Goal: Task Accomplishment & Management: Use online tool/utility

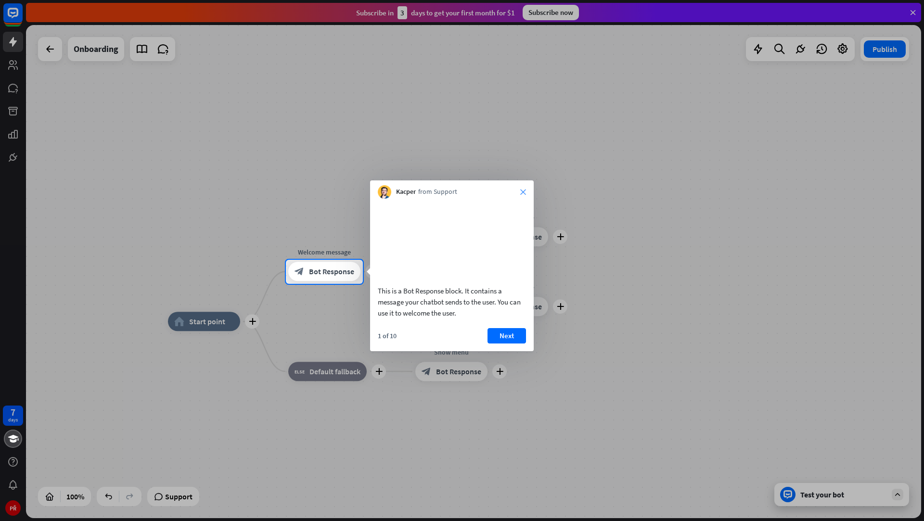
click at [525, 191] on icon "close" at bounding box center [523, 192] width 6 height 6
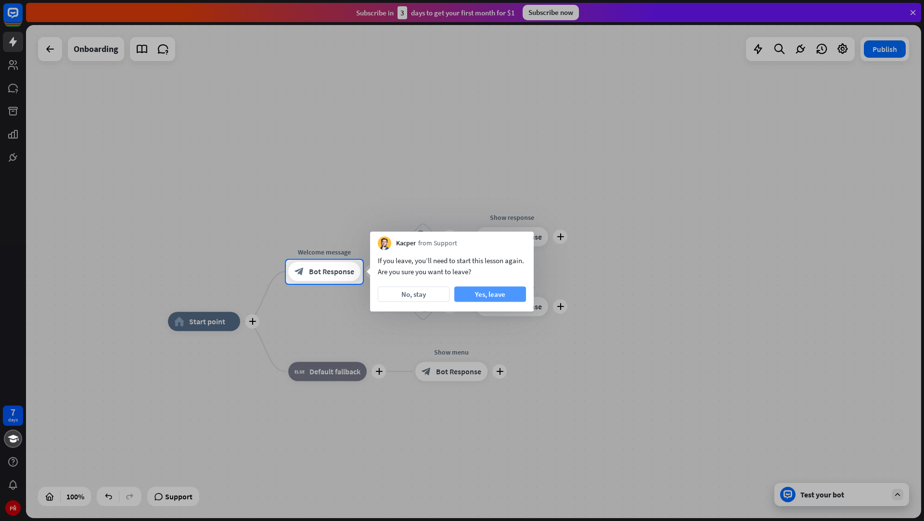
click at [477, 292] on button "Yes, leave" at bounding box center [490, 294] width 72 height 15
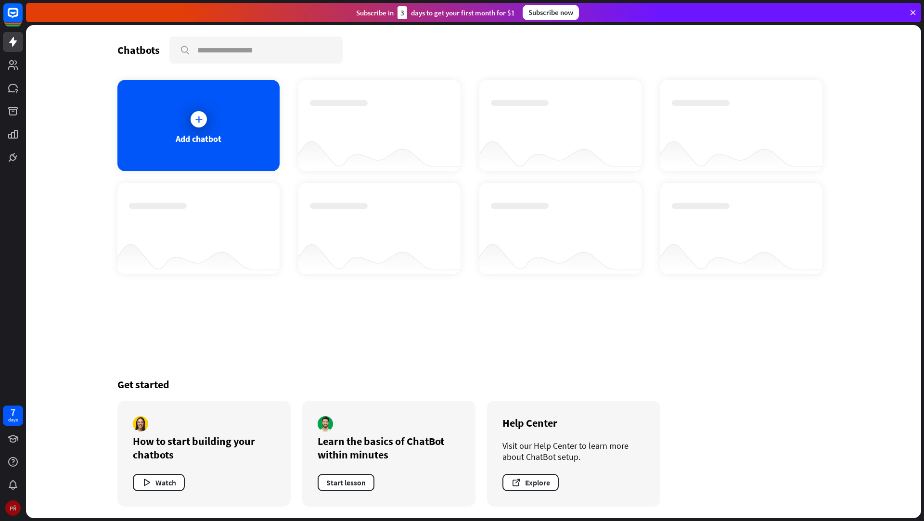
click at [12, 501] on div "PŘ" at bounding box center [12, 507] width 15 height 15
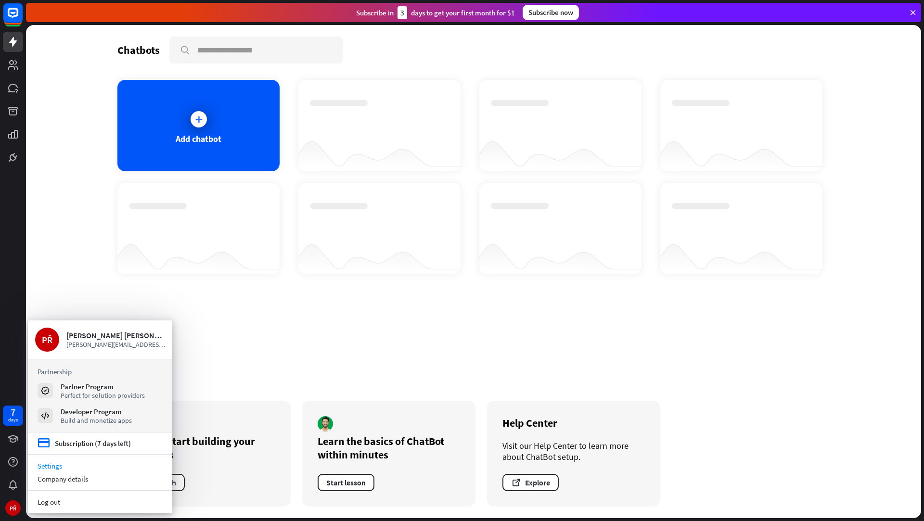
click at [72, 466] on link "Settings" at bounding box center [100, 466] width 144 height 13
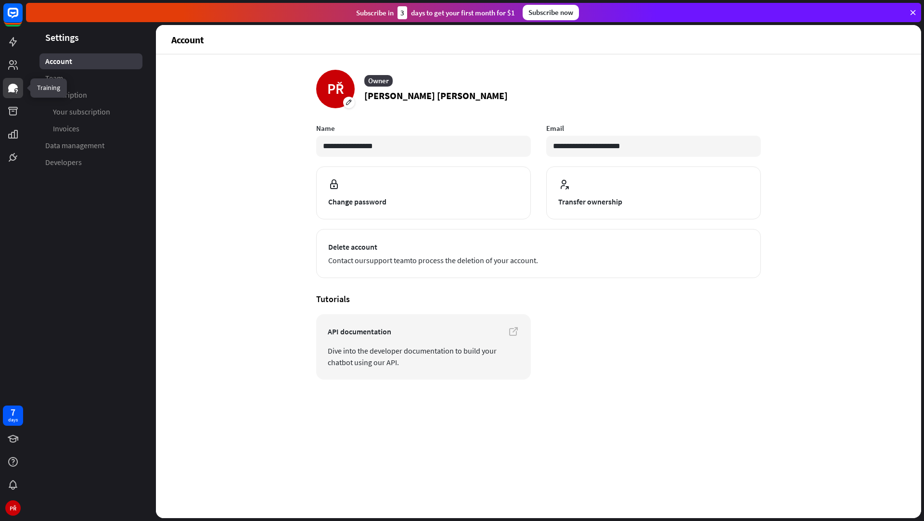
click at [10, 92] on icon at bounding box center [13, 88] width 12 height 12
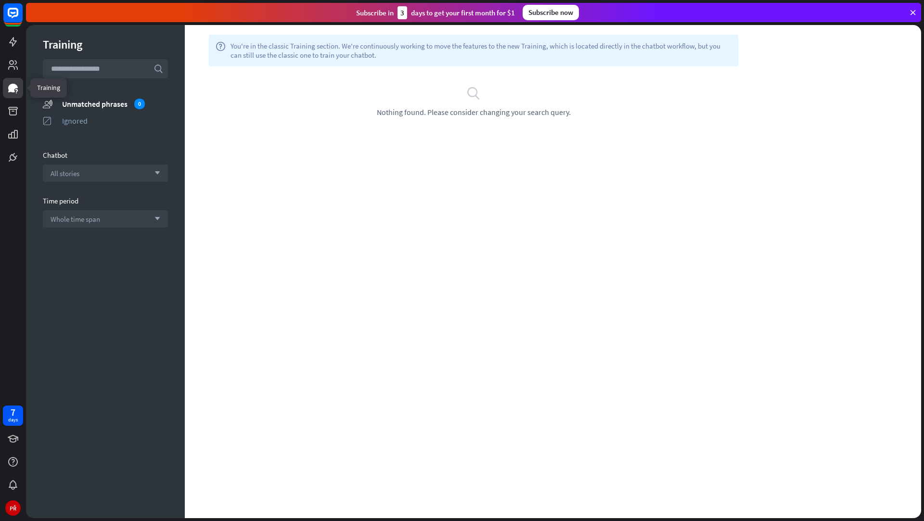
click at [10, 77] on div at bounding box center [13, 83] width 26 height 167
click at [16, 444] on icon at bounding box center [13, 439] width 12 height 12
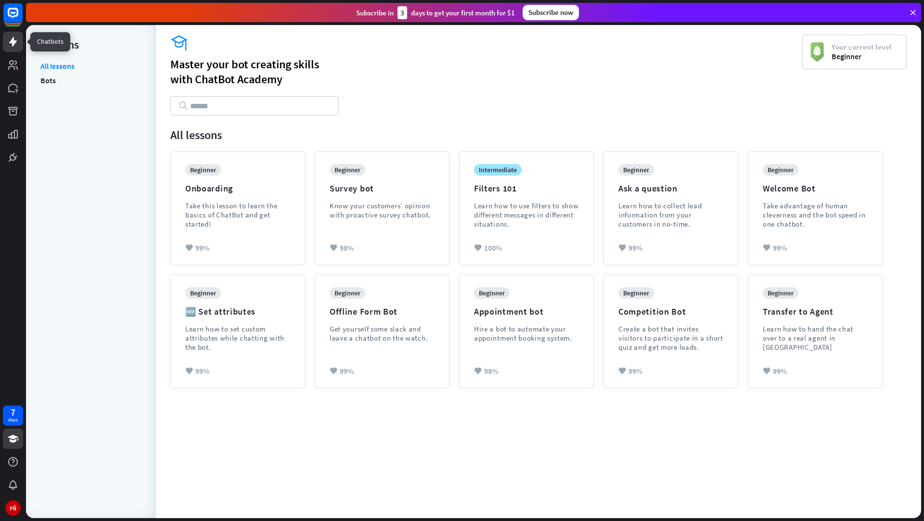
click at [12, 44] on icon at bounding box center [13, 42] width 8 height 10
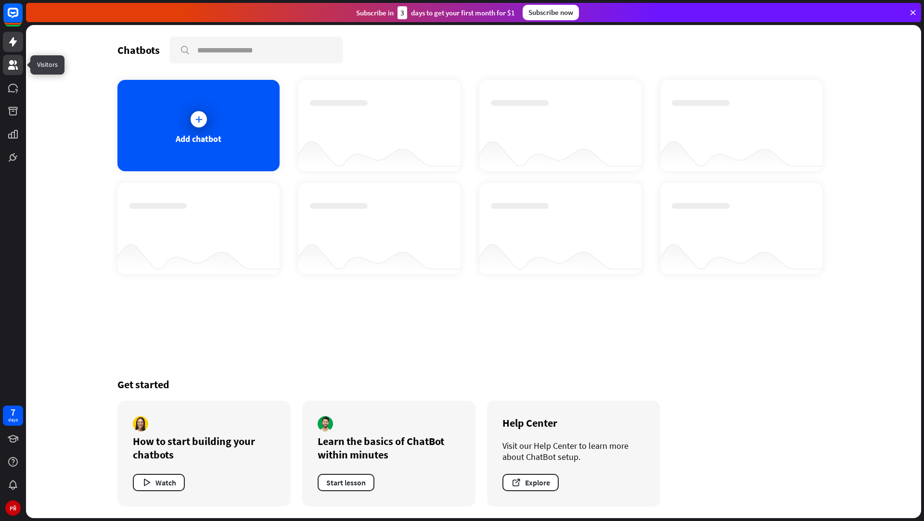
click at [16, 60] on icon at bounding box center [13, 65] width 12 height 12
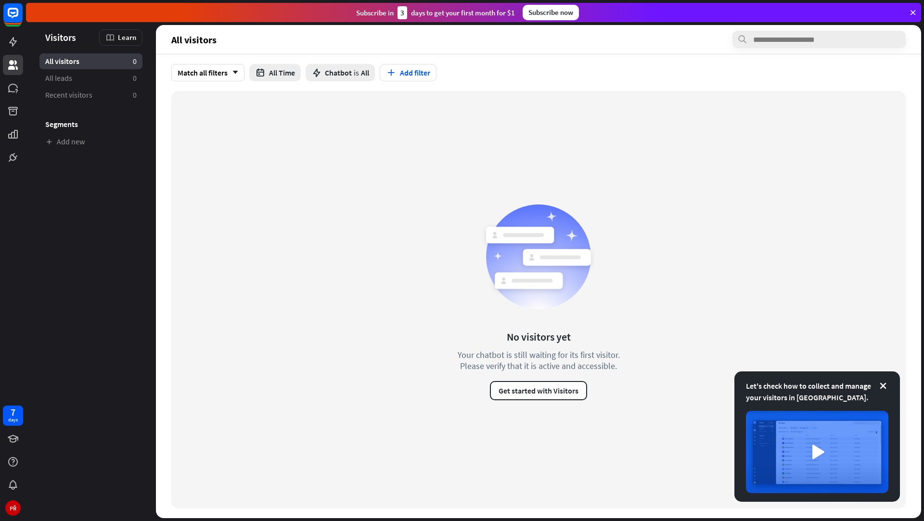
click at [15, 75] on div at bounding box center [13, 83] width 26 height 167
click at [14, 84] on icon at bounding box center [13, 88] width 10 height 9
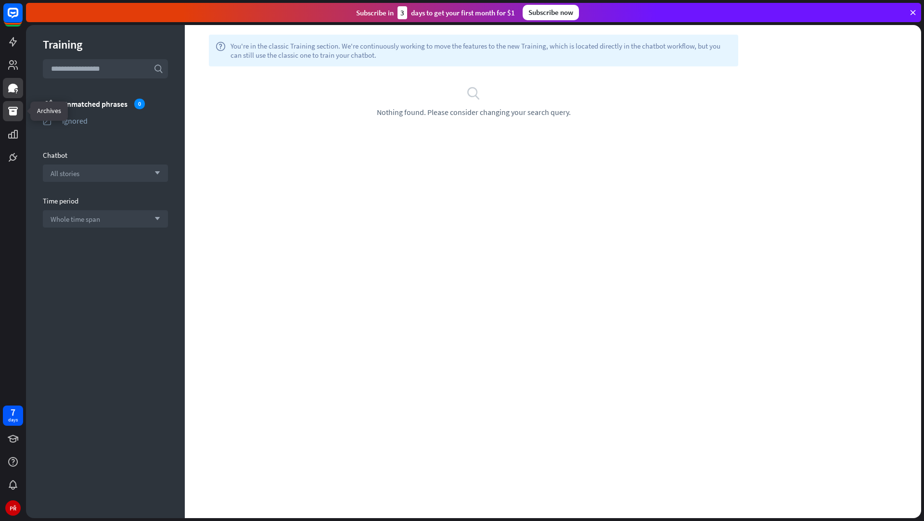
click at [13, 114] on icon at bounding box center [13, 111] width 10 height 9
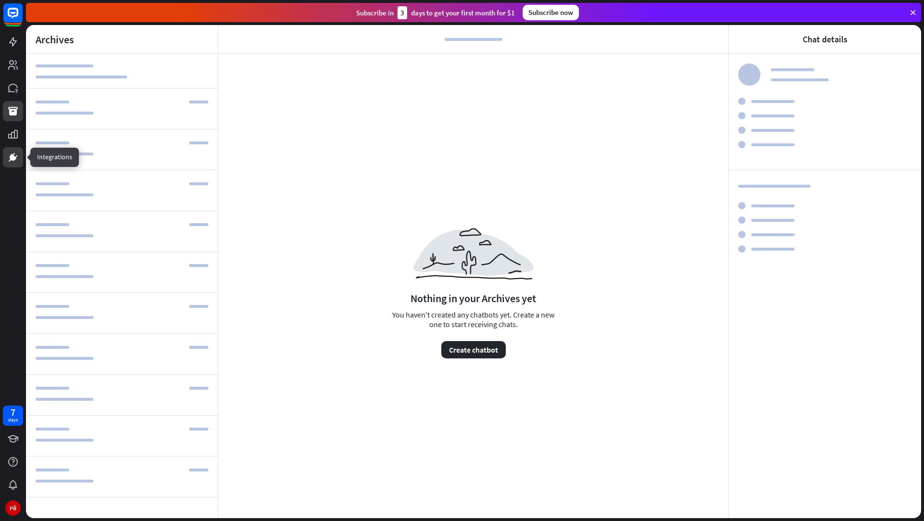
click at [12, 150] on link at bounding box center [13, 157] width 20 height 20
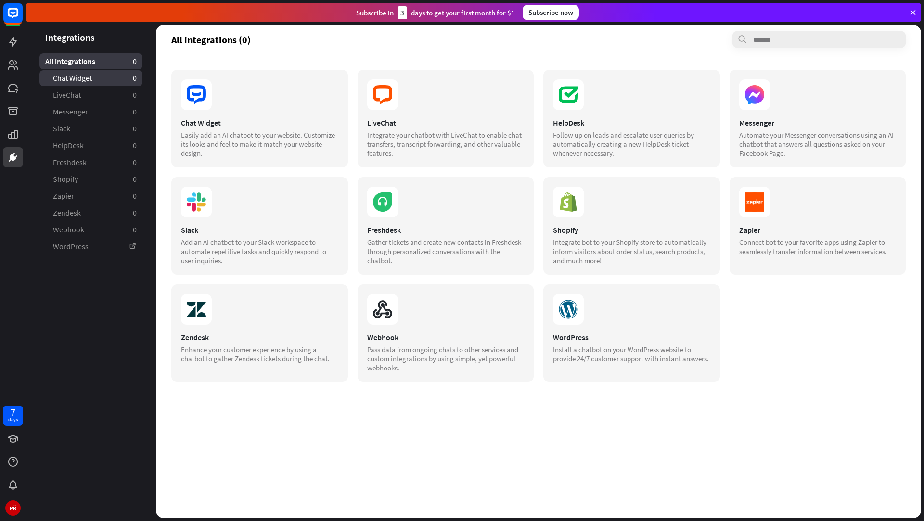
click at [92, 72] on link "Chat Widget 0" at bounding box center [90, 78] width 103 height 16
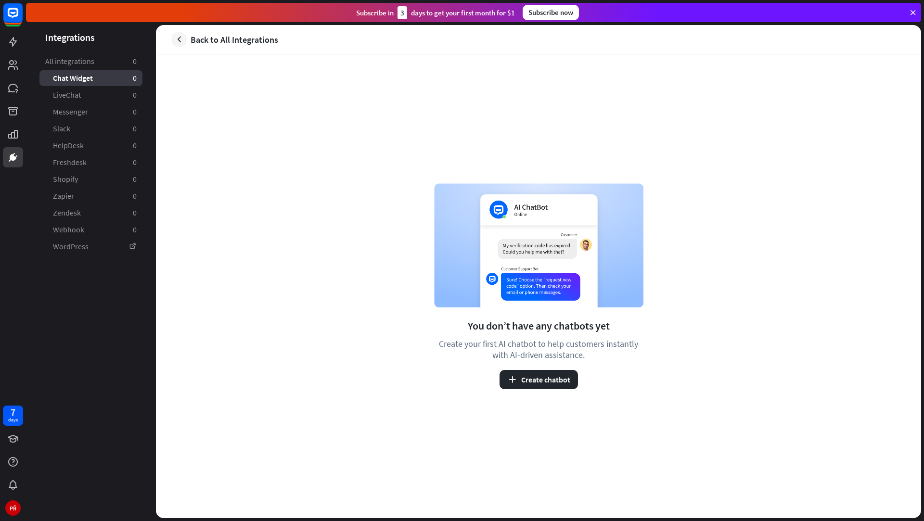
click at [83, 97] on link "LiveChat 0" at bounding box center [90, 95] width 103 height 16
click at [18, 69] on icon at bounding box center [13, 65] width 12 height 12
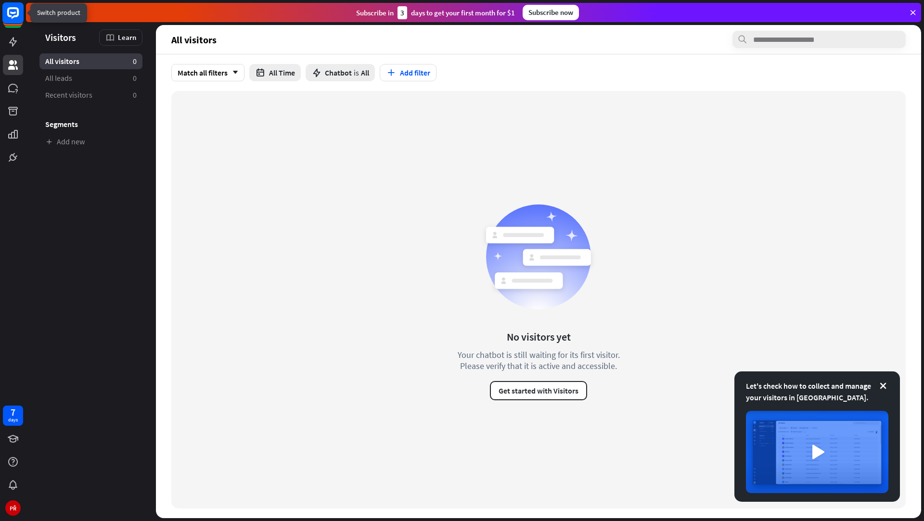
click at [14, 23] on rect at bounding box center [12, 12] width 21 height 21
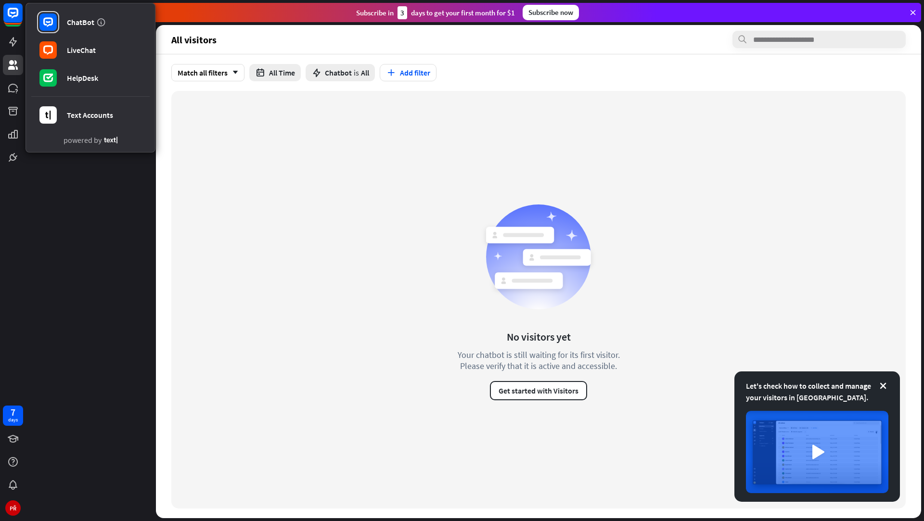
click at [204, 105] on div "No visitors yet Your chatbot is still waiting for its first visitor. Please ver…" at bounding box center [538, 300] width 734 height 418
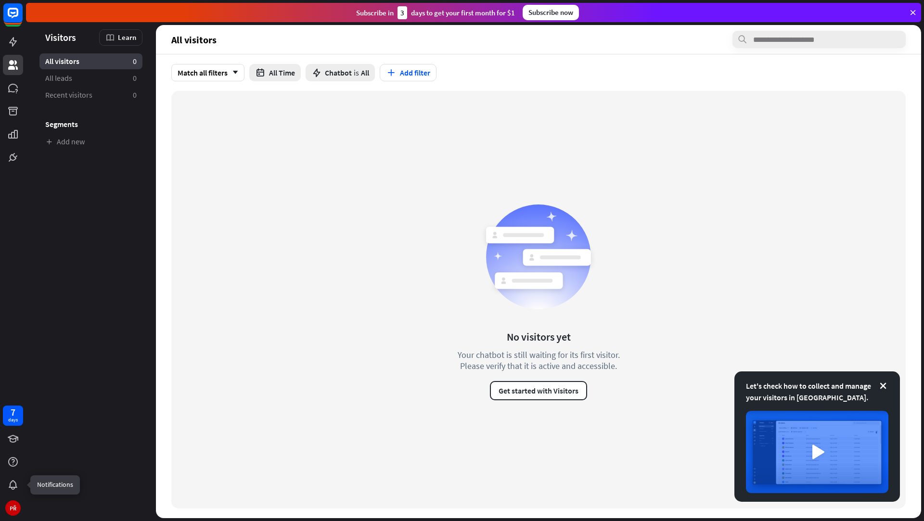
click at [15, 496] on div "7 days PŘ" at bounding box center [13, 460] width 26 height 115
click at [15, 500] on div "PŘ" at bounding box center [12, 507] width 15 height 15
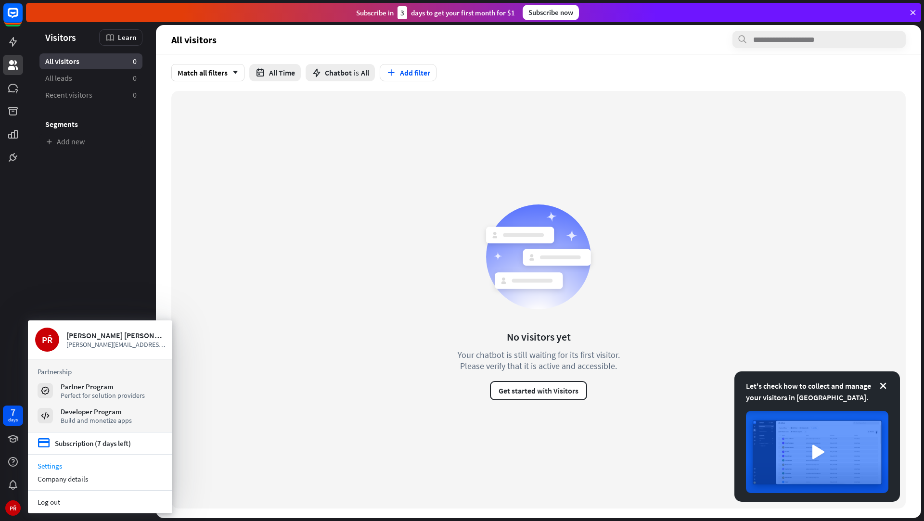
click at [81, 462] on link "Settings" at bounding box center [100, 466] width 144 height 13
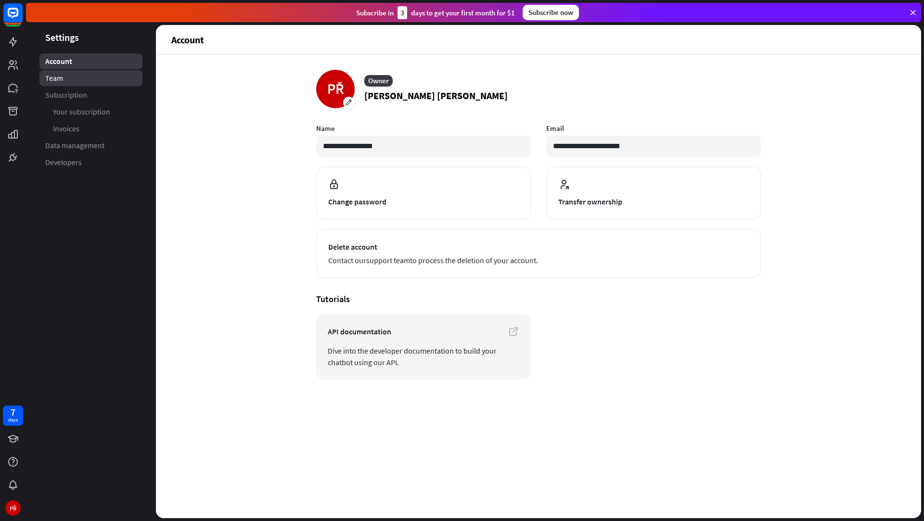
click at [67, 80] on link "Team" at bounding box center [90, 78] width 103 height 16
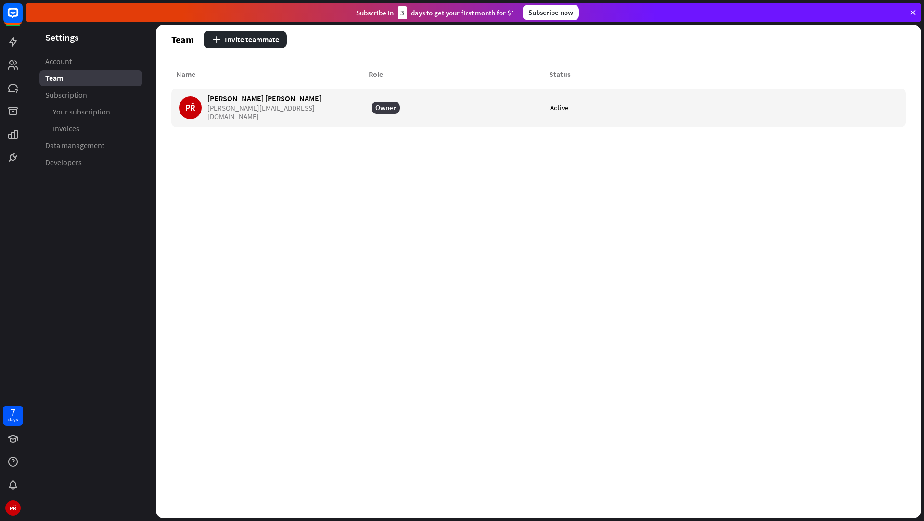
click at [64, 97] on span "Subscription" at bounding box center [66, 95] width 42 height 10
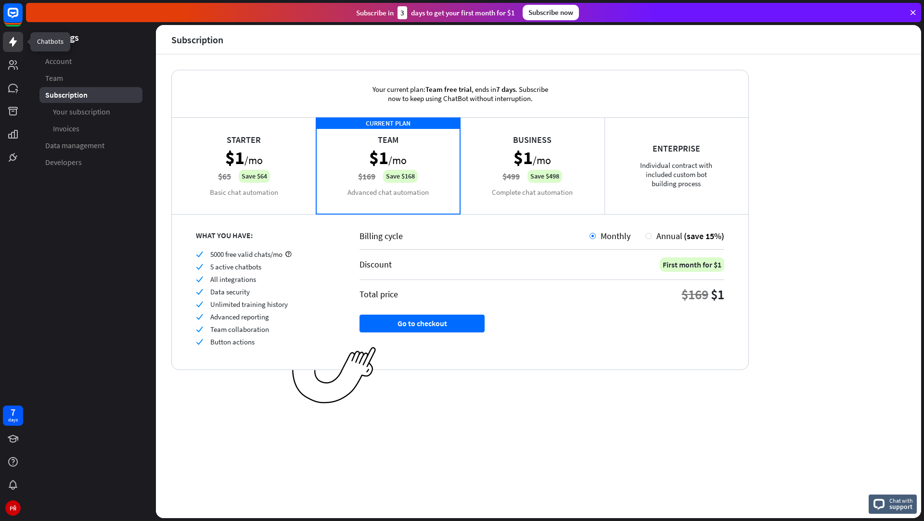
click at [14, 50] on link at bounding box center [13, 42] width 20 height 20
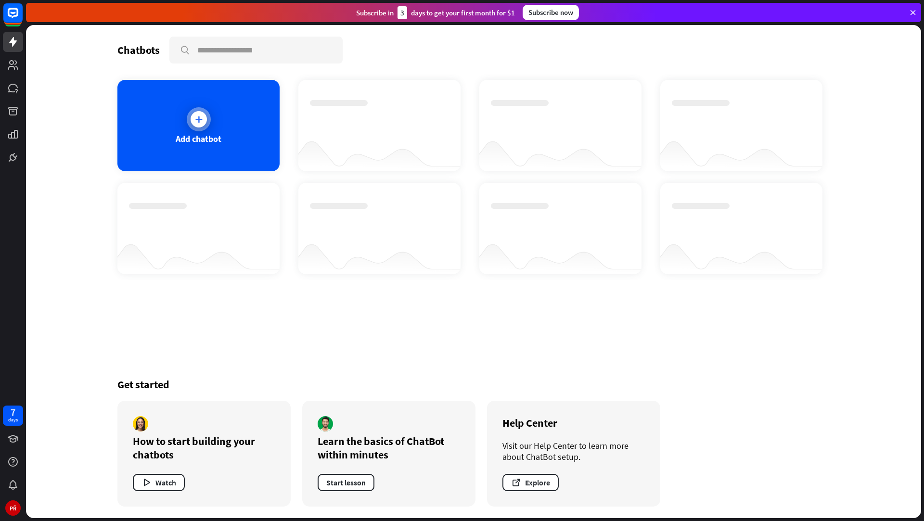
click at [193, 106] on div "Add chatbot" at bounding box center [198, 125] width 162 height 91
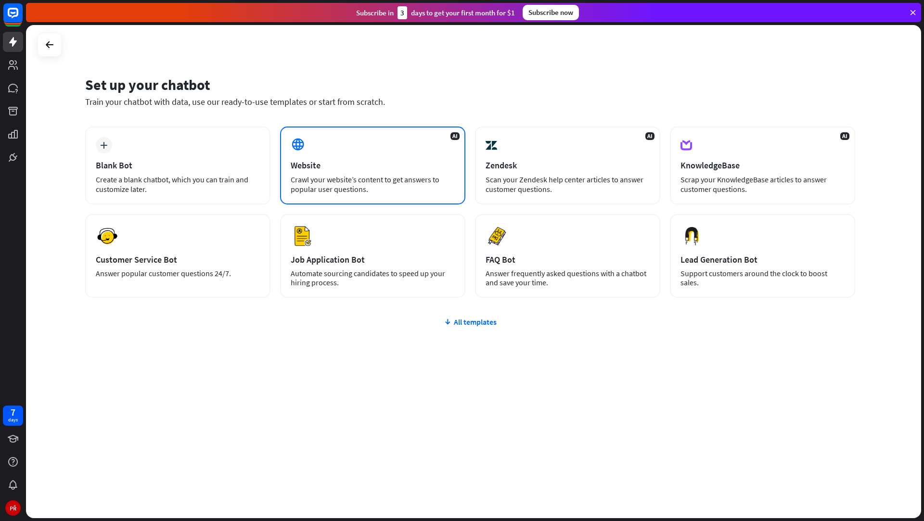
click at [320, 141] on div "AI Website Crawl your website’s content to get answers to popular user question…" at bounding box center [372, 166] width 185 height 78
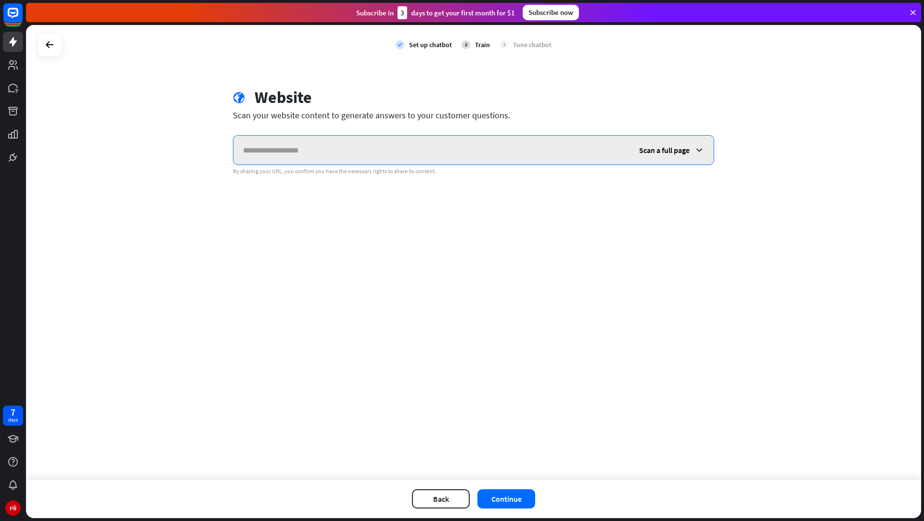
paste input "**********"
type input "**********"
click at [663, 147] on span "Scan a full page" at bounding box center [664, 150] width 51 height 10
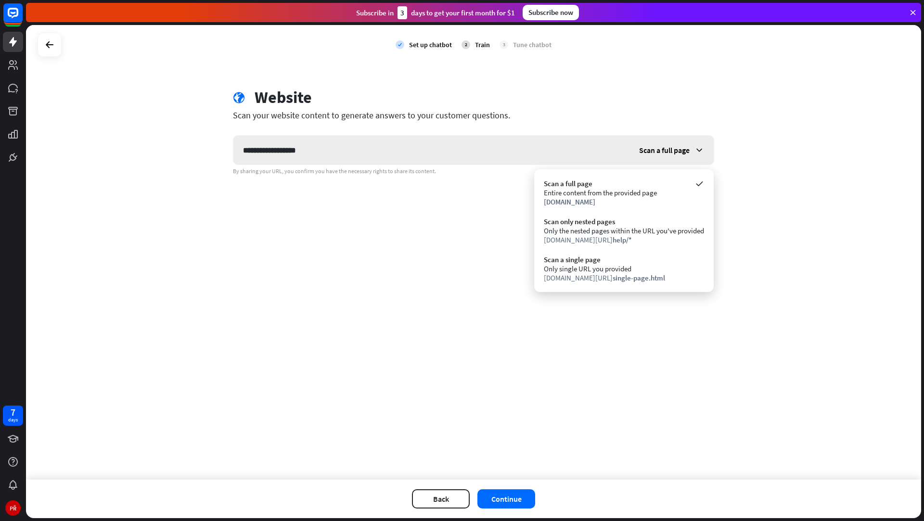
click at [663, 147] on span "Scan a full page" at bounding box center [664, 150] width 51 height 10
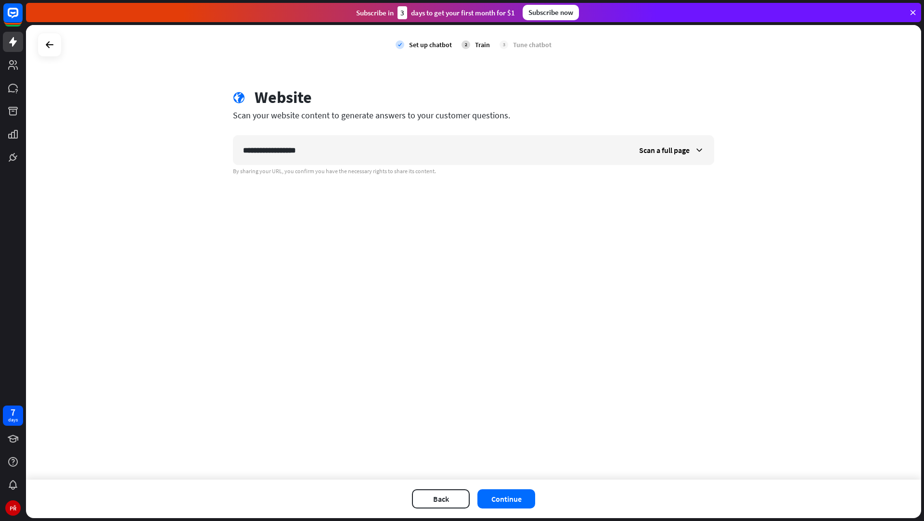
click at [493, 296] on div "**********" at bounding box center [473, 252] width 895 height 455
click at [497, 495] on button "Continue" at bounding box center [506, 498] width 58 height 19
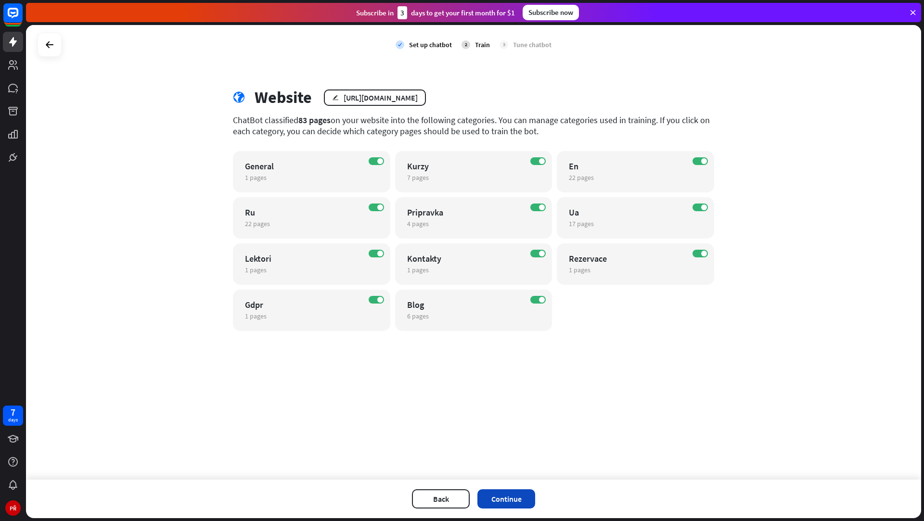
click at [515, 491] on button "Continue" at bounding box center [506, 498] width 58 height 19
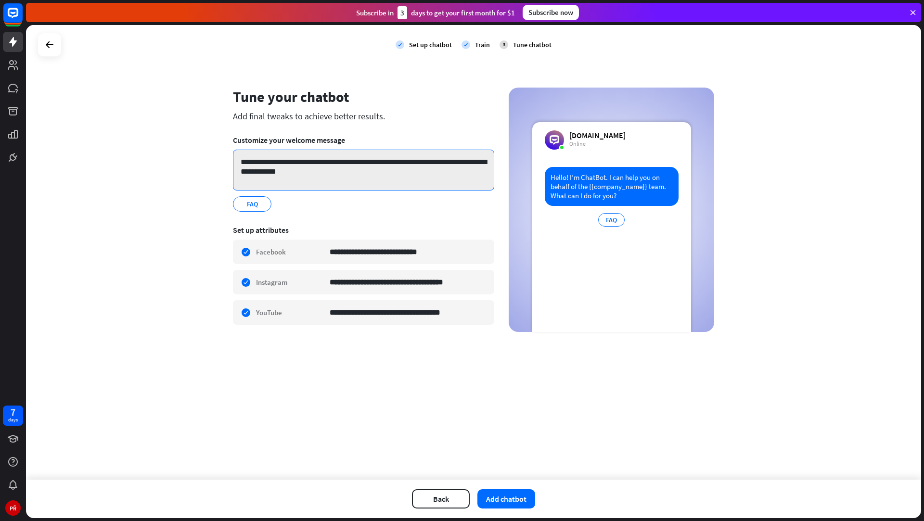
click at [282, 165] on textarea "**********" at bounding box center [363, 170] width 261 height 41
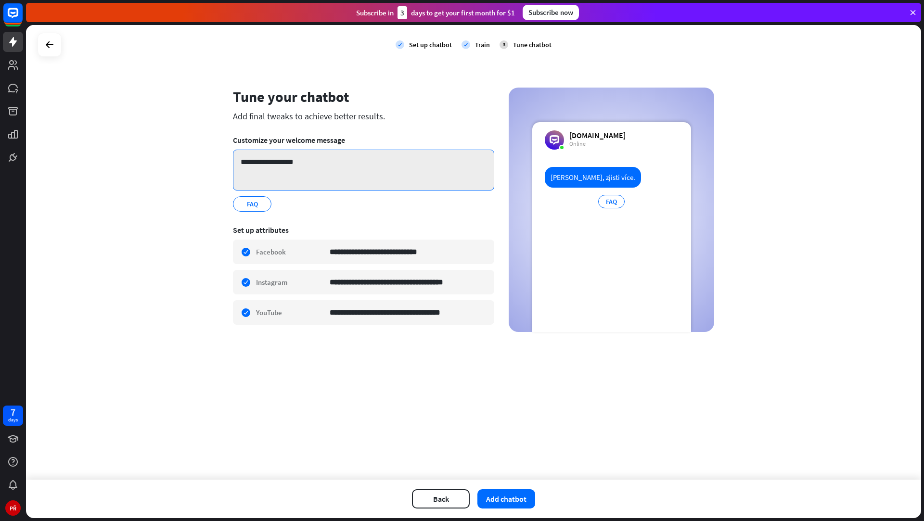
type textarea "**********"
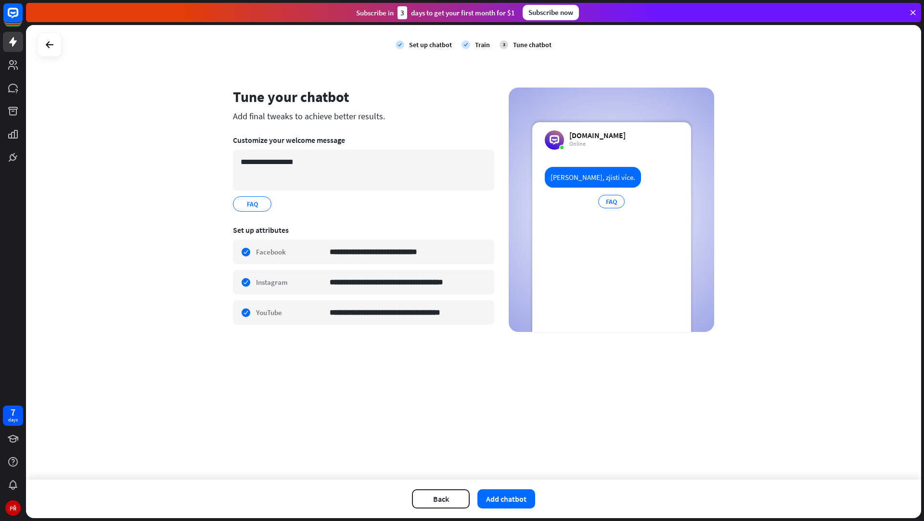
click at [191, 236] on div "**********" at bounding box center [473, 252] width 895 height 455
click at [264, 206] on icon "edit" at bounding box center [263, 204] width 8 height 7
click at [268, 204] on div "edit" at bounding box center [265, 203] width 12 height 13
click at [276, 204] on div "FAQ.. *** edit" at bounding box center [363, 203] width 261 height 15
click at [293, 204] on div "FAQ edit" at bounding box center [363, 203] width 261 height 15
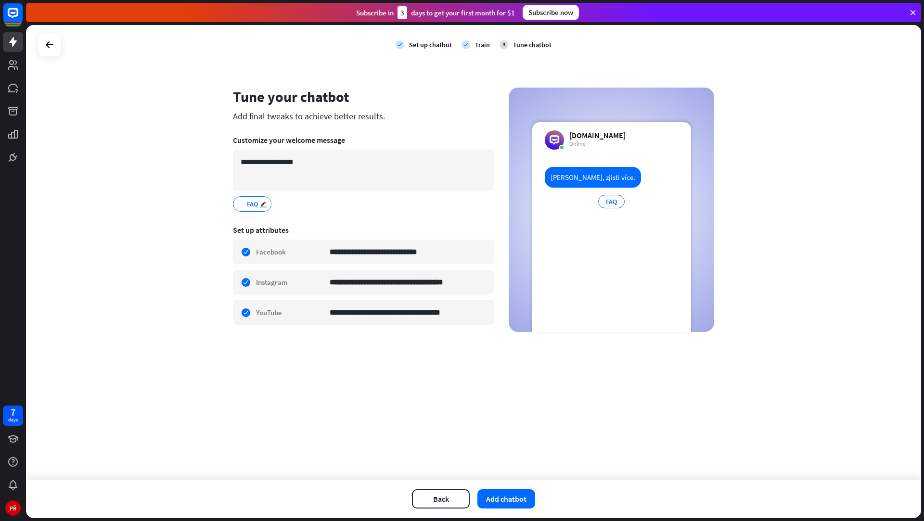
click at [256, 204] on span "FAQ" at bounding box center [252, 204] width 13 height 11
click at [293, 198] on div "FAQ edit" at bounding box center [363, 203] width 261 height 15
click at [250, 203] on span "FAQ" at bounding box center [252, 204] width 13 height 11
click at [290, 202] on div "FAQ edit" at bounding box center [363, 203] width 261 height 15
click at [265, 202] on icon "edit" at bounding box center [263, 204] width 8 height 7
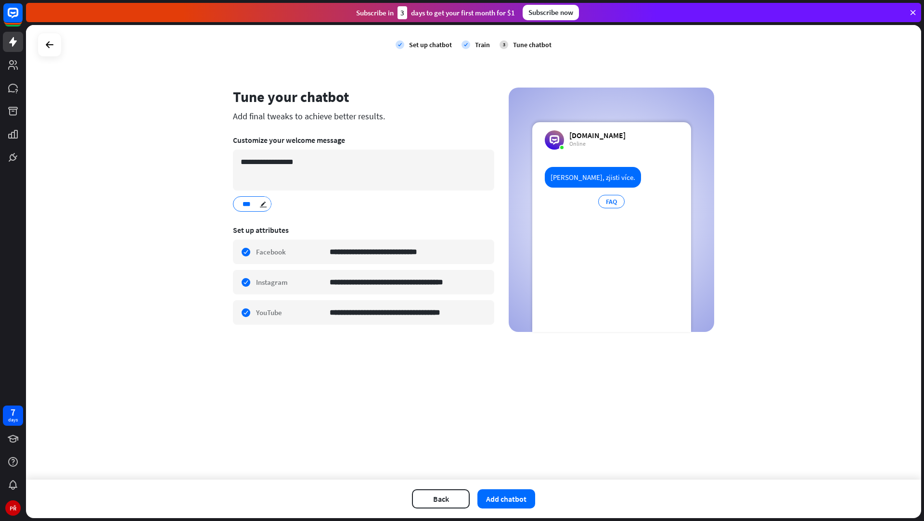
click at [286, 194] on section "**********" at bounding box center [363, 173] width 261 height 90
click at [263, 201] on icon "edit" at bounding box center [263, 204] width 8 height 7
drag, startPoint x: 291, startPoint y: 199, endPoint x: 270, endPoint y: 200, distance: 20.3
click at [291, 199] on div "FAQ.. *** edit" at bounding box center [363, 203] width 261 height 15
click at [248, 200] on span "FAQ" at bounding box center [252, 204] width 13 height 11
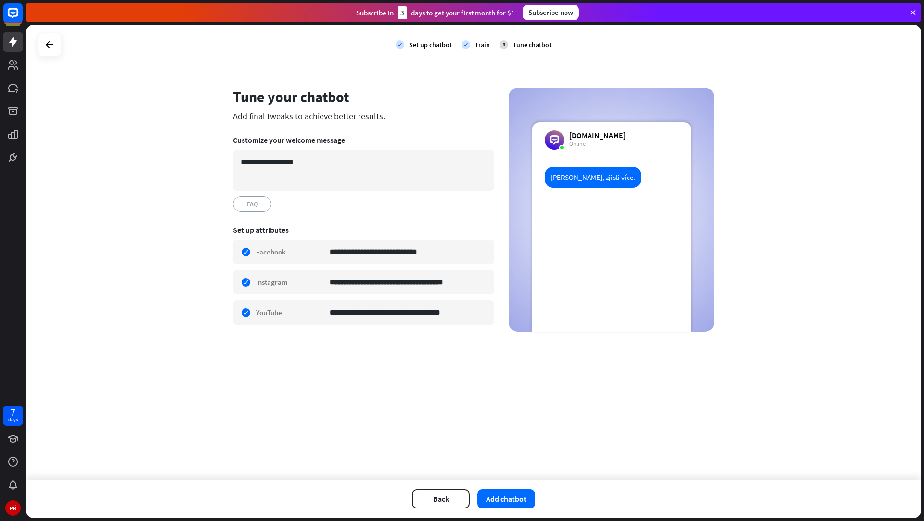
click at [291, 201] on div "FAQ edit" at bounding box center [363, 203] width 261 height 15
click at [485, 492] on button "Add chatbot" at bounding box center [506, 498] width 58 height 19
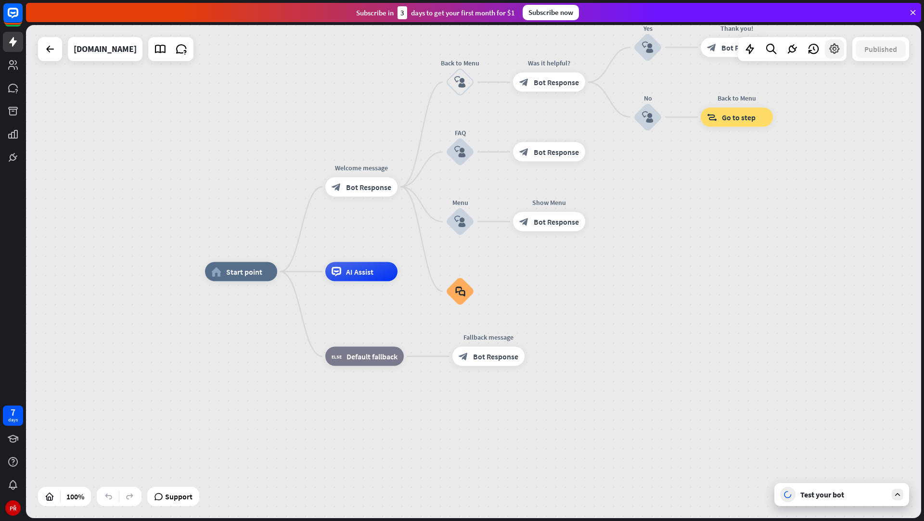
click at [828, 58] on div at bounding box center [834, 48] width 19 height 19
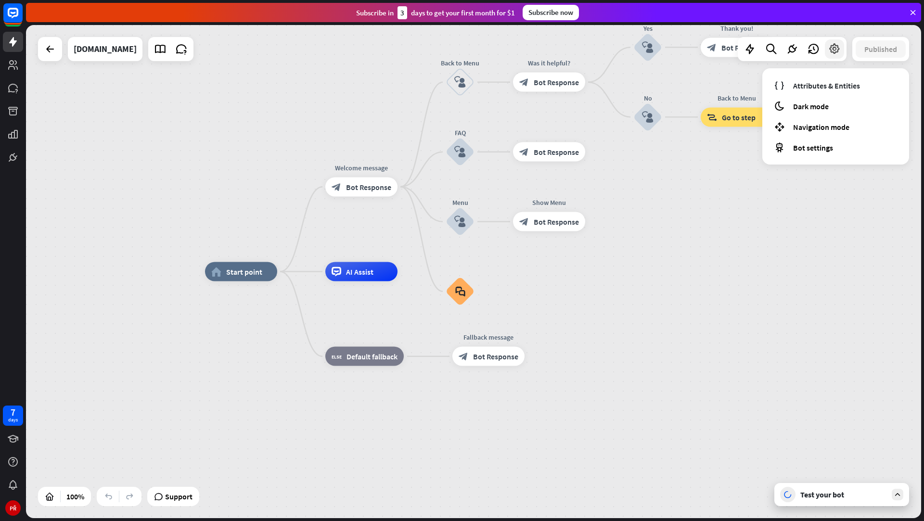
click at [837, 52] on icon at bounding box center [834, 49] width 13 height 13
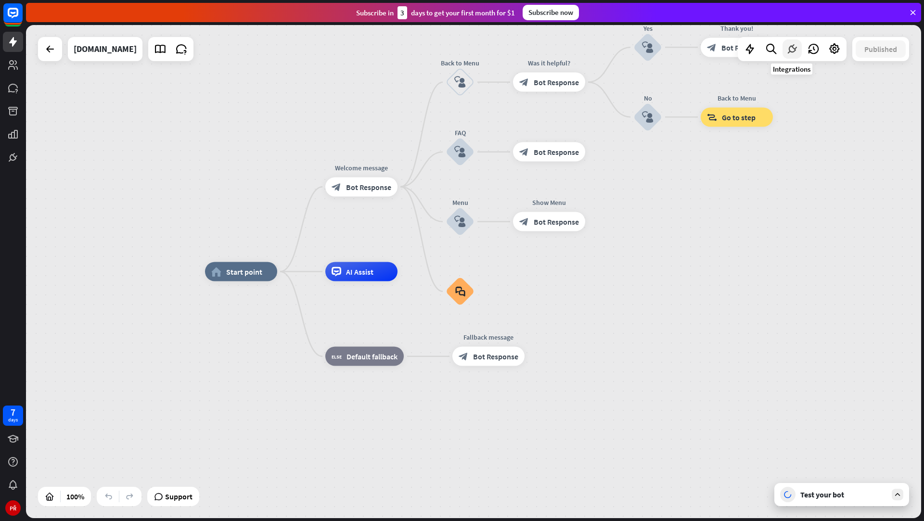
click at [787, 51] on icon at bounding box center [792, 49] width 13 height 13
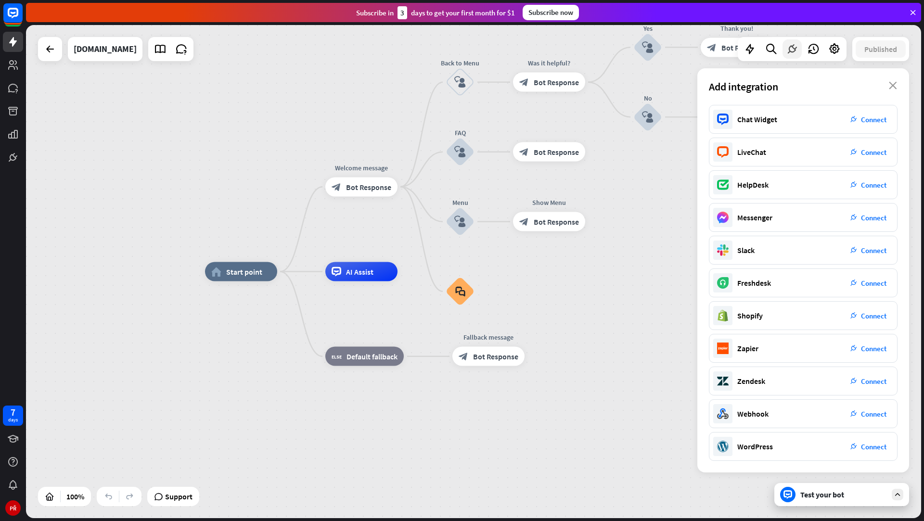
click at [787, 51] on icon at bounding box center [792, 49] width 13 height 13
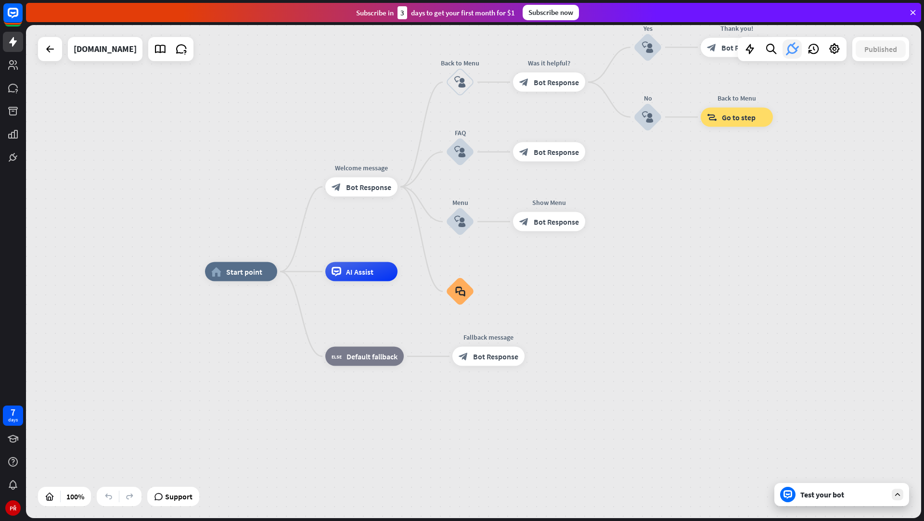
click at [787, 51] on icon at bounding box center [791, 48] width 17 height 17
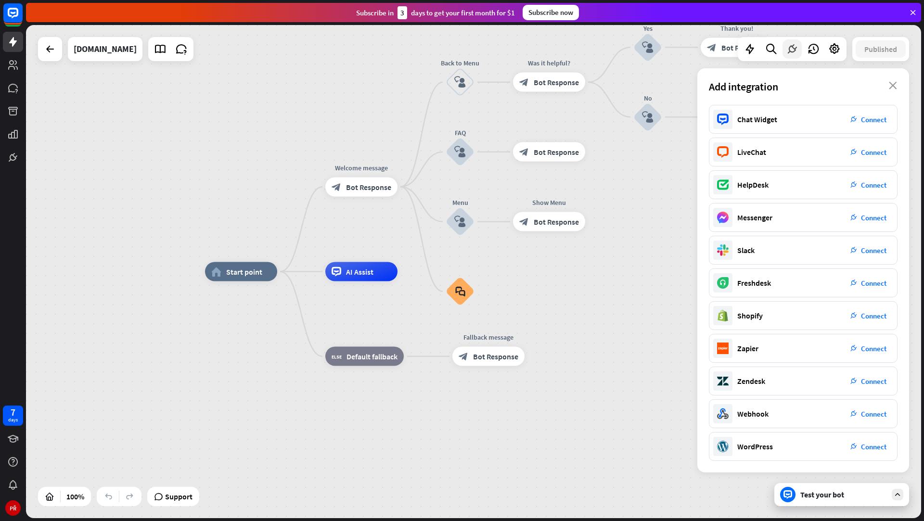
click at [787, 51] on icon at bounding box center [792, 49] width 13 height 13
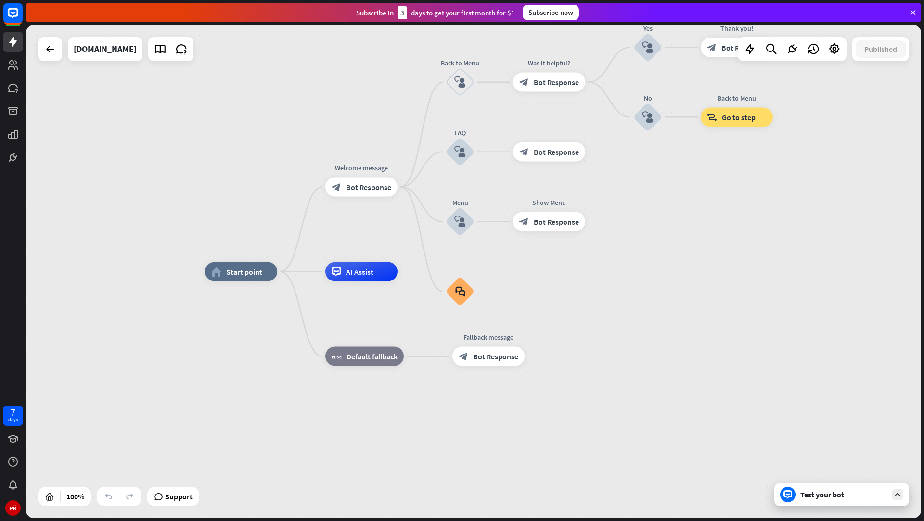
click at [842, 494] on div "Test your bot" at bounding box center [843, 495] width 87 height 10
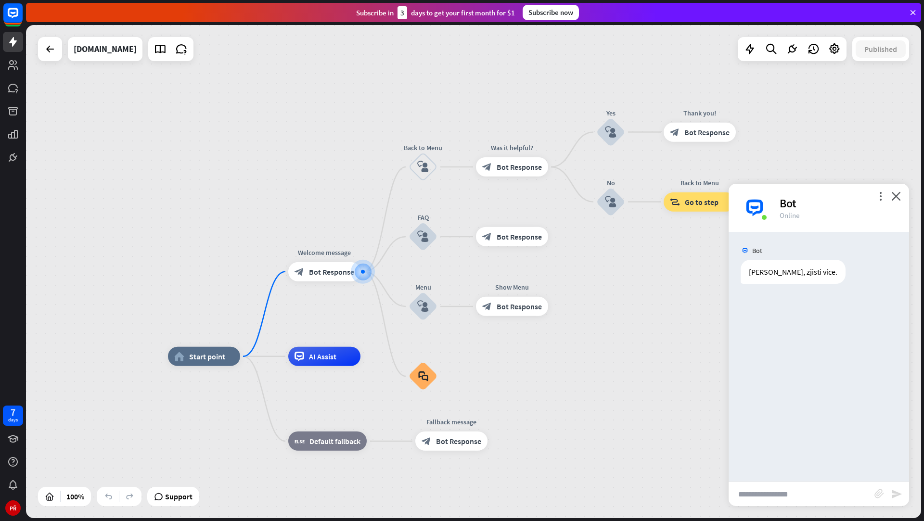
click at [790, 483] on input "text" at bounding box center [802, 494] width 146 height 24
type input "**********"
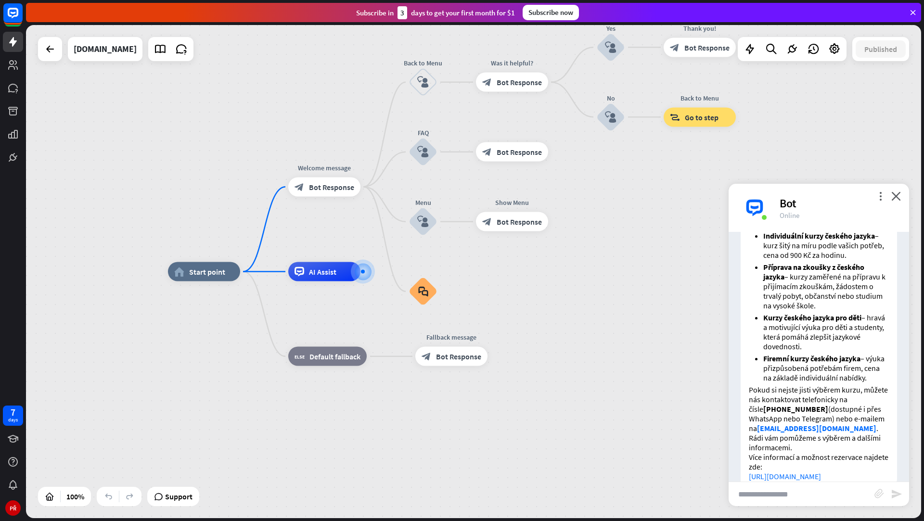
scroll to position [284, 0]
type input "**********"
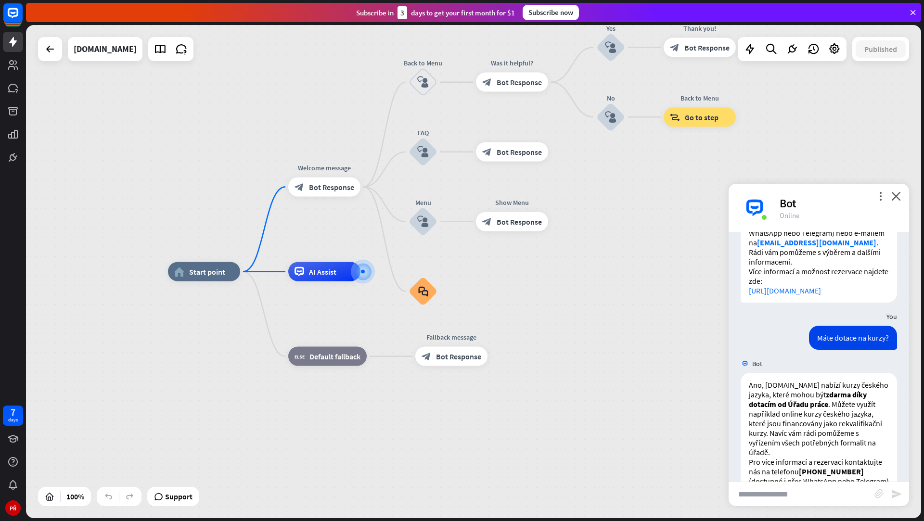
scroll to position [503, 0]
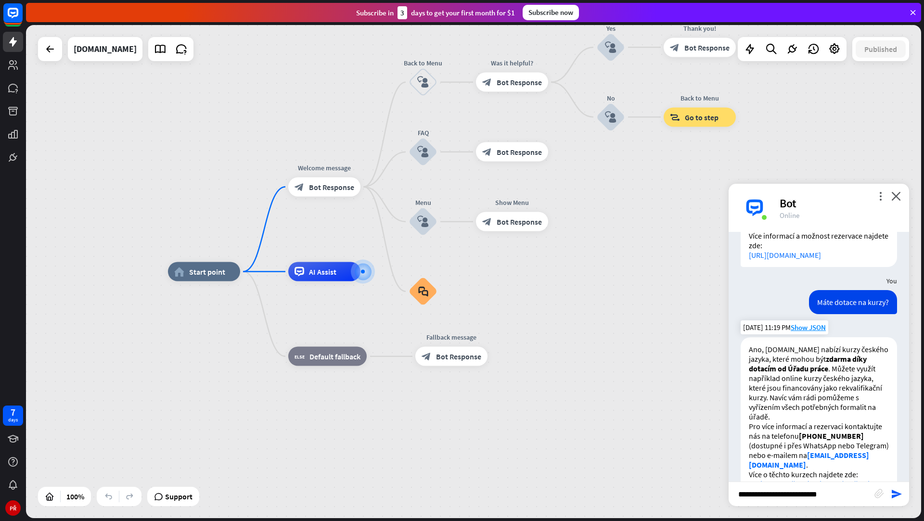
type input "**********"
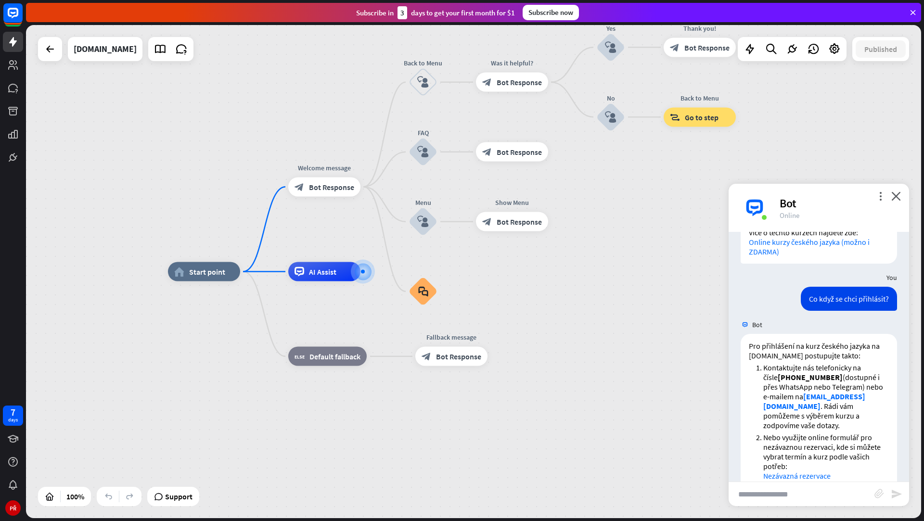
scroll to position [790, 0]
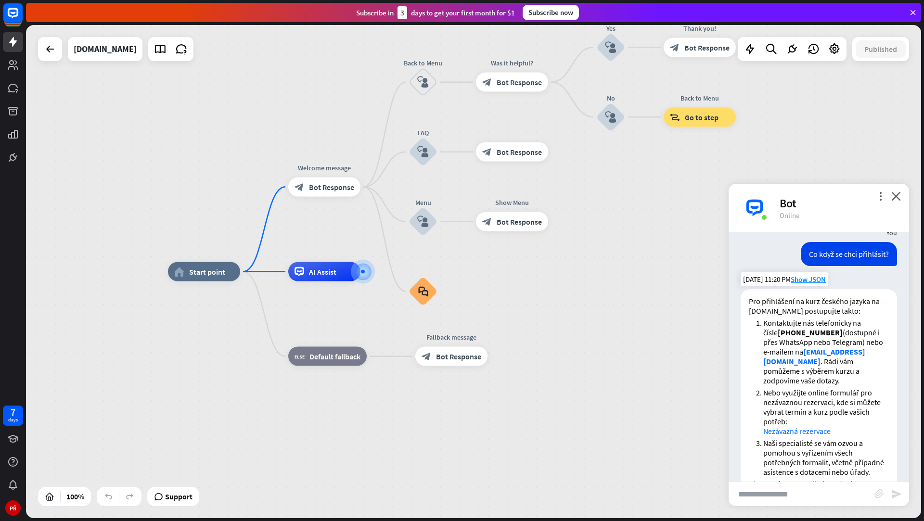
click at [774, 426] on link "Nezávazná rezervace" at bounding box center [796, 431] width 67 height 10
click at [757, 486] on input "text" at bounding box center [802, 494] width 146 height 24
type input "**********"
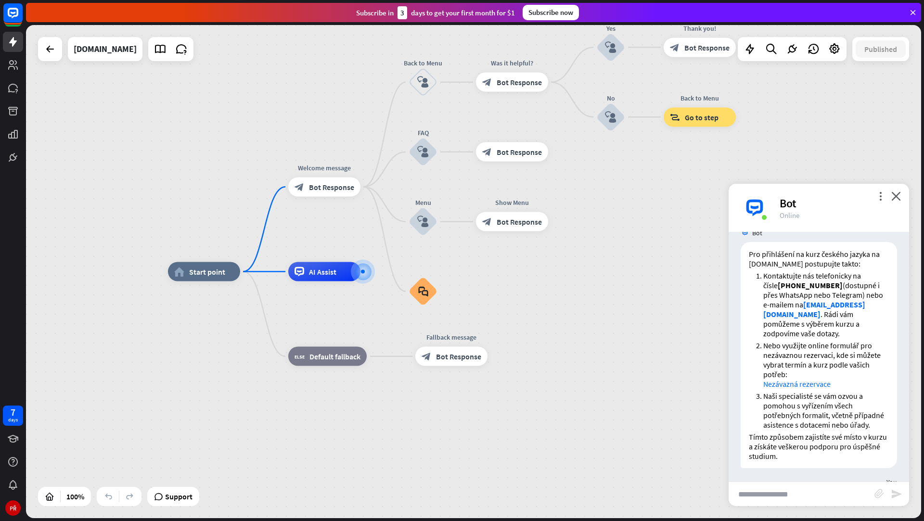
scroll to position [1125, 0]
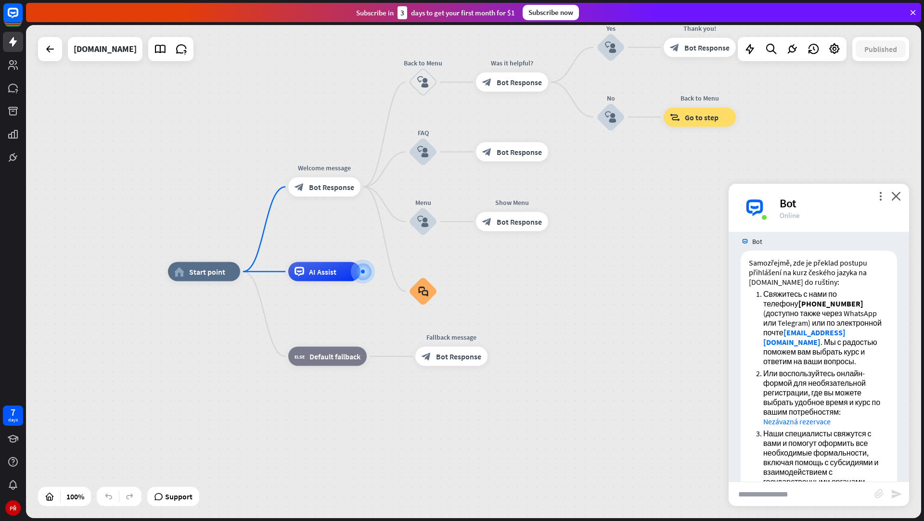
click at [800, 494] on input "text" at bounding box center [802, 494] width 146 height 24
type input "**********"
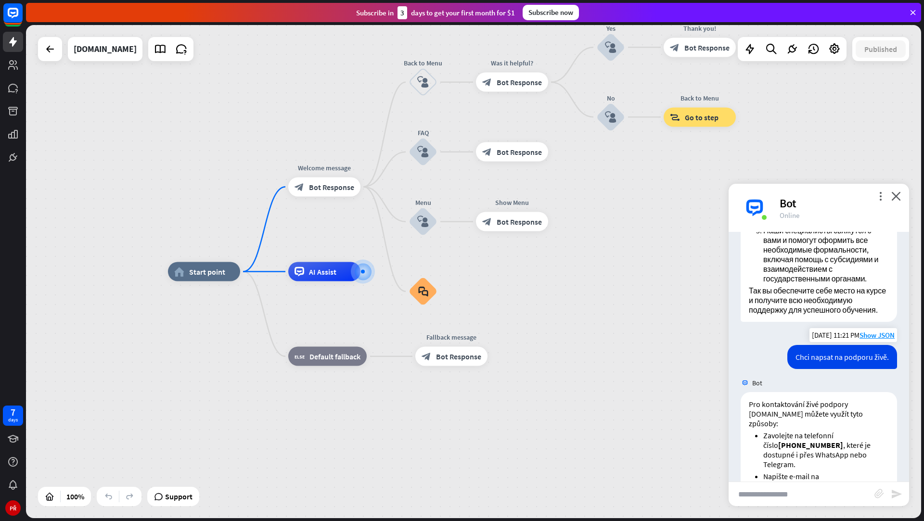
scroll to position [1383, 0]
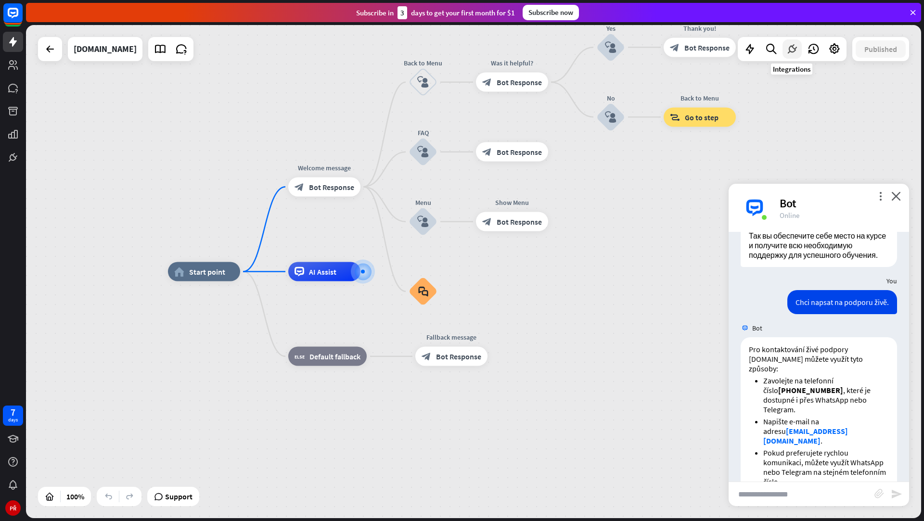
click at [789, 50] on icon at bounding box center [792, 49] width 13 height 13
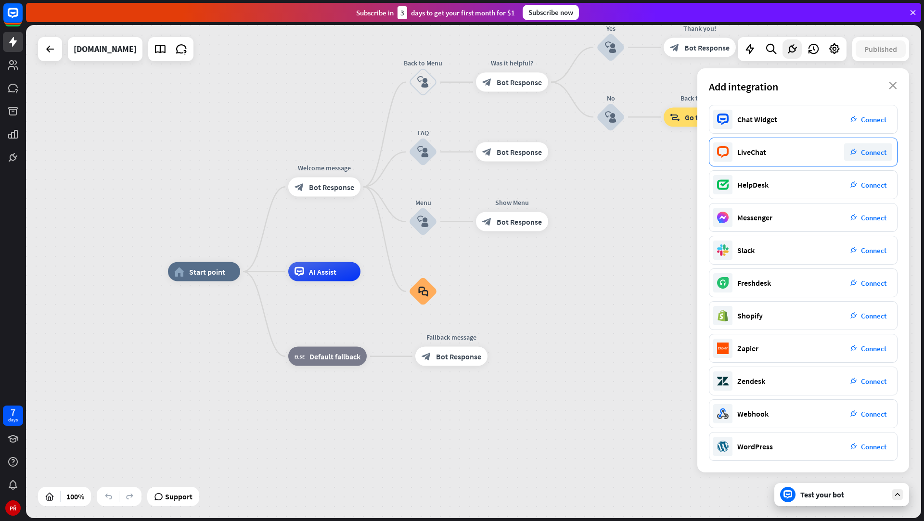
click at [858, 149] on div "plug_integration Connect" at bounding box center [868, 151] width 48 height 17
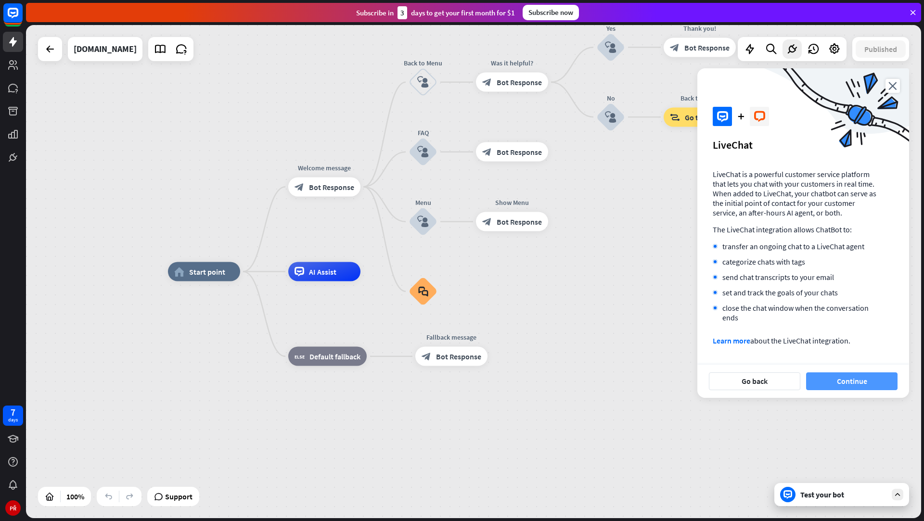
click at [831, 376] on button "Continue" at bounding box center [851, 381] width 91 height 18
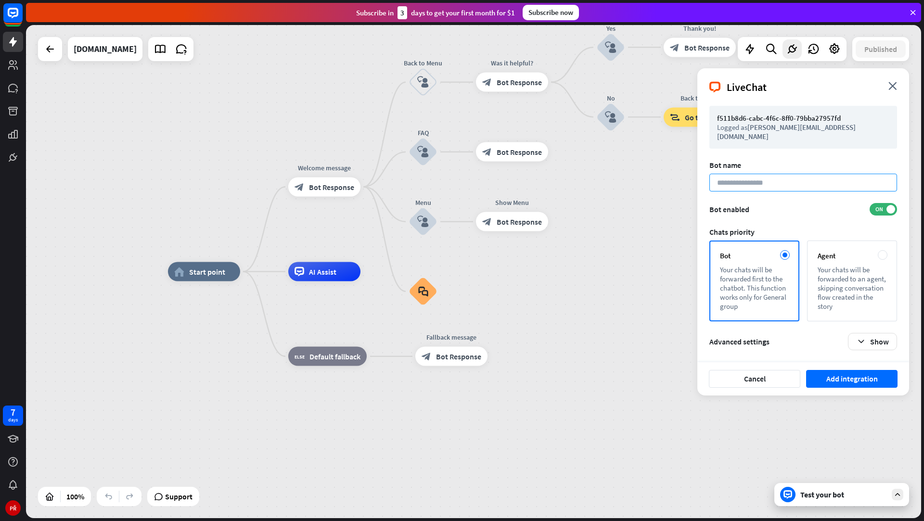
click at [779, 175] on input at bounding box center [803, 183] width 188 height 18
type input "******"
click at [866, 338] on button "Show" at bounding box center [872, 341] width 49 height 17
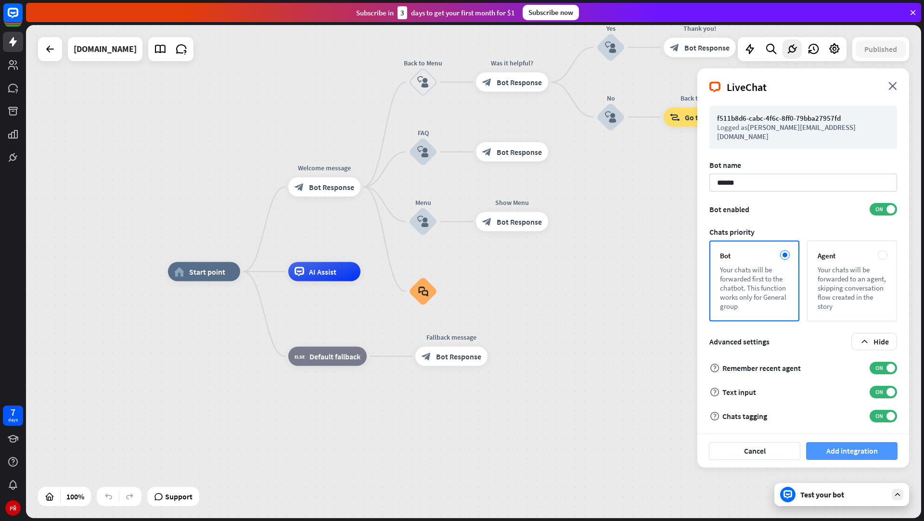
click at [834, 443] on button "Add integration" at bounding box center [851, 451] width 91 height 18
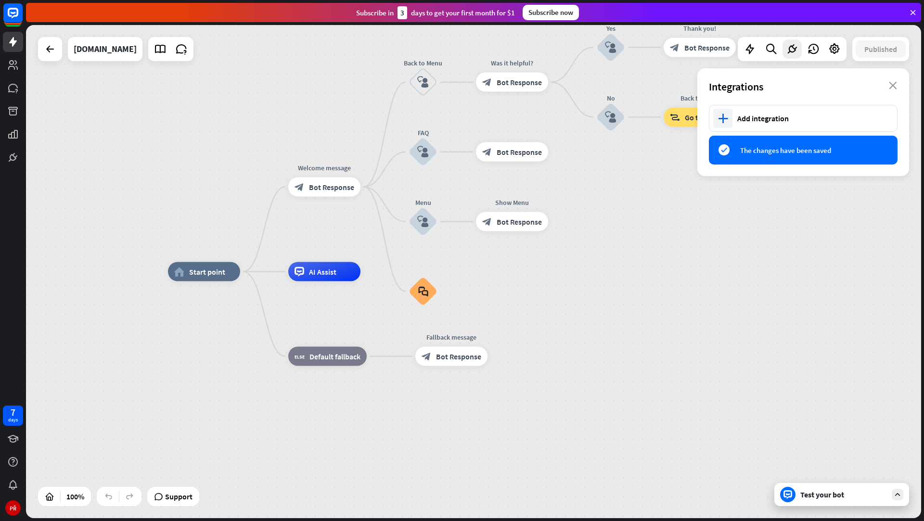
click at [769, 222] on div "home_2 Start point Welcome message block_bot_response Bot Response Back to Menu…" at bounding box center [473, 271] width 895 height 493
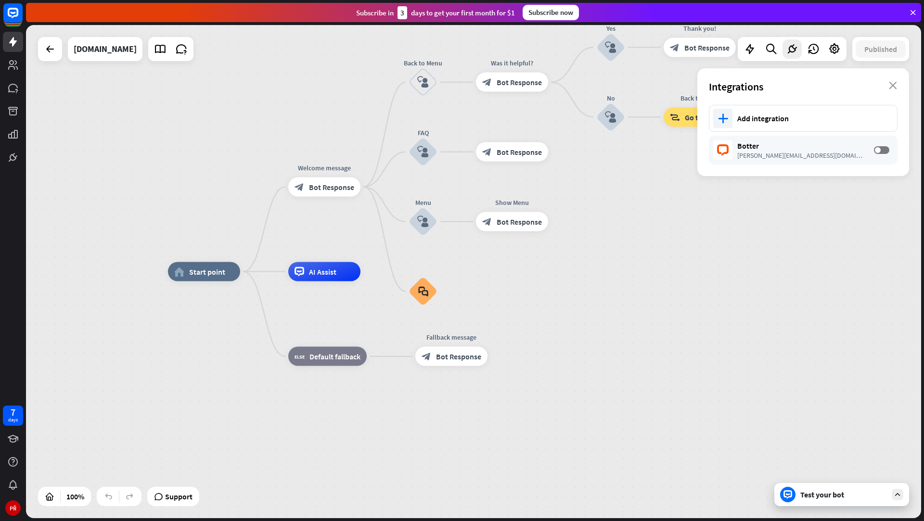
click at [915, 13] on icon at bounding box center [912, 12] width 9 height 9
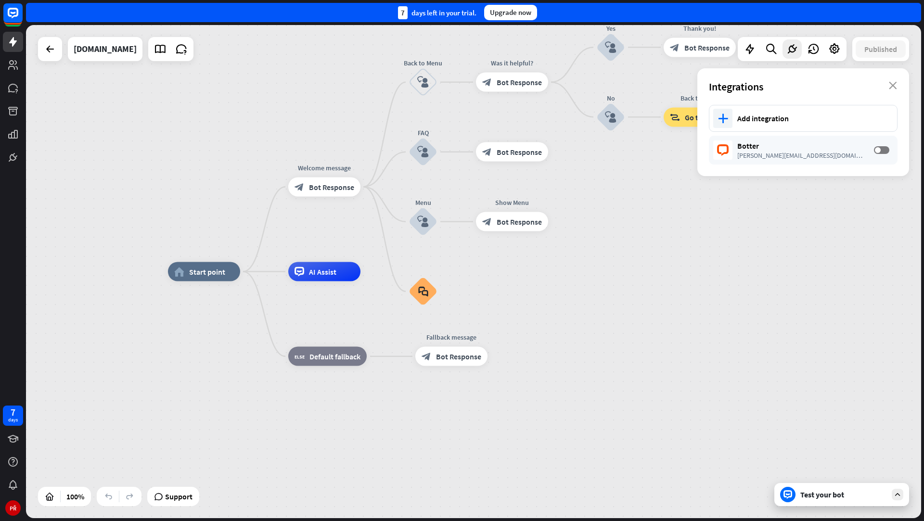
click at [805, 492] on div "Test your bot" at bounding box center [843, 495] width 87 height 10
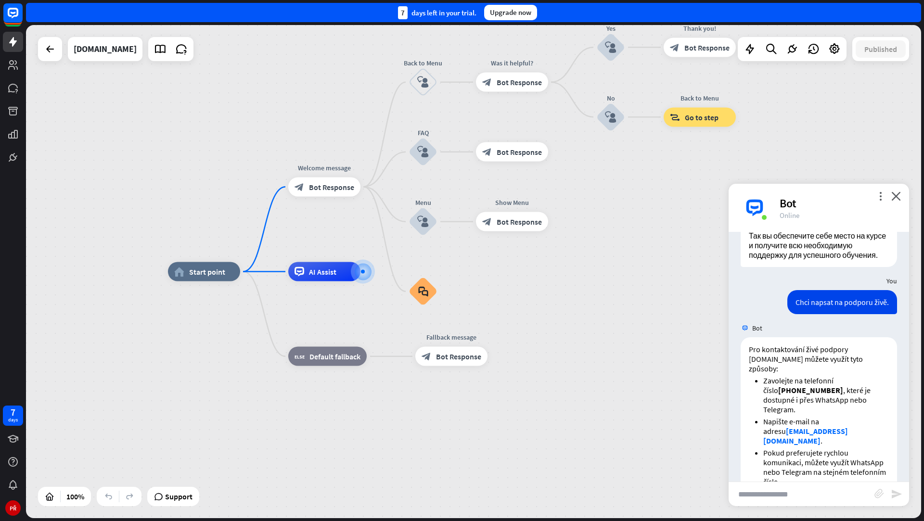
click at [802, 483] on input "text" at bounding box center [802, 494] width 146 height 24
type input "**********"
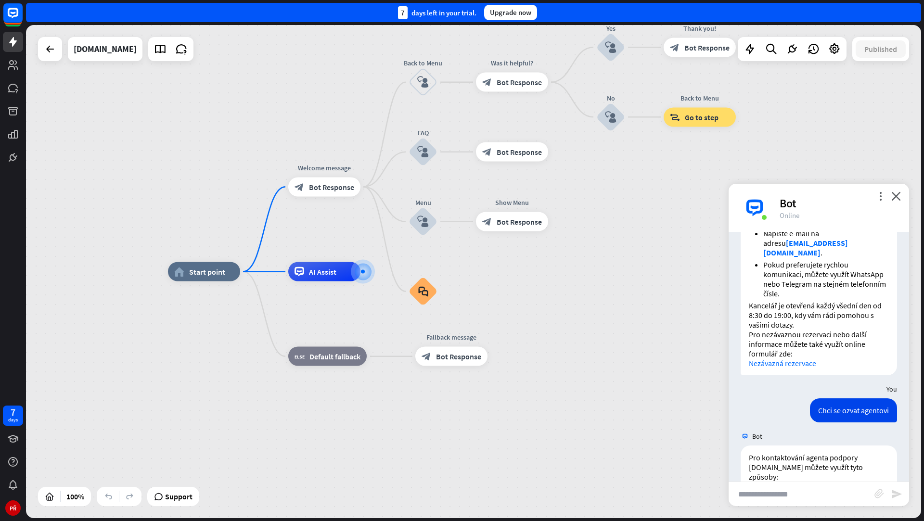
scroll to position [1612, 0]
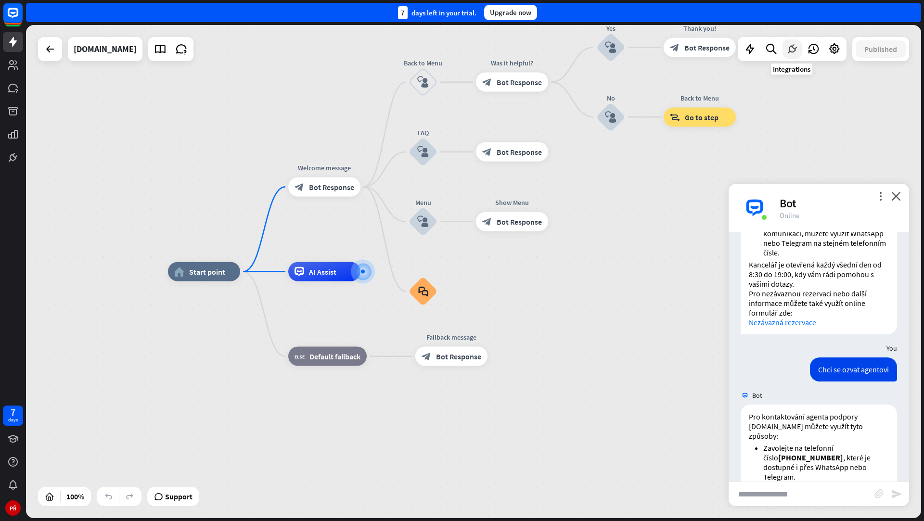
click at [786, 50] on icon at bounding box center [792, 49] width 13 height 13
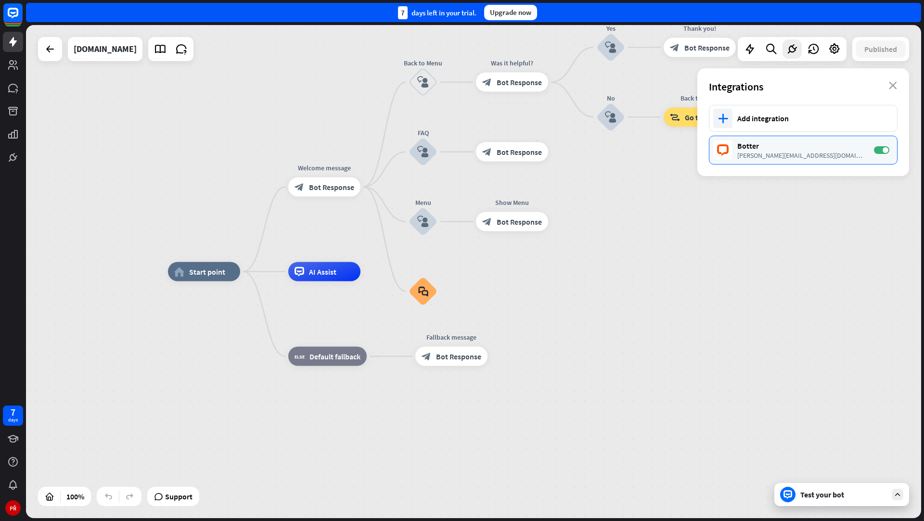
click at [766, 147] on div "Botter" at bounding box center [800, 146] width 127 height 10
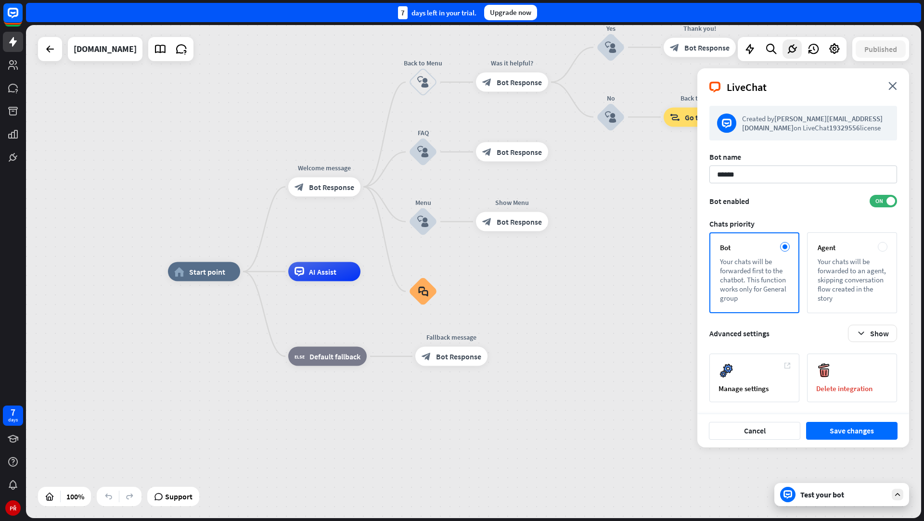
click at [885, 85] on div "LiveChat close" at bounding box center [803, 83] width 212 height 30
click at [889, 85] on icon "close" at bounding box center [892, 86] width 9 height 8
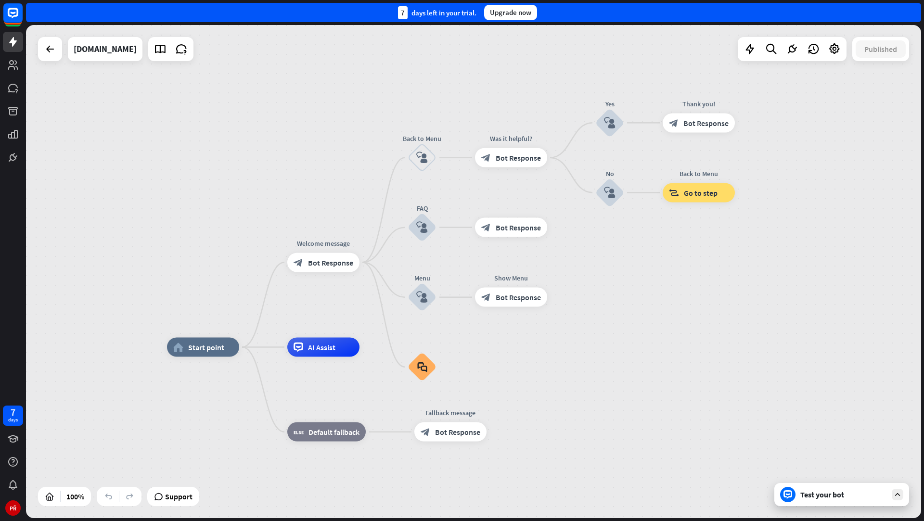
click at [627, 277] on div "home_2 Start point Welcome message block_bot_response Bot Response Back to Menu…" at bounding box center [473, 271] width 895 height 493
click at [749, 50] on icon at bounding box center [749, 49] width 13 height 13
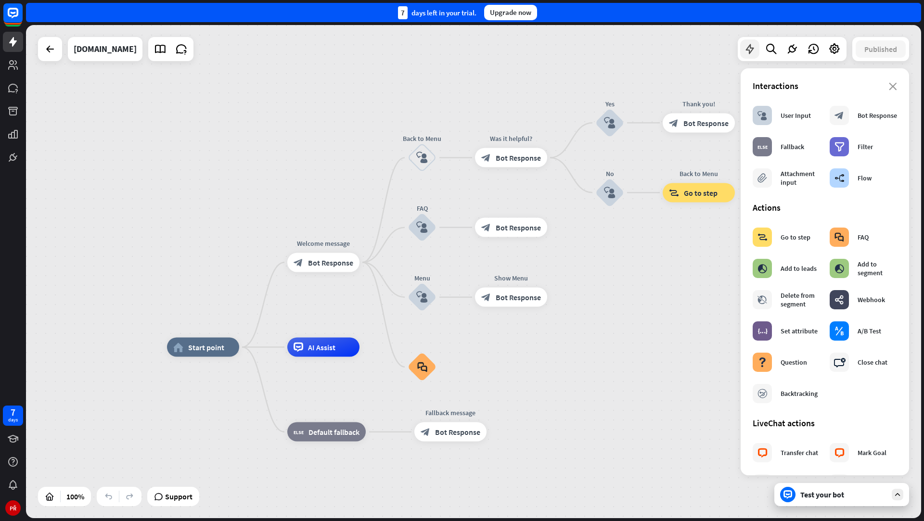
click at [749, 50] on icon at bounding box center [749, 49] width 13 height 13
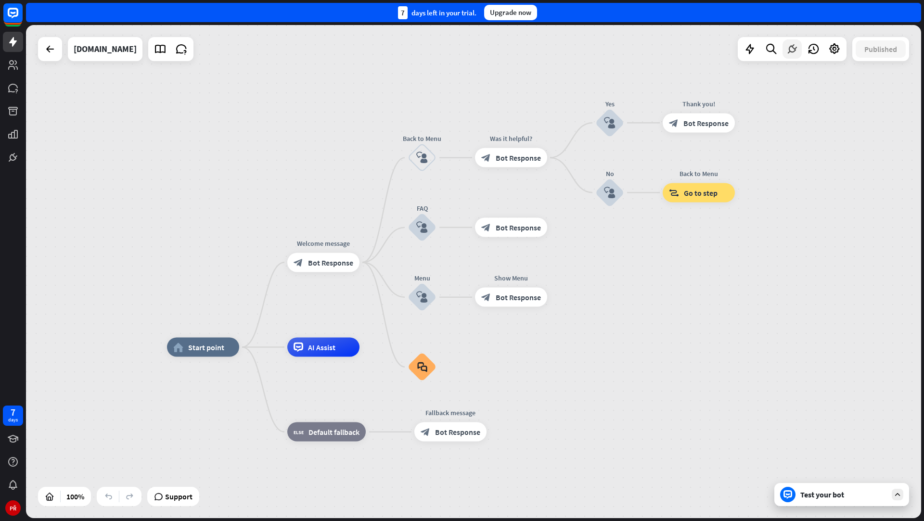
click at [783, 51] on div at bounding box center [791, 48] width 19 height 19
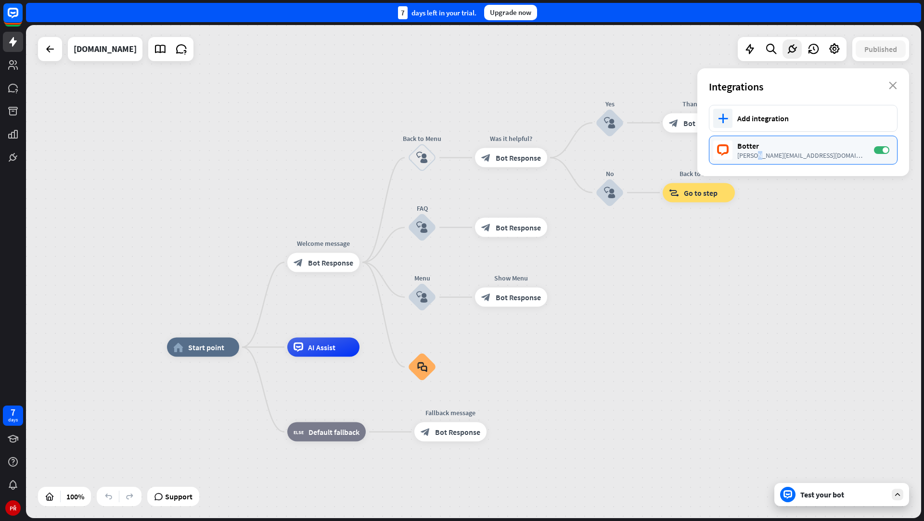
click at [758, 152] on div "[PERSON_NAME][EMAIL_ADDRESS][DOMAIN_NAME]" at bounding box center [800, 155] width 127 height 9
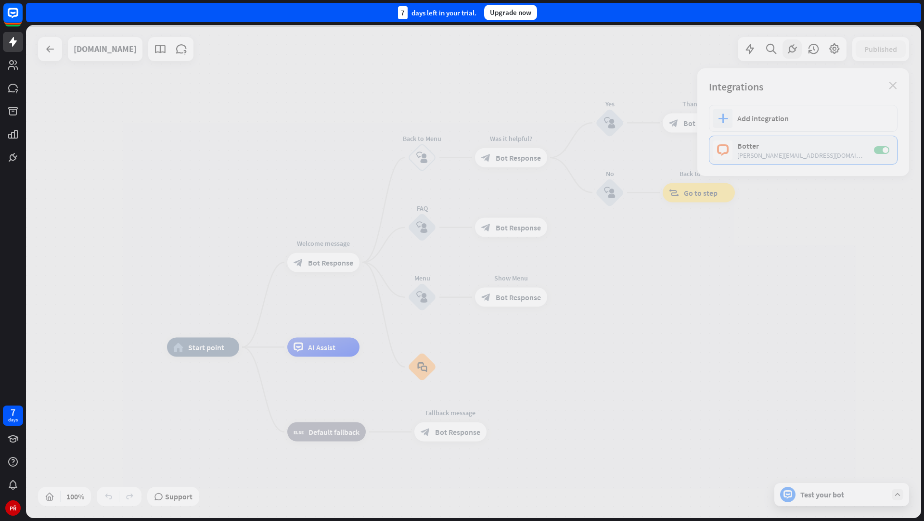
click at [758, 150] on div at bounding box center [473, 271] width 895 height 493
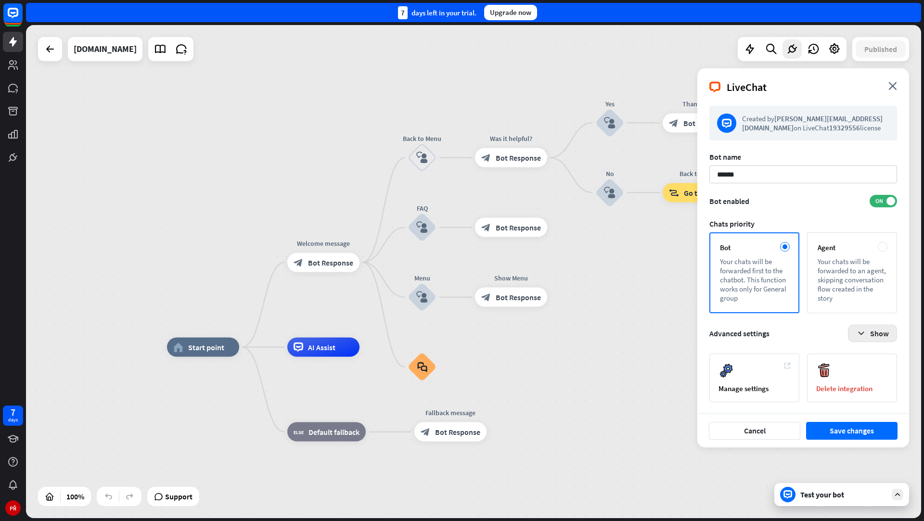
click at [855, 328] on button "Show" at bounding box center [872, 333] width 49 height 17
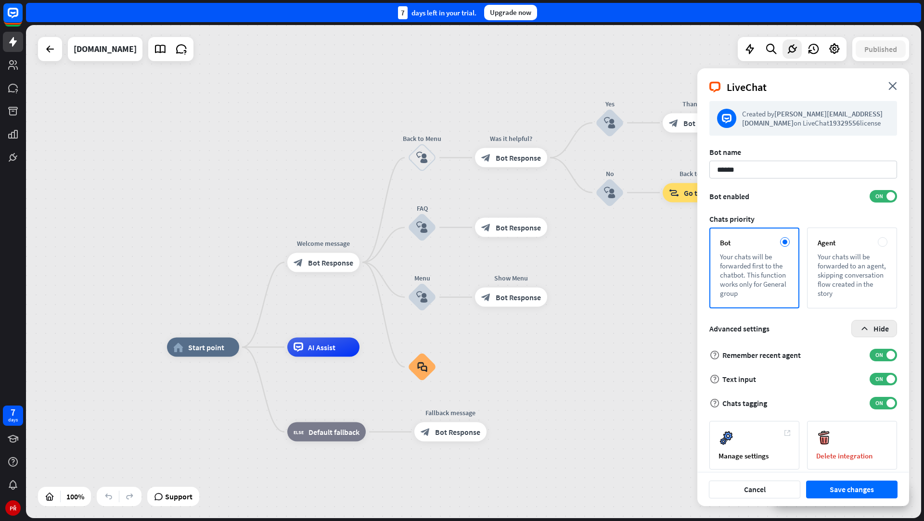
scroll to position [13, 0]
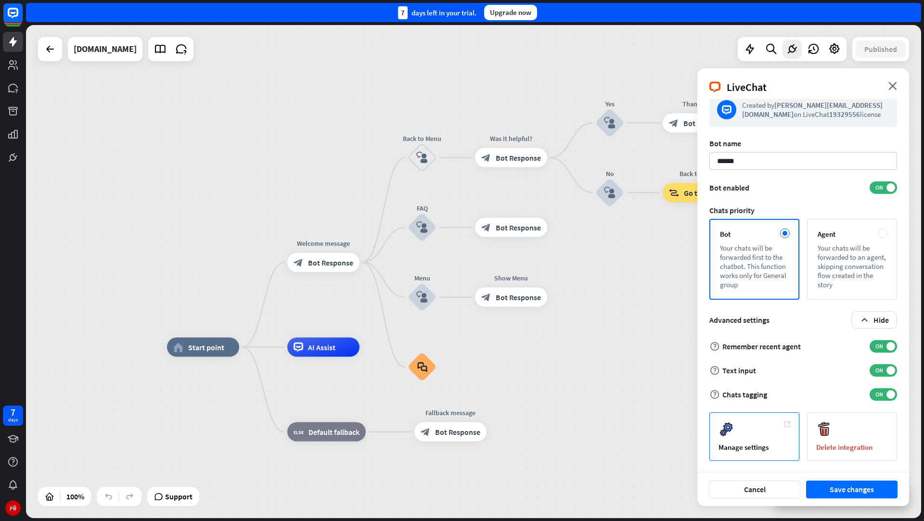
click at [768, 443] on div "Manage settings" at bounding box center [754, 447] width 72 height 9
click at [890, 87] on icon "close" at bounding box center [892, 86] width 9 height 8
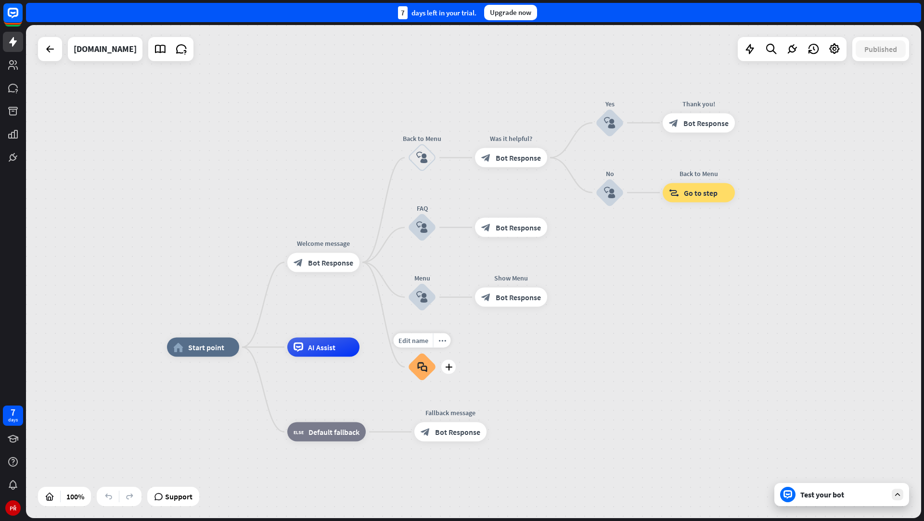
click at [418, 365] on icon "block_faq" at bounding box center [422, 367] width 10 height 11
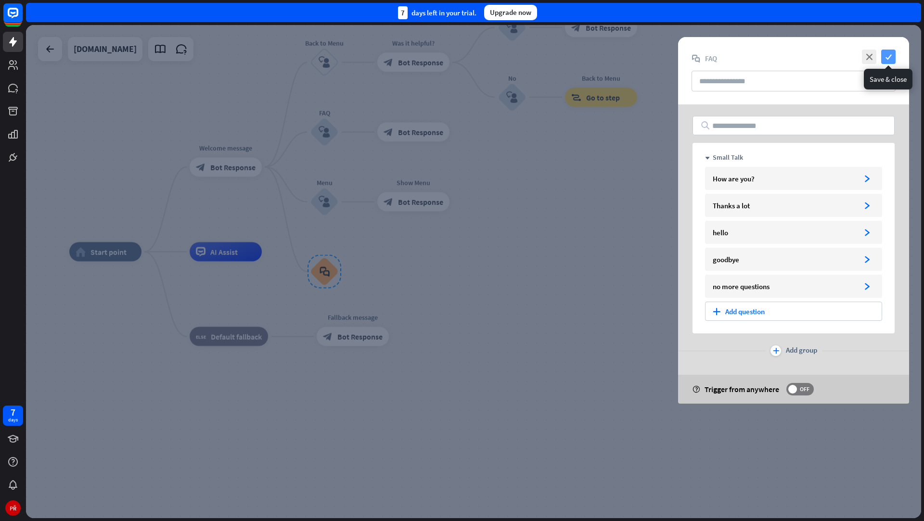
click at [889, 52] on icon "check" at bounding box center [888, 57] width 14 height 14
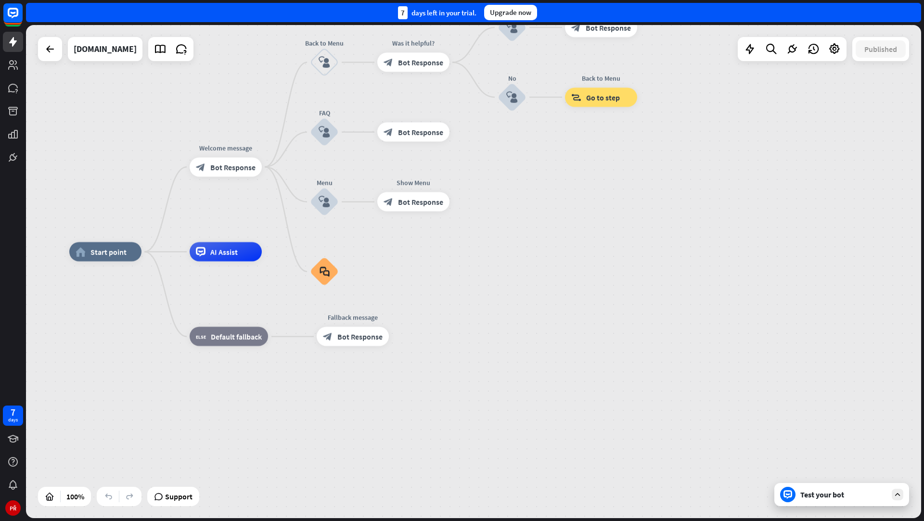
click at [797, 491] on div "Test your bot" at bounding box center [841, 494] width 135 height 23
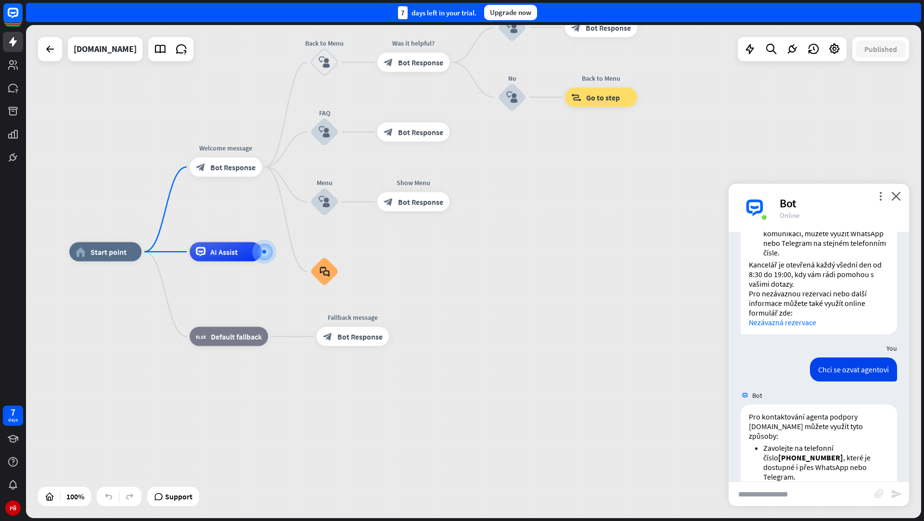
click at [780, 489] on input "text" at bounding box center [802, 494] width 146 height 24
click at [792, 50] on icon at bounding box center [792, 49] width 13 height 13
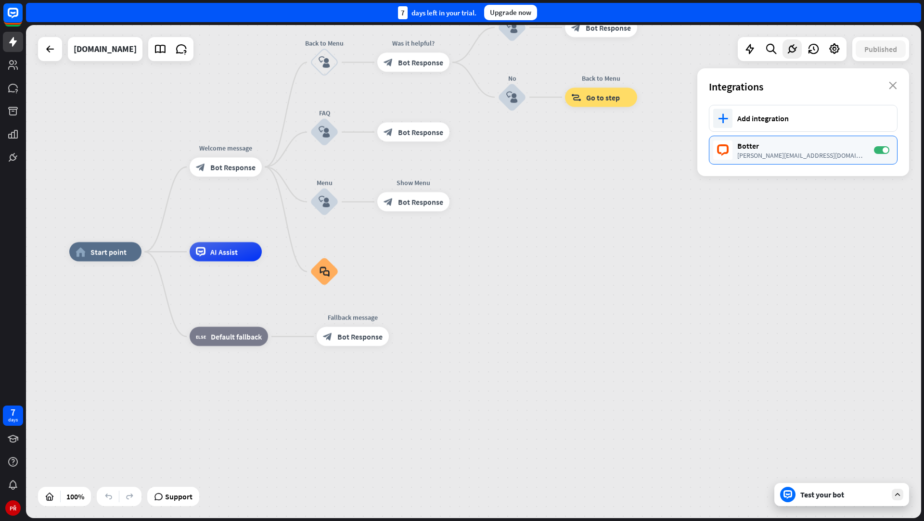
click at [759, 145] on div "Botter" at bounding box center [800, 146] width 127 height 10
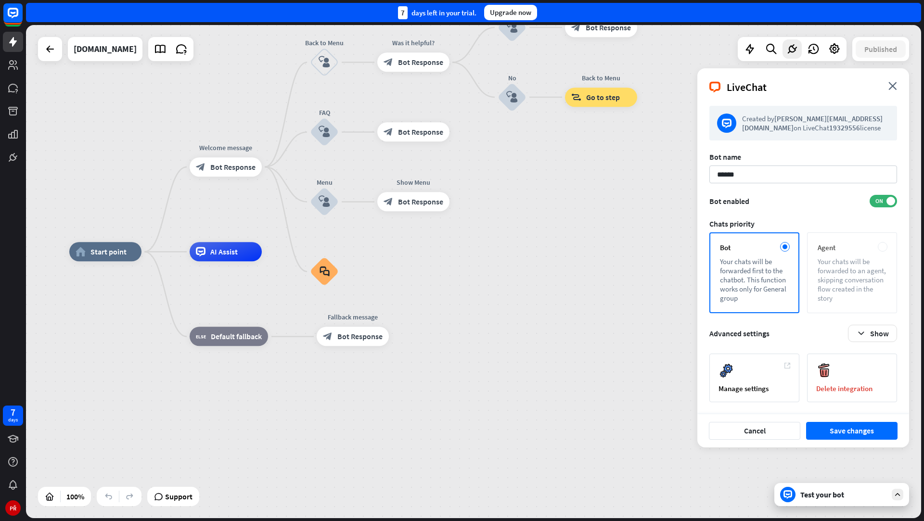
click at [817, 252] on div "Agent Your chats will be forwarded to an agent, skipping conversation flow crea…" at bounding box center [852, 272] width 90 height 81
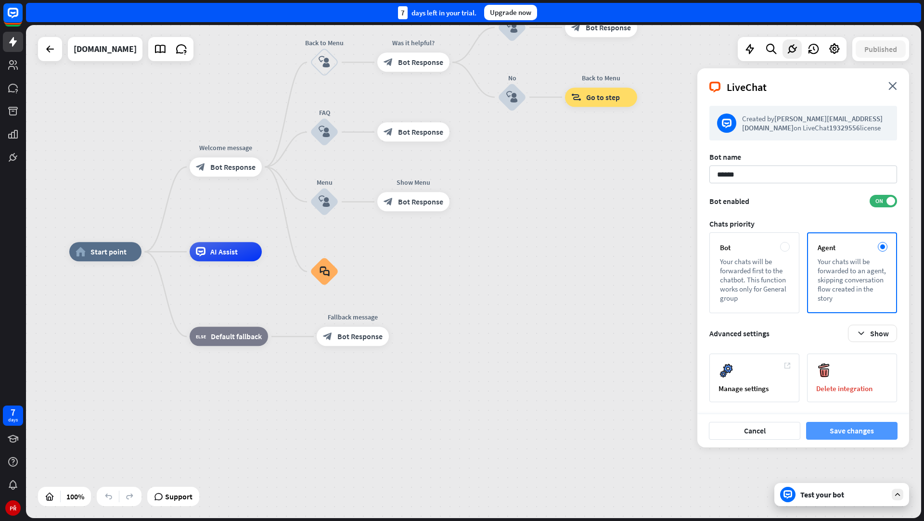
click at [828, 433] on button "Save changes" at bounding box center [851, 431] width 91 height 18
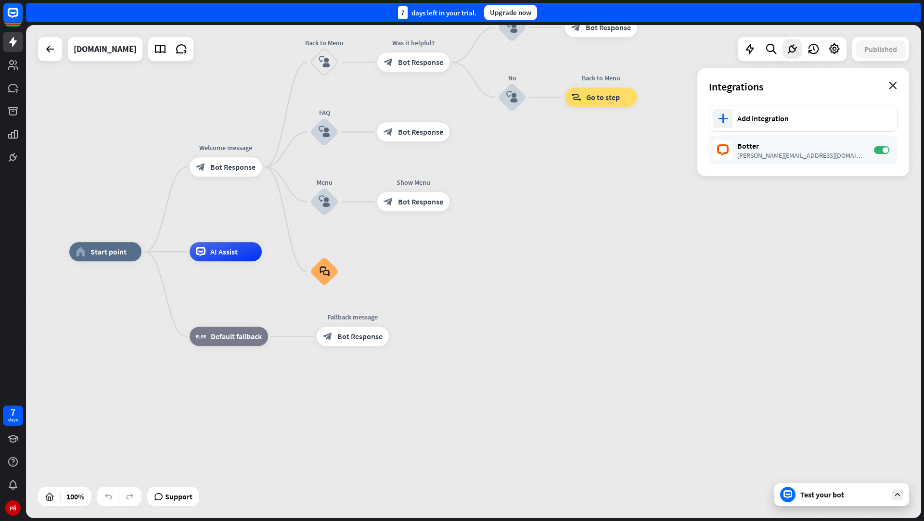
click at [894, 88] on icon "close" at bounding box center [893, 86] width 8 height 8
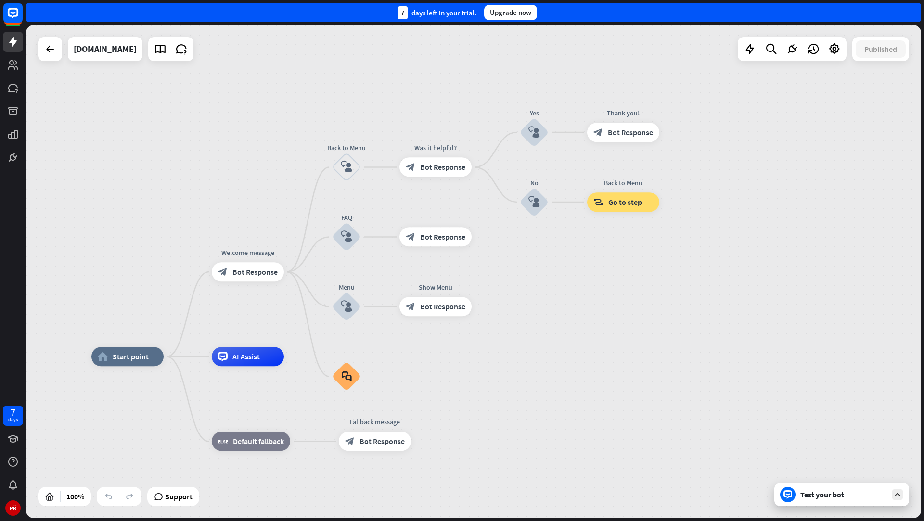
drag, startPoint x: 737, startPoint y: 184, endPoint x: 765, endPoint y: 307, distance: 126.3
click at [765, 308] on div "home_2 Start point Welcome message block_bot_response Bot Response Back to Menu…" at bounding box center [473, 271] width 895 height 493
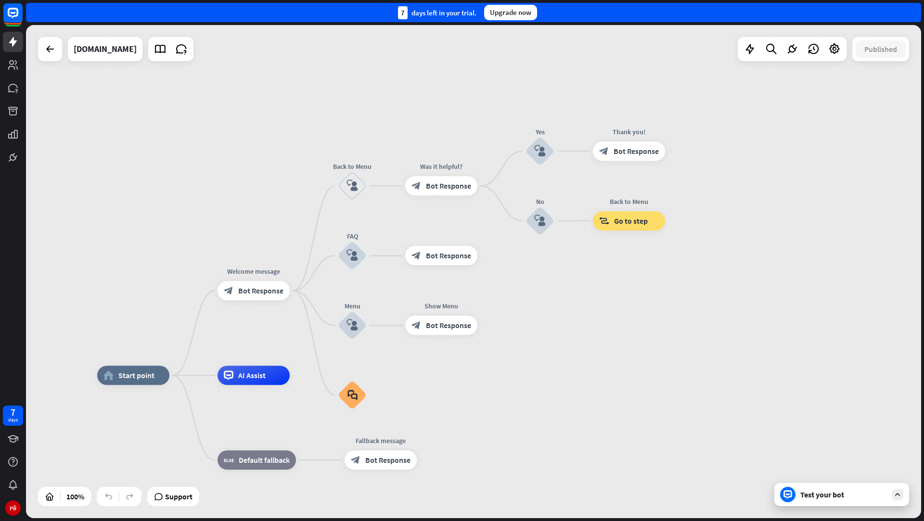
click at [825, 486] on div "Test your bot" at bounding box center [841, 494] width 135 height 23
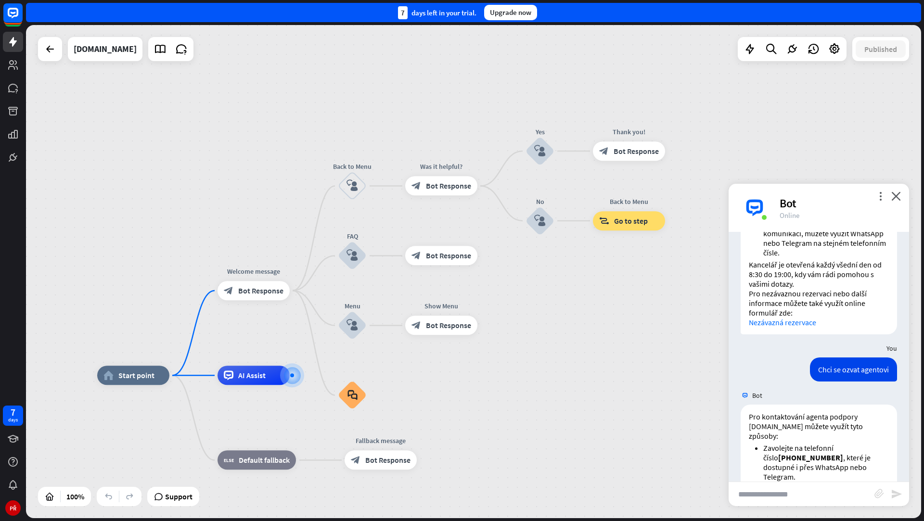
click at [794, 491] on input "text" at bounding box center [802, 494] width 146 height 24
click at [879, 197] on icon "more_vert" at bounding box center [880, 196] width 9 height 9
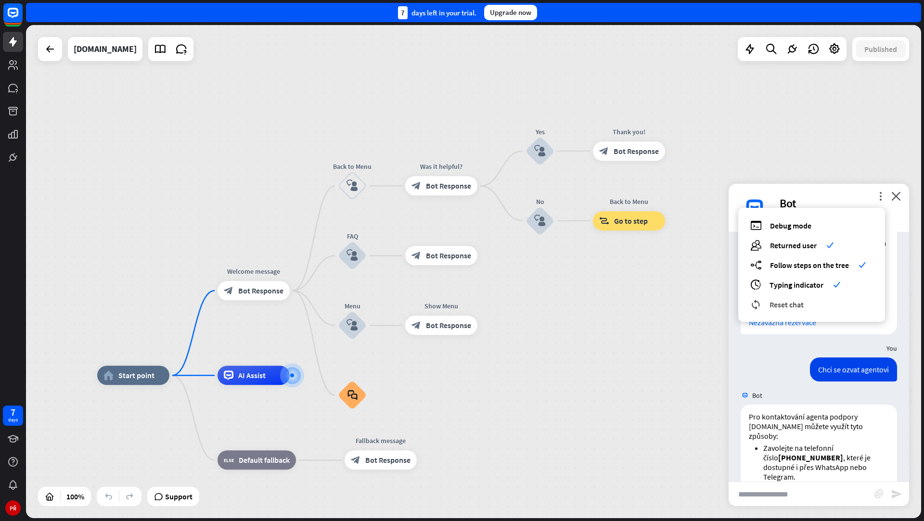
click at [796, 301] on span "Reset chat" at bounding box center [786, 305] width 34 height 10
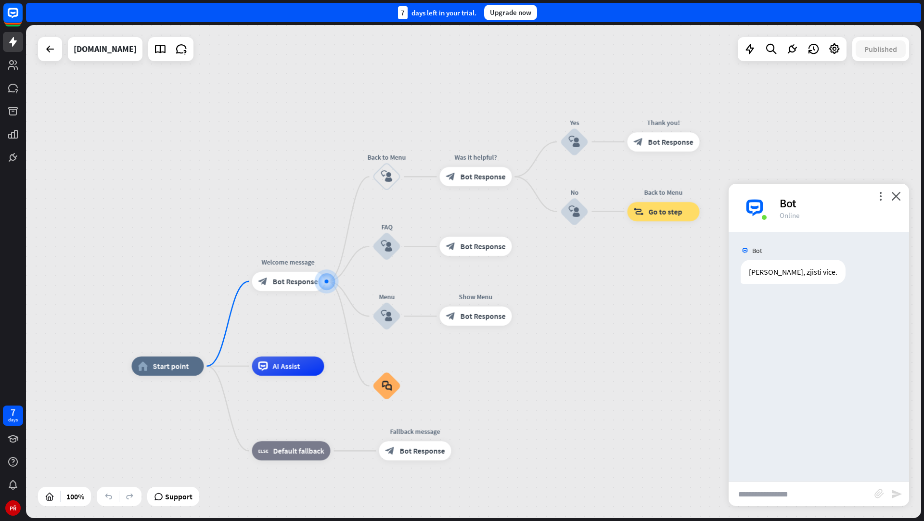
click at [775, 489] on input "text" at bounding box center [802, 494] width 146 height 24
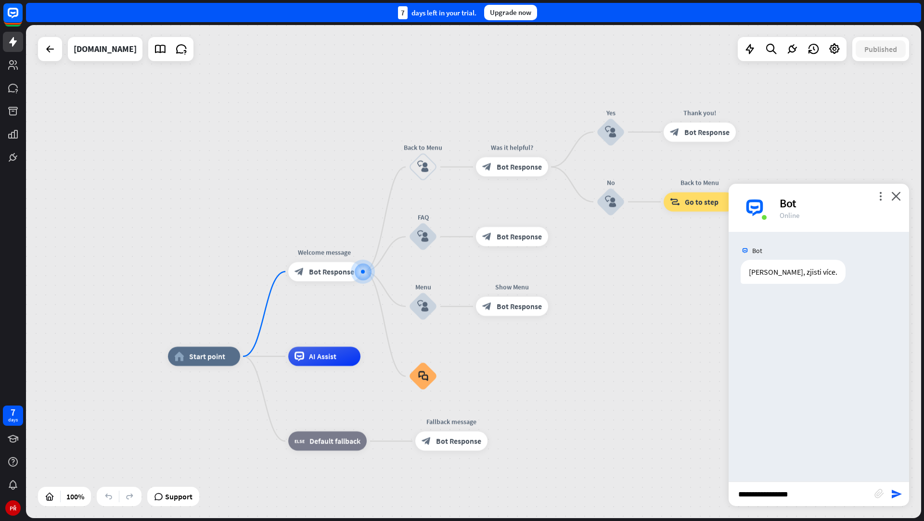
type input "**********"
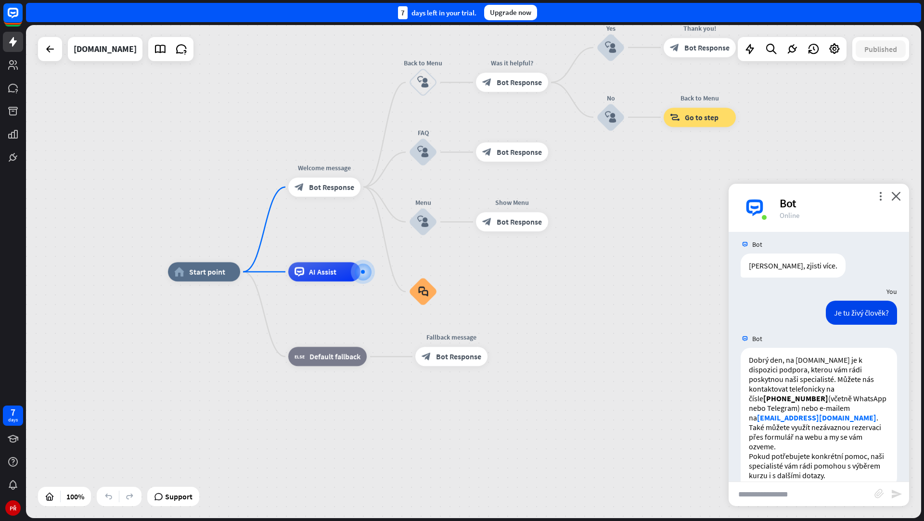
scroll to position [7, 0]
type input "**********"
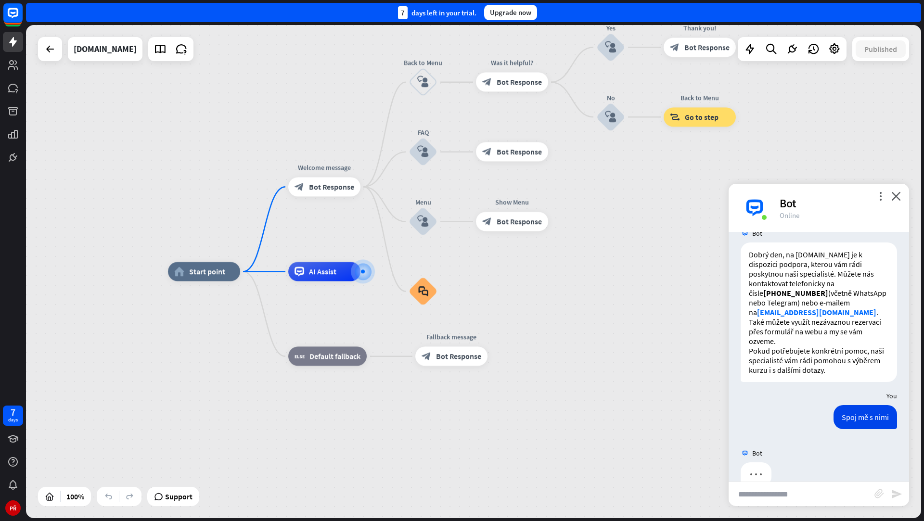
scroll to position [112, 0]
click at [181, 498] on span "Support" at bounding box center [178, 496] width 27 height 15
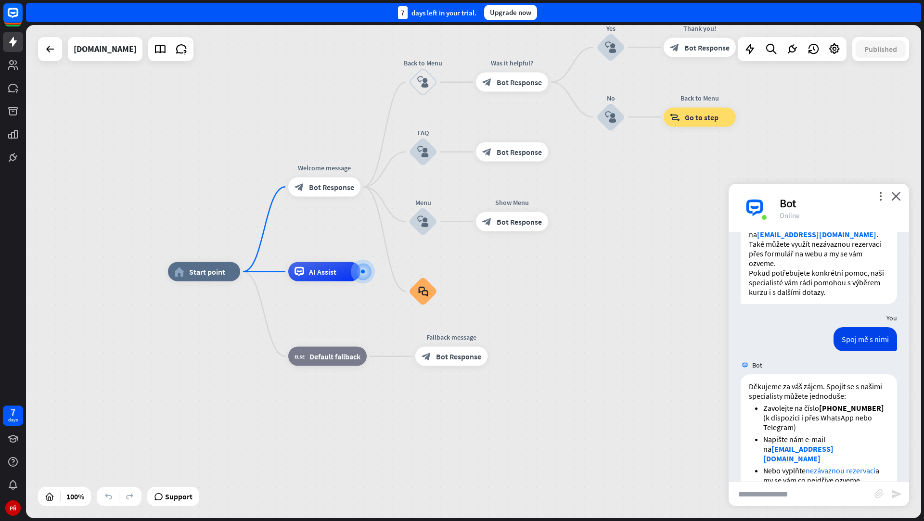
scroll to position [217, 0]
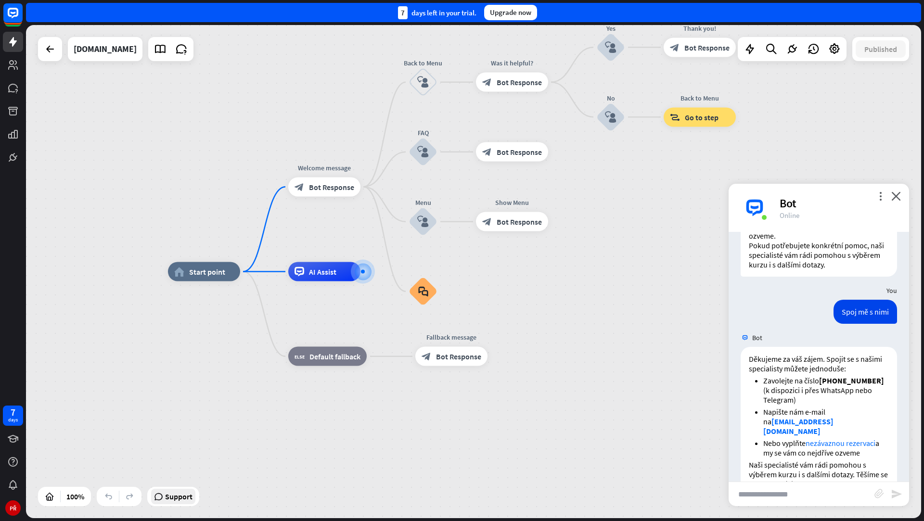
click at [177, 503] on span "Support" at bounding box center [178, 496] width 27 height 15
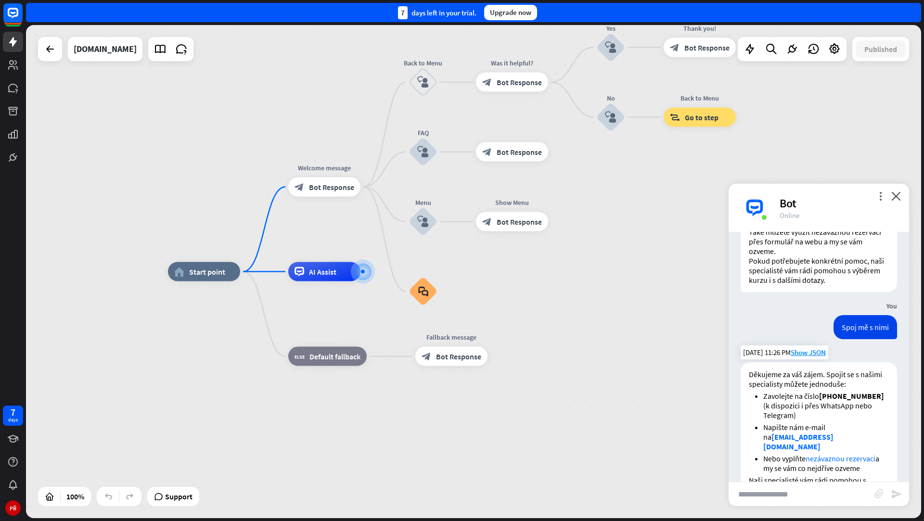
scroll to position [193, 0]
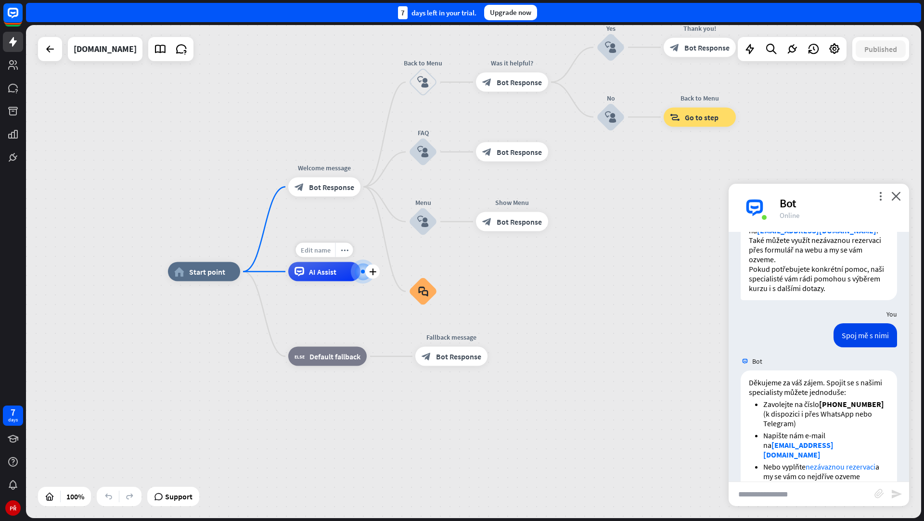
click at [320, 251] on span "Edit name" at bounding box center [316, 250] width 30 height 9
click at [375, 273] on icon "plus" at bounding box center [372, 271] width 7 height 7
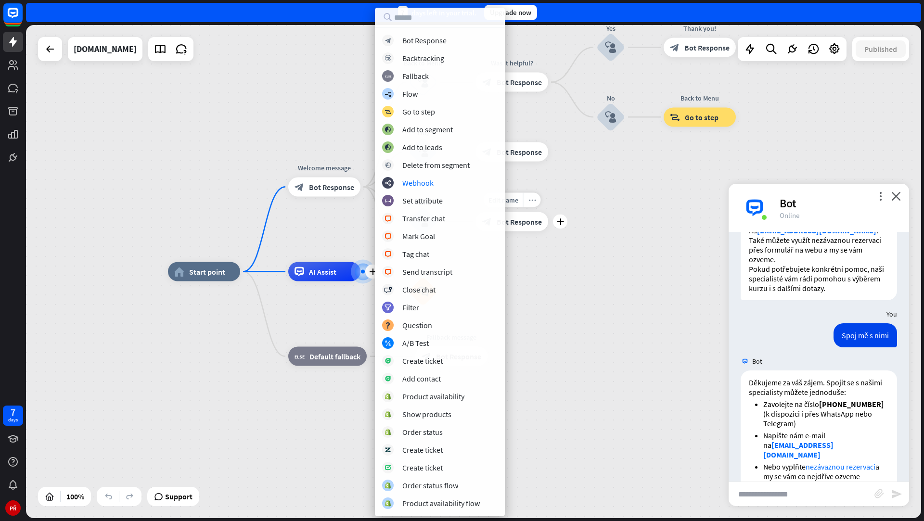
click at [526, 197] on div "more_horiz" at bounding box center [532, 200] width 18 height 14
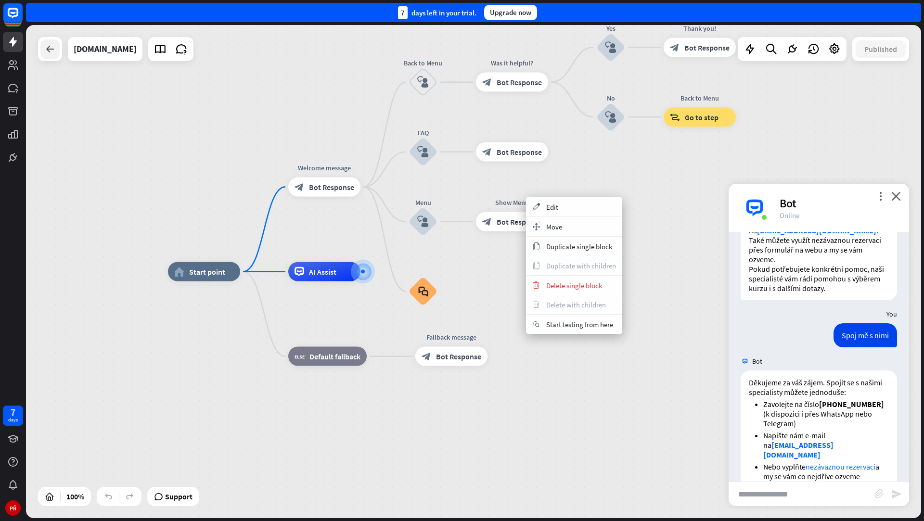
click at [51, 50] on icon at bounding box center [50, 49] width 12 height 12
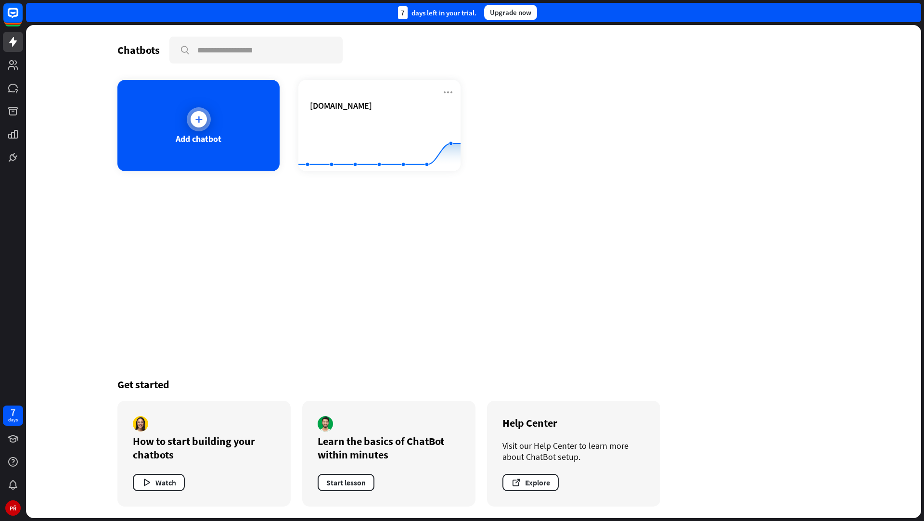
click at [244, 142] on div "Add chatbot" at bounding box center [198, 125] width 162 height 91
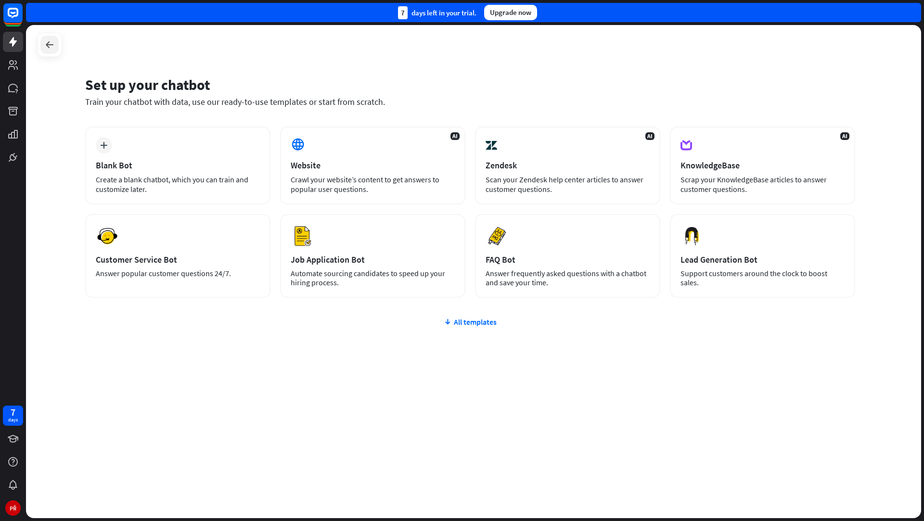
click at [46, 52] on div at bounding box center [49, 45] width 18 height 18
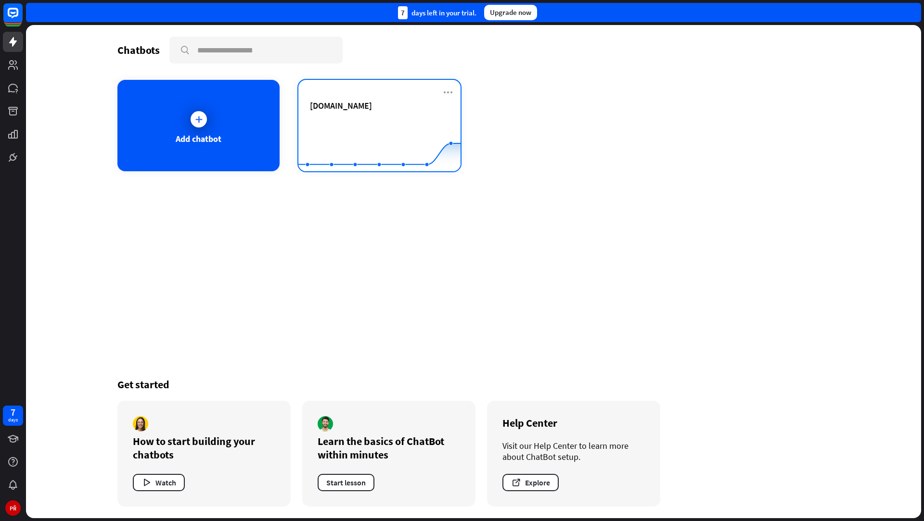
click at [365, 119] on rect at bounding box center [379, 147] width 162 height 60
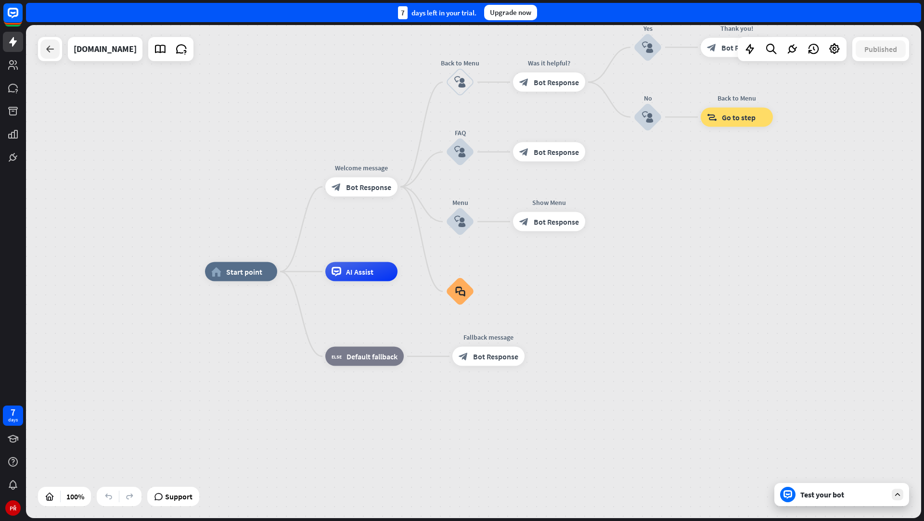
click at [50, 51] on icon at bounding box center [50, 49] width 12 height 12
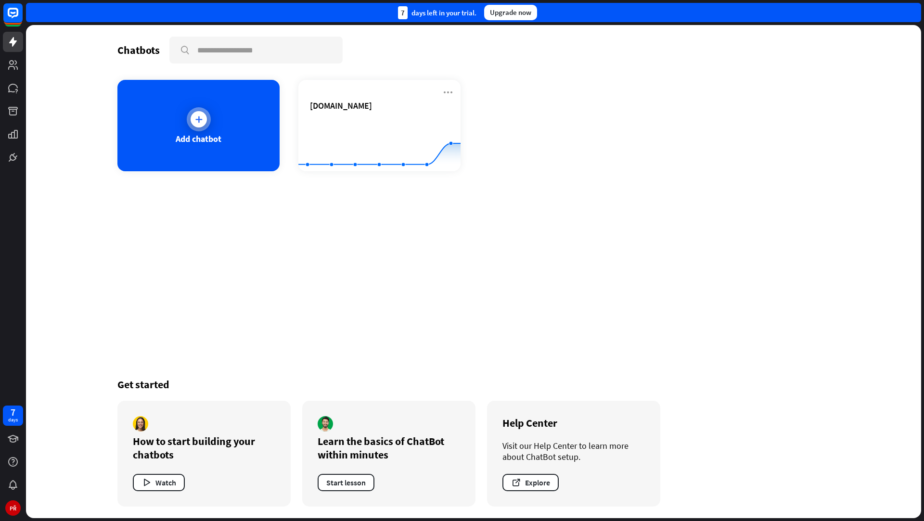
click at [152, 112] on div "Add chatbot" at bounding box center [198, 125] width 162 height 91
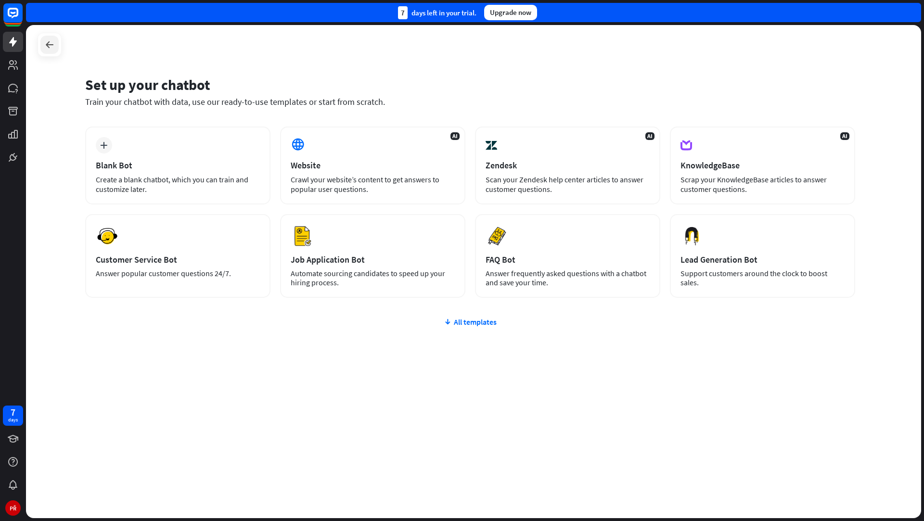
click at [51, 52] on div at bounding box center [49, 45] width 18 height 18
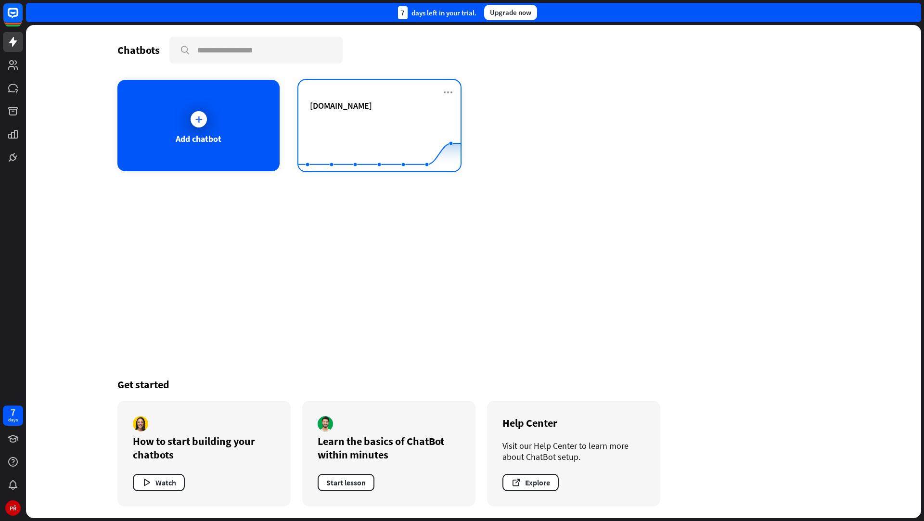
click at [322, 111] on div "[DOMAIN_NAME]" at bounding box center [379, 117] width 139 height 34
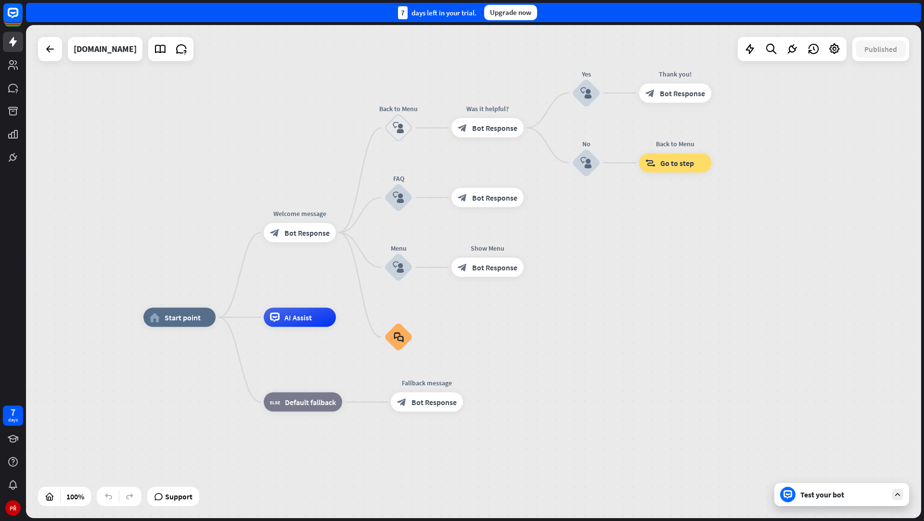
drag, startPoint x: 386, startPoint y: 118, endPoint x: 324, endPoint y: 164, distance: 77.4
click at [324, 164] on div "home_2 Start point Welcome message block_bot_response Bot Response Back to Menu…" at bounding box center [473, 271] width 895 height 493
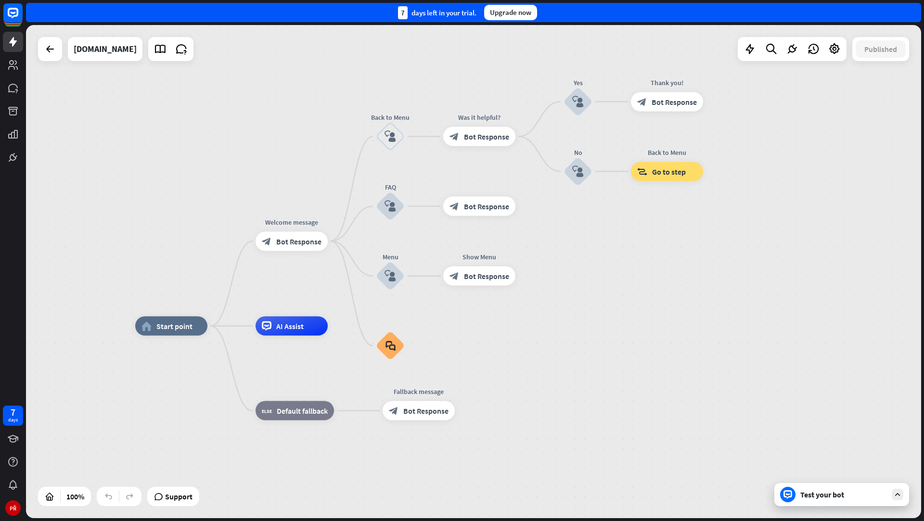
drag, startPoint x: 604, startPoint y: 241, endPoint x: 596, endPoint y: 249, distance: 11.2
click at [596, 249] on div "home_2 Start point Welcome message block_bot_response Bot Response Back to Menu…" at bounding box center [473, 271] width 895 height 493
click at [792, 487] on div "Test your bot" at bounding box center [841, 494] width 135 height 23
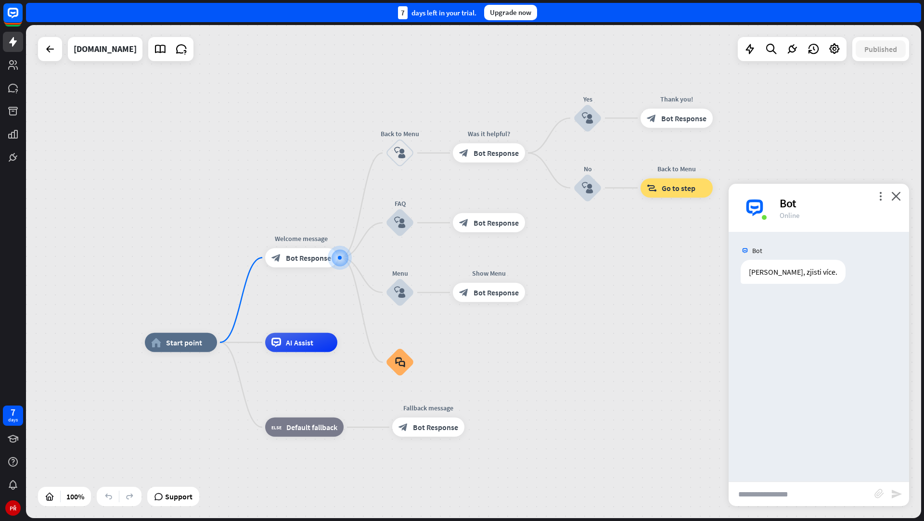
drag, startPoint x: 601, startPoint y: 279, endPoint x: 578, endPoint y: 265, distance: 27.0
click at [578, 265] on div "home_2 Start point Welcome message block_bot_response Bot Response Back to Menu…" at bounding box center [473, 271] width 895 height 493
click at [833, 45] on icon at bounding box center [834, 49] width 13 height 13
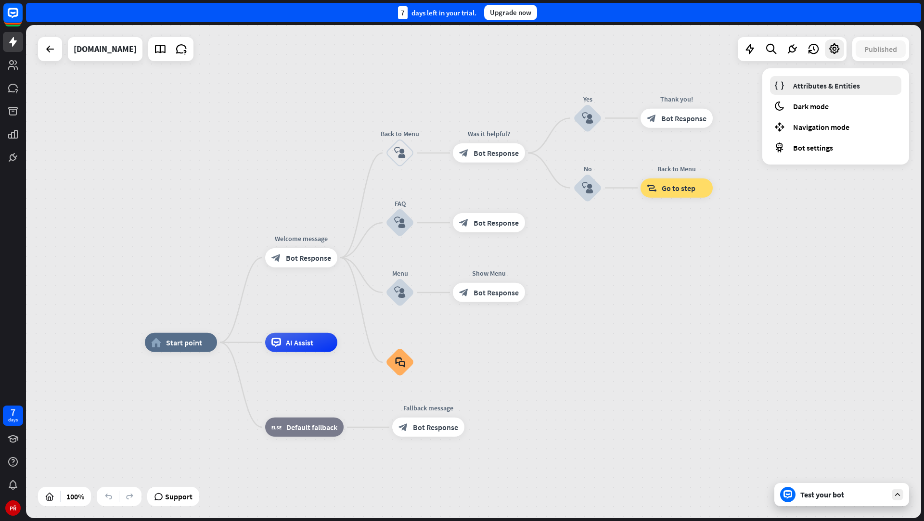
click at [815, 87] on span "Attributes & Entities" at bounding box center [826, 86] width 67 height 10
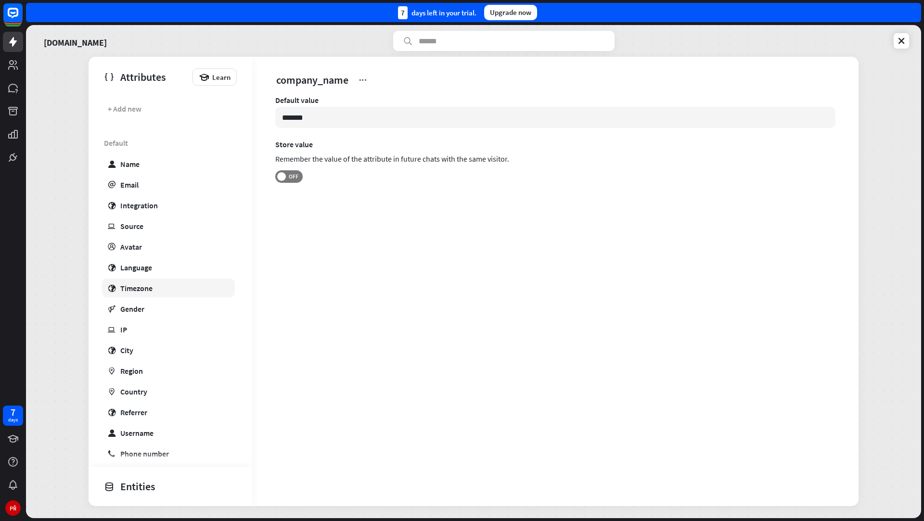
scroll to position [110, 0]
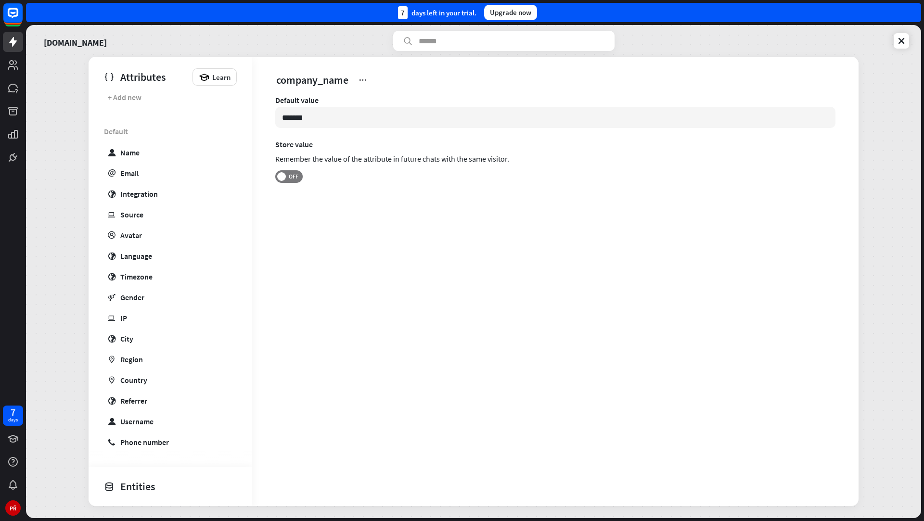
click at [134, 489] on div "Entities" at bounding box center [168, 486] width 128 height 16
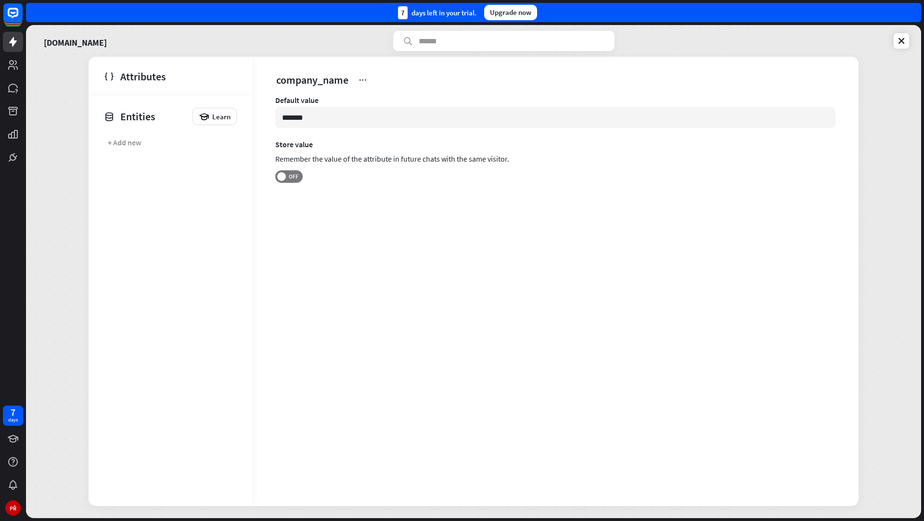
click at [111, 81] on icon at bounding box center [109, 76] width 11 height 11
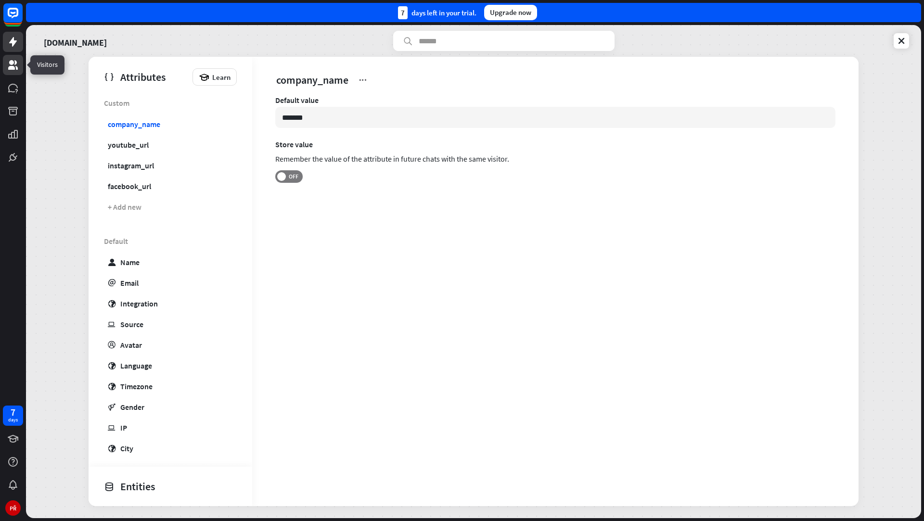
click at [16, 66] on icon at bounding box center [13, 65] width 10 height 10
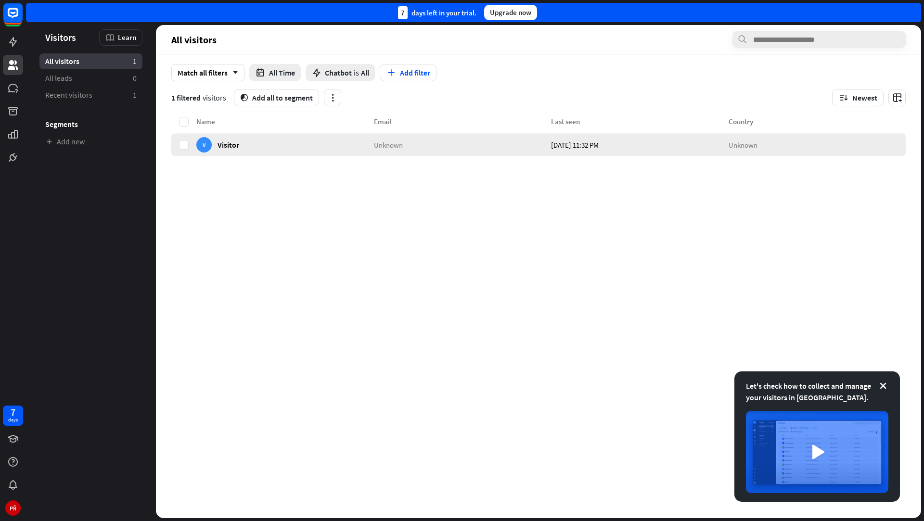
click at [259, 145] on div "V Visitor" at bounding box center [285, 144] width 178 height 23
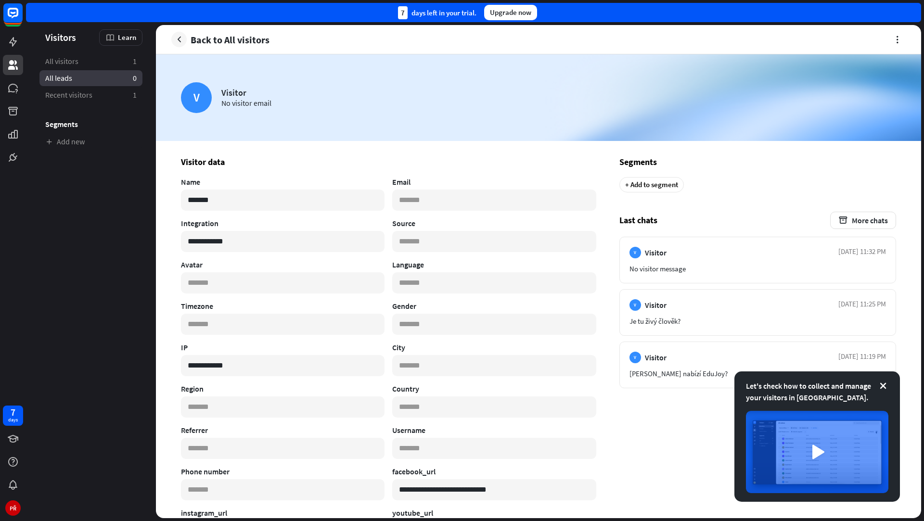
click at [92, 71] on link "All leads 0" at bounding box center [90, 78] width 103 height 16
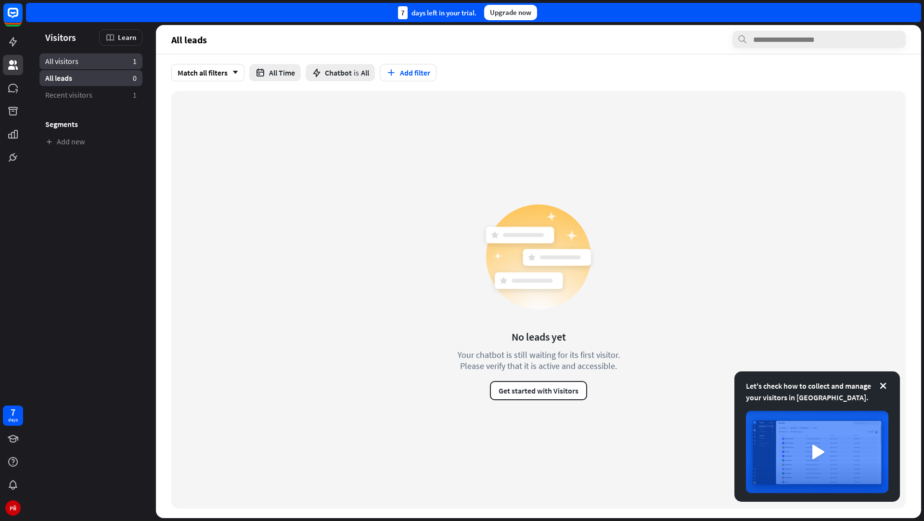
click at [92, 64] on link "All visitors 1" at bounding box center [90, 61] width 103 height 16
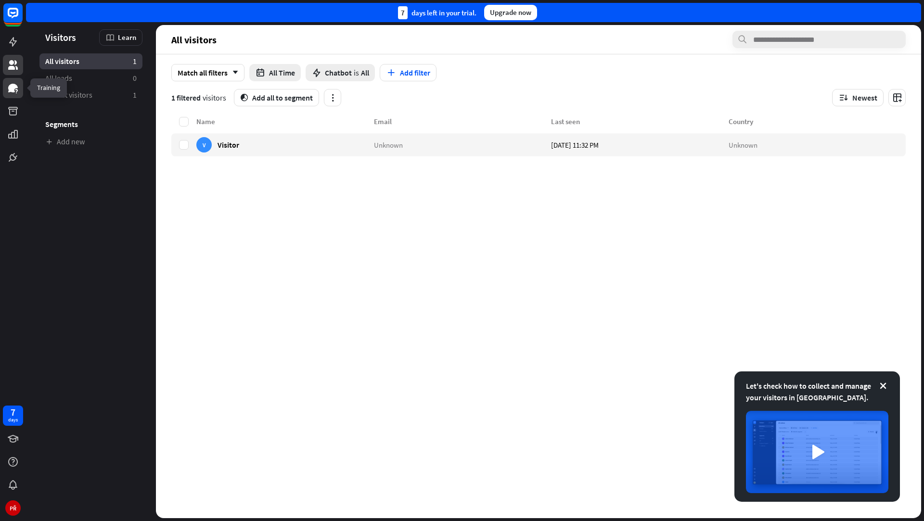
click at [11, 83] on icon at bounding box center [13, 88] width 12 height 12
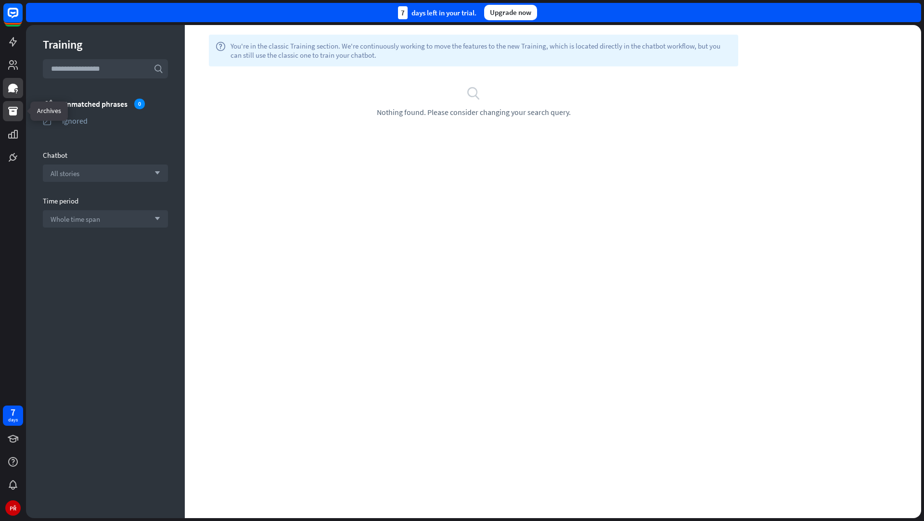
click at [12, 106] on icon at bounding box center [13, 111] width 12 height 12
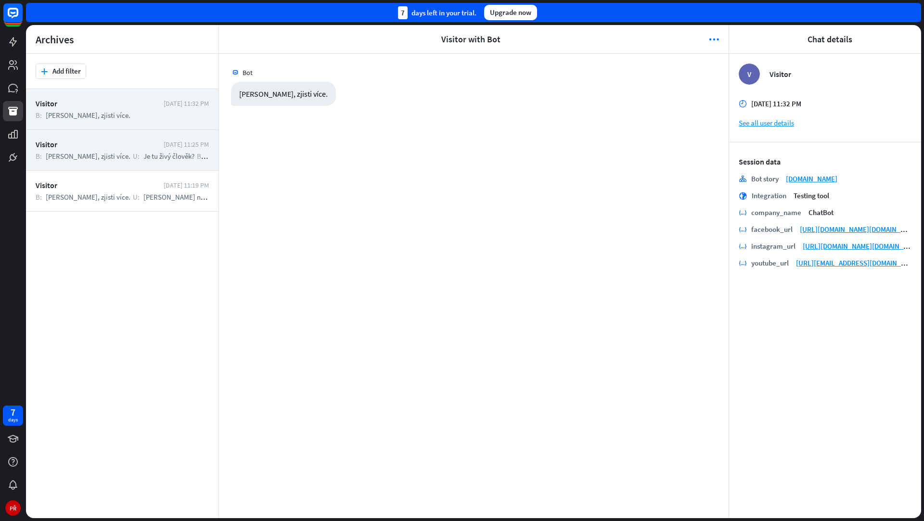
click at [67, 142] on div "Visitor" at bounding box center [97, 145] width 123 height 10
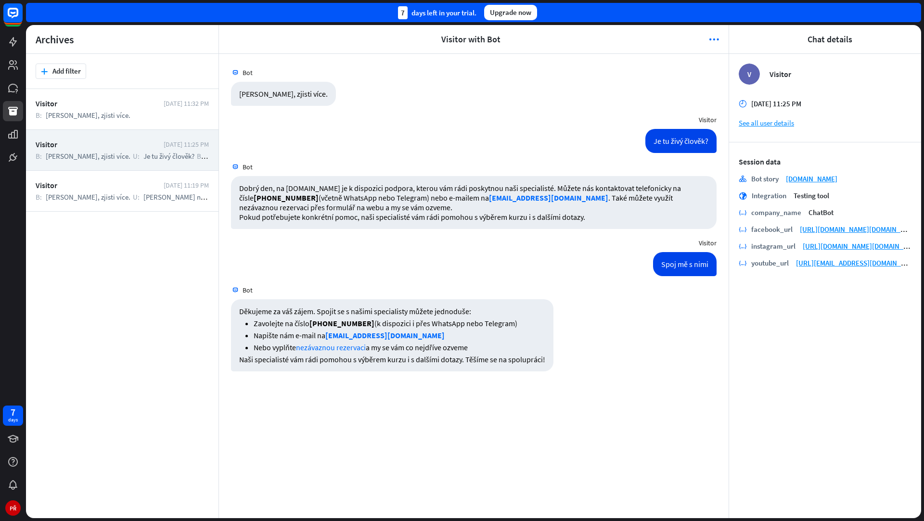
click at [78, 123] on div at bounding box center [473, 271] width 895 height 493
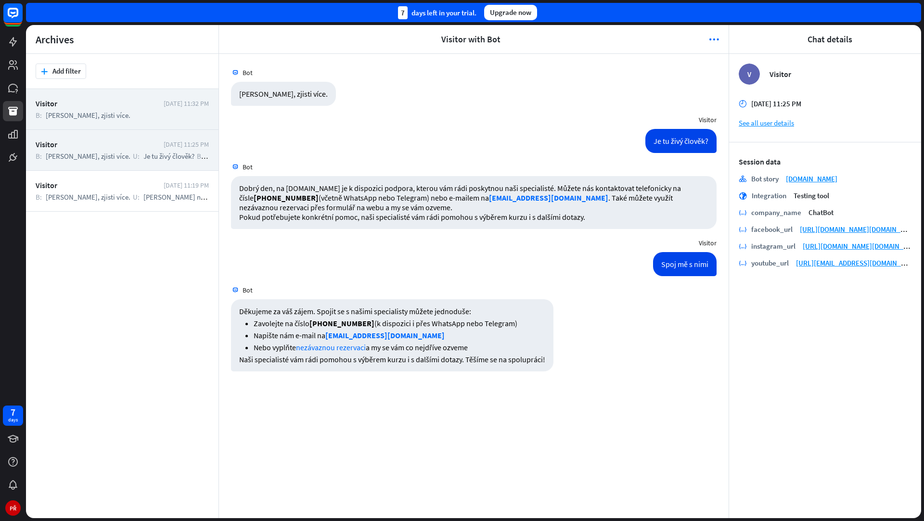
click at [78, 124] on div "Visitor [DATE] 11:32 PM B: Ahoj, zjisti více." at bounding box center [122, 109] width 192 height 41
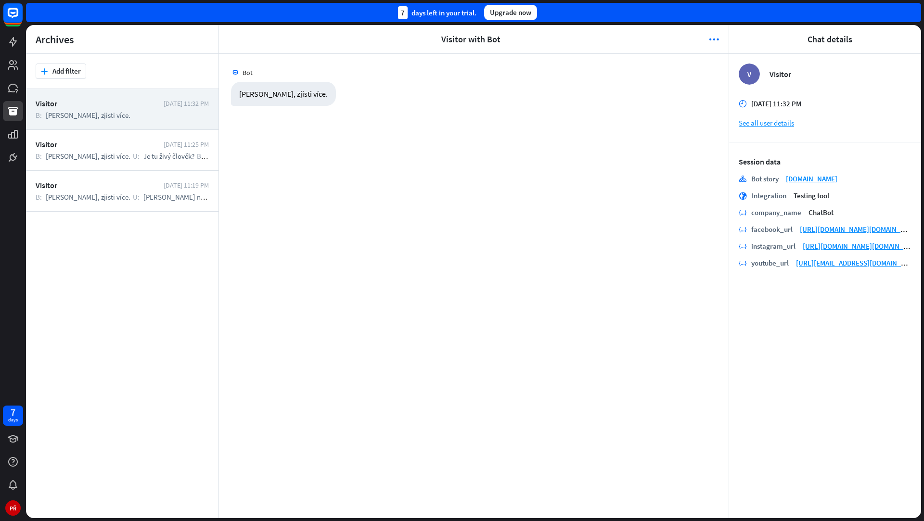
click at [81, 118] on span "[PERSON_NAME], zjisti více." at bounding box center [88, 115] width 85 height 9
click at [256, 101] on div "[PERSON_NAME], zjisti více." at bounding box center [283, 94] width 105 height 24
click at [257, 94] on div "[PERSON_NAME], zjisti více." at bounding box center [283, 94] width 105 height 24
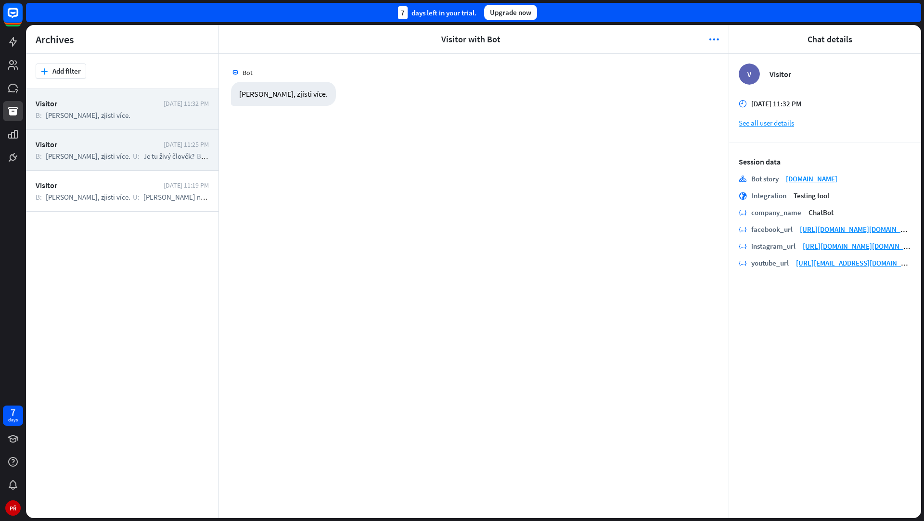
click at [142, 161] on div "Visitor [DATE] 11:25 PM B: Ahoj, zjisti více. U: Je tu živý člověk? B: Dobrý de…" at bounding box center [122, 150] width 192 height 41
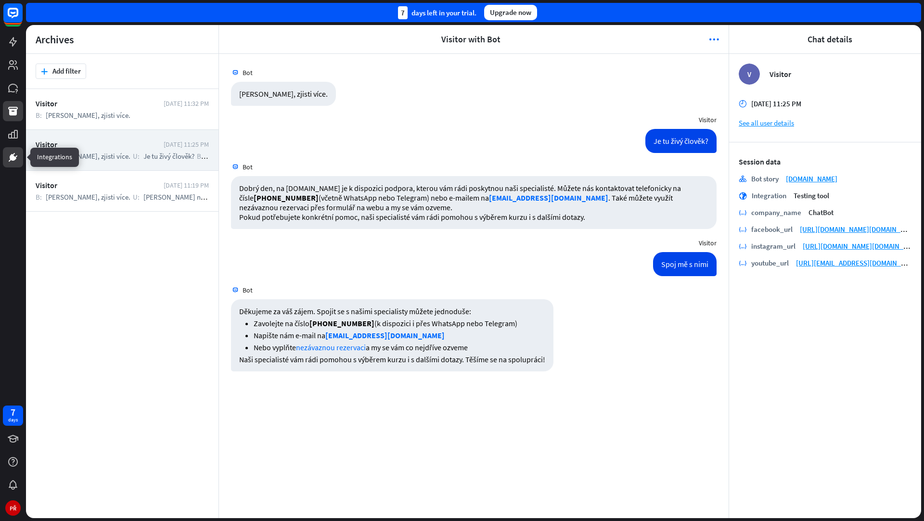
click at [18, 150] on link at bounding box center [13, 157] width 20 height 20
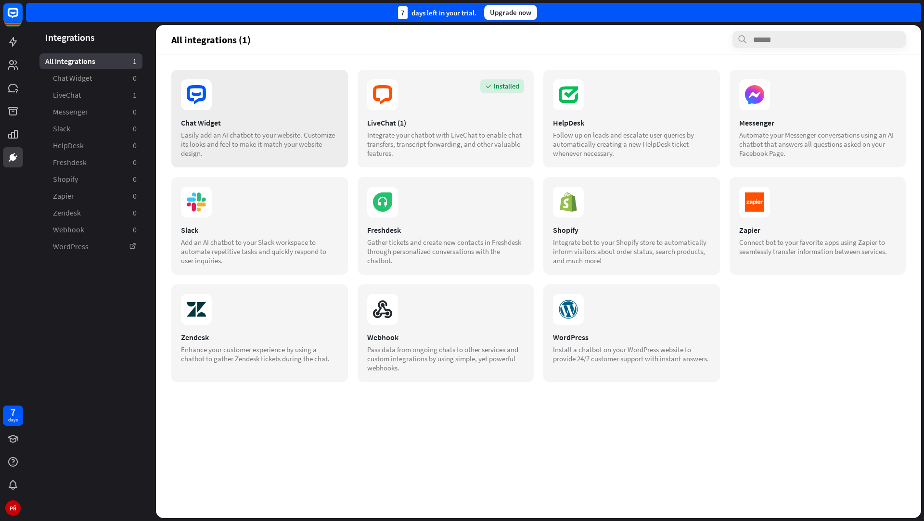
click at [306, 85] on section at bounding box center [259, 94] width 157 height 31
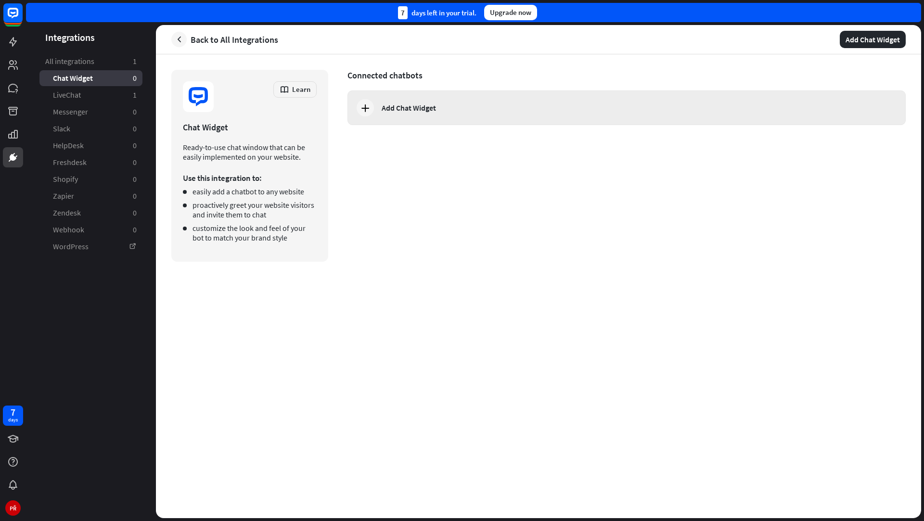
click at [409, 117] on div "Add Chat Widget" at bounding box center [626, 107] width 558 height 35
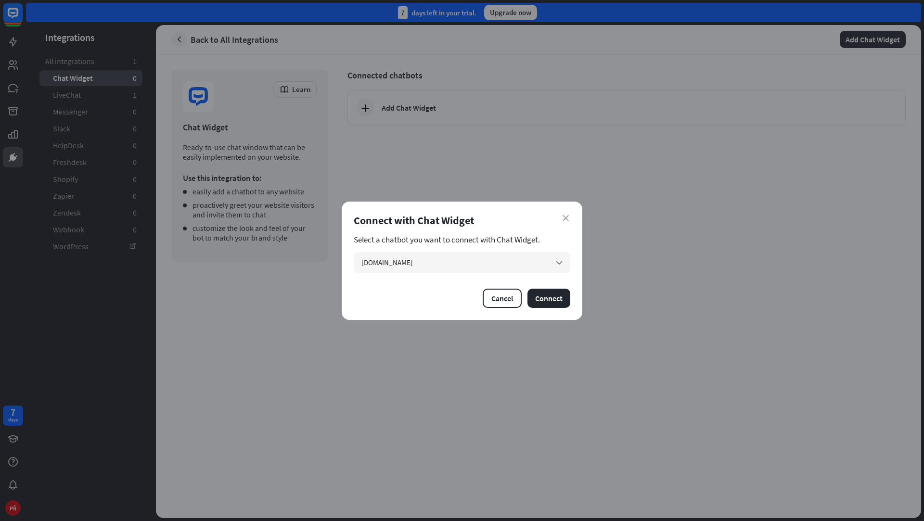
click at [475, 250] on div "Select a chatbot you want to connect with Chat Widget. [DOMAIN_NAME] arrow_down" at bounding box center [462, 254] width 217 height 38
click at [515, 267] on div "[DOMAIN_NAME] arrow_down" at bounding box center [462, 262] width 217 height 21
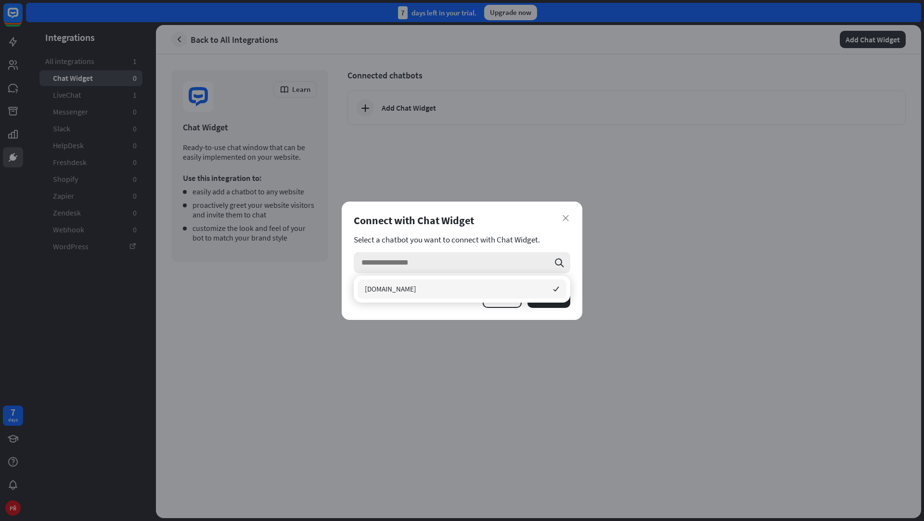
click at [515, 267] on input "search" at bounding box center [455, 262] width 188 height 21
click at [554, 294] on div "[DOMAIN_NAME] checked" at bounding box center [462, 289] width 209 height 19
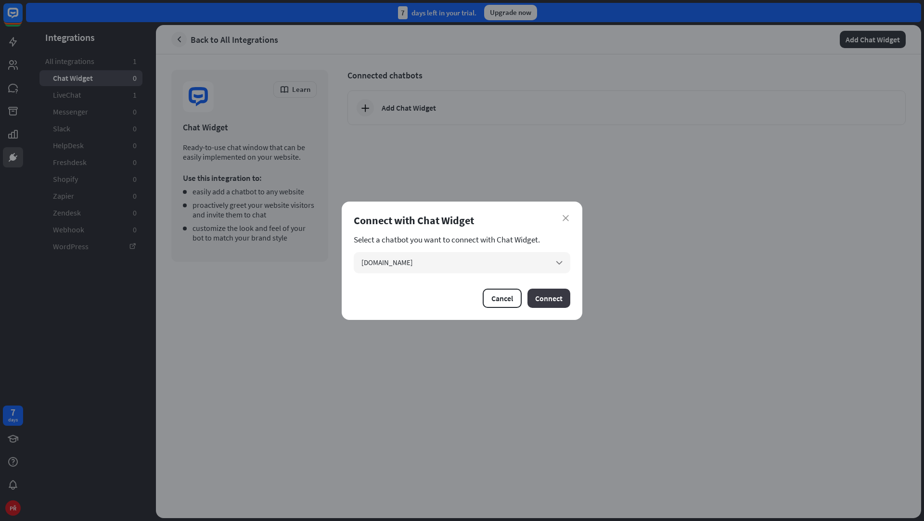
click at [550, 298] on button "Connect" at bounding box center [548, 298] width 43 height 19
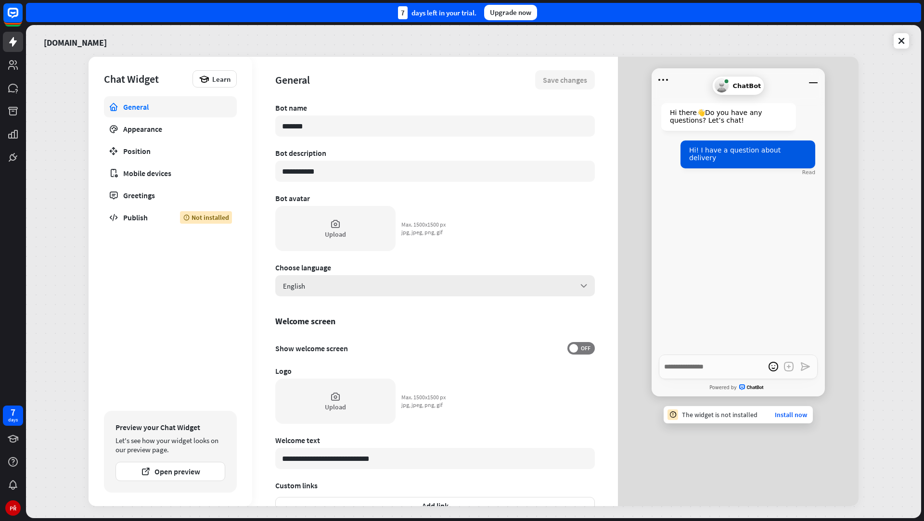
click at [347, 282] on div "English arrow_down" at bounding box center [435, 285] width 320 height 21
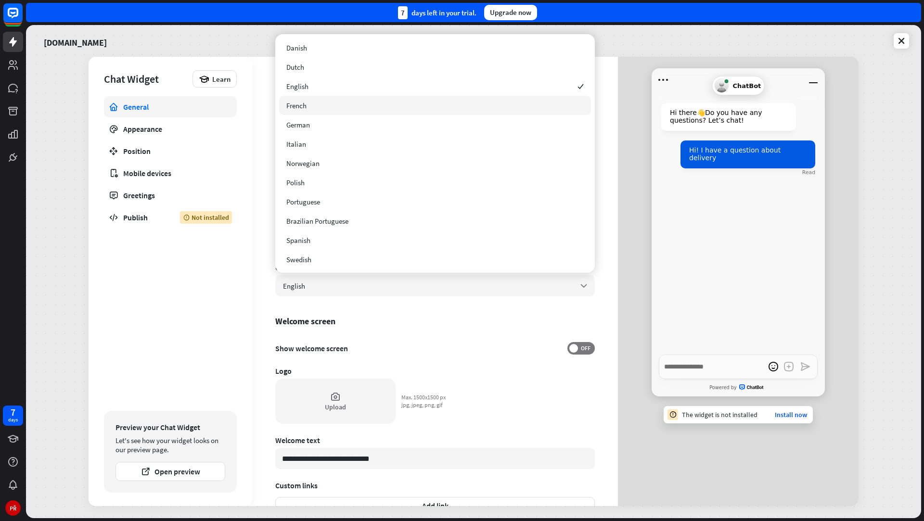
click at [268, 96] on div "**********" at bounding box center [435, 281] width 366 height 449
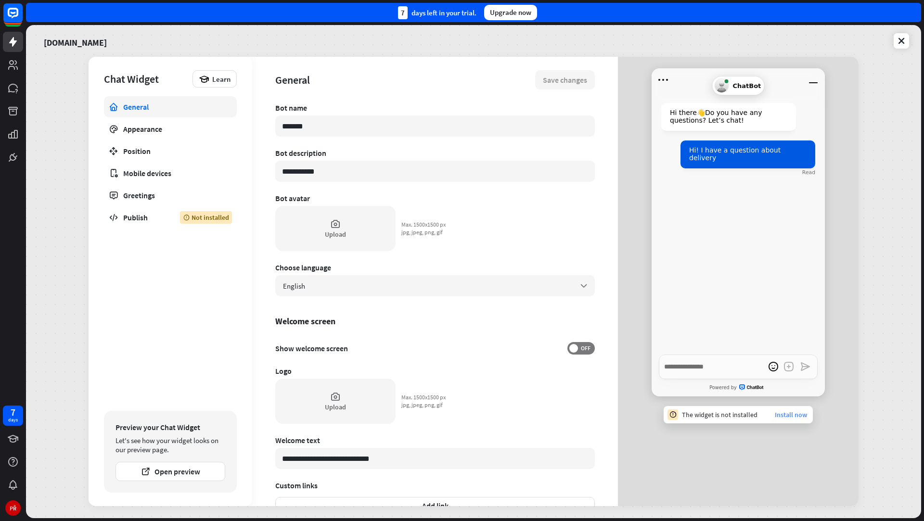
click at [798, 416] on link "Install now" at bounding box center [791, 414] width 32 height 9
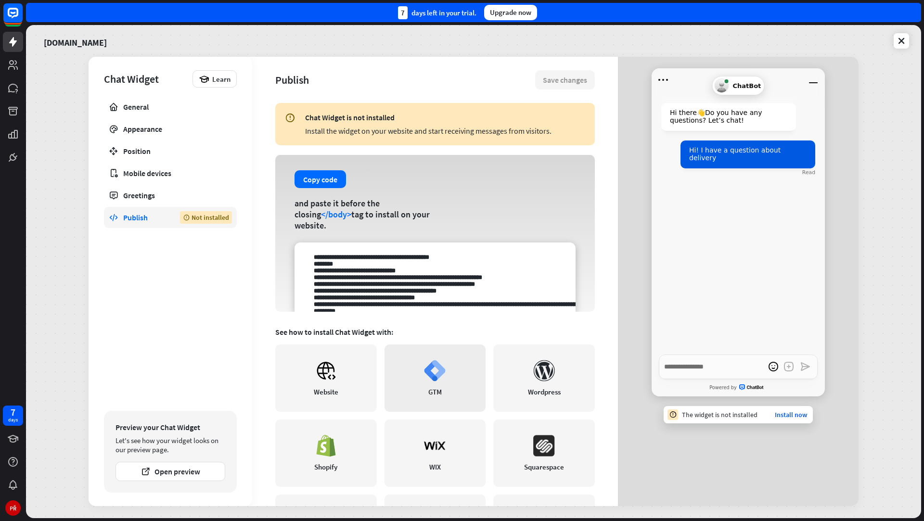
scroll to position [75, 0]
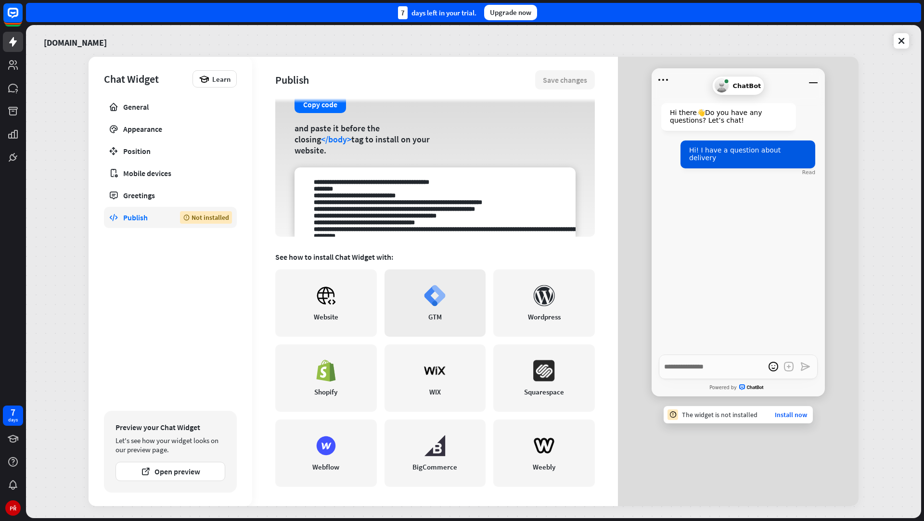
click at [433, 303] on icon at bounding box center [434, 303] width 5 height 5
click at [190, 129] on div "Appearance" at bounding box center [170, 129] width 94 height 10
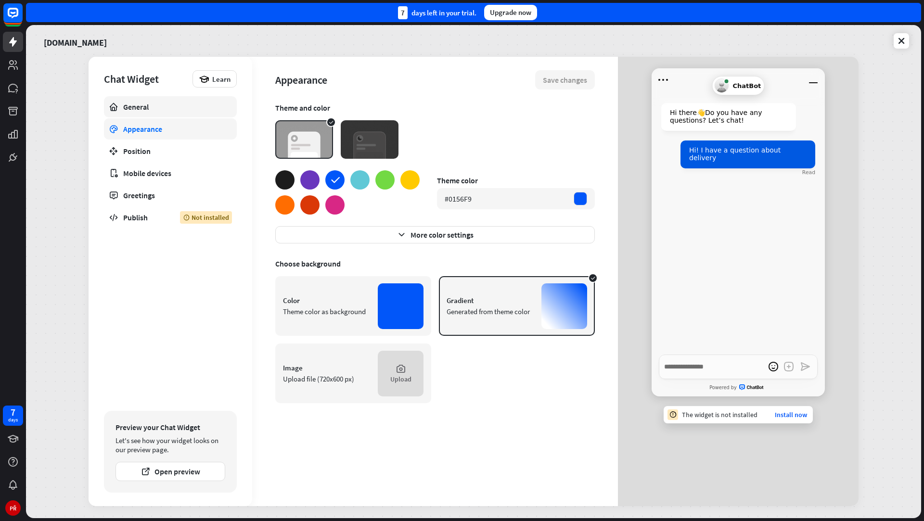
click at [182, 111] on div "General" at bounding box center [170, 107] width 94 height 10
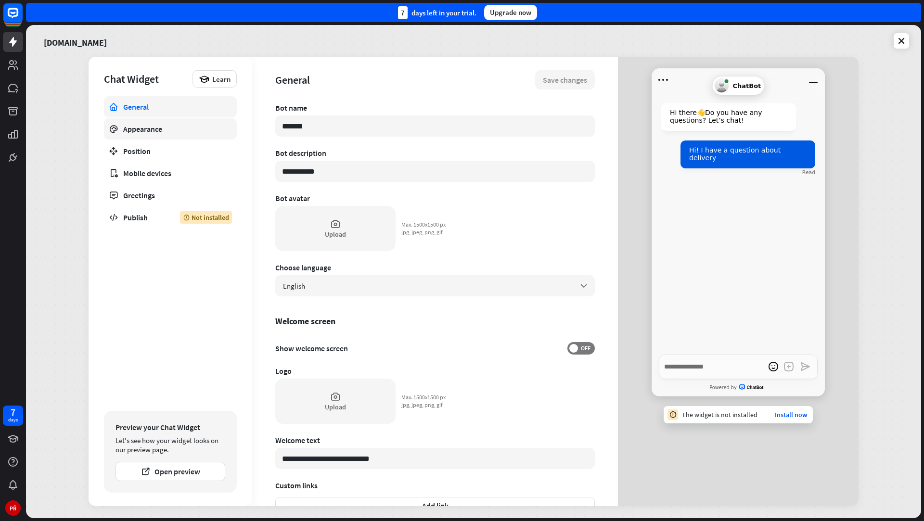
click at [180, 127] on div "Appearance" at bounding box center [170, 129] width 94 height 10
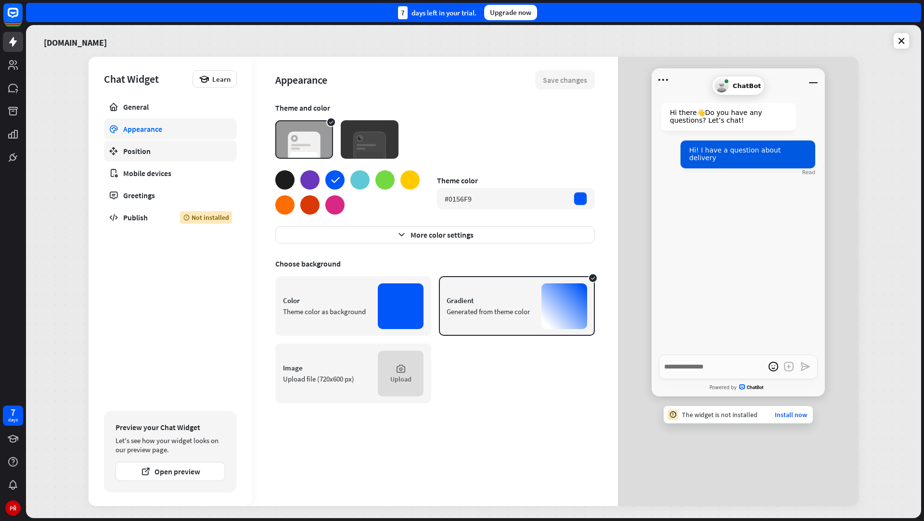
click at [181, 147] on div "Position" at bounding box center [170, 151] width 94 height 10
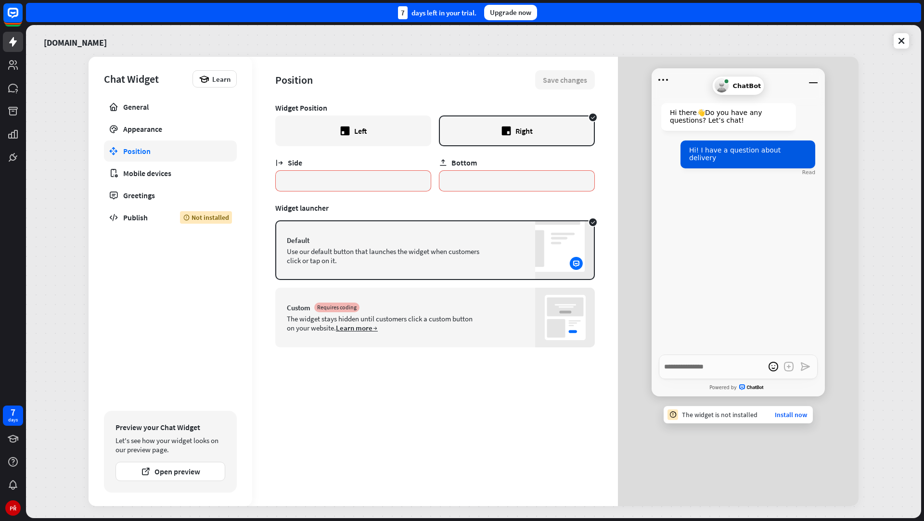
click at [355, 136] on div "Left" at bounding box center [353, 130] width 156 height 31
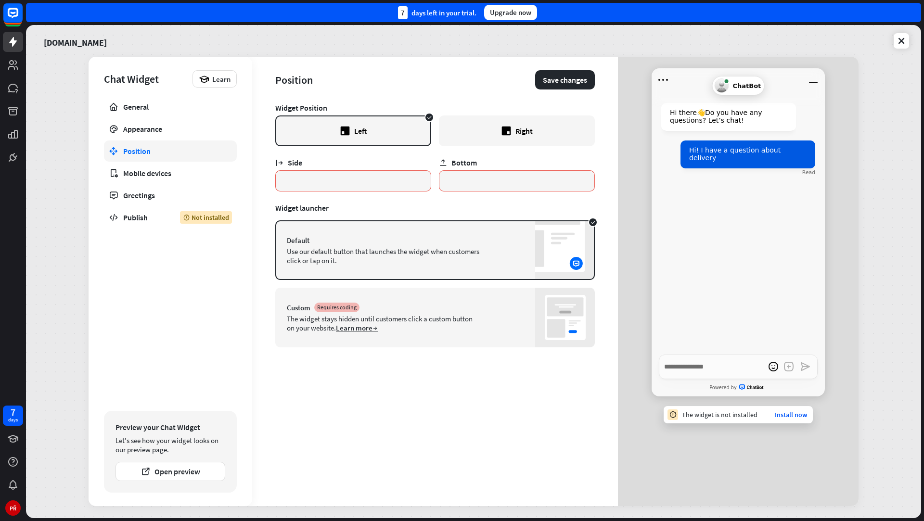
click at [460, 126] on div "Right" at bounding box center [517, 130] width 156 height 31
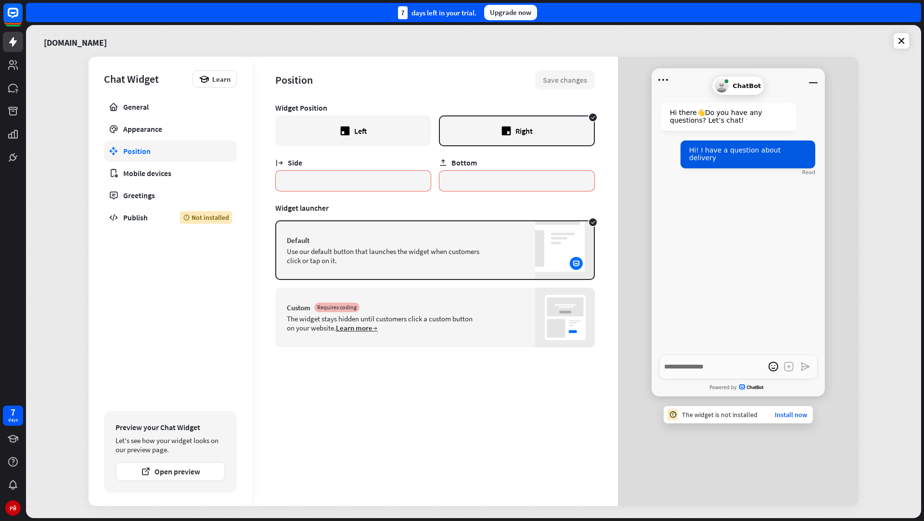
click at [402, 292] on div "Custom Requires coding The widget stays hidden until customers click a custom b…" at bounding box center [435, 318] width 320 height 60
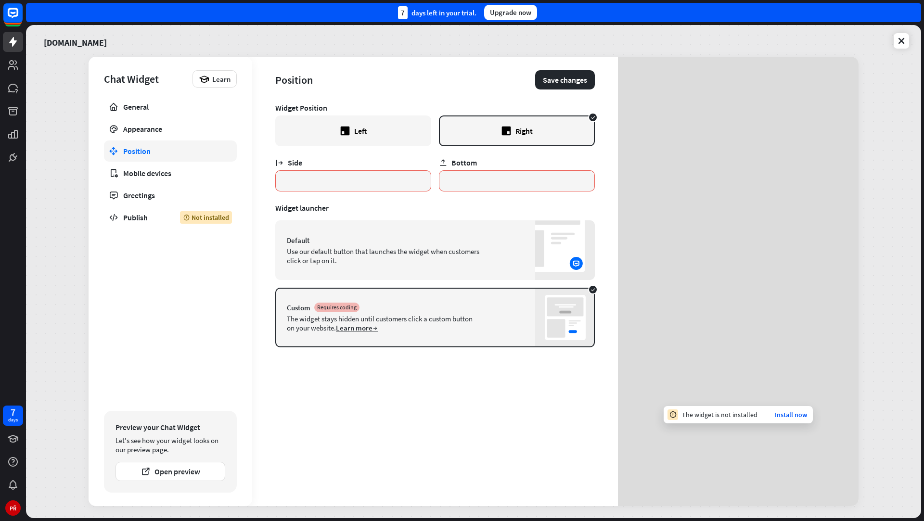
click at [415, 258] on div "Use our default button that launches the widget when customers click or tap on …" at bounding box center [383, 256] width 192 height 18
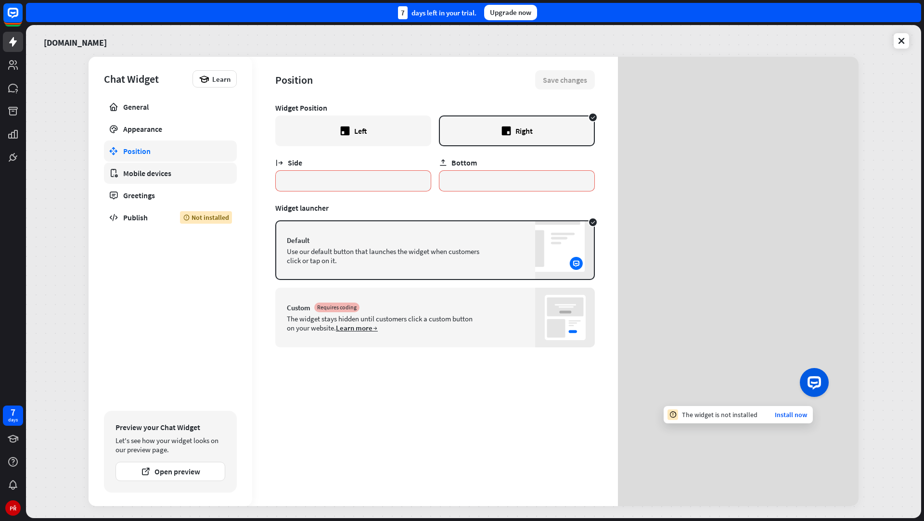
click at [189, 178] on link "Mobile devices" at bounding box center [170, 173] width 133 height 21
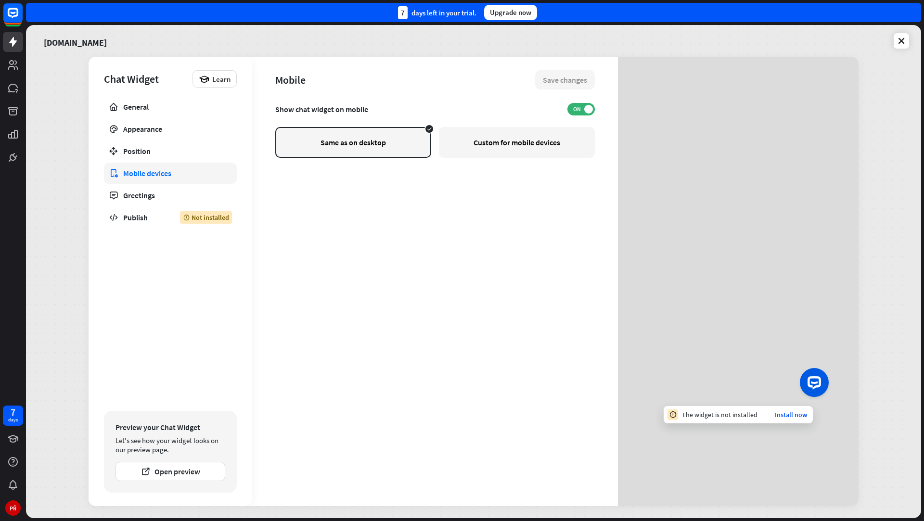
click at [497, 151] on div "Custom for mobile devices" at bounding box center [517, 142] width 156 height 31
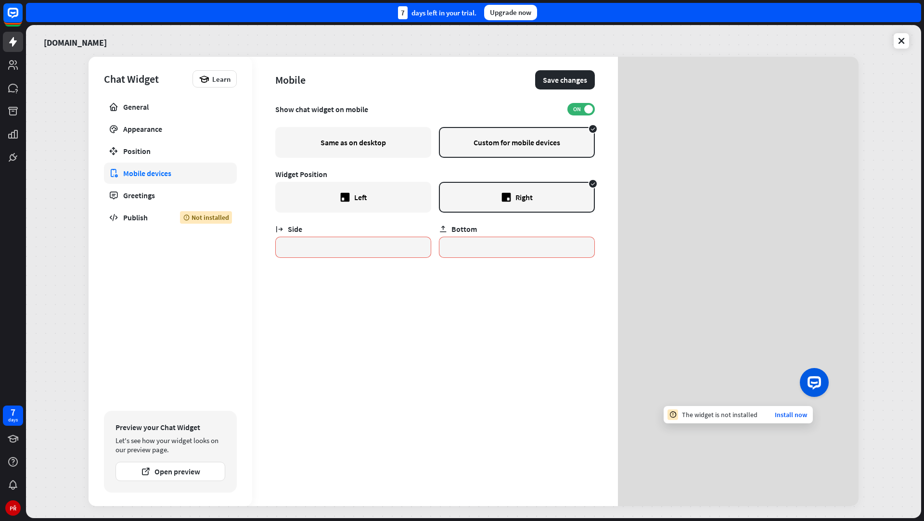
click at [375, 147] on div "Same as on desktop" at bounding box center [353, 142] width 156 height 31
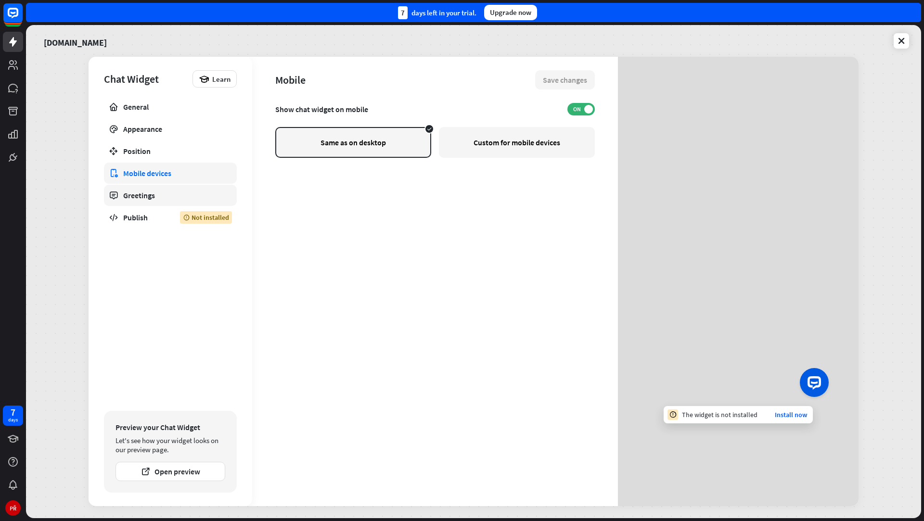
click at [179, 191] on div "Greetings" at bounding box center [170, 196] width 94 height 10
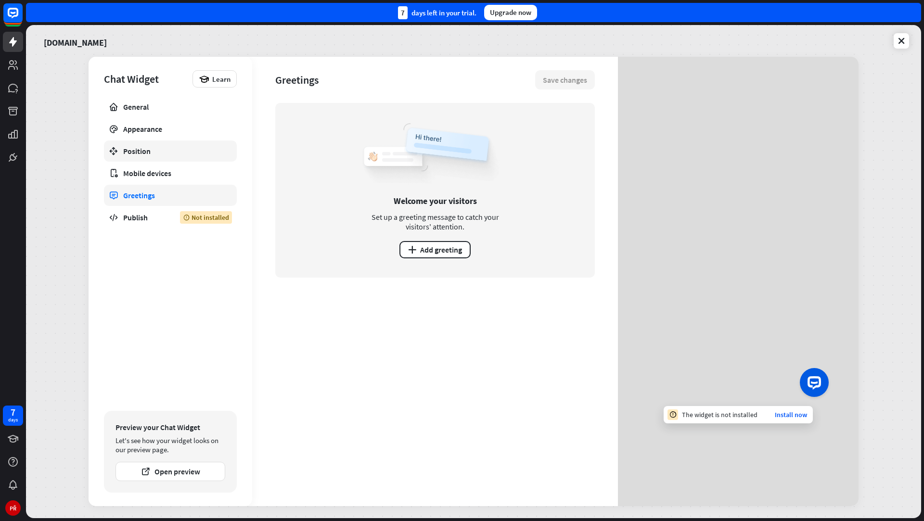
click at [173, 153] on div "Position" at bounding box center [170, 151] width 94 height 10
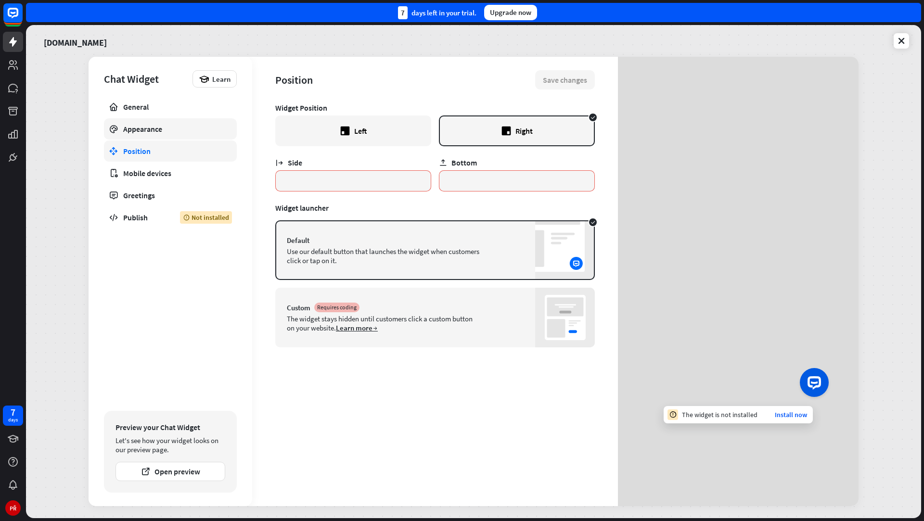
click at [179, 135] on link "Appearance" at bounding box center [170, 128] width 133 height 21
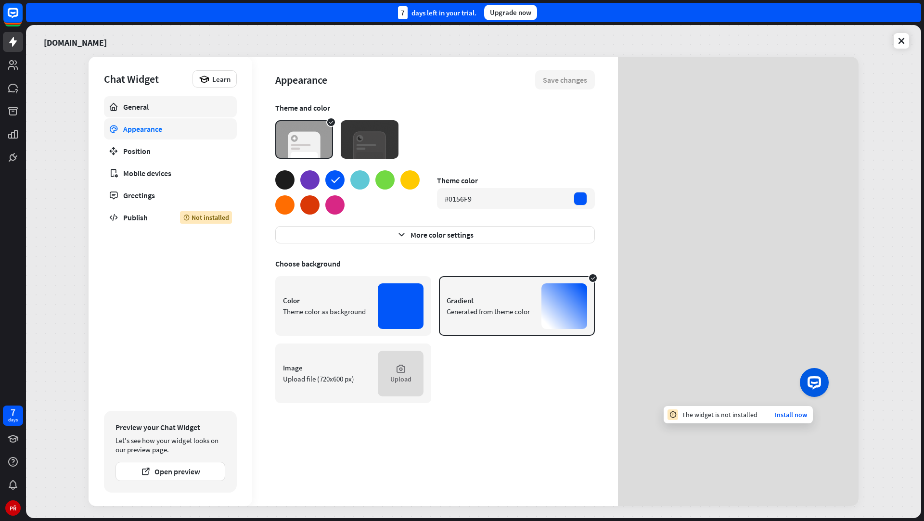
click at [182, 115] on link "General" at bounding box center [170, 106] width 133 height 21
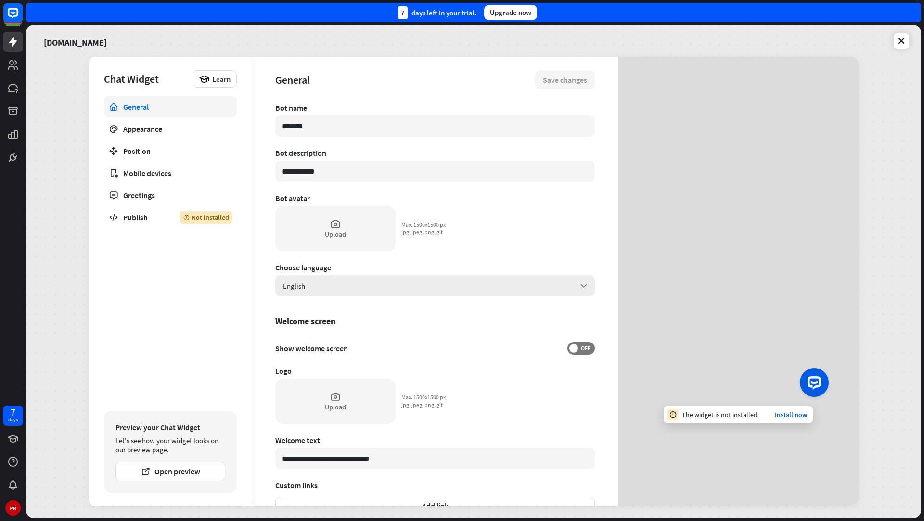
click at [303, 289] on span "English" at bounding box center [294, 285] width 22 height 9
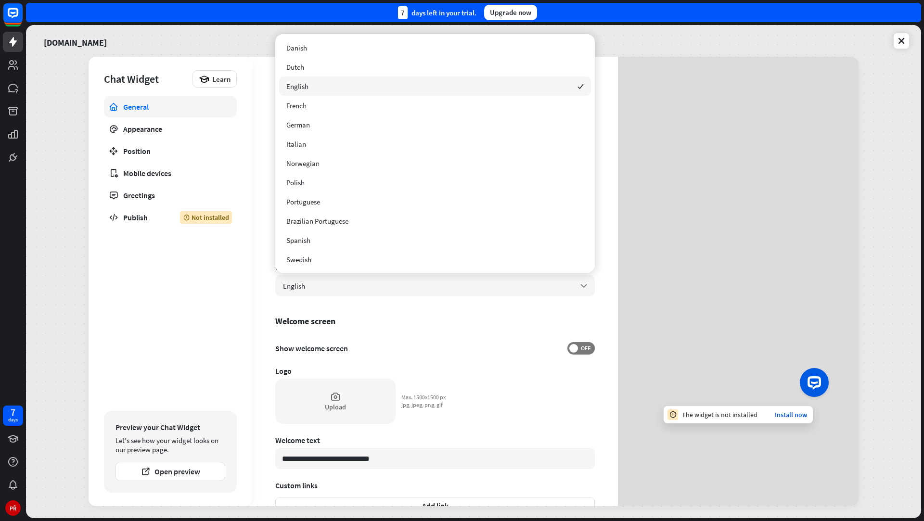
click at [338, 95] on div "English checked" at bounding box center [435, 86] width 312 height 19
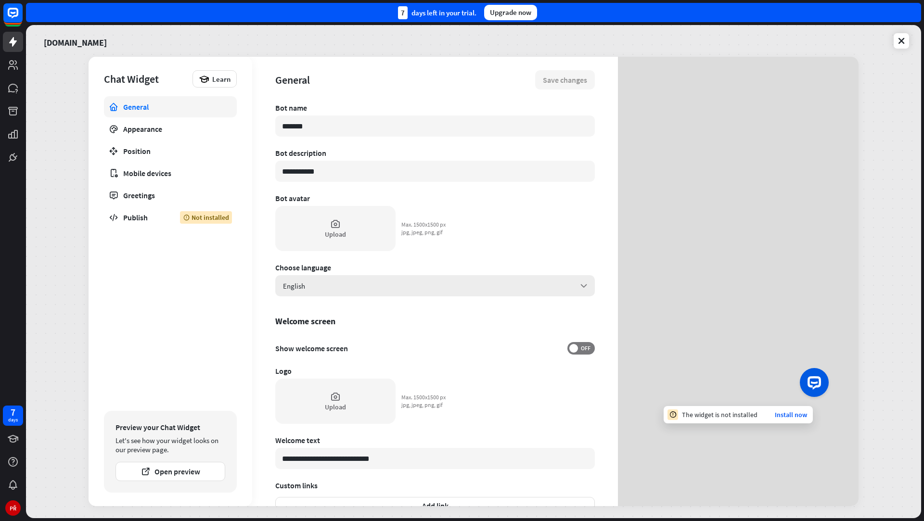
click at [308, 291] on div "English arrow_down" at bounding box center [435, 285] width 320 height 21
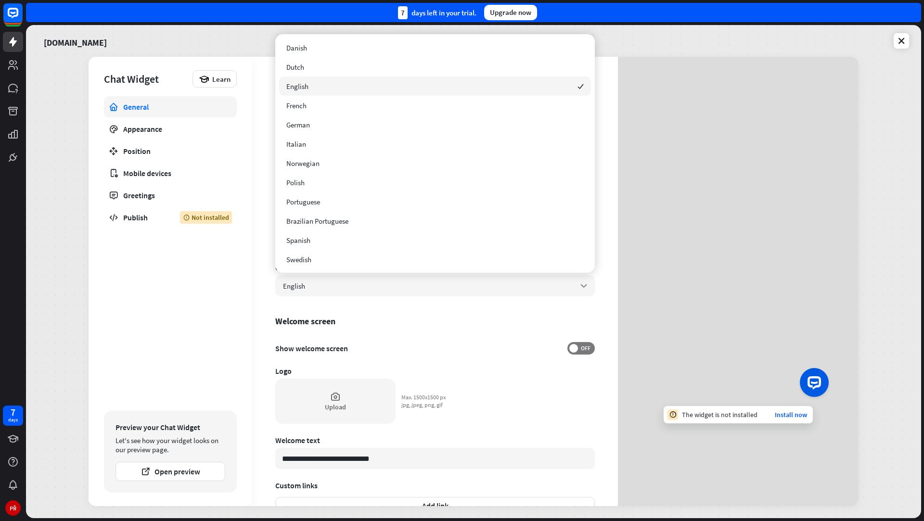
click at [329, 84] on div "English checked" at bounding box center [435, 86] width 312 height 19
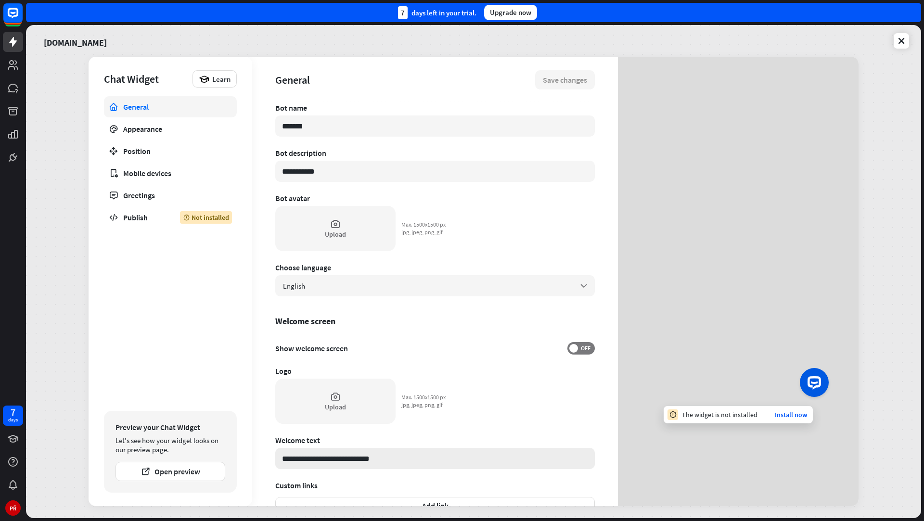
click at [311, 458] on input "**********" at bounding box center [435, 458] width 320 height 21
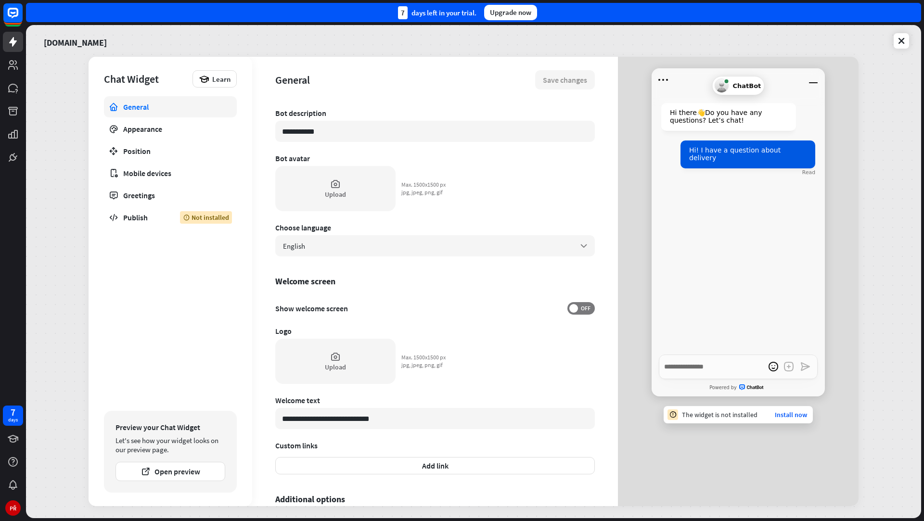
scroll to position [47, 0]
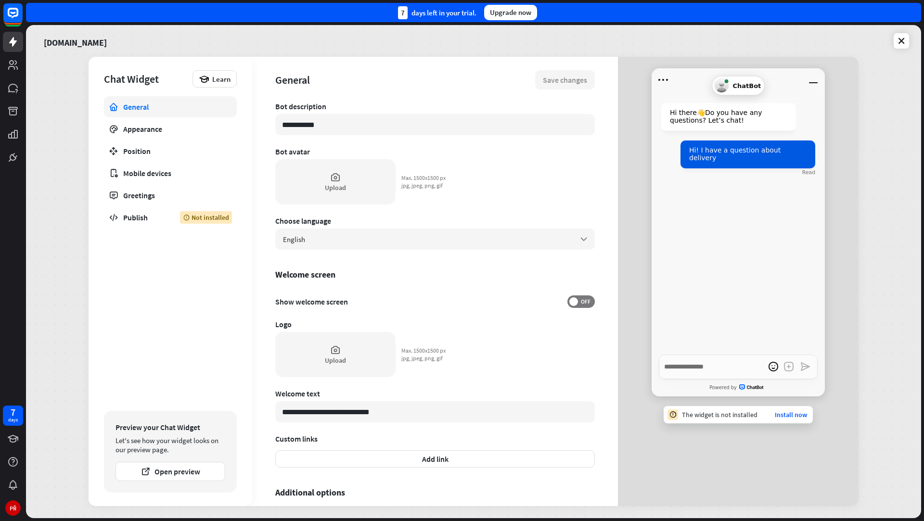
type textarea "*"
type input "**********"
type textarea "*"
type input "*"
type textarea "*"
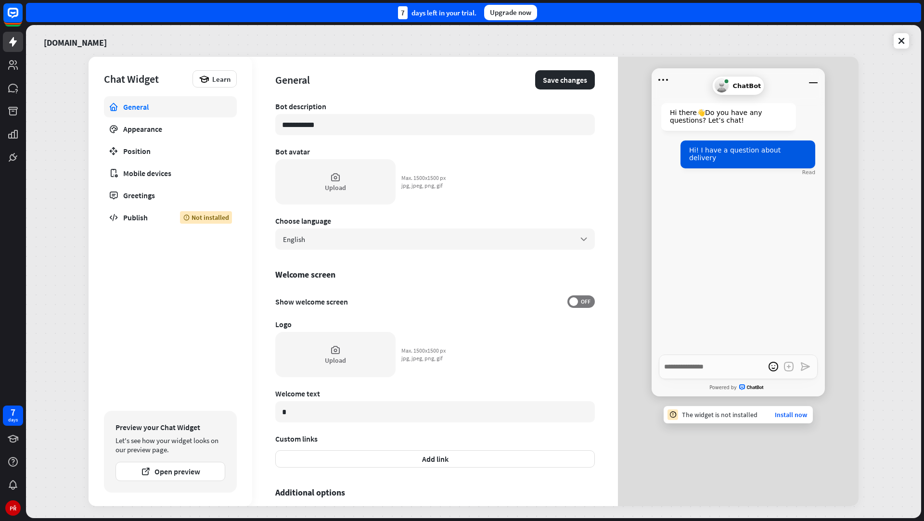
type input "**"
type textarea "*"
type input "***"
type textarea "*"
type input "****"
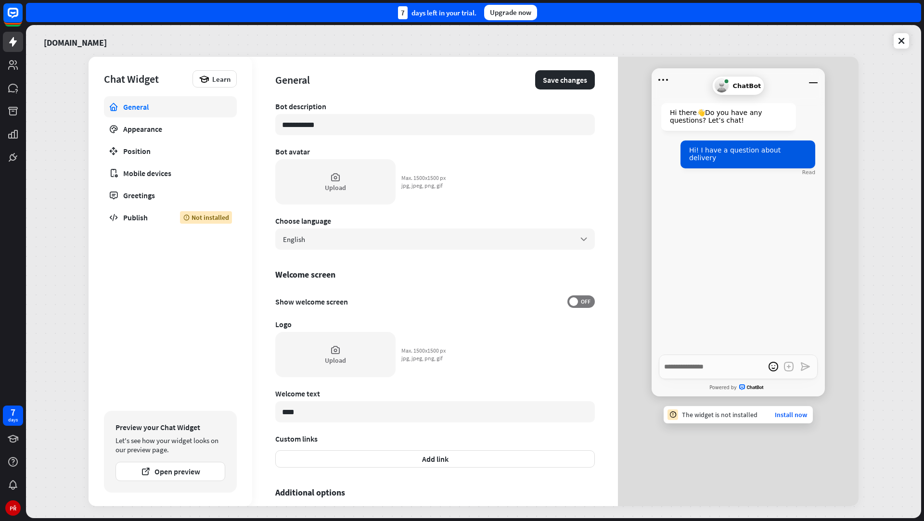
type textarea "*"
type input "*****"
type textarea "*"
type input "*****"
type textarea "*"
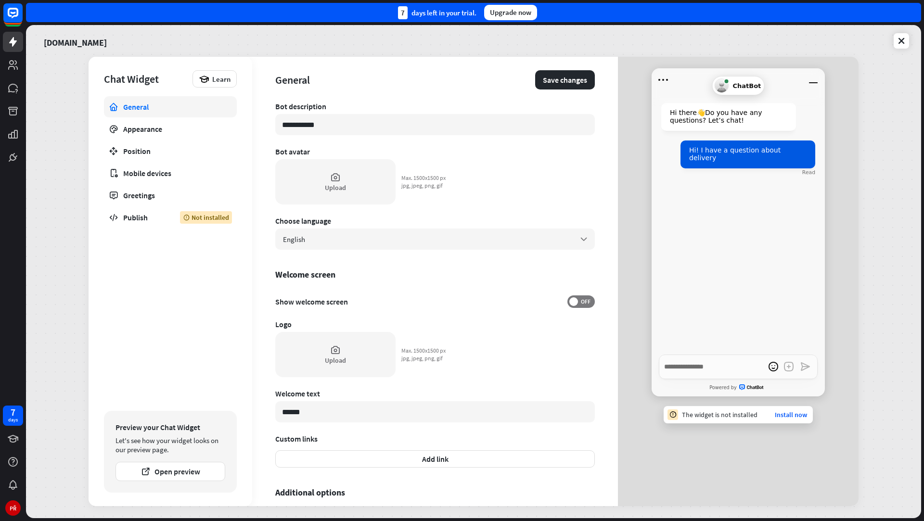
type input "*******"
type textarea "*"
type input "********"
type textarea "*"
type input "*********"
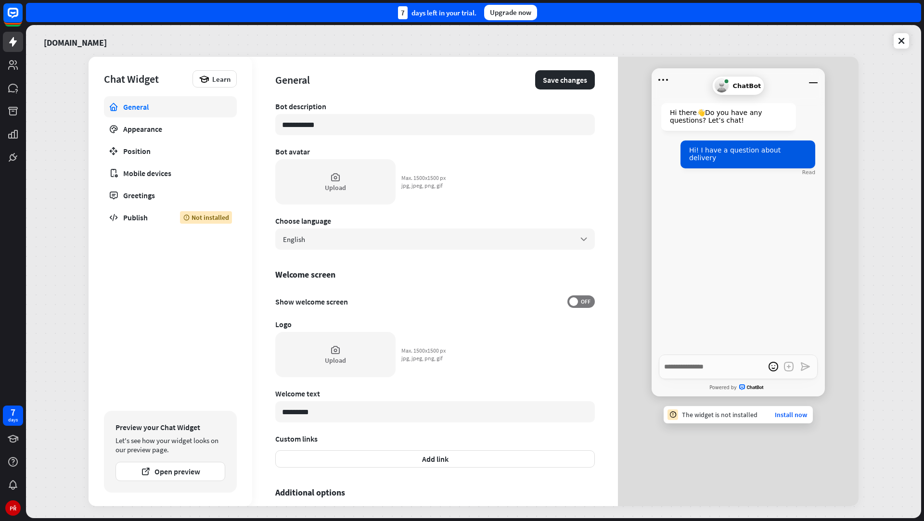
type textarea "*"
type input "**********"
type textarea "*"
type input "**********"
type textarea "*"
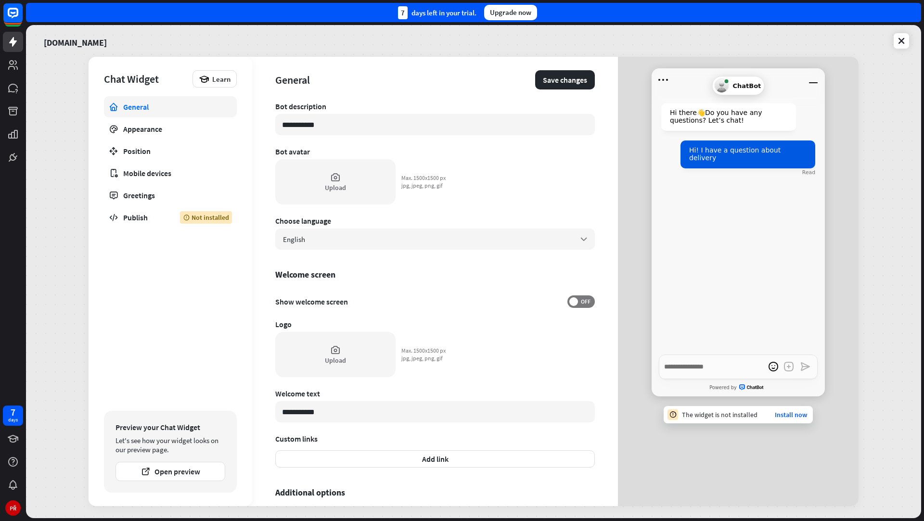
type input "**********"
type textarea "*"
type input "**********"
type textarea "*"
type input "**********"
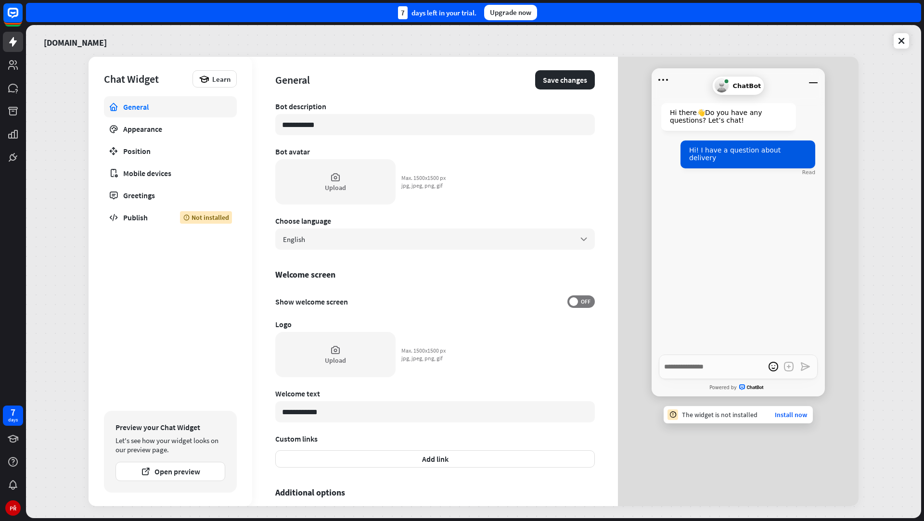
type textarea "*"
type input "**********"
type textarea "*"
type input "**********"
type textarea "*"
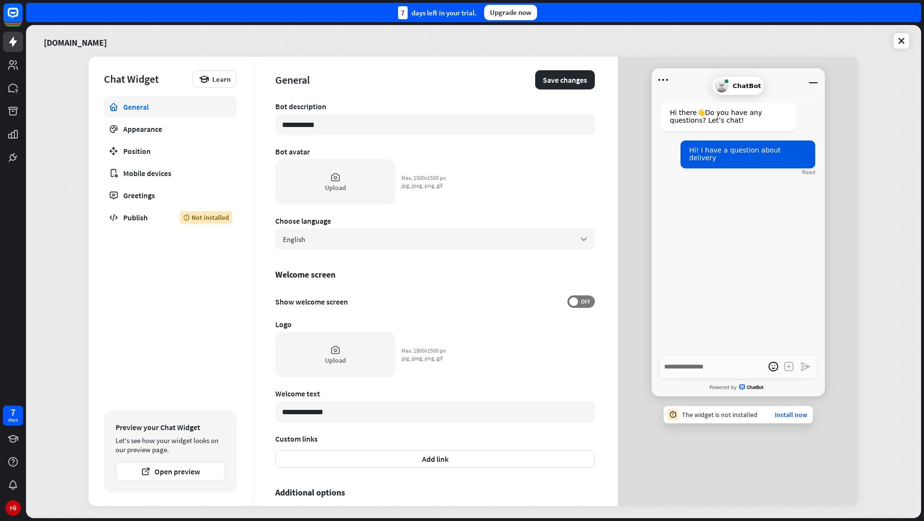
type input "**********"
type textarea "*"
type input "**********"
type textarea "*"
type input "**********"
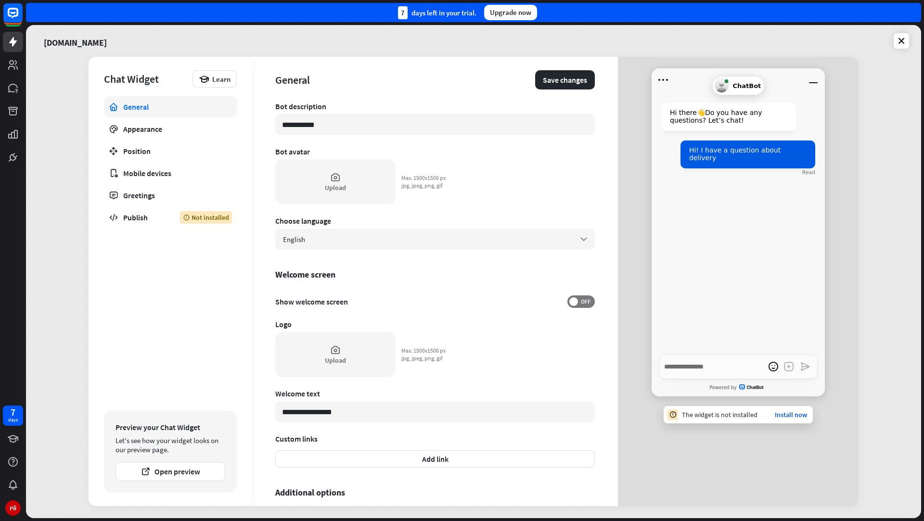
type textarea "*"
type input "**********"
type textarea "*"
type input "**********"
type textarea "*"
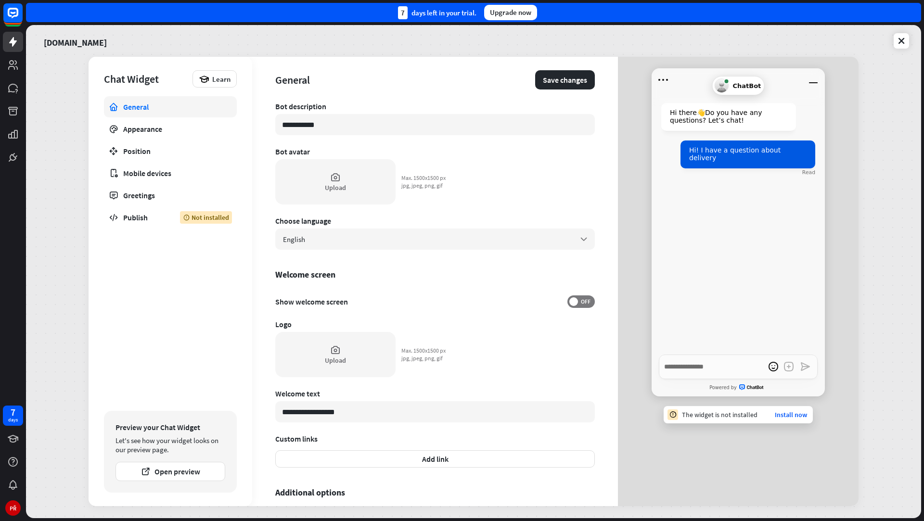
scroll to position [113, 0]
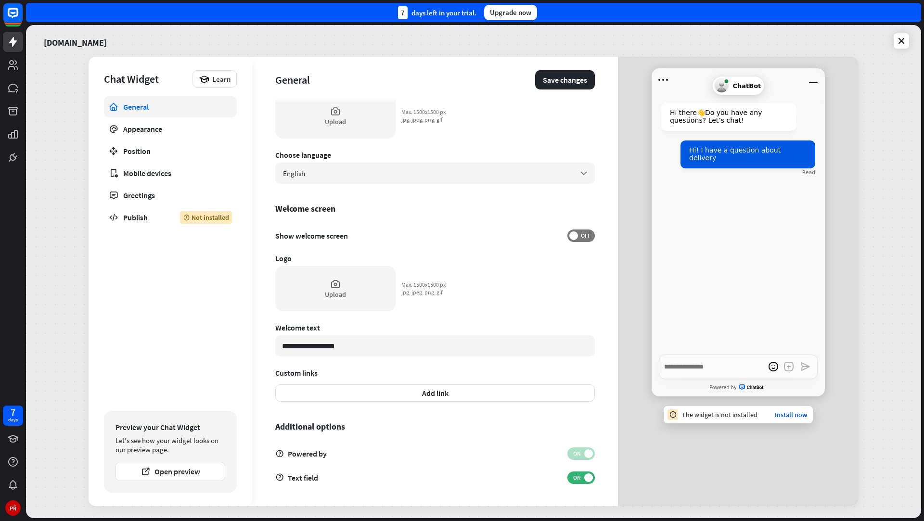
type input "**********"
click at [259, 392] on div "**********" at bounding box center [435, 281] width 366 height 449
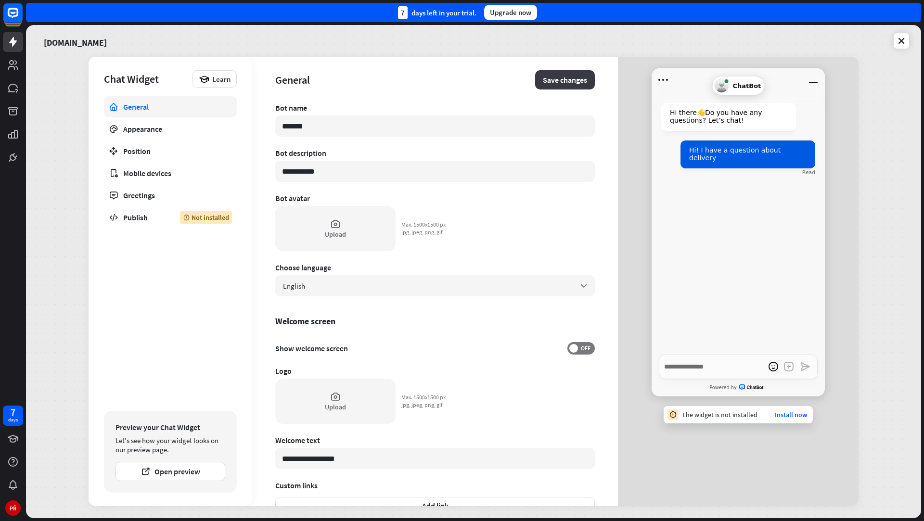
click at [554, 82] on button "Save changes" at bounding box center [565, 79] width 60 height 19
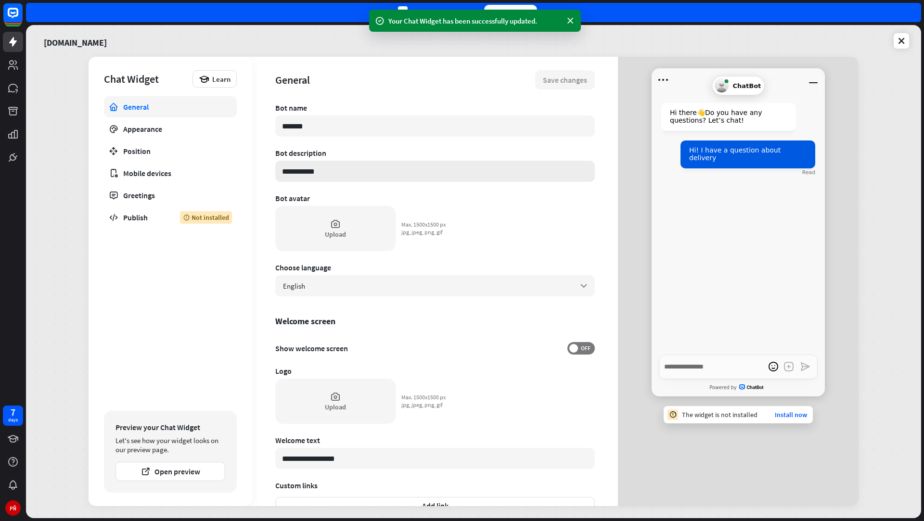
click at [306, 168] on input "**********" at bounding box center [435, 171] width 320 height 21
type textarea "*"
type input "*"
type textarea "*"
type input "**"
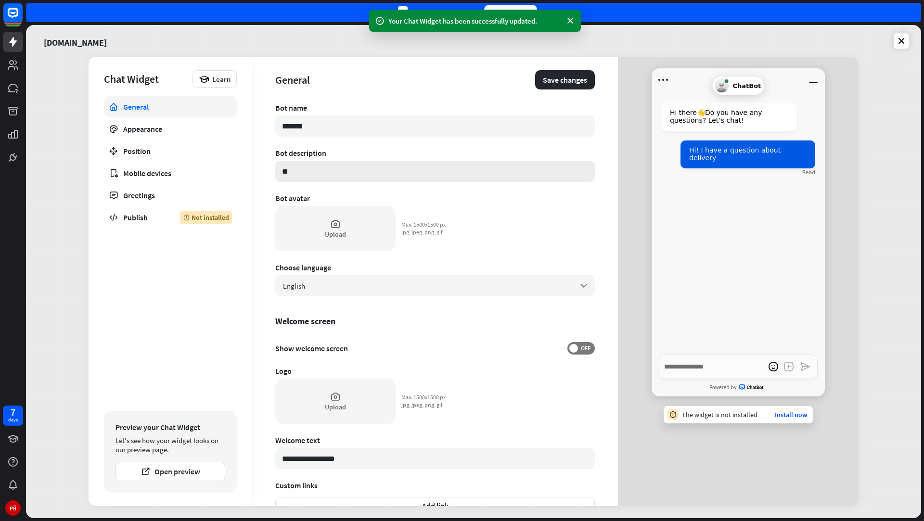
type textarea "*"
type input "***"
type textarea "*"
type input "****"
type textarea "*"
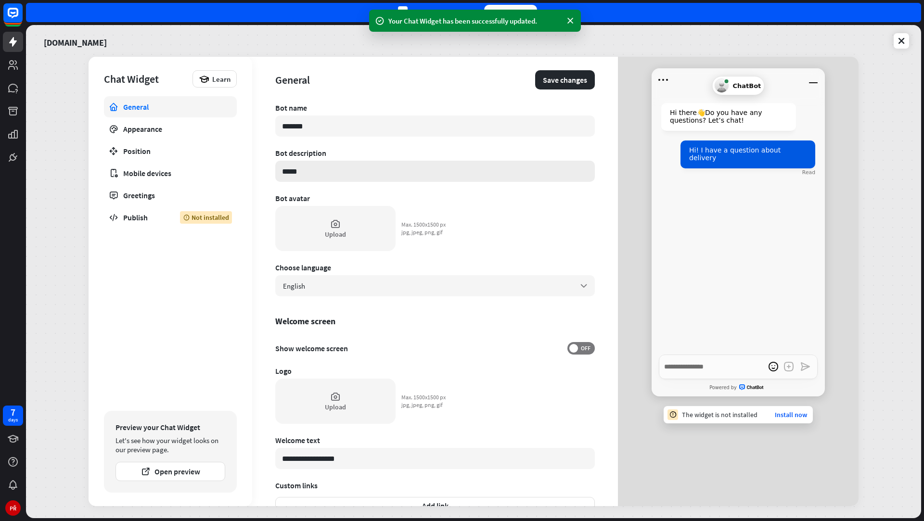
type input "******"
type textarea "*"
type input "******"
type textarea "*"
type input "********"
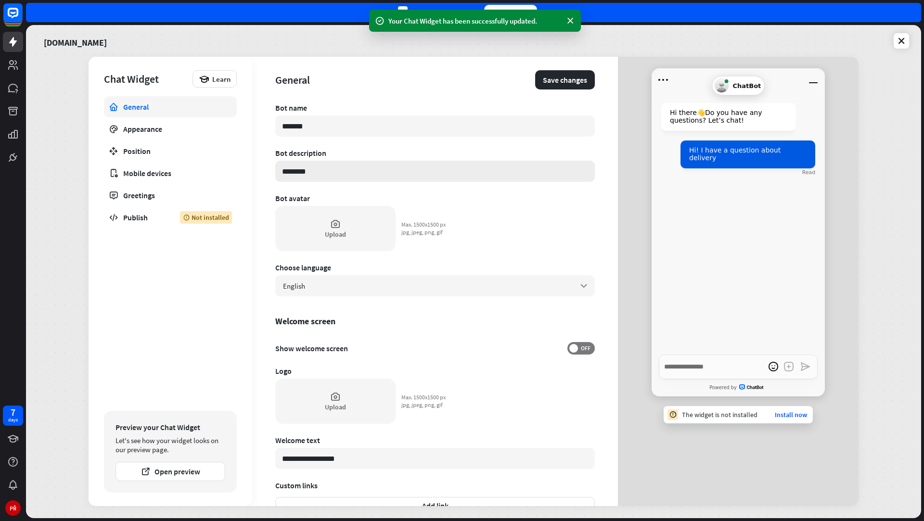
type textarea "*"
type input "******"
type textarea "*"
type input "******"
type textarea "*"
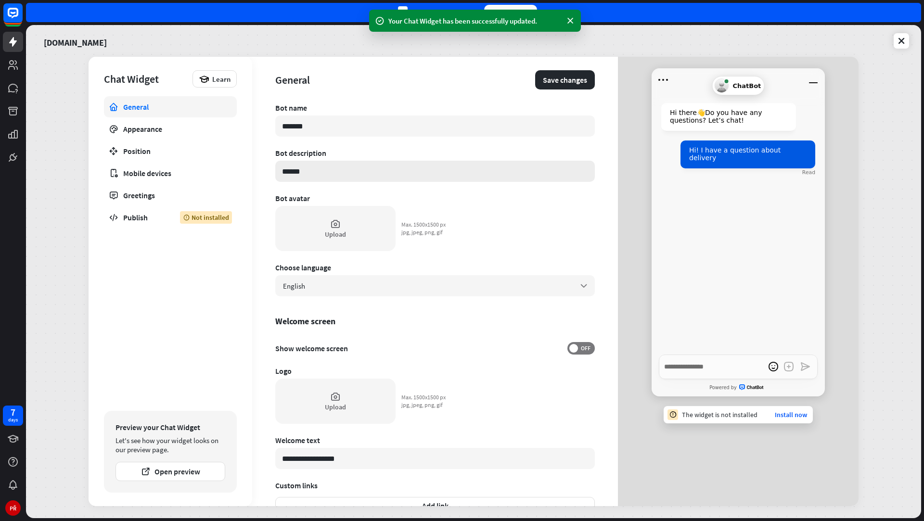
type input "*****"
type textarea "*"
type input "******"
type textarea "*"
type input "*****"
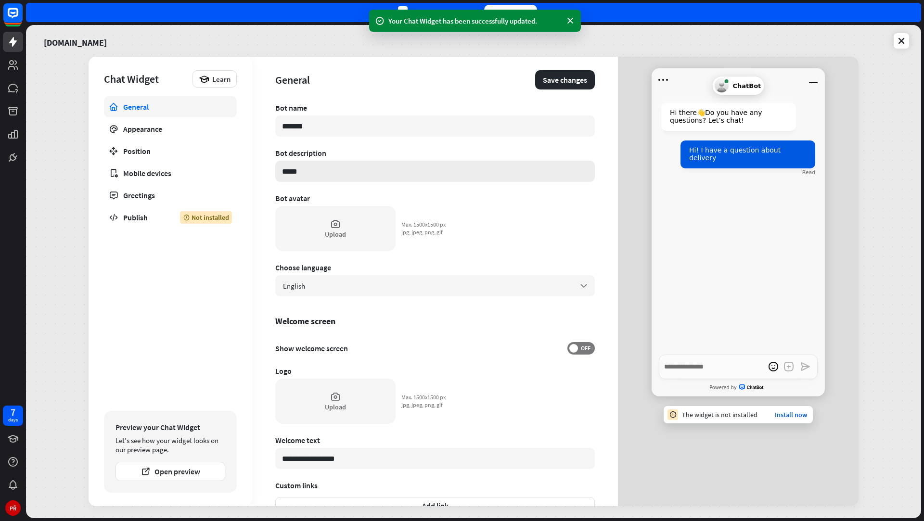
type textarea "*"
type input "****"
type textarea "*"
type input "*****"
type textarea "*"
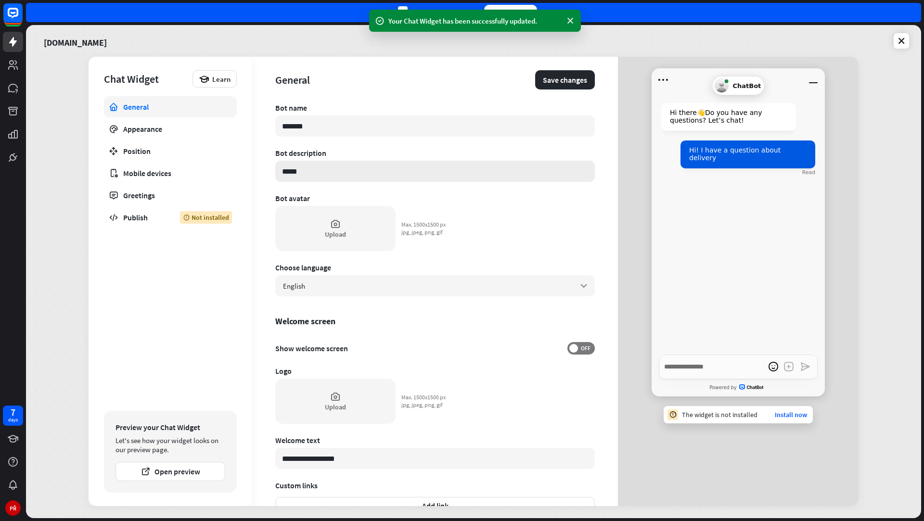
type input "*****"
type textarea "*"
type input "*******"
type textarea "*"
type input "********"
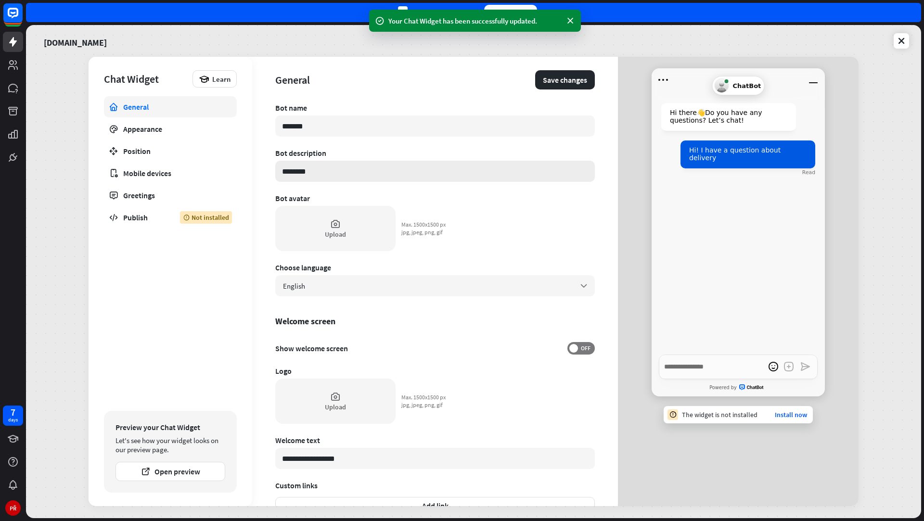
type textarea "*"
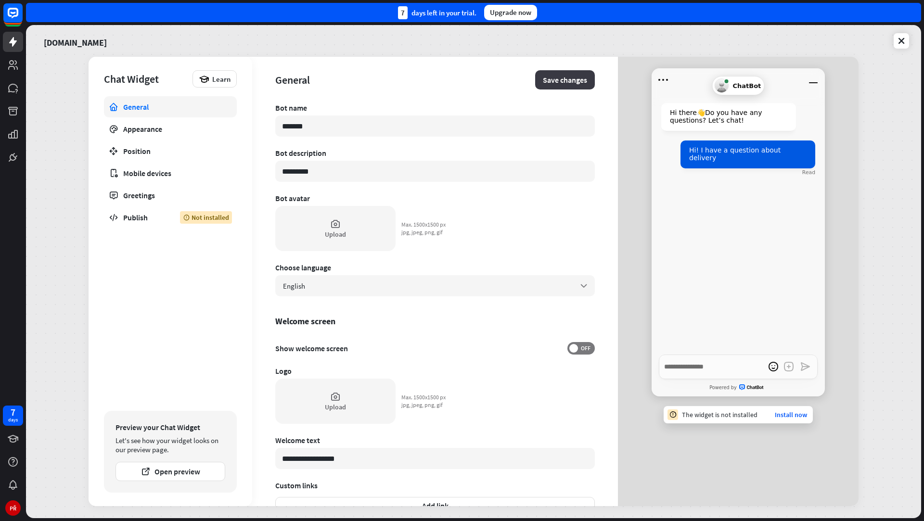
type input "*********"
click at [561, 89] on button "Save changes" at bounding box center [565, 79] width 60 height 19
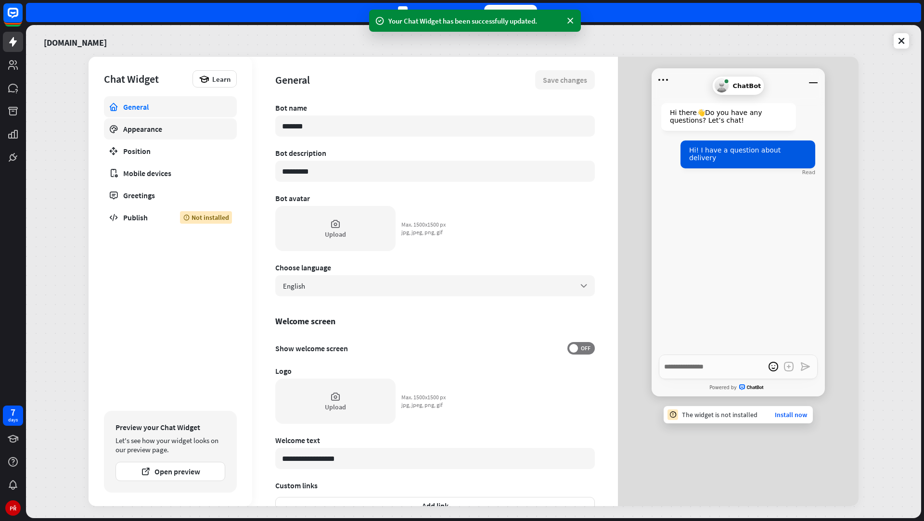
click at [214, 120] on link "Appearance" at bounding box center [170, 128] width 133 height 21
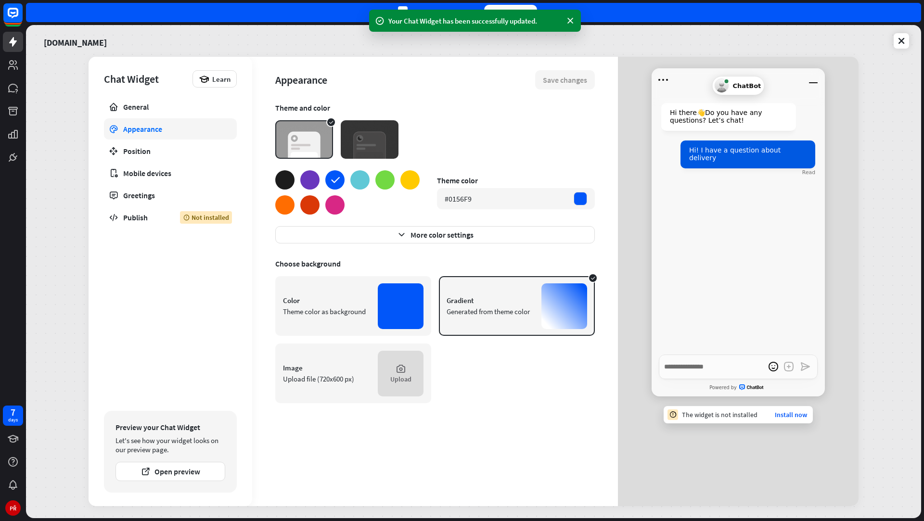
click at [313, 181] on div at bounding box center [309, 179] width 19 height 19
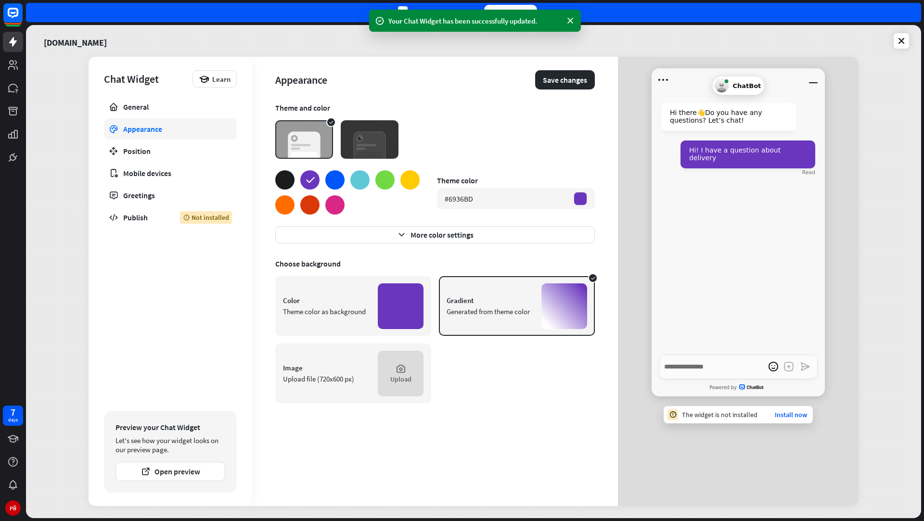
click at [311, 200] on div at bounding box center [309, 204] width 19 height 19
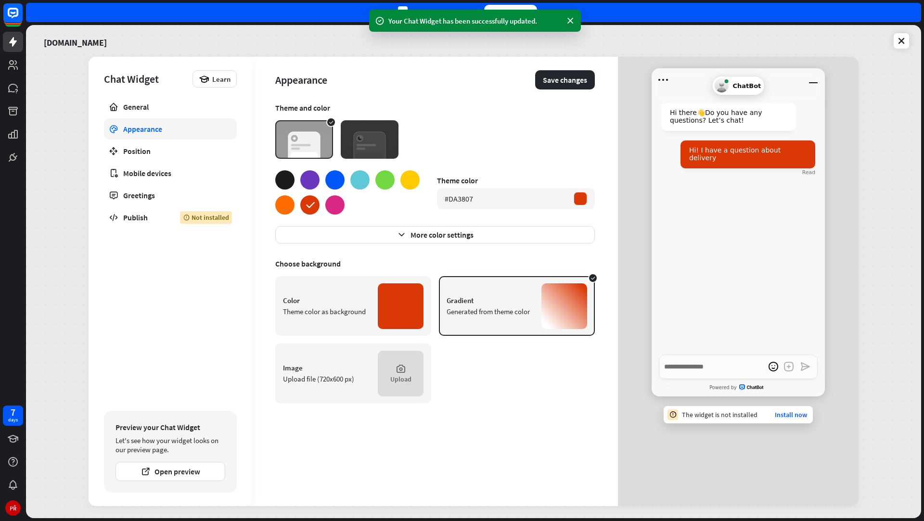
click at [289, 201] on div at bounding box center [284, 204] width 19 height 19
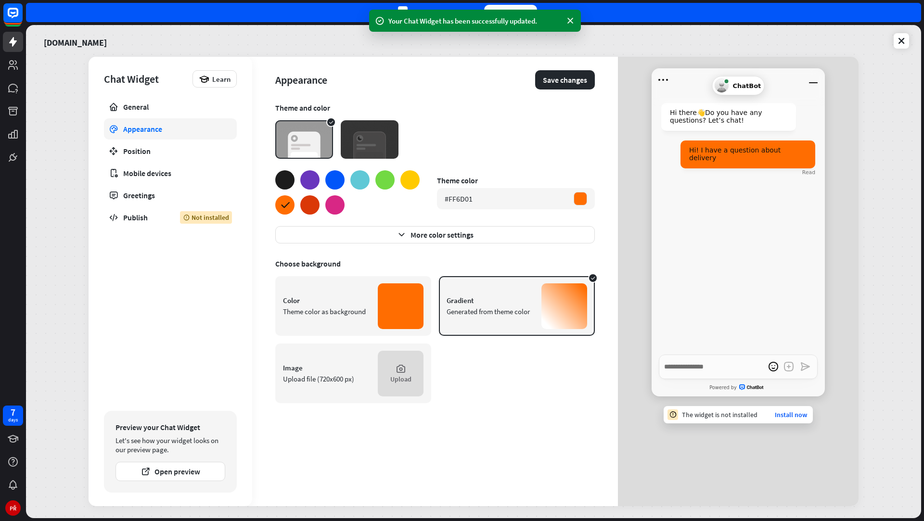
click at [398, 180] on div at bounding box center [347, 192] width 144 height 44
click at [395, 177] on div at bounding box center [347, 192] width 144 height 44
click at [389, 177] on div at bounding box center [384, 179] width 19 height 19
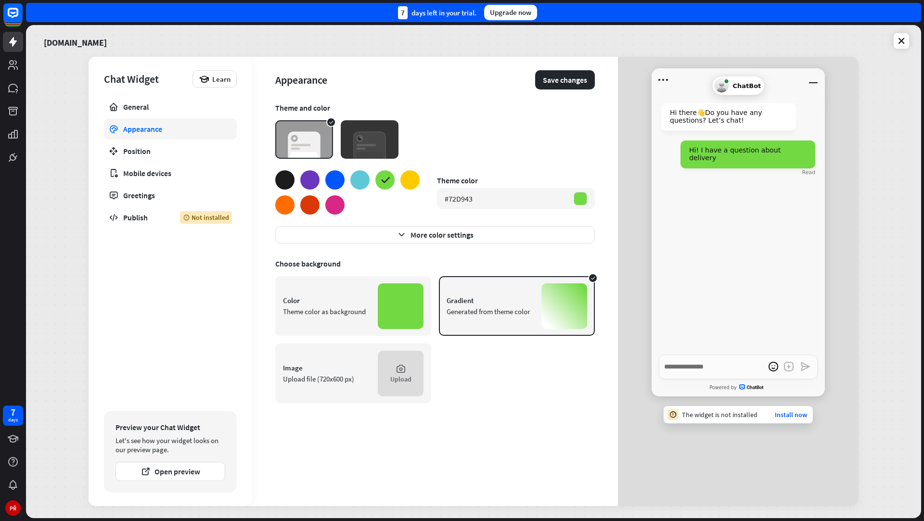
click at [360, 176] on div at bounding box center [359, 179] width 19 height 19
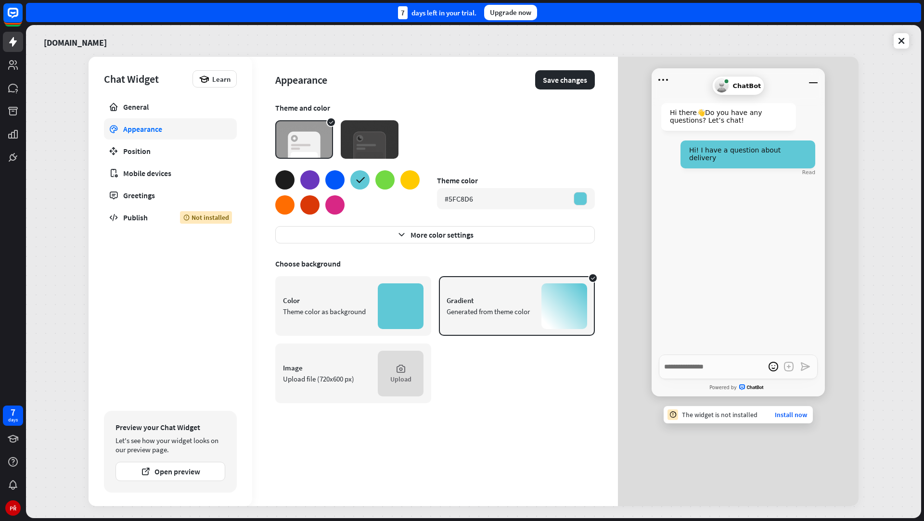
click at [341, 178] on div at bounding box center [334, 179] width 19 height 19
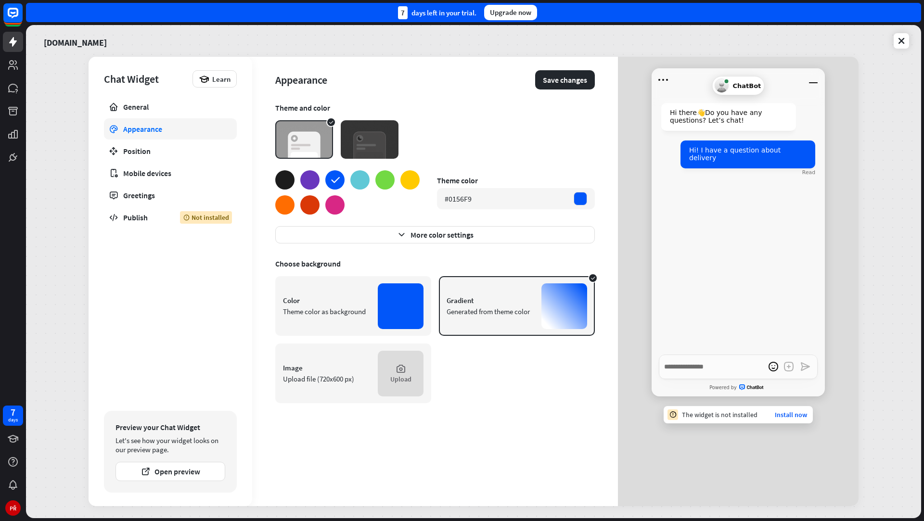
click at [310, 179] on div at bounding box center [309, 179] width 19 height 19
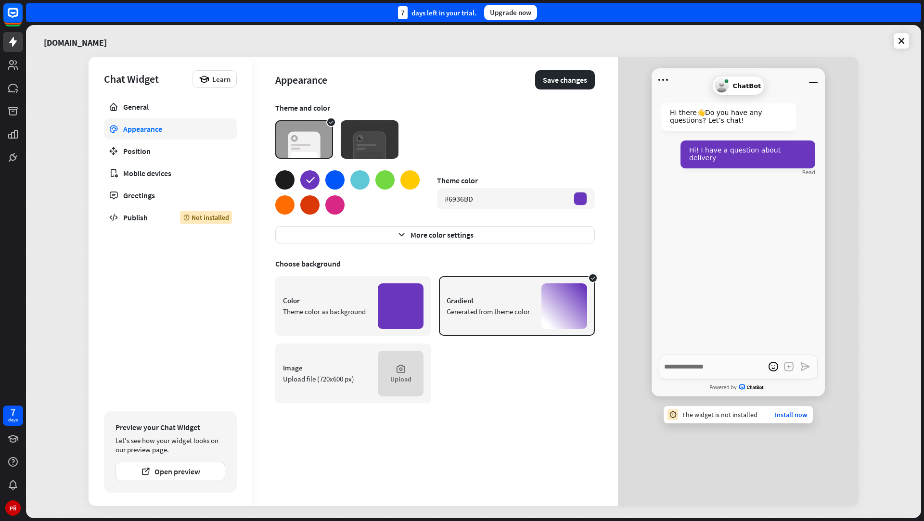
click at [358, 180] on div at bounding box center [359, 179] width 19 height 19
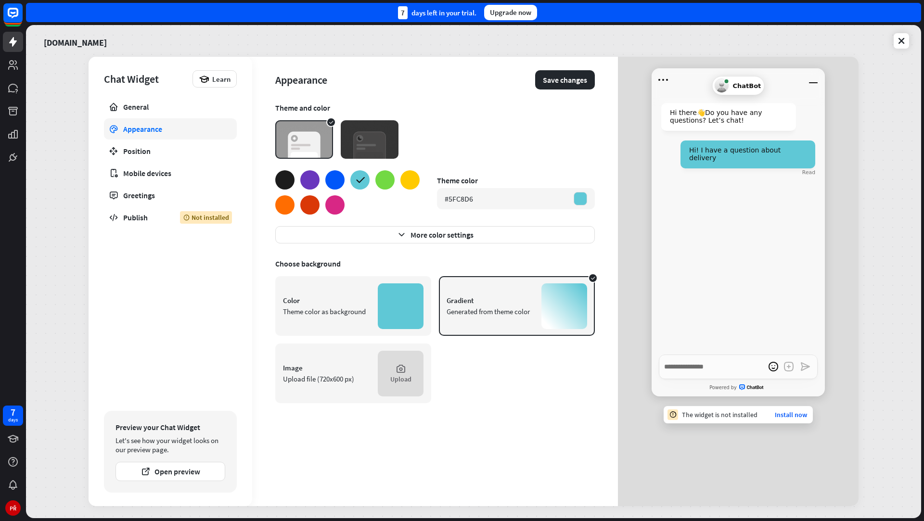
click at [379, 183] on div at bounding box center [384, 179] width 19 height 19
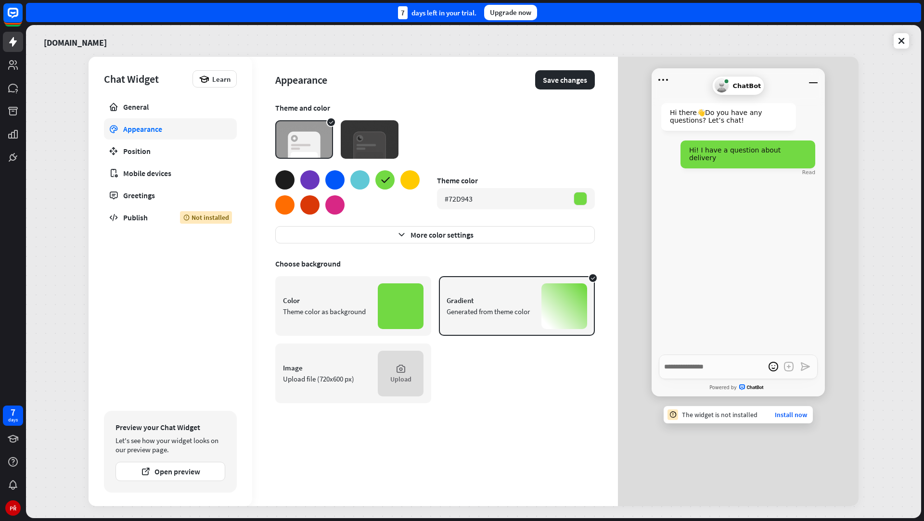
click at [402, 183] on div at bounding box center [409, 179] width 19 height 19
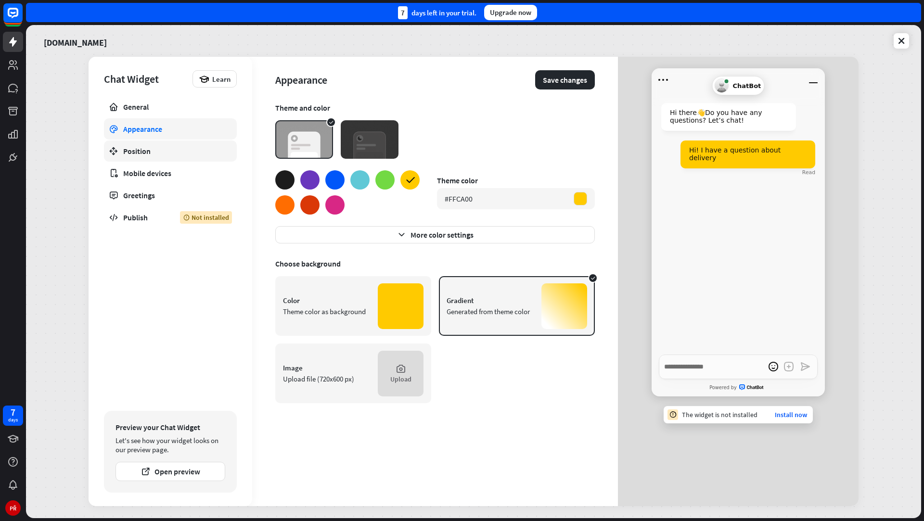
click at [187, 153] on div "Position" at bounding box center [170, 151] width 94 height 10
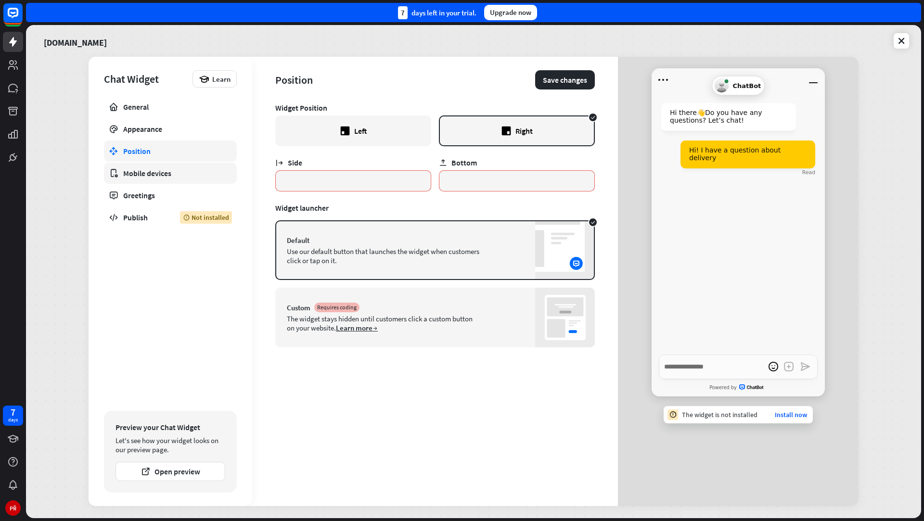
click at [184, 171] on div "Mobile devices" at bounding box center [170, 173] width 94 height 10
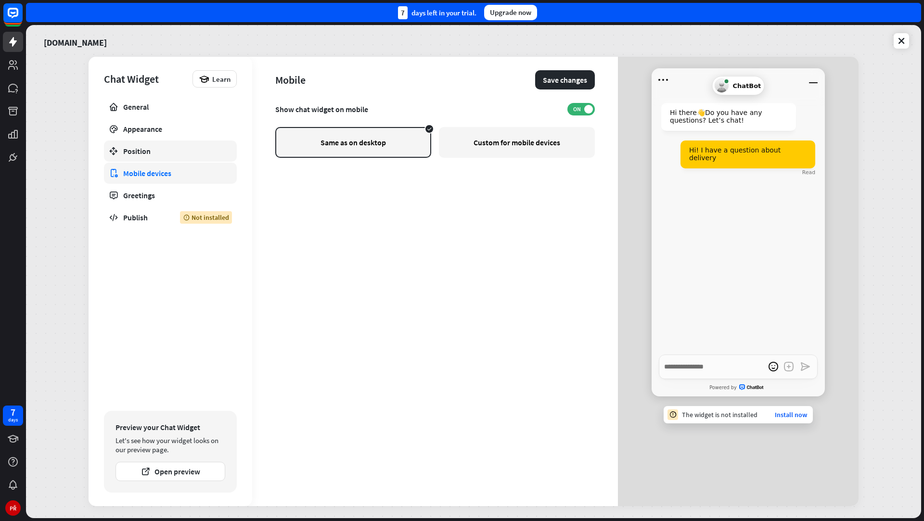
click at [188, 158] on link "Position" at bounding box center [170, 151] width 133 height 21
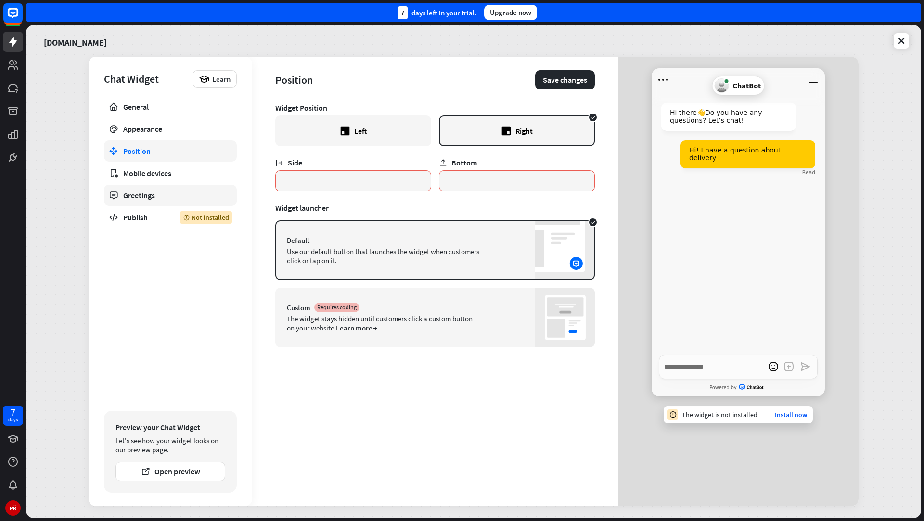
click at [182, 187] on link "Greetings" at bounding box center [170, 195] width 133 height 21
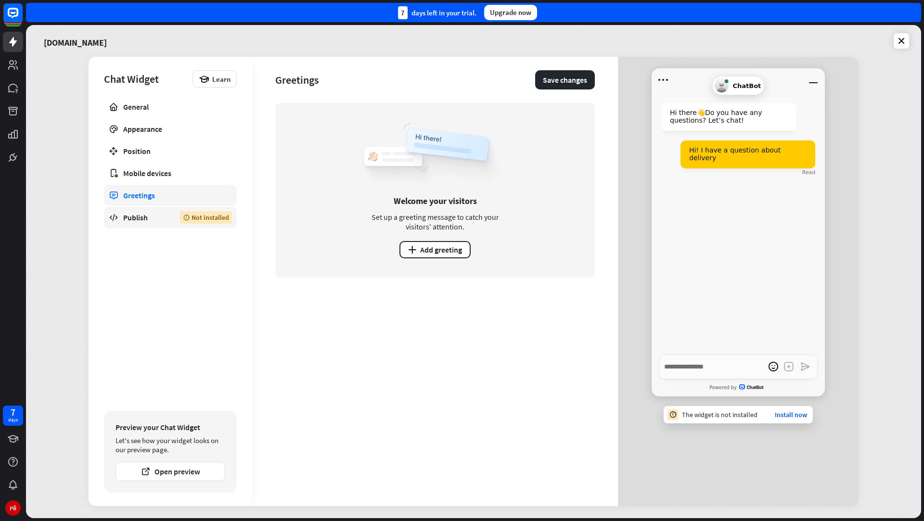
click at [171, 215] on link "Publish Not installed" at bounding box center [170, 217] width 133 height 21
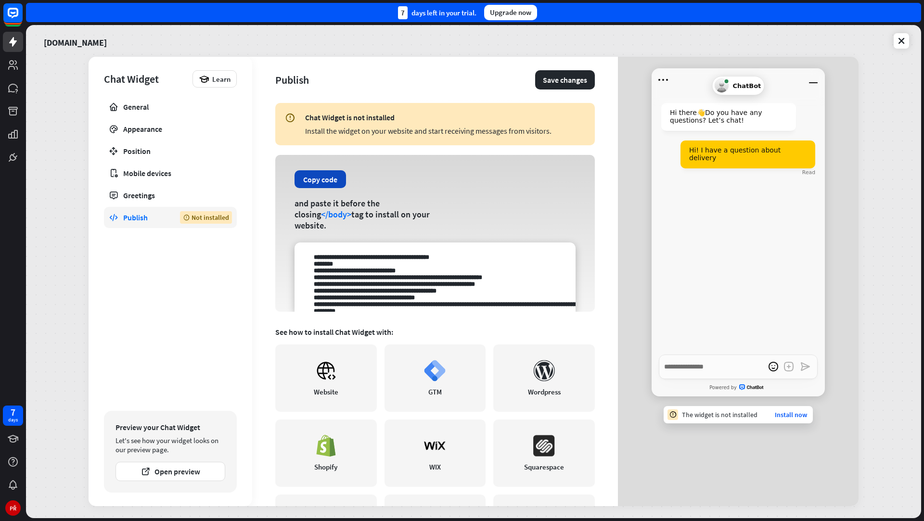
click at [322, 188] on button "Copy code" at bounding box center [319, 179] width 51 height 18
click at [430, 378] on icon at bounding box center [435, 371] width 22 height 22
click at [10, 152] on icon at bounding box center [13, 158] width 12 height 12
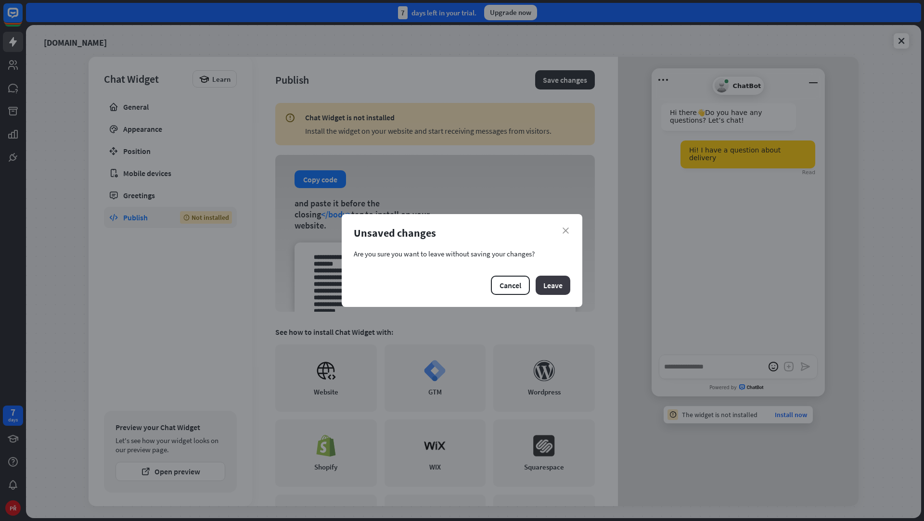
click at [550, 277] on button "Leave" at bounding box center [553, 285] width 35 height 19
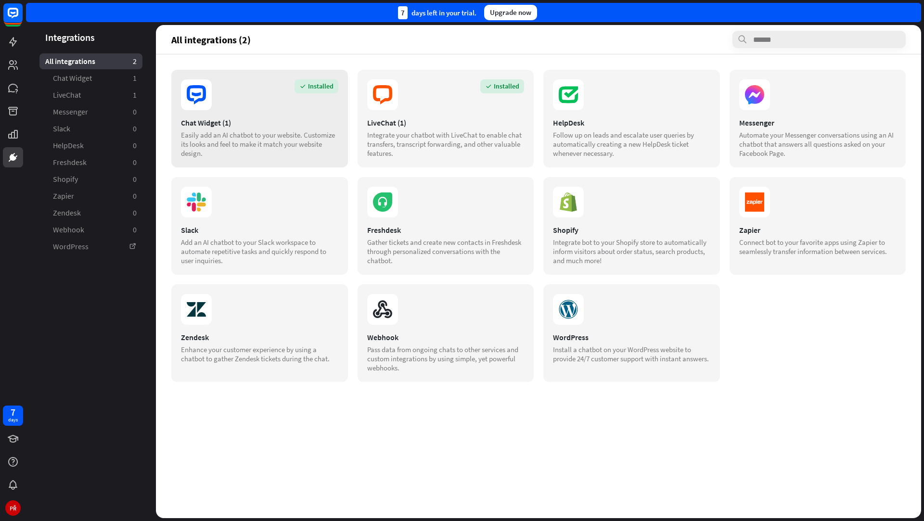
click at [324, 94] on section "Installed" at bounding box center [259, 94] width 157 height 31
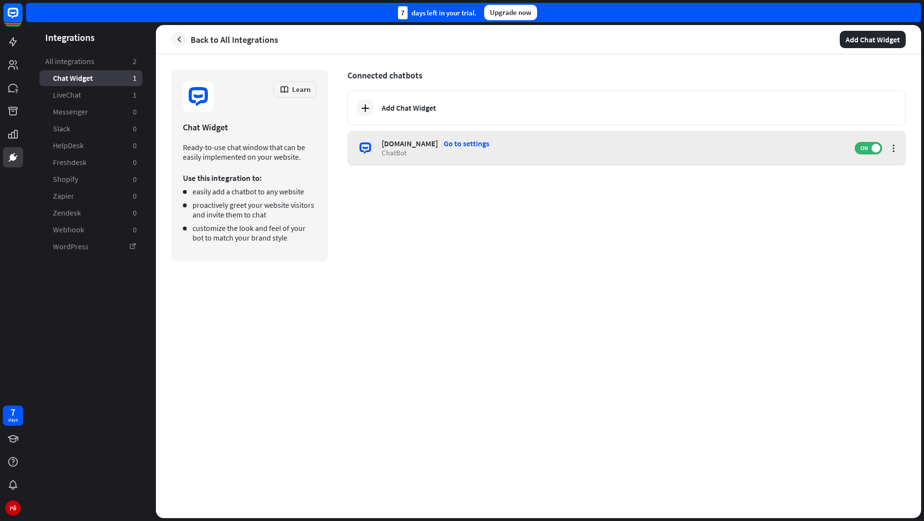
click at [459, 137] on div "[DOMAIN_NAME] Go to settings ChatBot ON" at bounding box center [626, 148] width 558 height 35
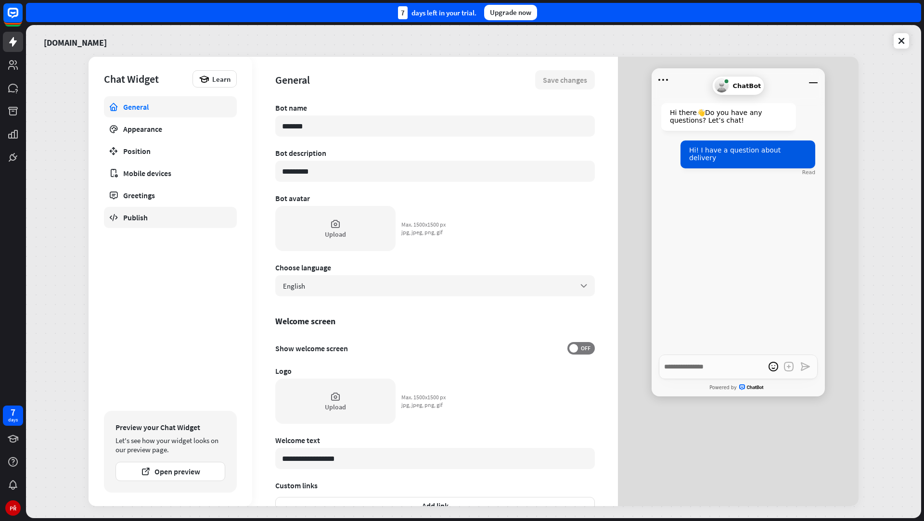
click at [153, 215] on div "Publish" at bounding box center [170, 218] width 94 height 10
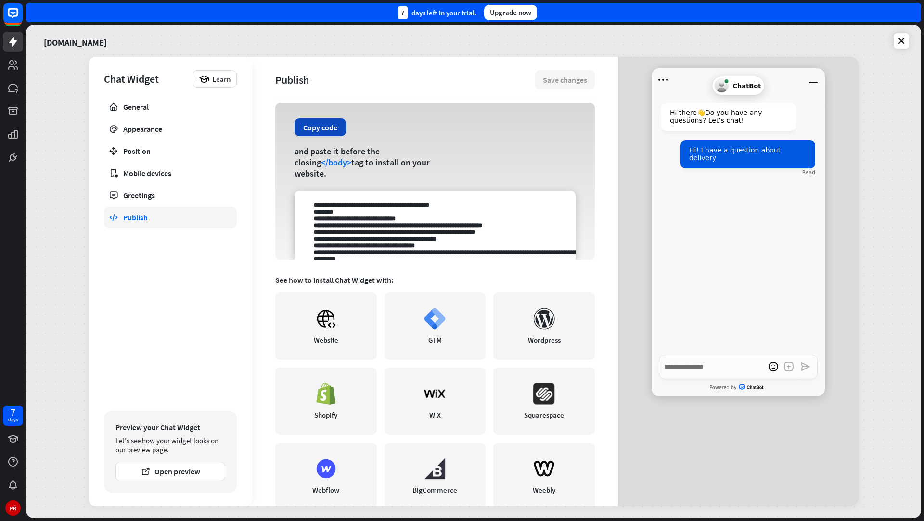
click at [331, 136] on button "Copy code" at bounding box center [319, 127] width 51 height 18
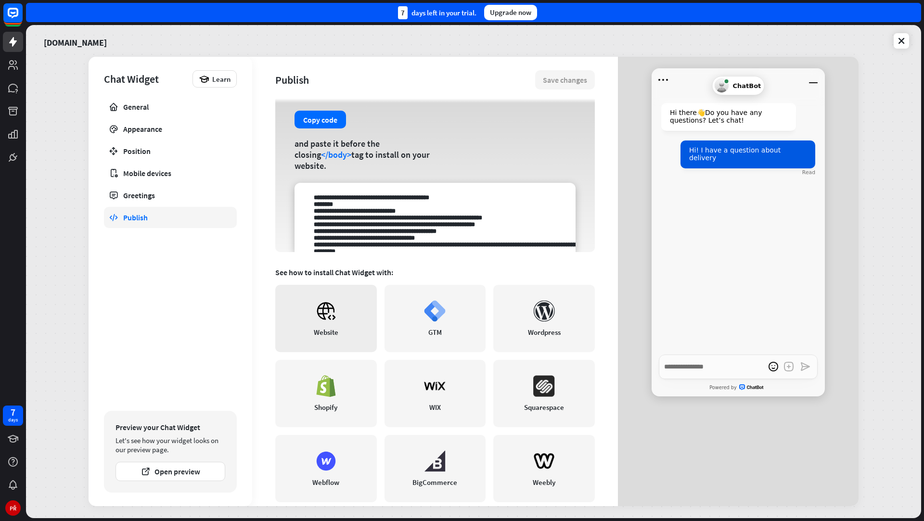
scroll to position [8, 0]
click at [408, 305] on link "GTM" at bounding box center [435, 317] width 102 height 67
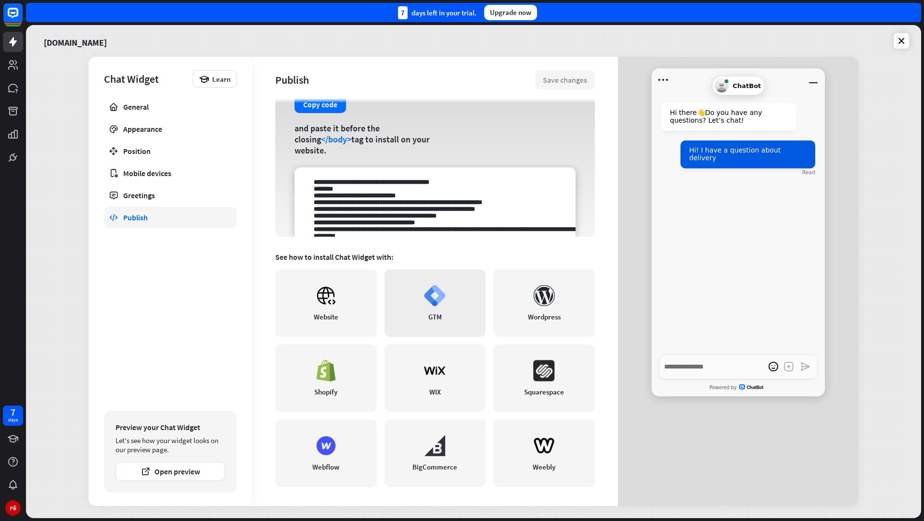
click at [408, 276] on link "GTM" at bounding box center [435, 302] width 102 height 67
click at [127, 115] on link "General" at bounding box center [170, 106] width 133 height 21
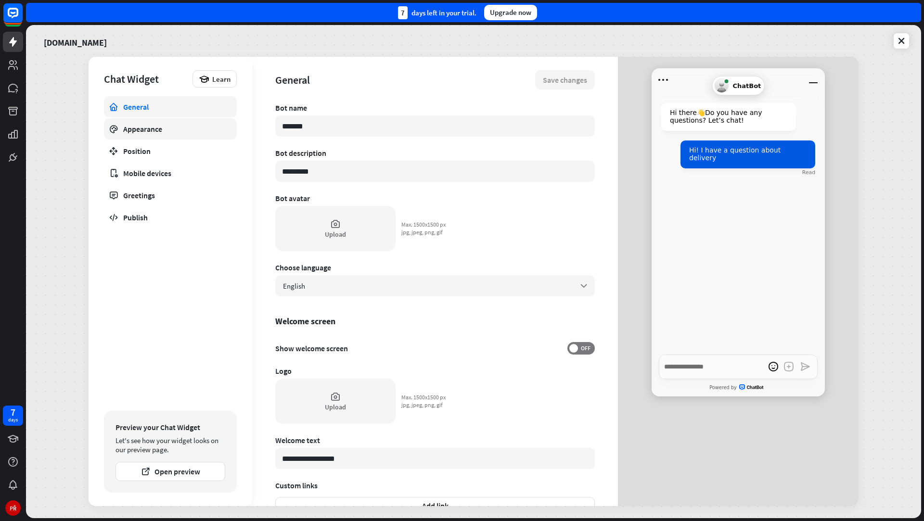
click at [133, 131] on div "Appearance" at bounding box center [170, 129] width 94 height 10
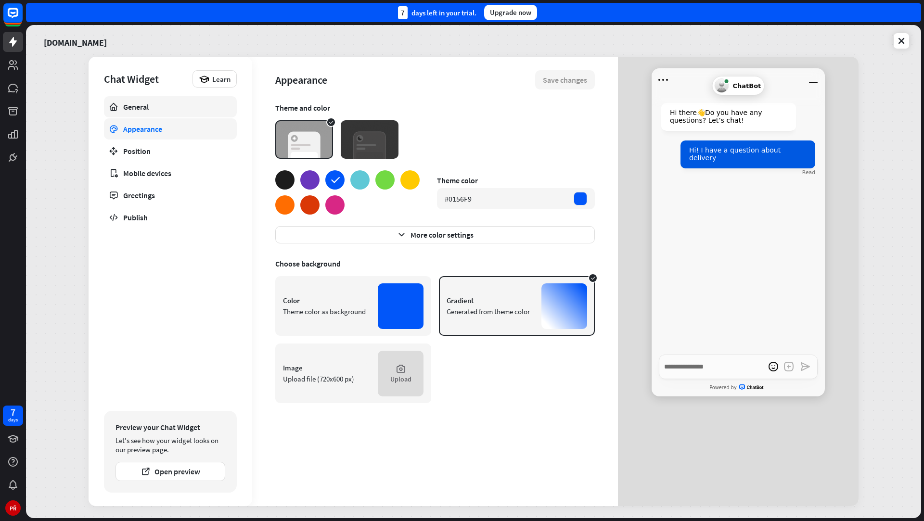
click at [148, 108] on div "General" at bounding box center [170, 107] width 94 height 10
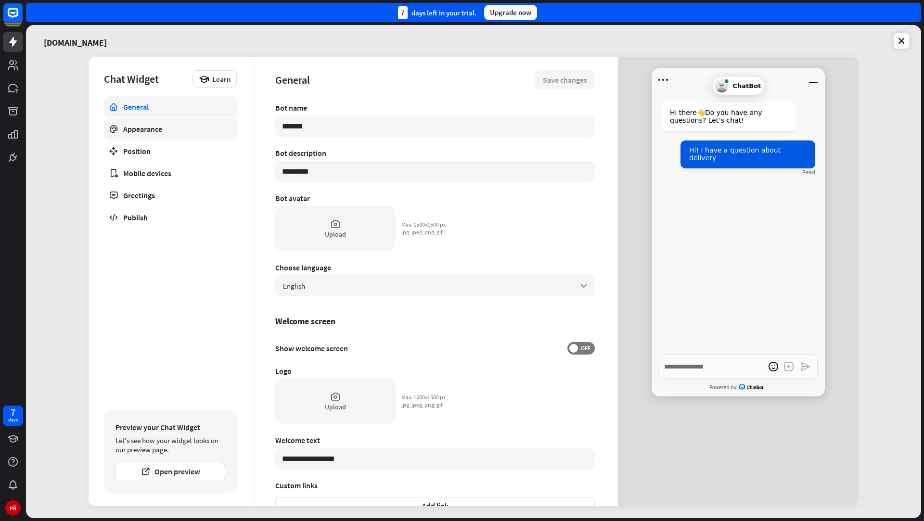
click at [199, 135] on link "Appearance" at bounding box center [170, 128] width 133 height 21
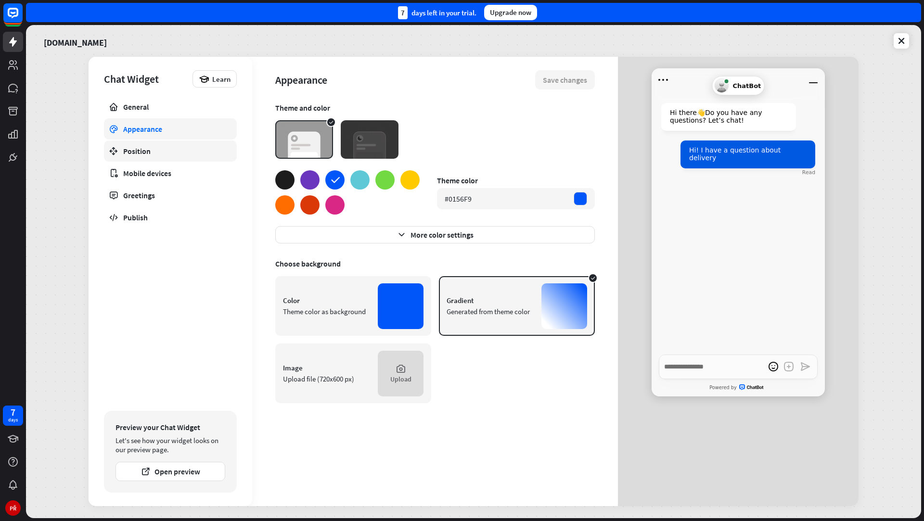
click at [198, 145] on link "Position" at bounding box center [170, 151] width 133 height 21
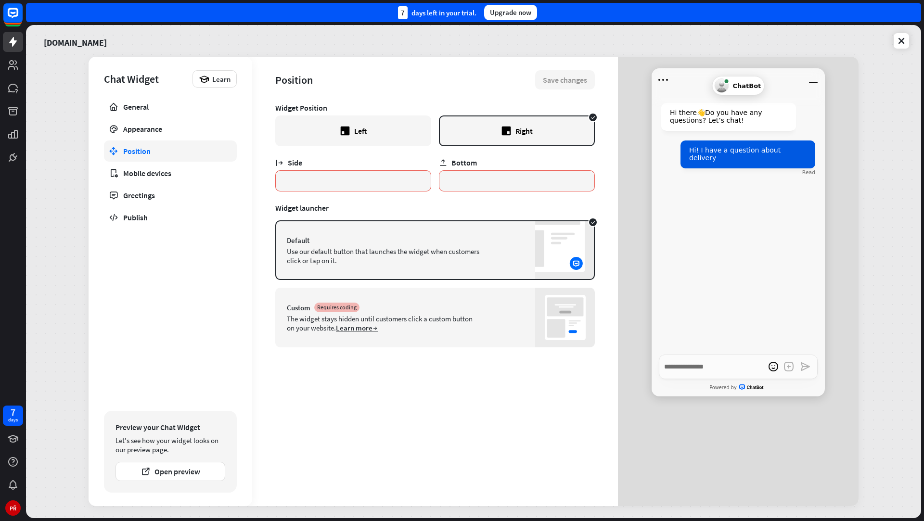
click at [197, 160] on link "Position" at bounding box center [170, 151] width 133 height 21
click at [194, 167] on link "Mobile devices" at bounding box center [170, 173] width 133 height 21
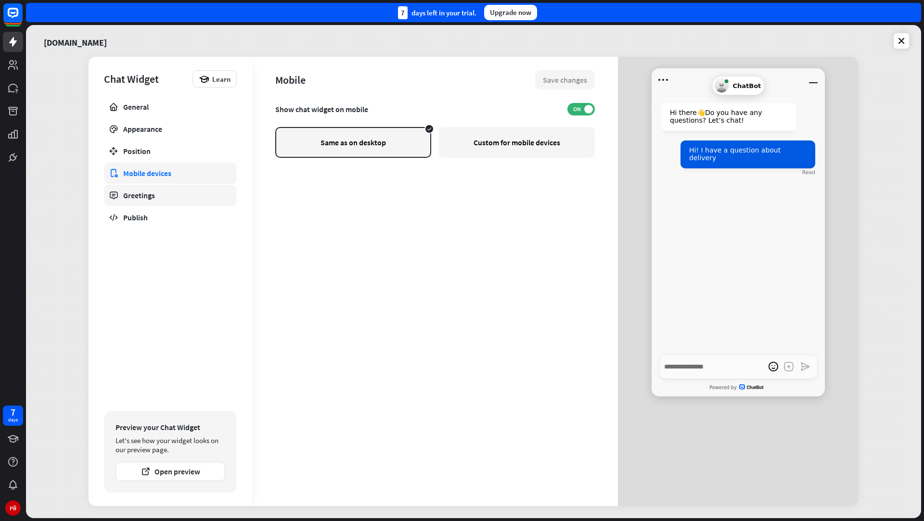
click at [188, 190] on link "Greetings" at bounding box center [170, 195] width 133 height 21
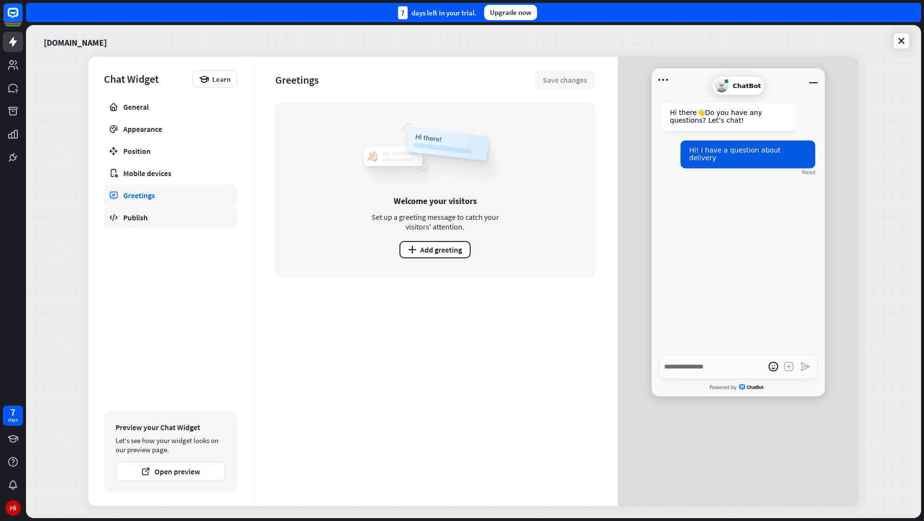
click at [184, 209] on link "Publish" at bounding box center [170, 217] width 133 height 21
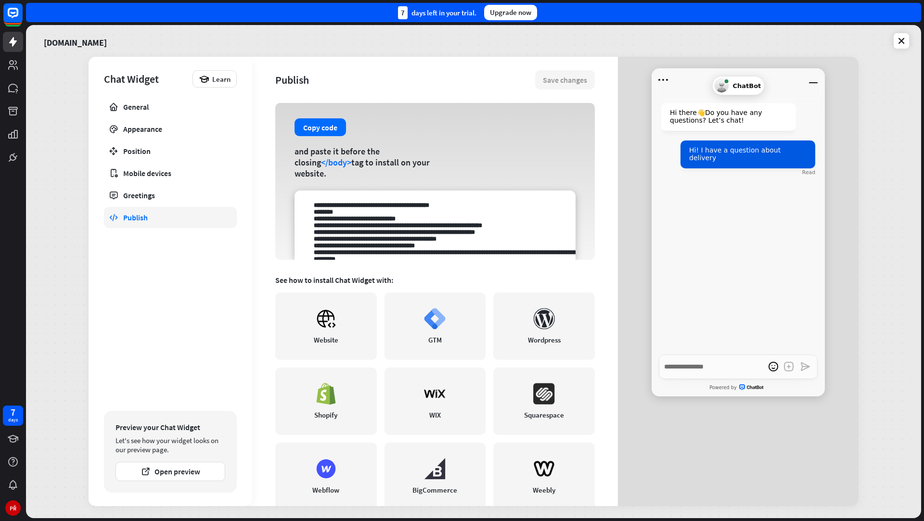
scroll to position [23, 0]
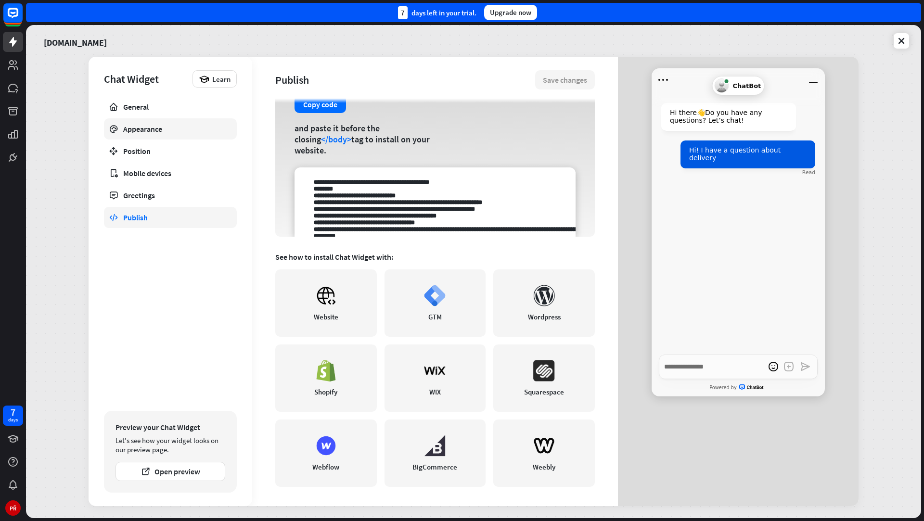
click at [190, 120] on link "Appearance" at bounding box center [170, 128] width 133 height 21
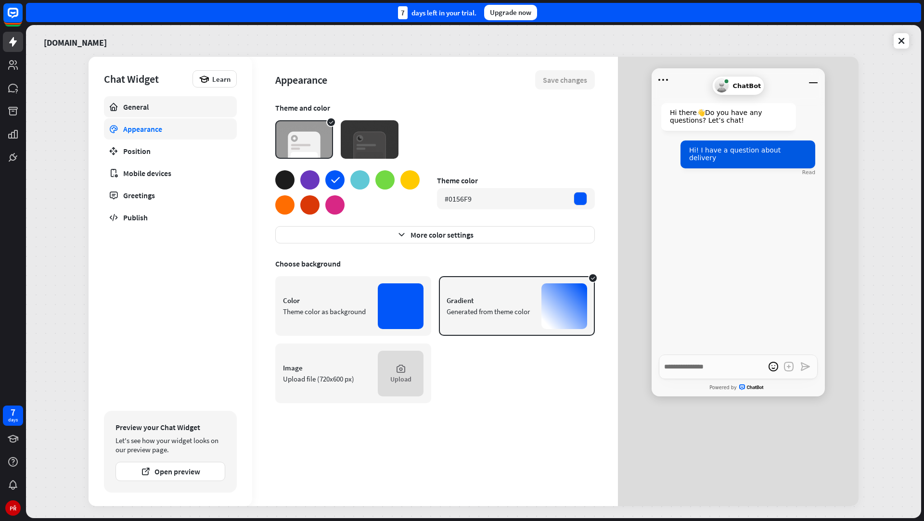
click at [191, 111] on div "General" at bounding box center [170, 107] width 94 height 10
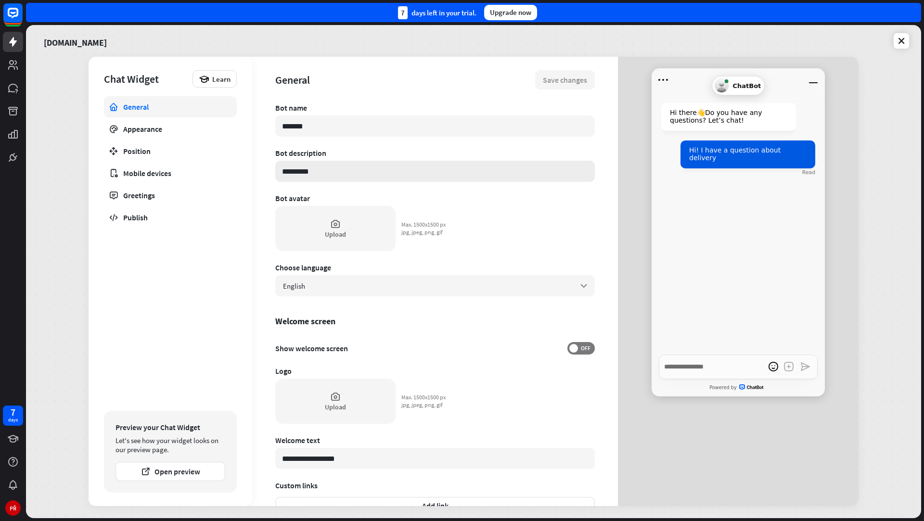
click at [292, 168] on input "*********" at bounding box center [435, 171] width 320 height 21
type textarea "*"
click at [16, 69] on icon at bounding box center [13, 65] width 10 height 10
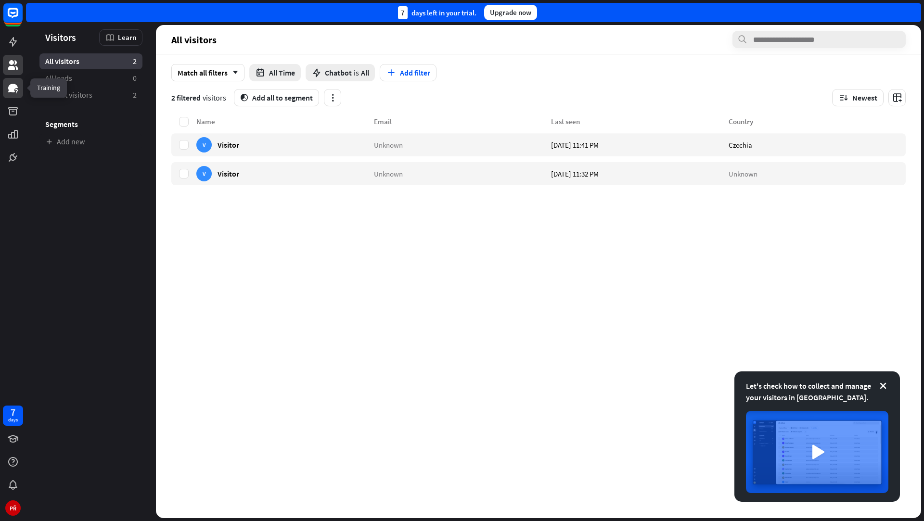
click at [17, 89] on icon at bounding box center [13, 88] width 12 height 12
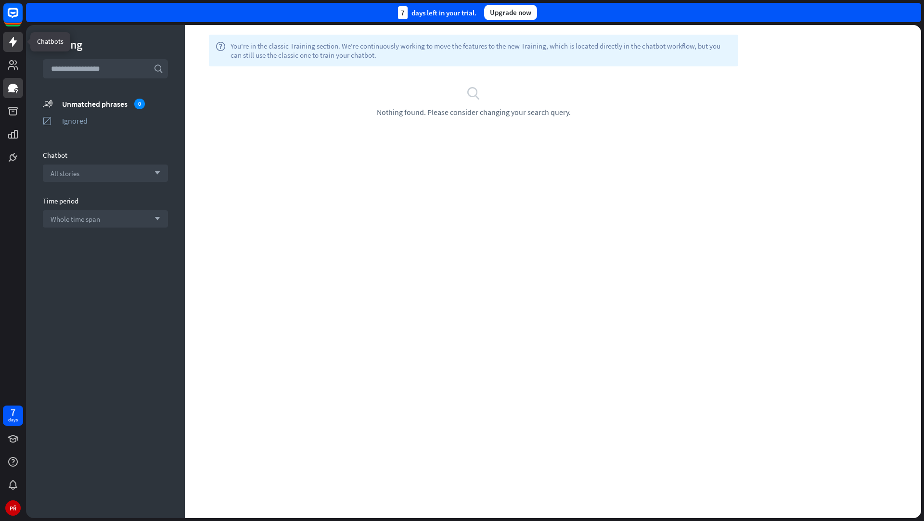
click at [14, 46] on icon at bounding box center [13, 42] width 12 height 12
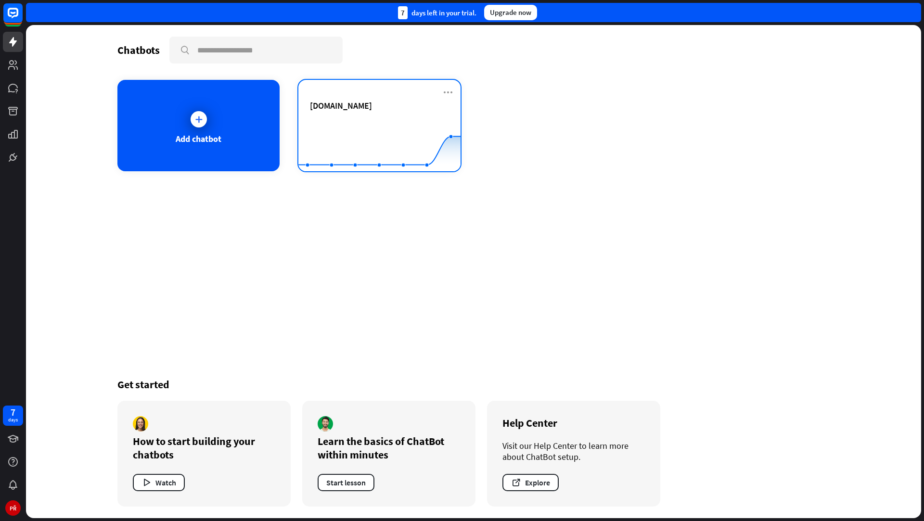
click at [302, 112] on div "[DOMAIN_NAME] Created with Highcharts 10.1.0 0 2 4 6" at bounding box center [379, 125] width 162 height 91
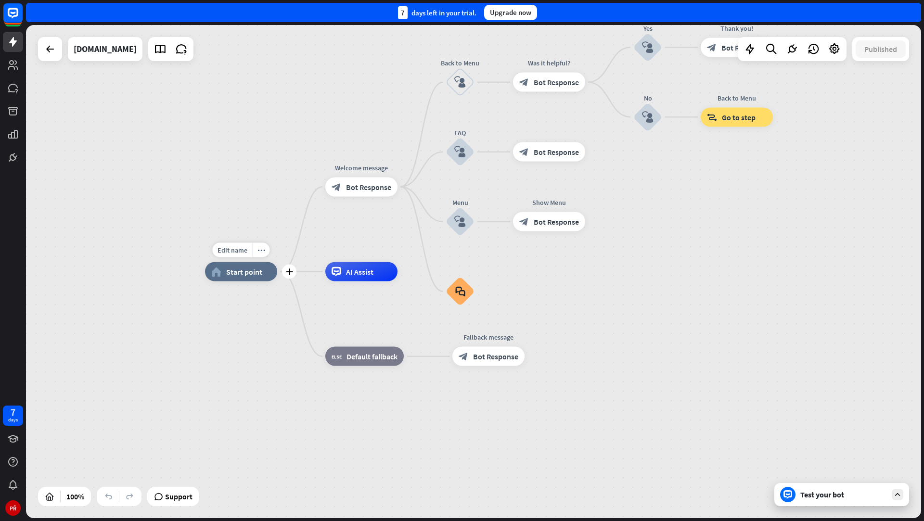
click at [248, 274] on span "Start point" at bounding box center [244, 272] width 36 height 10
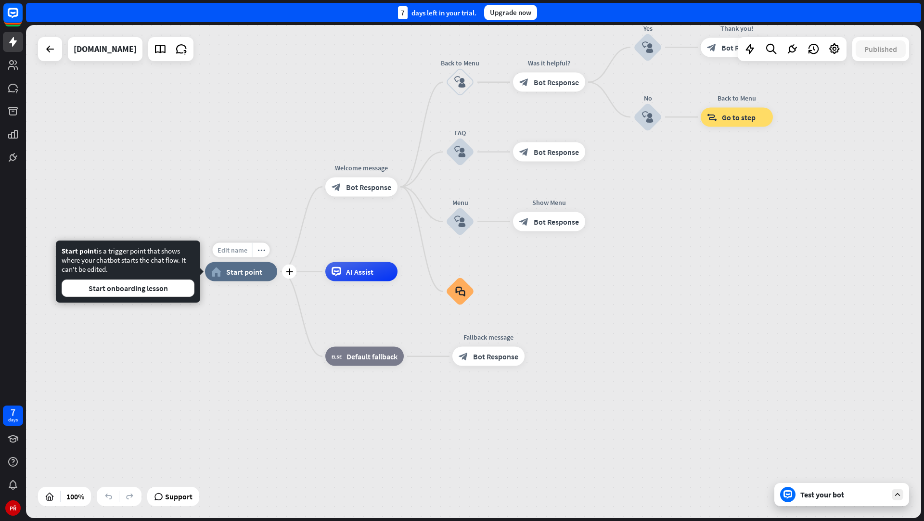
click at [239, 252] on span "Edit name" at bounding box center [232, 250] width 30 height 9
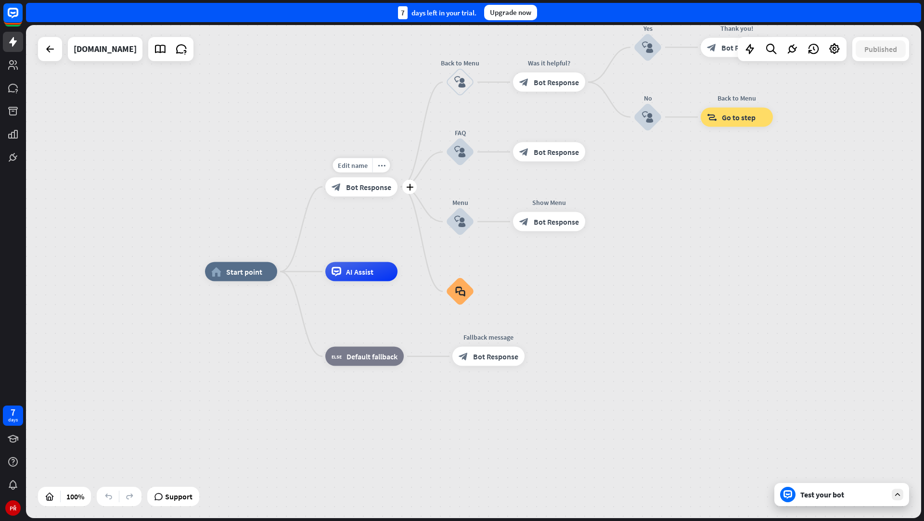
click at [360, 194] on div "block_bot_response Bot Response" at bounding box center [361, 186] width 72 height 19
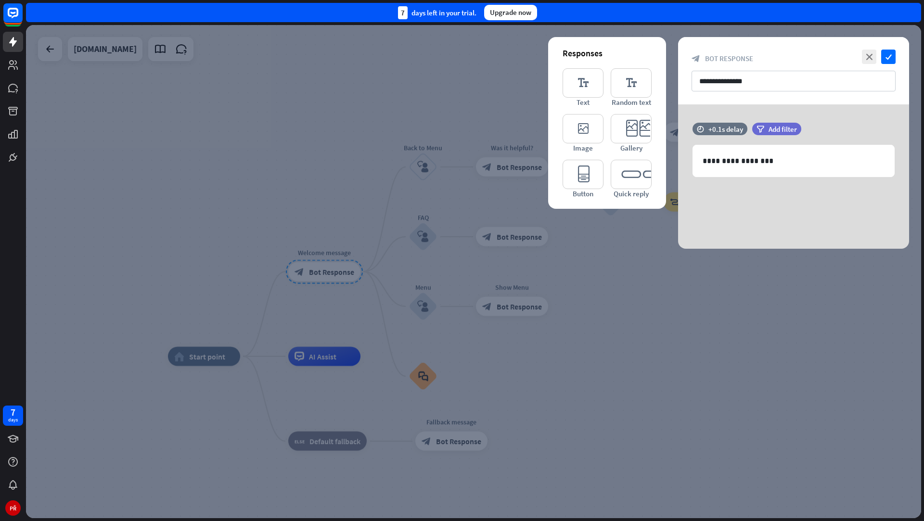
click at [294, 372] on div at bounding box center [473, 271] width 895 height 493
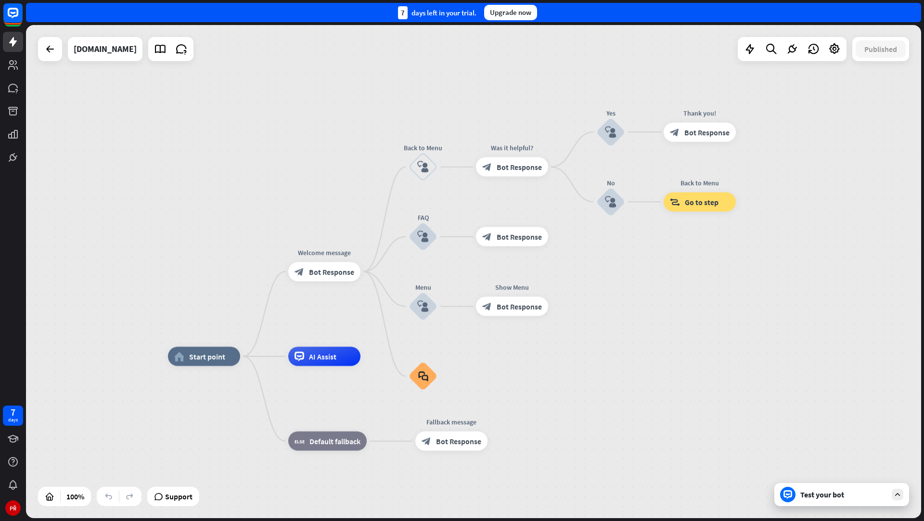
click at [811, 491] on div "Test your bot" at bounding box center [843, 495] width 87 height 10
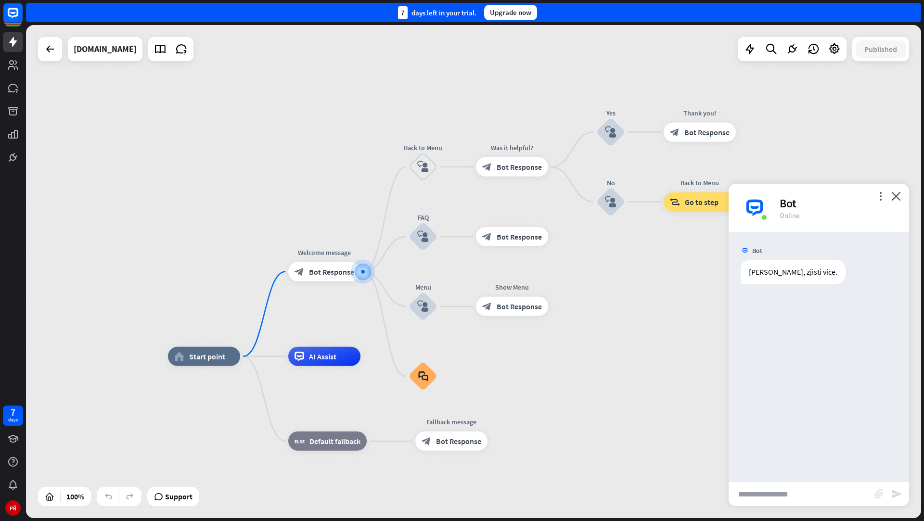
click at [778, 485] on input "text" at bounding box center [802, 494] width 146 height 24
click at [164, 504] on div "Support" at bounding box center [173, 496] width 52 height 19
click at [167, 498] on span "Support" at bounding box center [178, 496] width 27 height 15
click at [831, 48] on icon at bounding box center [834, 49] width 13 height 13
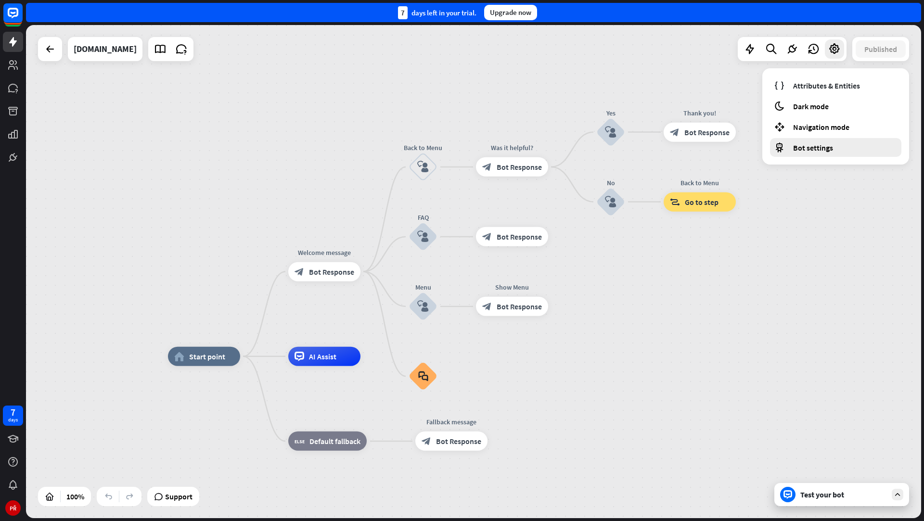
click at [792, 142] on div "Bot settings" at bounding box center [835, 147] width 131 height 19
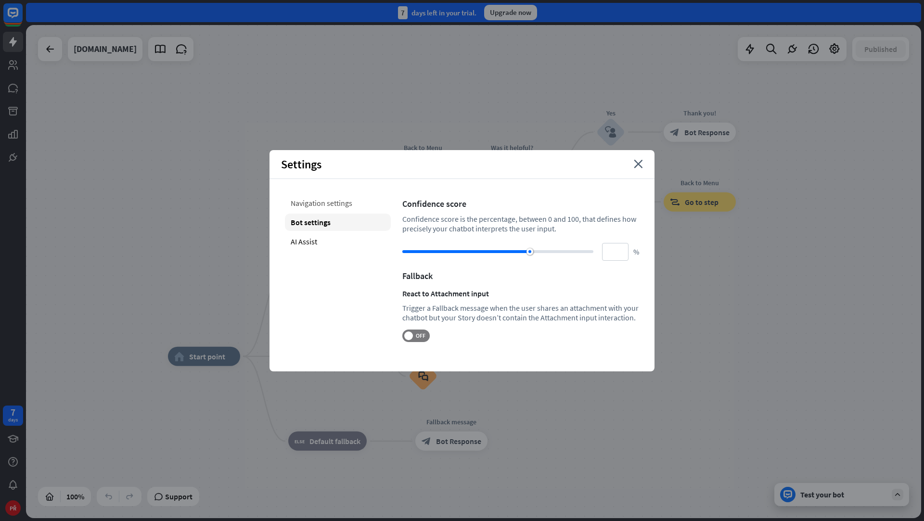
click at [362, 205] on div "Navigation settings" at bounding box center [338, 202] width 106 height 17
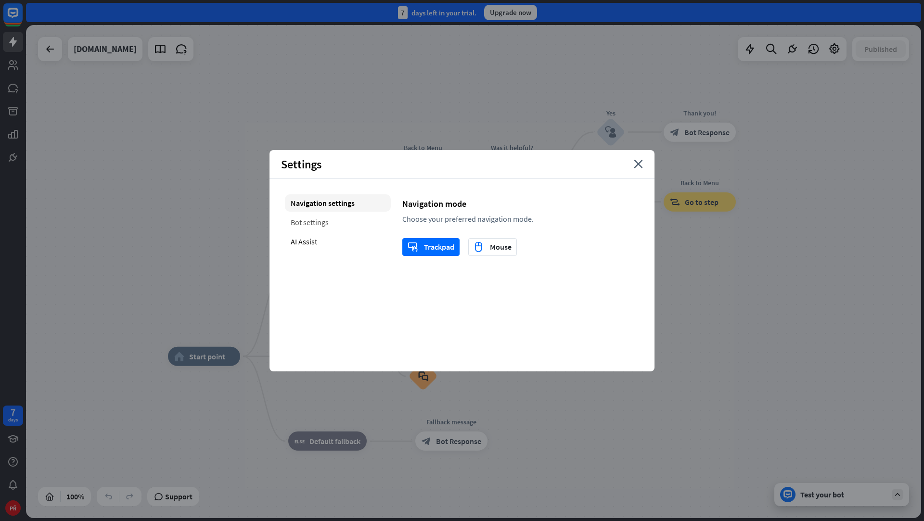
click at [355, 219] on div "Bot settings" at bounding box center [338, 222] width 106 height 17
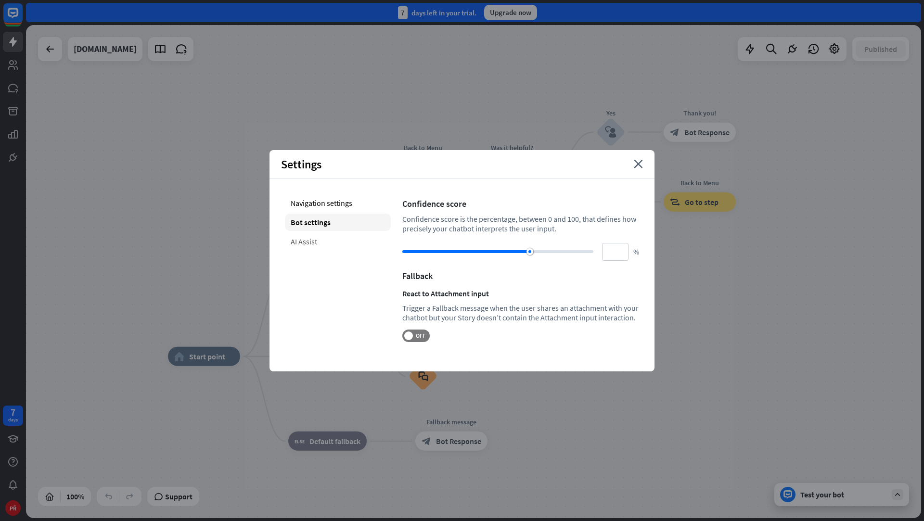
click at [349, 245] on div "AI Assist" at bounding box center [338, 241] width 106 height 17
type input "**"
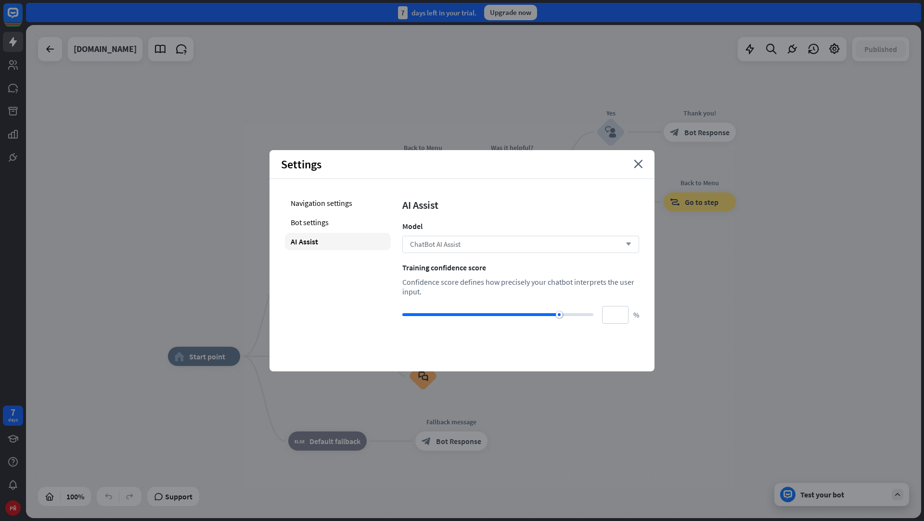
click at [556, 240] on div "ChatBot AI Assist arrow_down" at bounding box center [520, 244] width 237 height 17
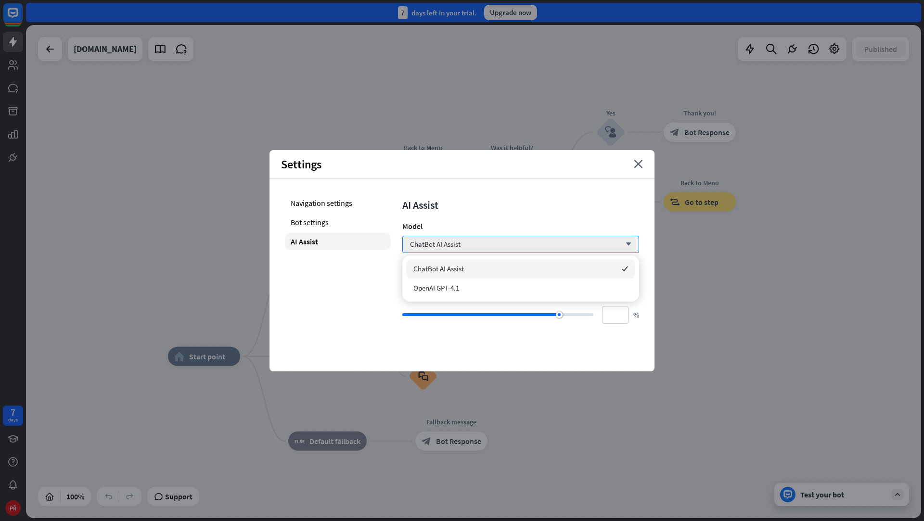
click at [558, 213] on div "AI Assist Model ChatBot AI Assist arrow_down Training confidence score Confiden…" at bounding box center [520, 258] width 237 height 129
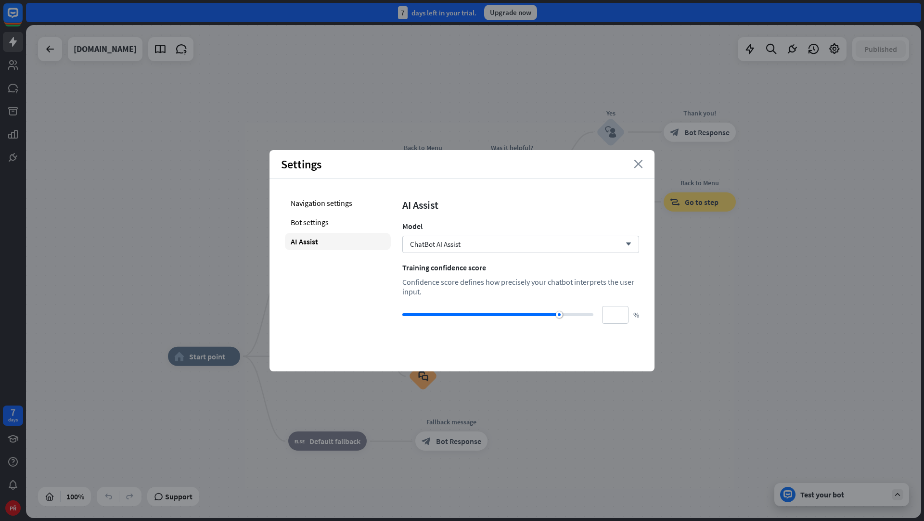
click at [641, 160] on icon "close" at bounding box center [638, 164] width 9 height 9
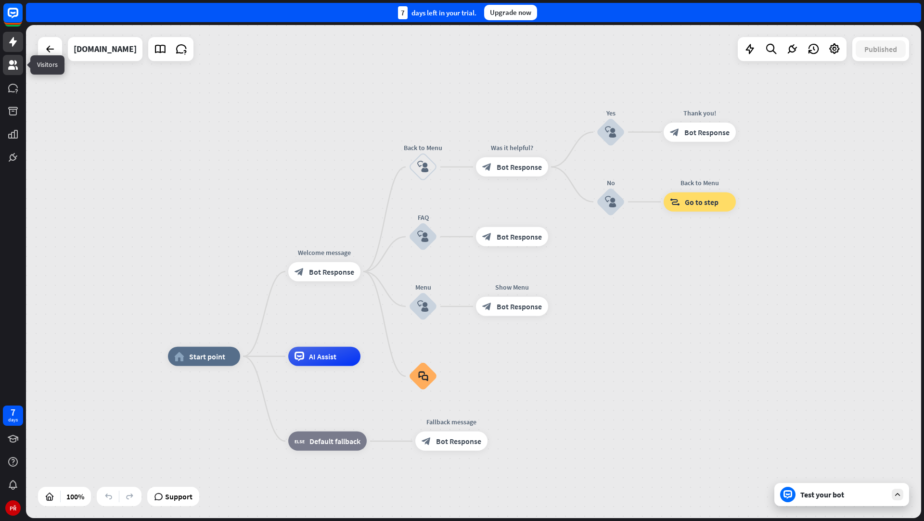
click at [16, 72] on link at bounding box center [13, 65] width 20 height 20
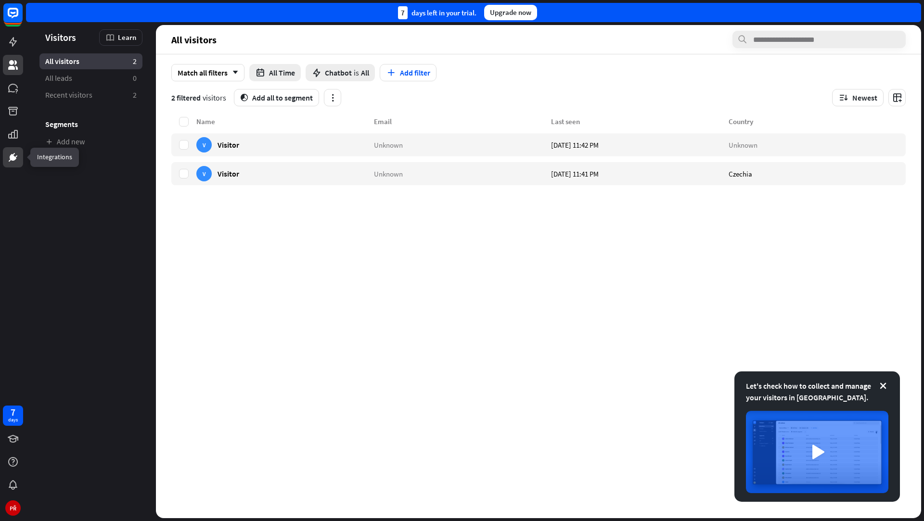
click at [13, 155] on icon at bounding box center [13, 157] width 7 height 7
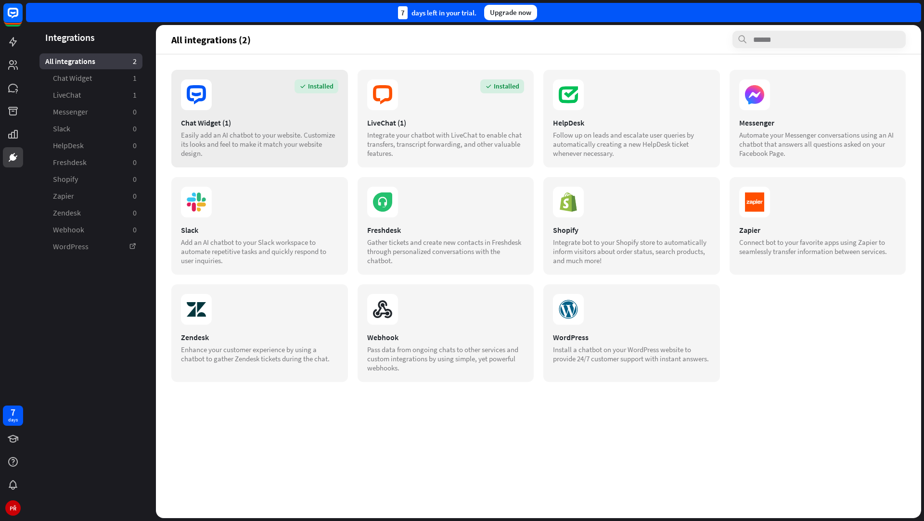
click at [269, 105] on section "Installed" at bounding box center [259, 94] width 157 height 31
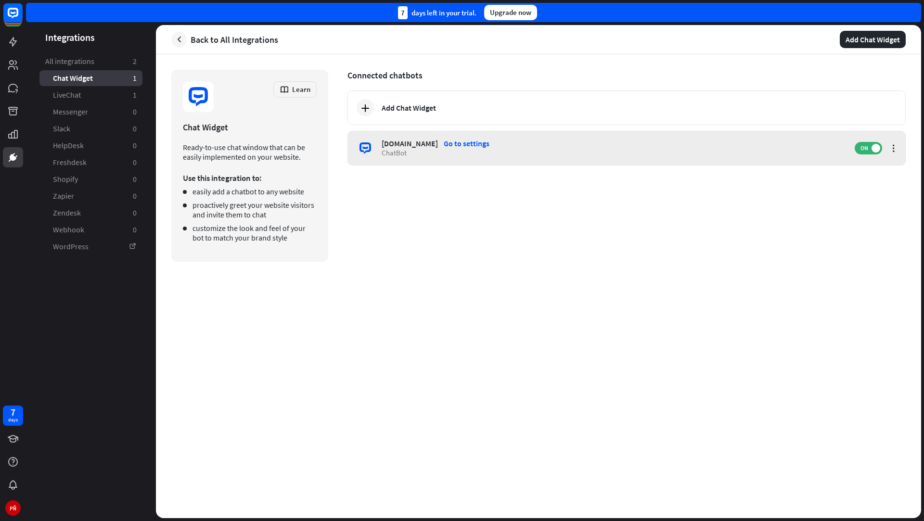
click at [393, 138] on div "[DOMAIN_NAME] Go to settings ChatBot ON" at bounding box center [626, 148] width 558 height 35
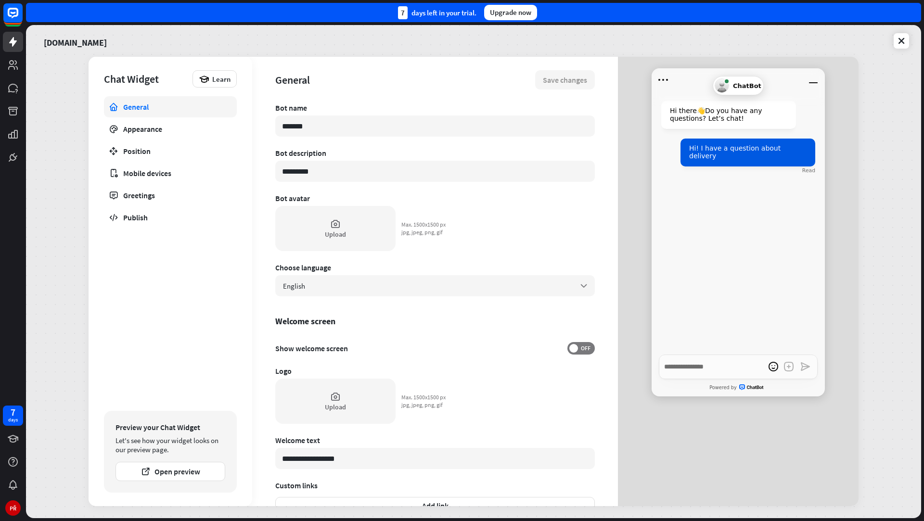
type textarea "*"
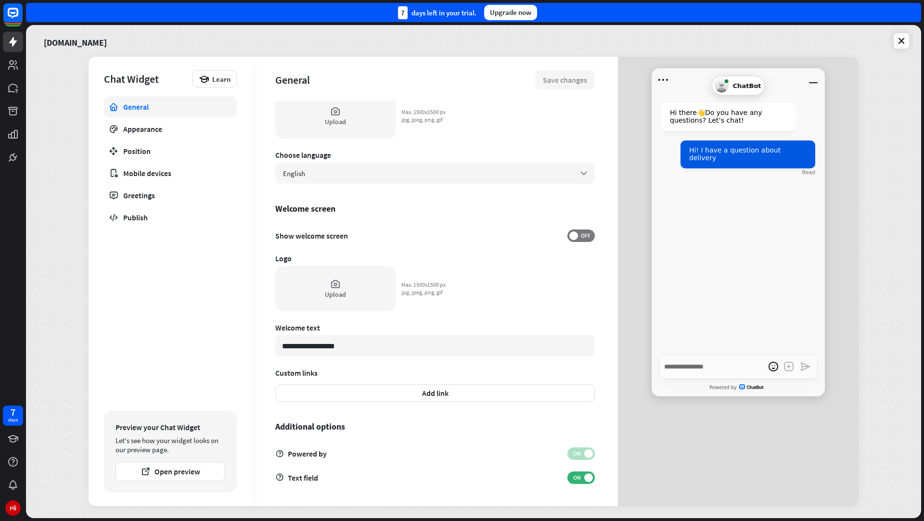
scroll to position [75, 0]
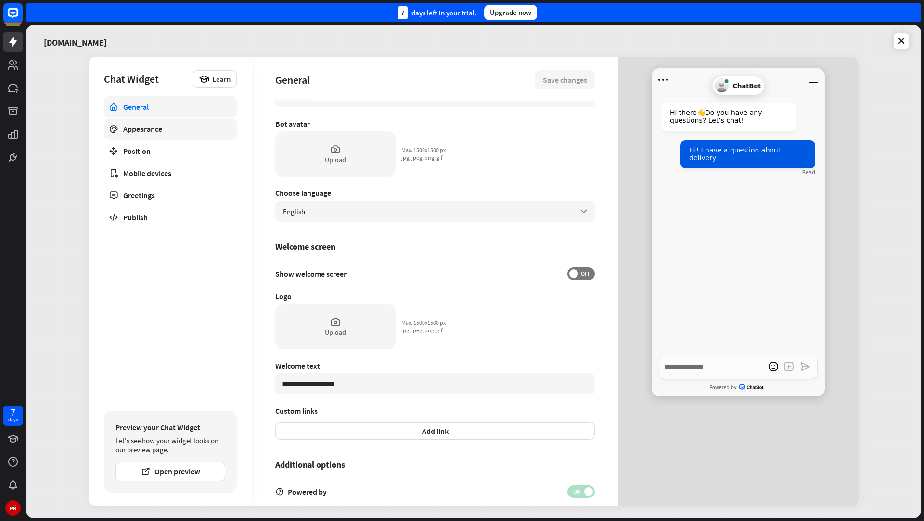
click at [197, 126] on div "Appearance" at bounding box center [170, 129] width 94 height 10
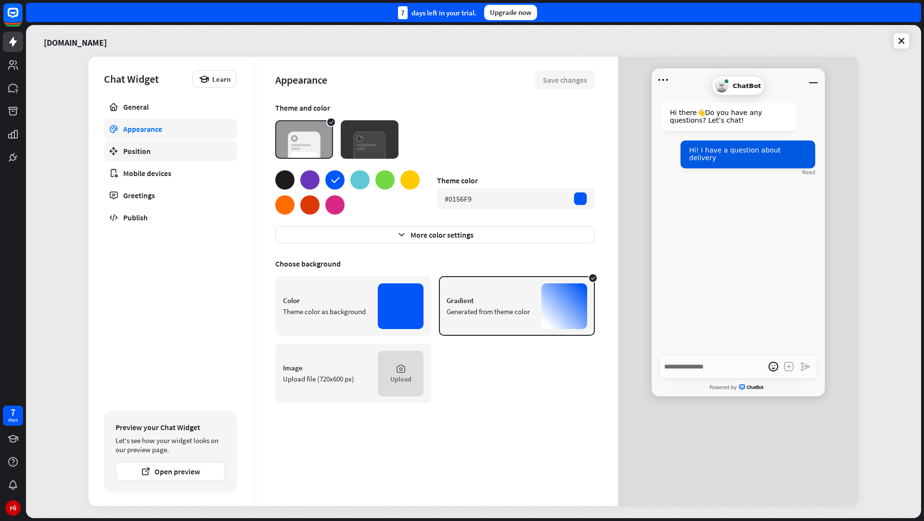
click at [196, 144] on link "Position" at bounding box center [170, 151] width 133 height 21
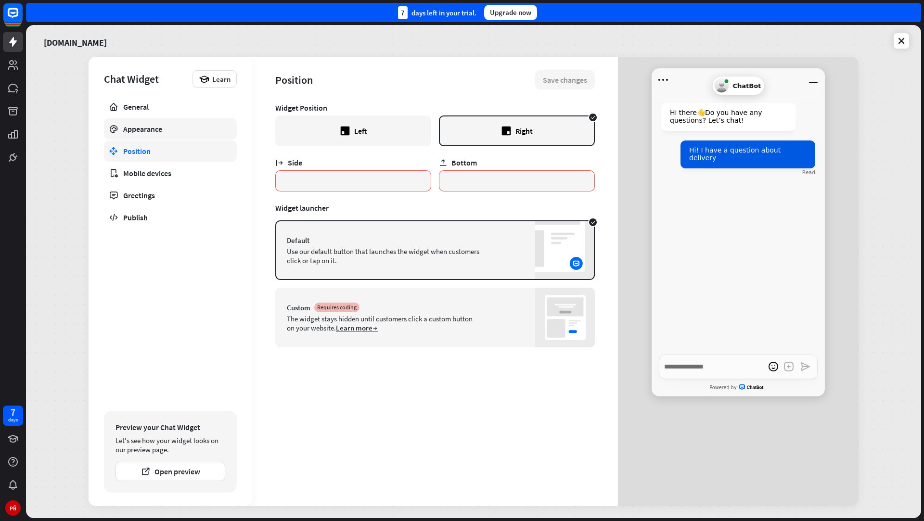
click at [200, 126] on div "Appearance" at bounding box center [170, 129] width 94 height 10
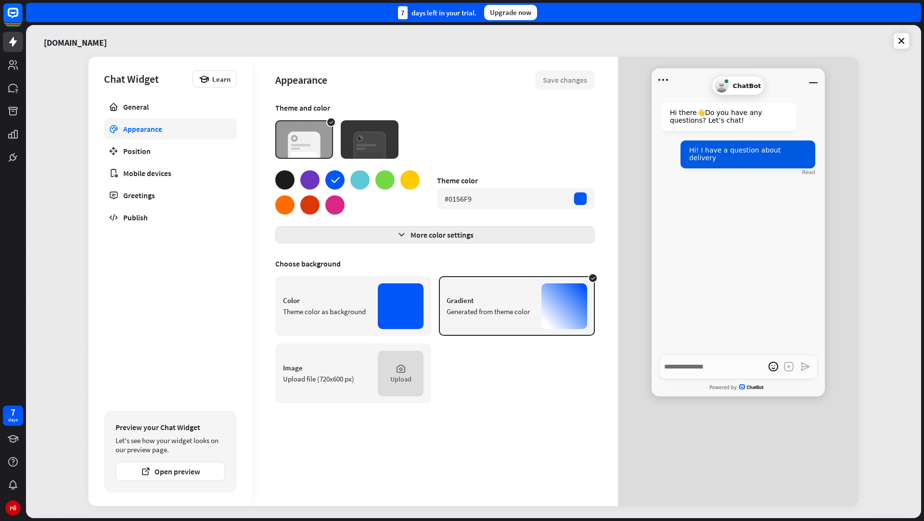
click at [340, 230] on button "More color settings" at bounding box center [435, 234] width 320 height 17
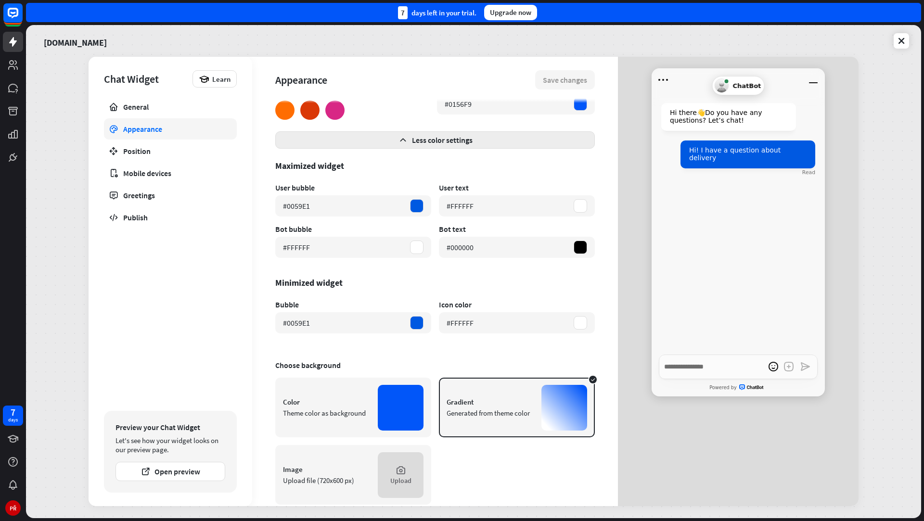
scroll to position [113, 0]
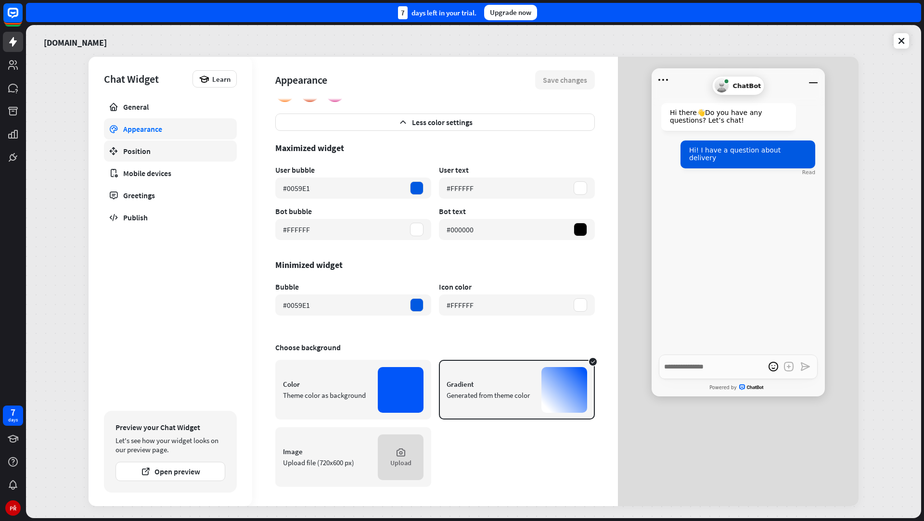
click at [182, 141] on link "Position" at bounding box center [170, 151] width 133 height 21
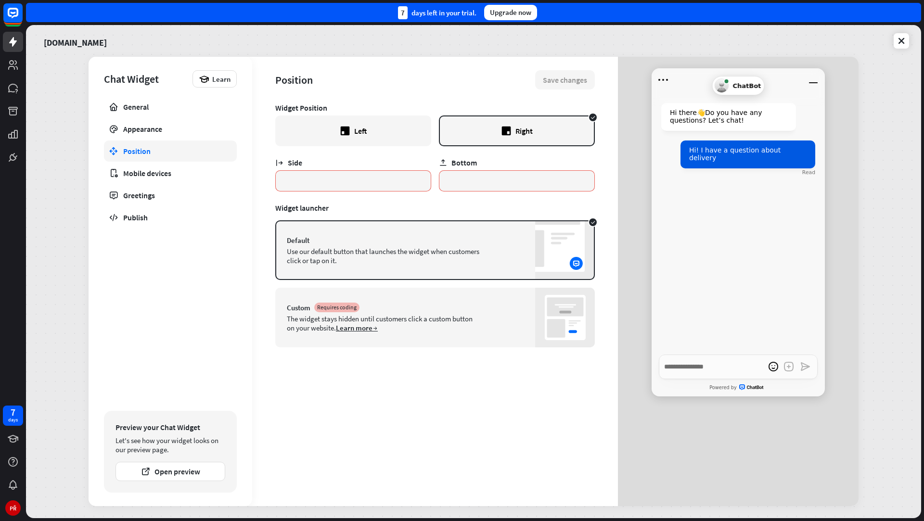
click at [187, 158] on link "Position" at bounding box center [170, 151] width 133 height 21
click at [187, 168] on div "Mobile devices" at bounding box center [170, 173] width 94 height 10
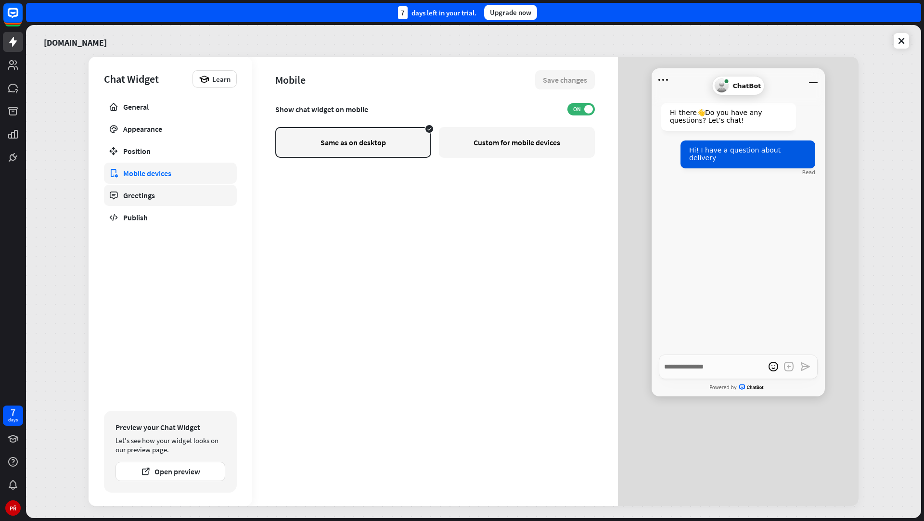
click at [186, 185] on link "Greetings" at bounding box center [170, 195] width 133 height 21
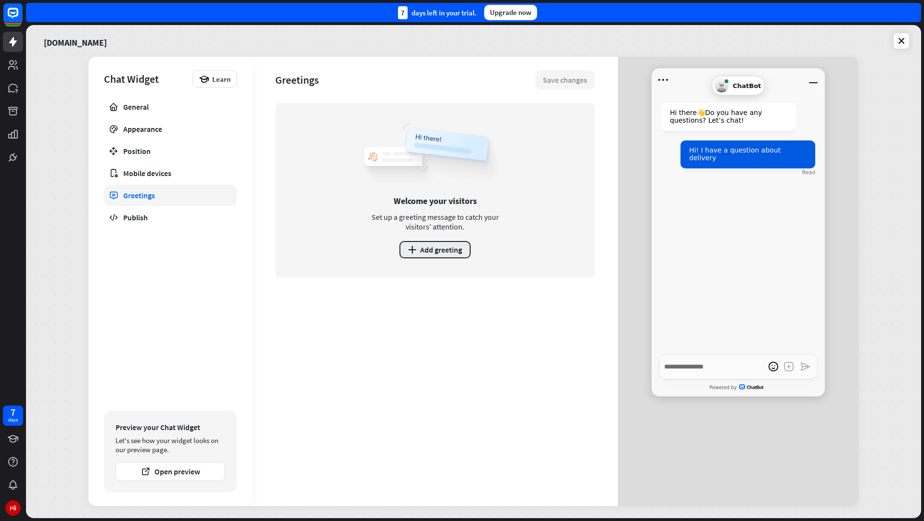
click at [445, 243] on button "plus Add greeting" at bounding box center [434, 249] width 71 height 17
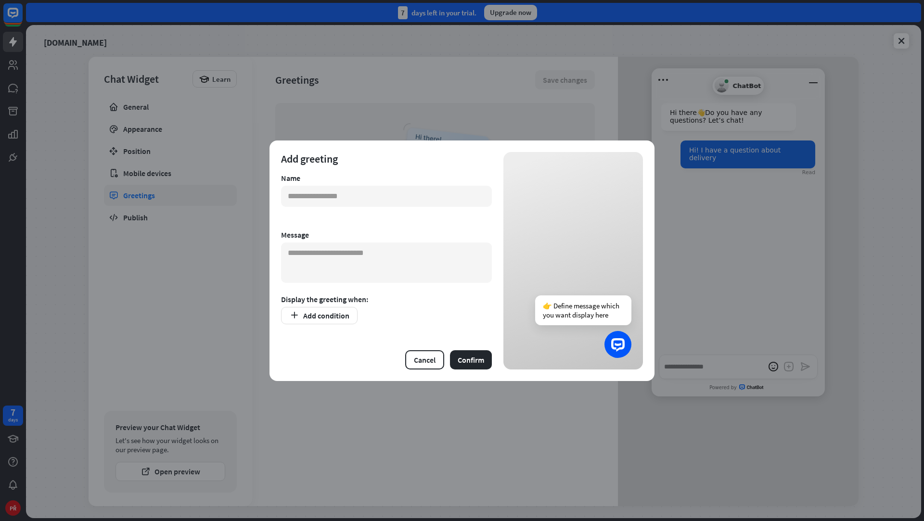
click at [565, 123] on div "Add greeting Name Message Display the greeting when: Add condition Cancel Confi…" at bounding box center [462, 260] width 924 height 521
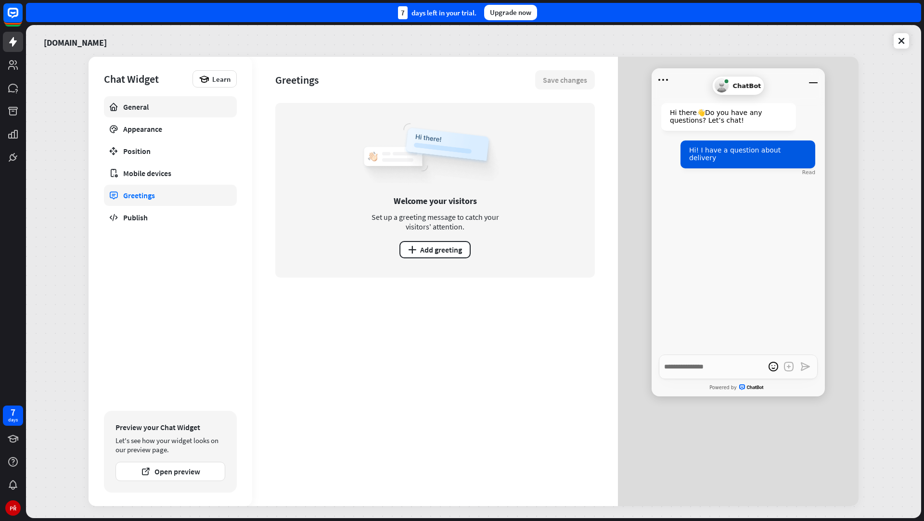
click at [190, 98] on link "General" at bounding box center [170, 106] width 133 height 21
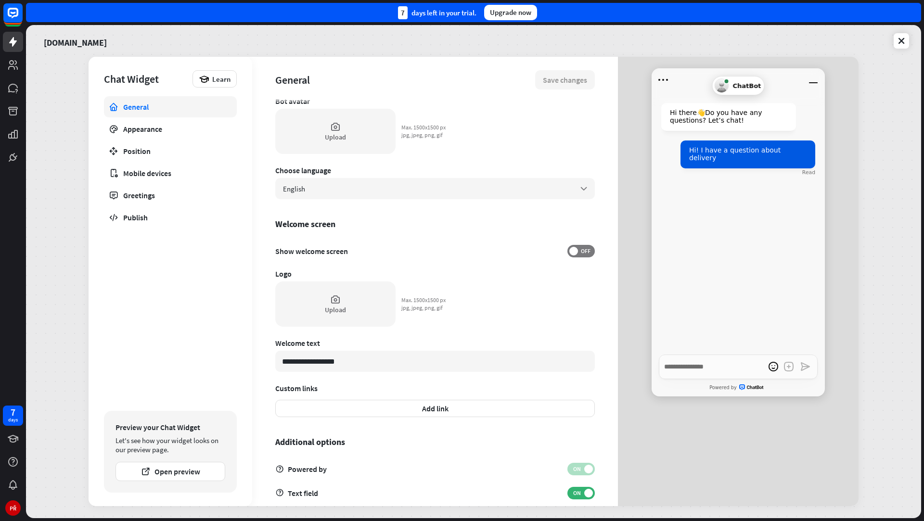
scroll to position [111, 0]
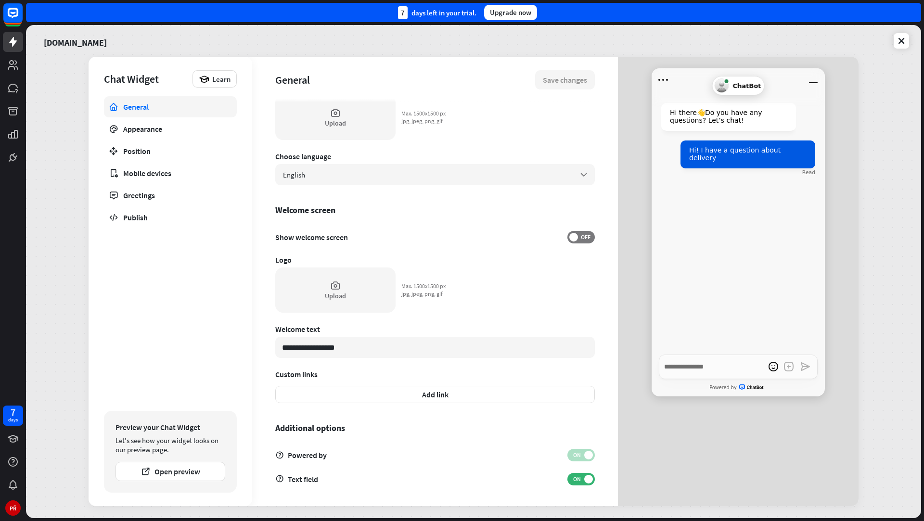
click at [304, 189] on div "**********" at bounding box center [435, 193] width 320 height 403
click at [304, 182] on div "English arrow_down" at bounding box center [435, 174] width 320 height 21
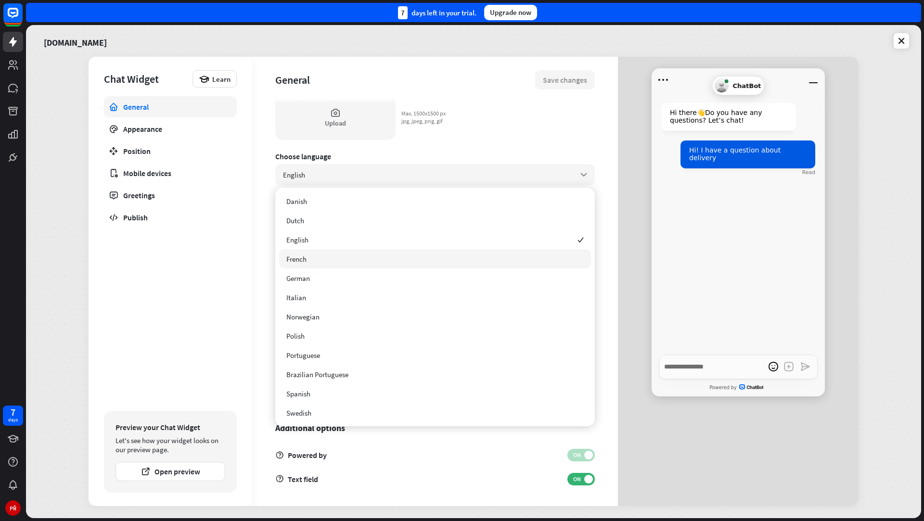
click at [268, 225] on div "**********" at bounding box center [435, 281] width 366 height 449
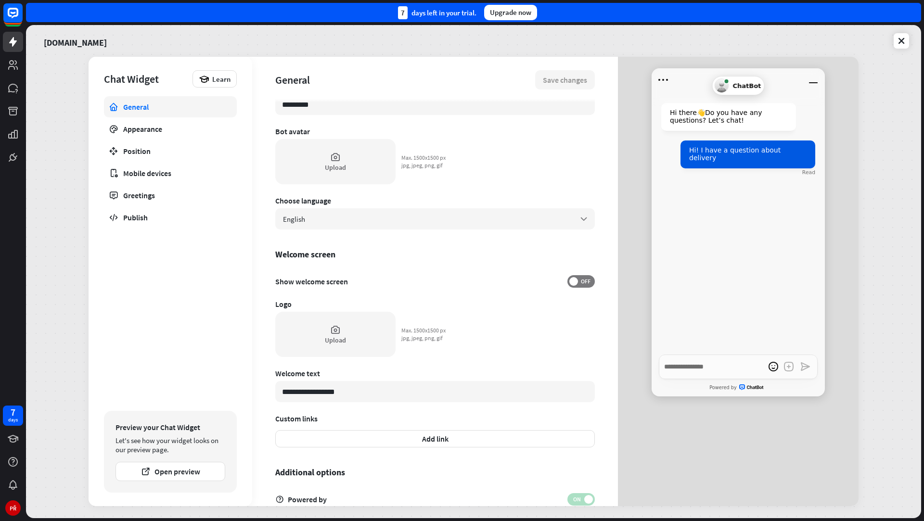
scroll to position [63, 0]
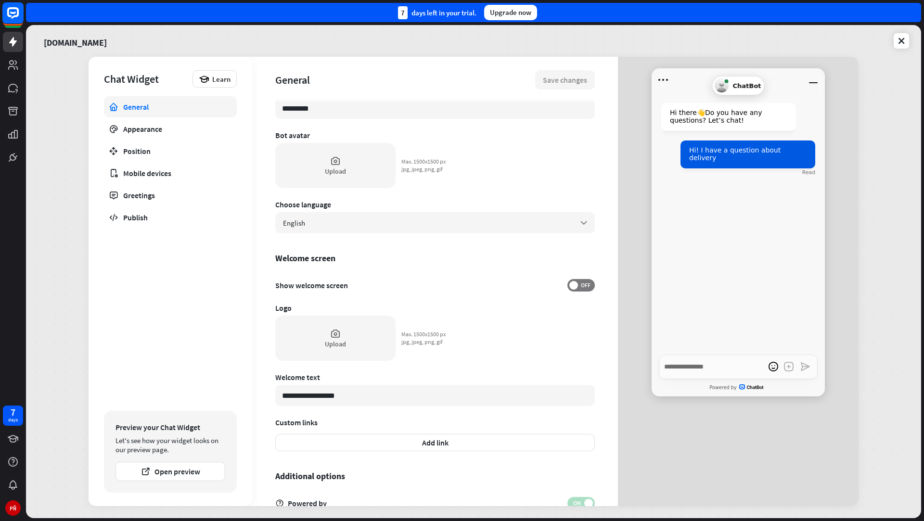
click at [16, 13] on rect at bounding box center [12, 12] width 21 height 21
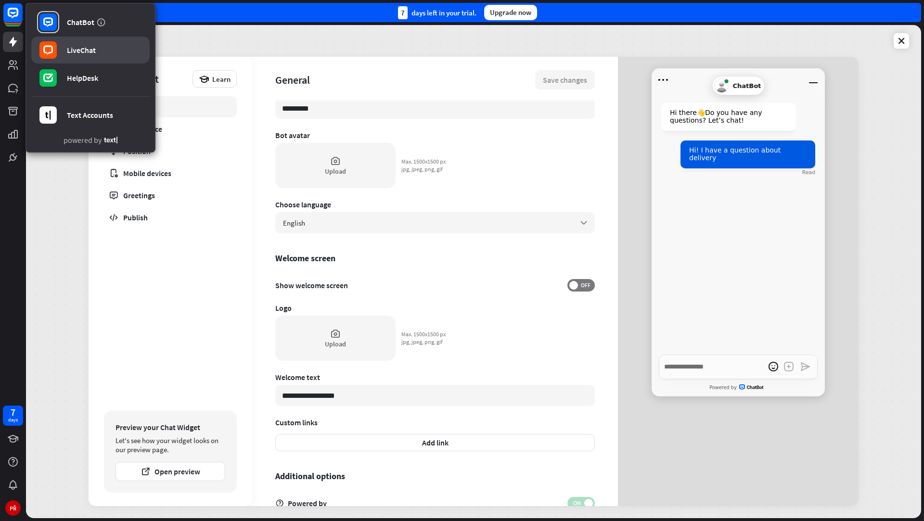
click at [66, 46] on link "LiveChat" at bounding box center [90, 50] width 118 height 27
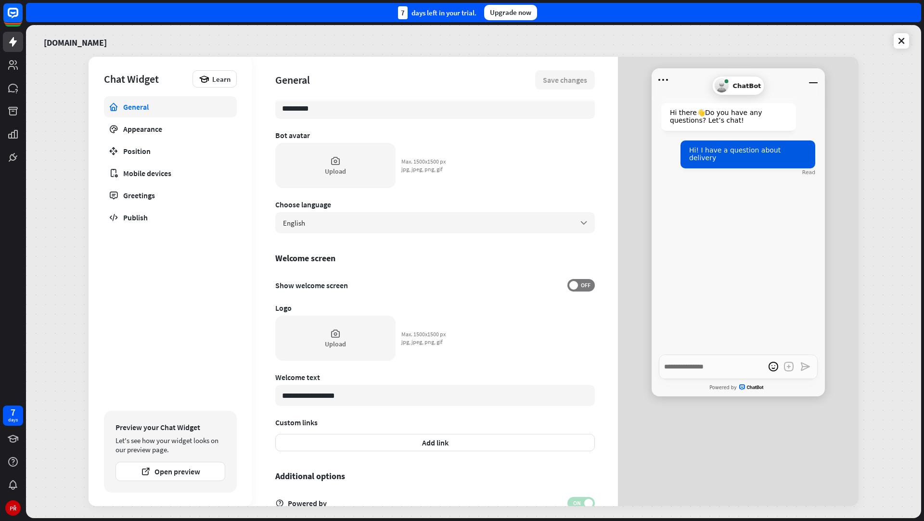
click at [497, 10] on div "Upgrade now" at bounding box center [510, 12] width 53 height 15
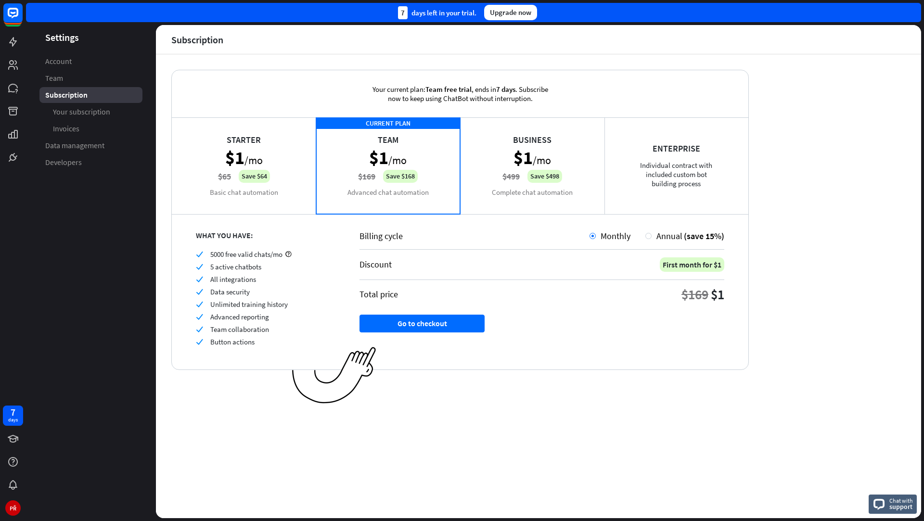
click at [299, 154] on div "Starter $1 /mo $65 Save $64 Basic chat automation" at bounding box center [244, 165] width 144 height 96
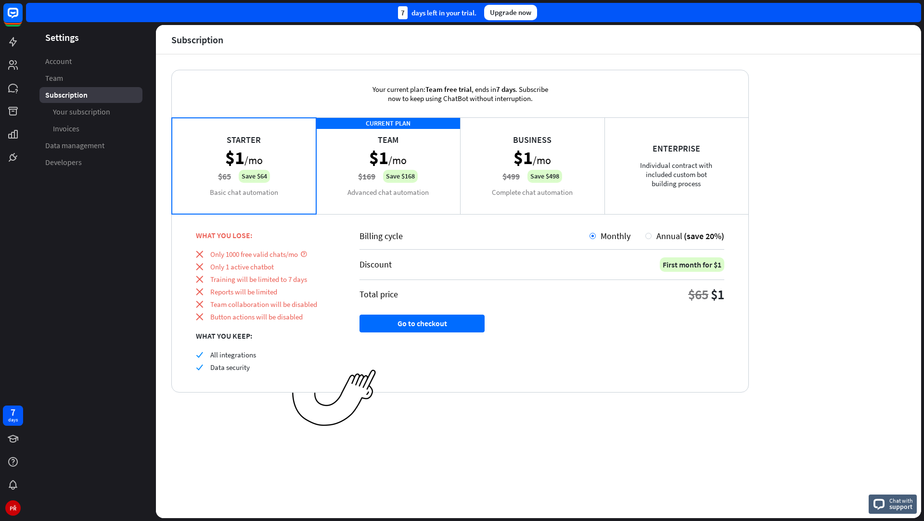
click at [354, 154] on div "CURRENT PLAN Team $1 /mo $169 Save $168 Advanced chat automation" at bounding box center [388, 165] width 144 height 96
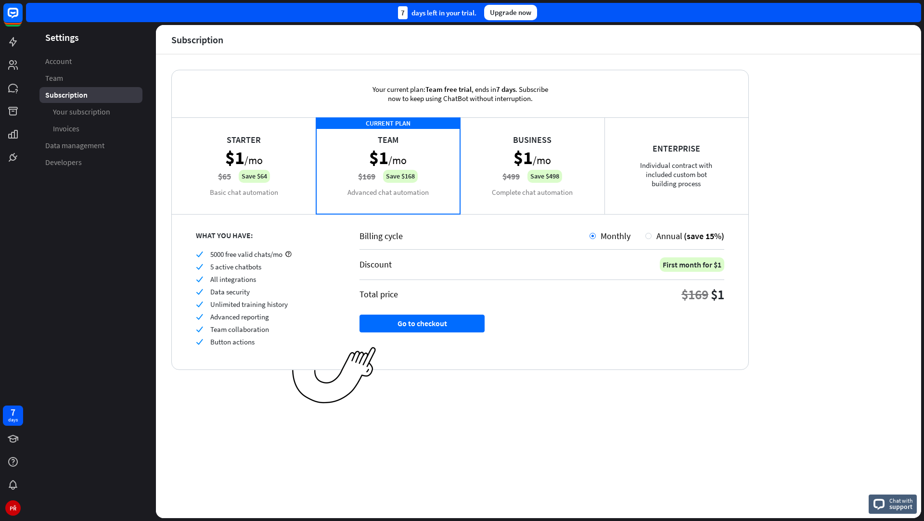
click at [284, 164] on div "Starter $1 /mo $65 Save $64 Basic chat automation" at bounding box center [244, 165] width 144 height 96
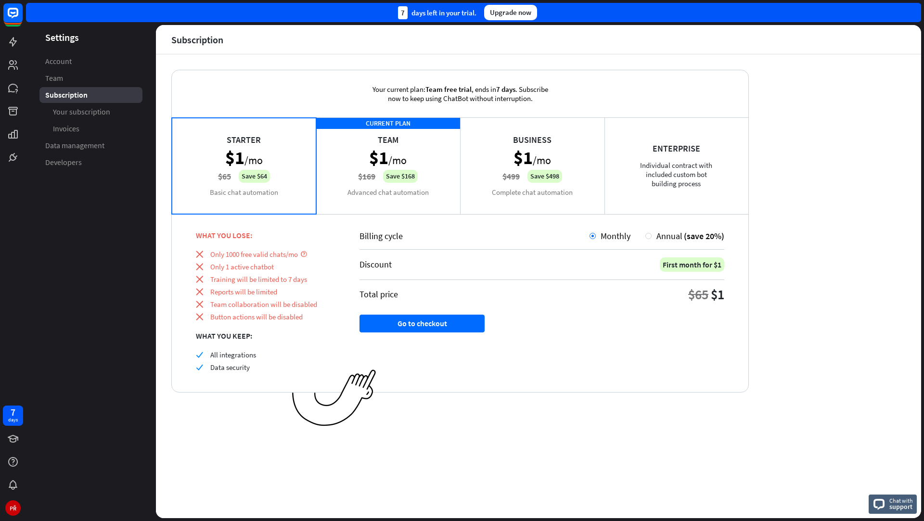
click at [340, 163] on div "CURRENT PLAN Team $1 /mo $169 Save $168 Advanced chat automation" at bounding box center [388, 165] width 144 height 96
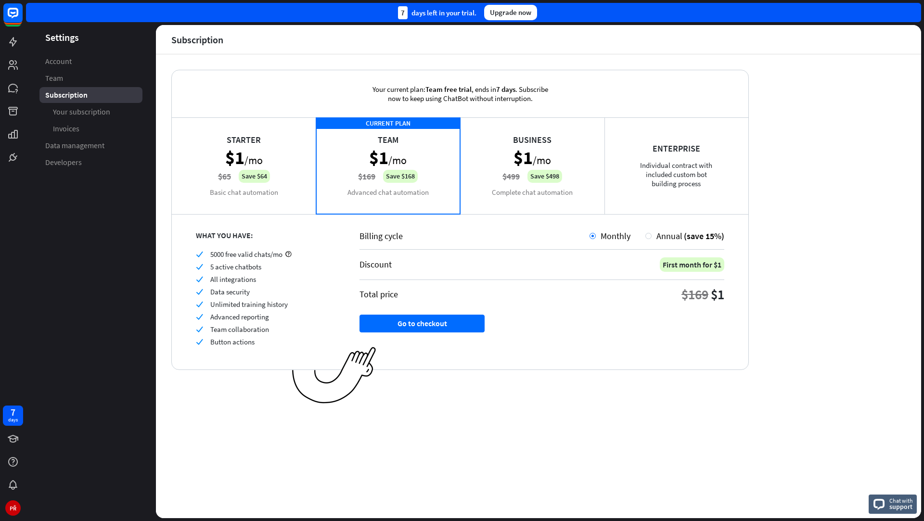
click at [287, 166] on div "Starter $1 /mo $65 Save $64 Basic chat automation" at bounding box center [244, 165] width 144 height 96
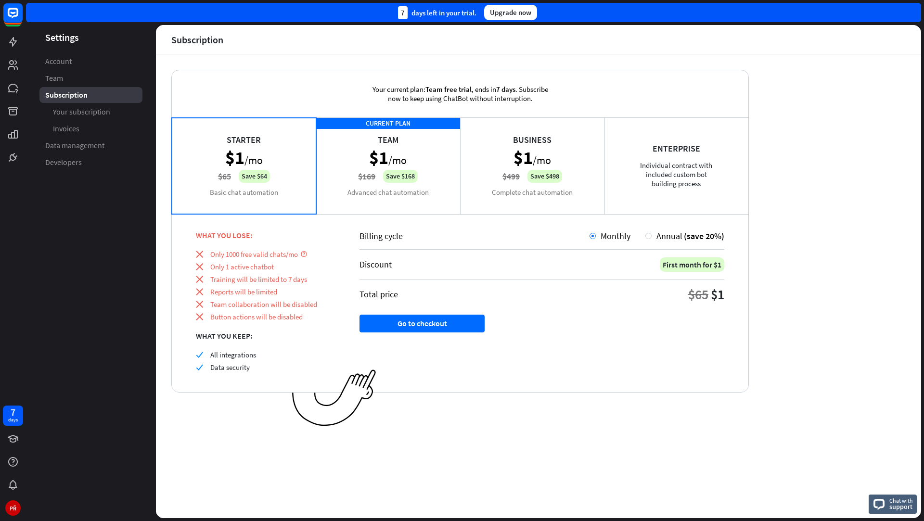
click at [355, 158] on div "CURRENT PLAN Team $1 /mo $169 Save $168 Advanced chat automation" at bounding box center [388, 165] width 144 height 96
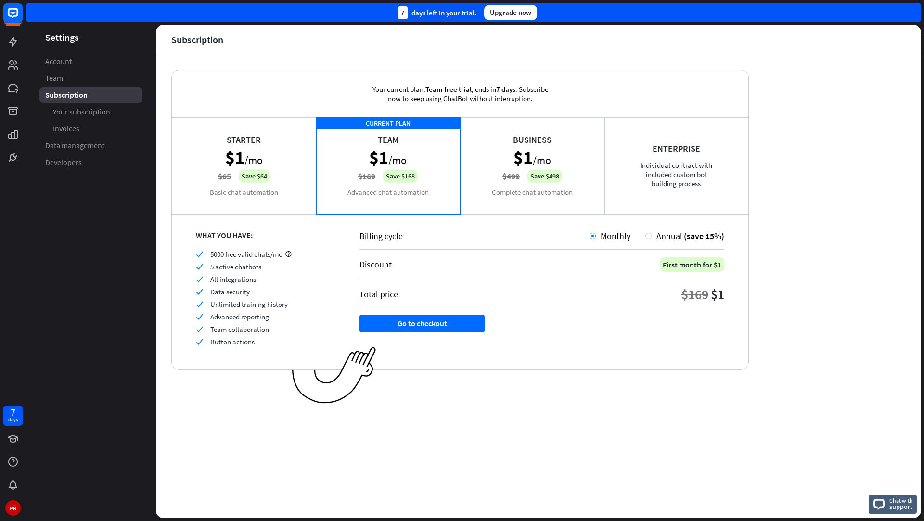
click at [279, 149] on div "Starter $1 /mo $65 Save $64 Basic chat automation" at bounding box center [244, 165] width 144 height 96
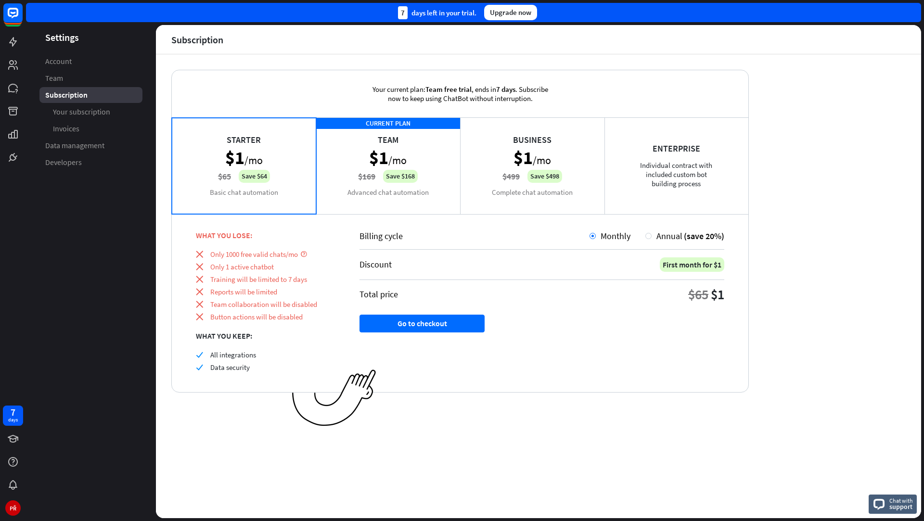
click at [354, 163] on div "CURRENT PLAN Team $1 /mo $169 Save $168 Advanced chat automation" at bounding box center [388, 165] width 144 height 96
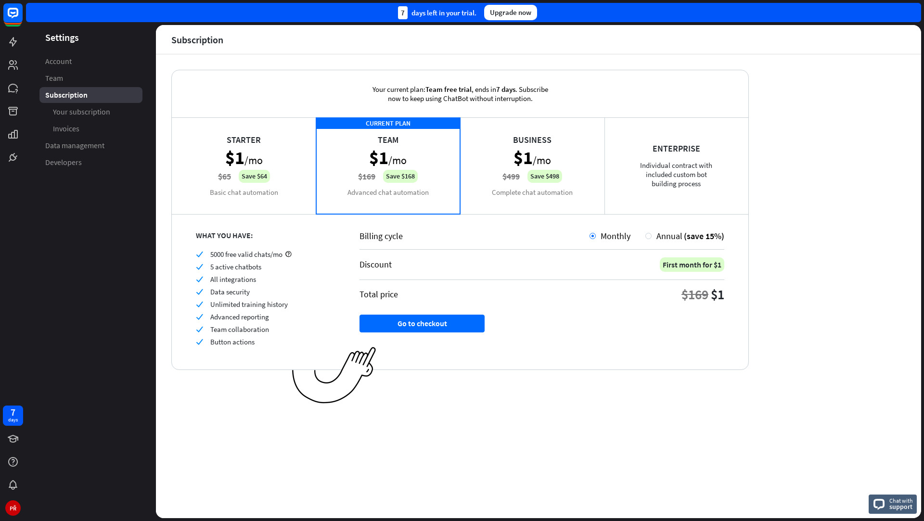
click at [303, 163] on div "Starter $1 /mo $65 Save $64 Basic chat automation" at bounding box center [244, 165] width 144 height 96
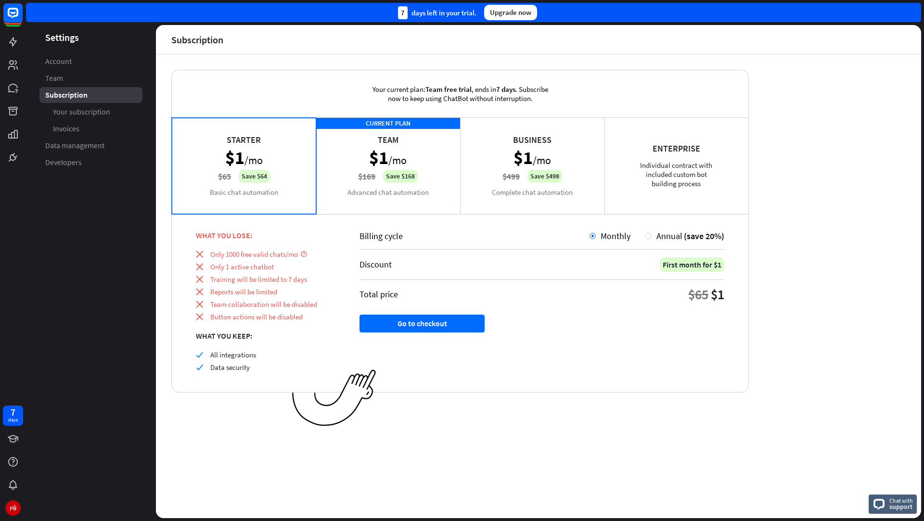
click at [347, 179] on div "CURRENT PLAN Team $1 /mo $169 Save $168 Advanced chat automation" at bounding box center [388, 165] width 144 height 96
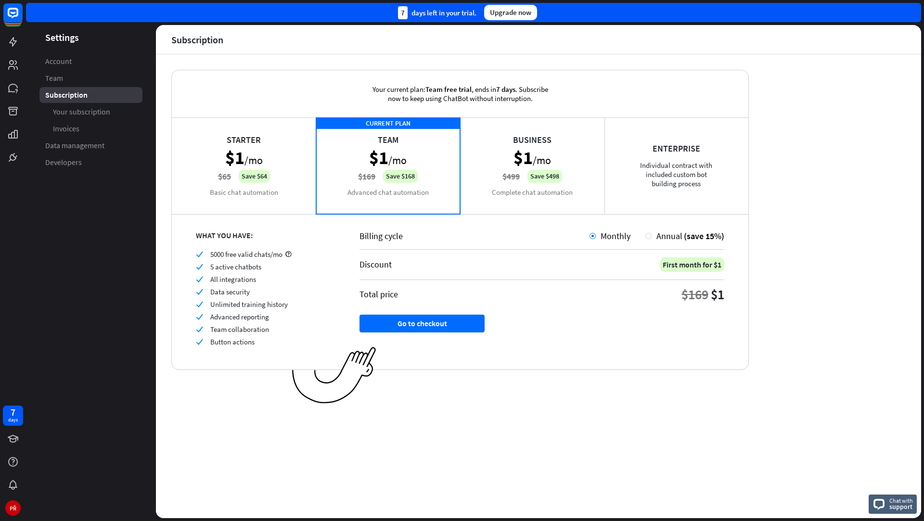
click at [298, 179] on div "Starter $1 /mo $65 Save $64 Basic chat automation" at bounding box center [244, 165] width 144 height 96
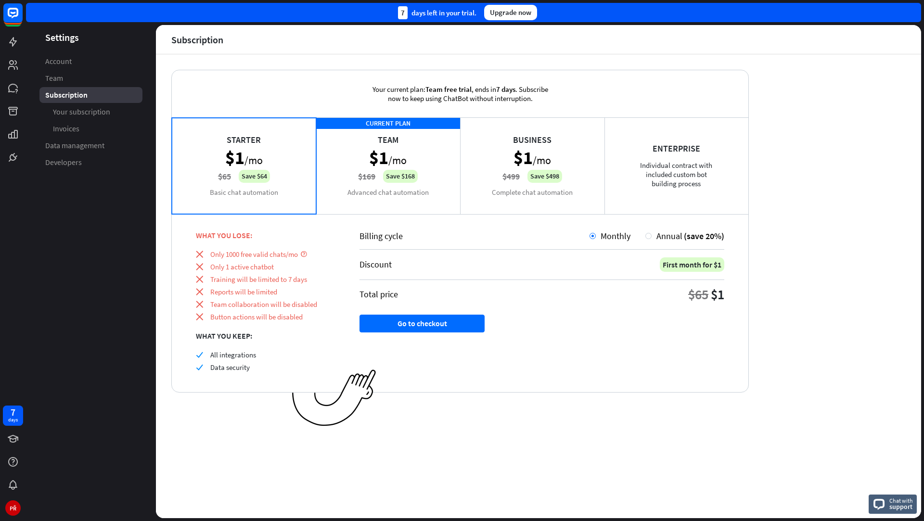
click at [347, 170] on div "CURRENT PLAN Team $1 /mo $169 Save $168 Advanced chat automation" at bounding box center [388, 165] width 144 height 96
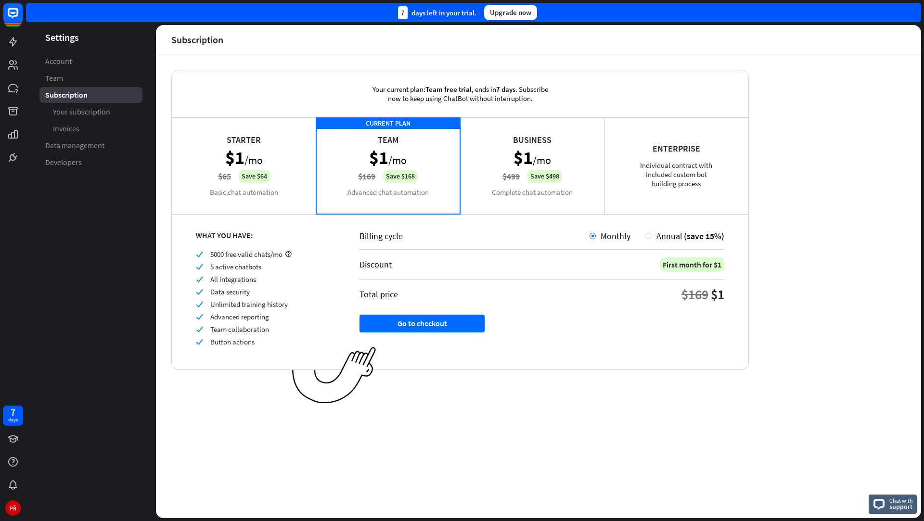
click at [295, 169] on div "Starter $1 /mo $65 Save $64 Basic chat automation" at bounding box center [244, 165] width 144 height 96
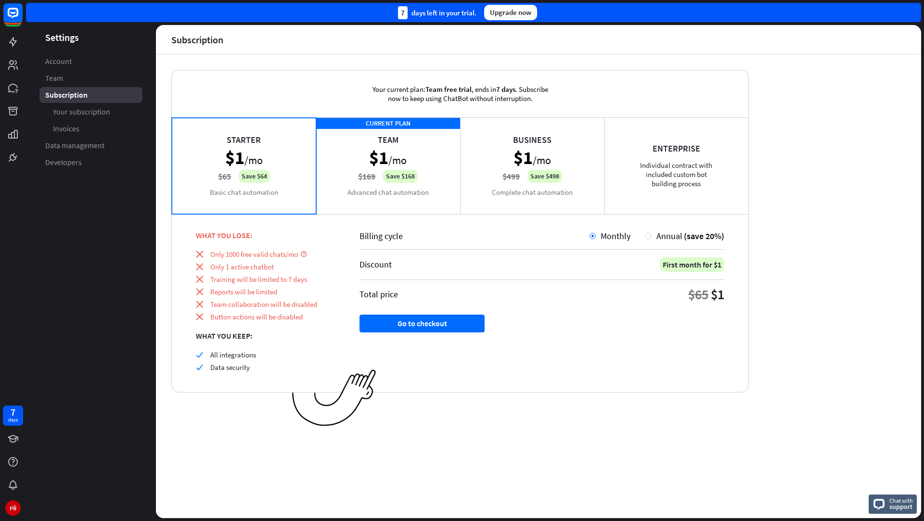
click at [364, 170] on div "CURRENT PLAN Team $1 /mo $169 Save $168 Advanced chat automation" at bounding box center [388, 165] width 144 height 96
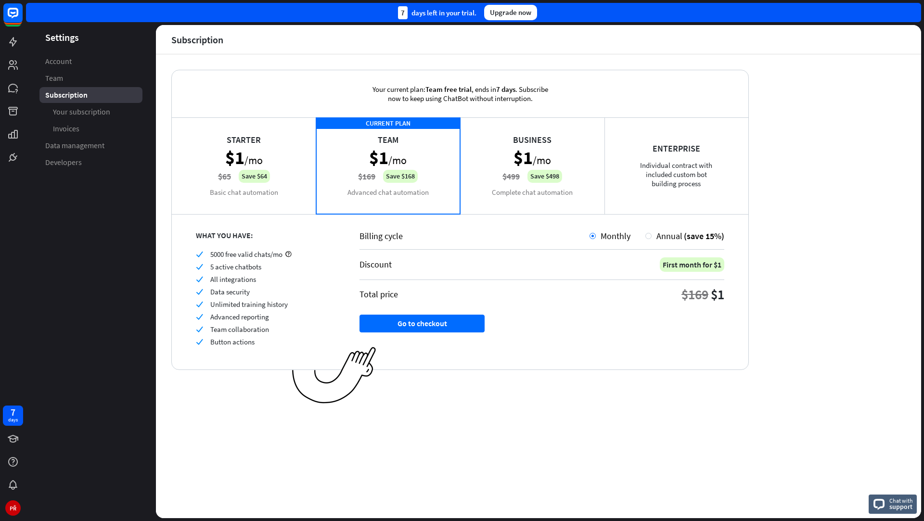
click at [277, 173] on div "Starter $1 /mo $65 Save $64 Basic chat automation" at bounding box center [244, 165] width 144 height 96
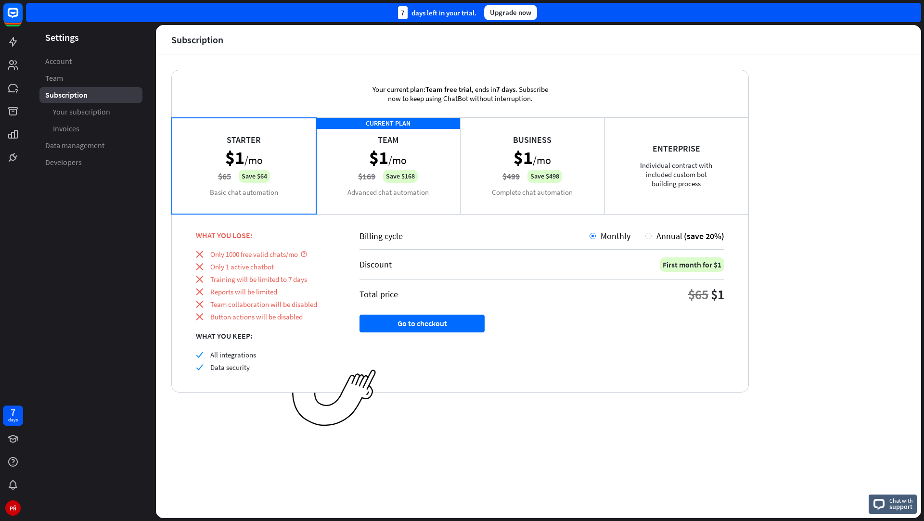
click at [347, 171] on div "CURRENT PLAN Team $1 /mo $169 Save $168 Advanced chat automation" at bounding box center [388, 165] width 144 height 96
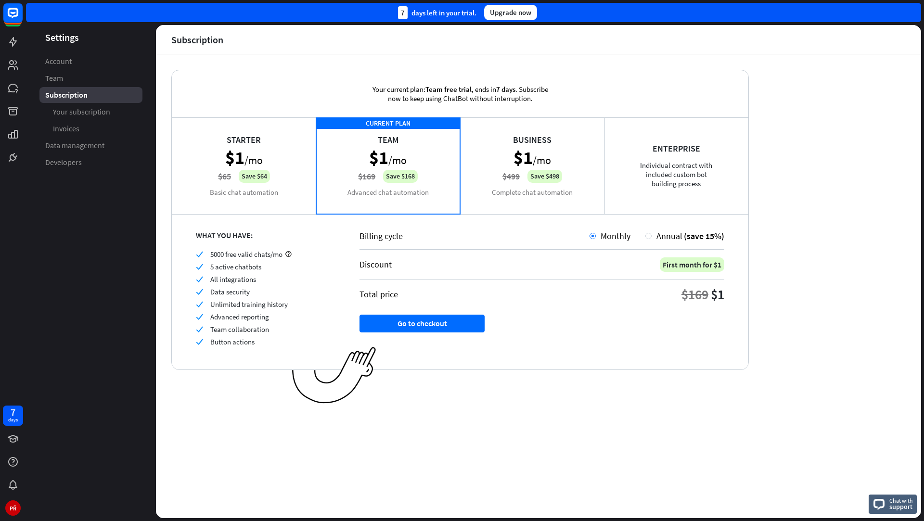
click at [283, 171] on div "Starter $1 /mo $65 Save $64 Basic chat automation" at bounding box center [244, 165] width 144 height 96
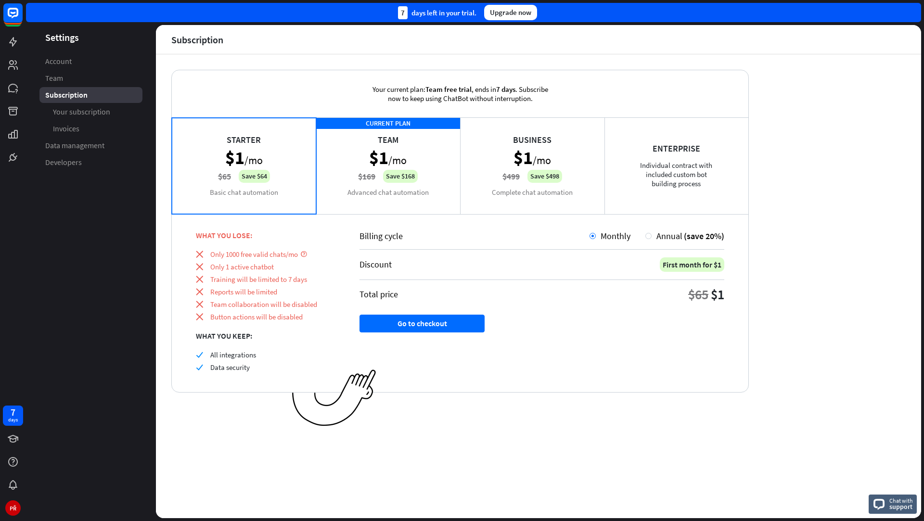
click at [356, 161] on div "CURRENT PLAN Team $1 /mo $169 Save $168 Advanced chat automation" at bounding box center [388, 165] width 144 height 96
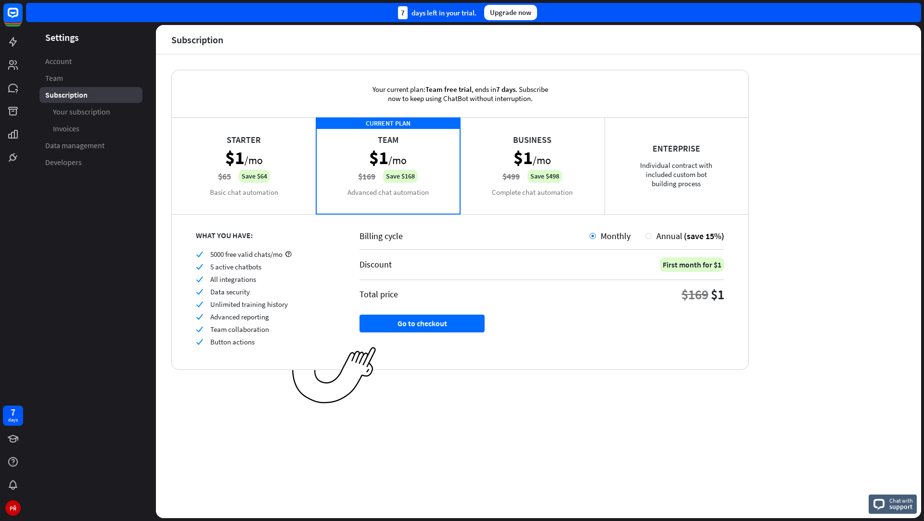
click at [288, 163] on div "Starter $1 /mo $65 Save $64 Basic chat automation" at bounding box center [244, 165] width 144 height 96
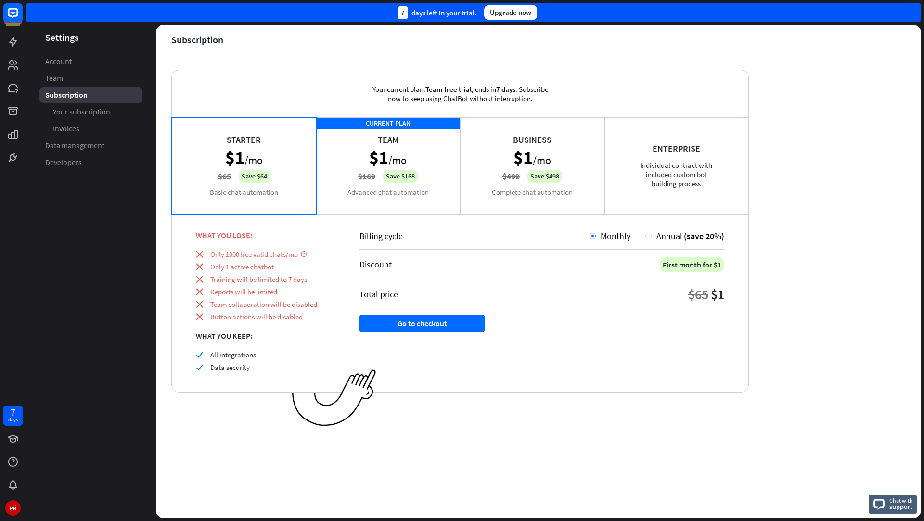
click at [334, 164] on div "CURRENT PLAN Team $1 /mo $169 Save $168 Advanced chat automation" at bounding box center [388, 165] width 144 height 96
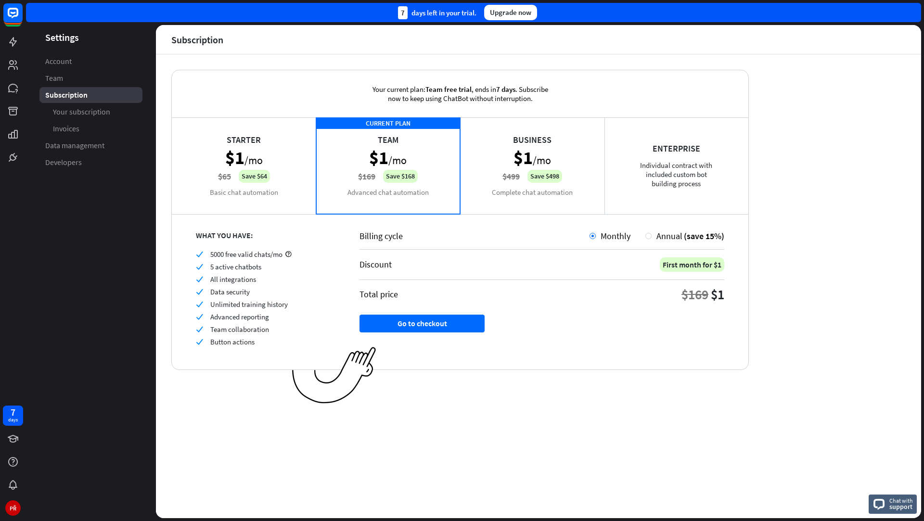
click at [294, 164] on div "Starter $1 /mo $65 Save $64 Basic chat automation" at bounding box center [244, 165] width 144 height 96
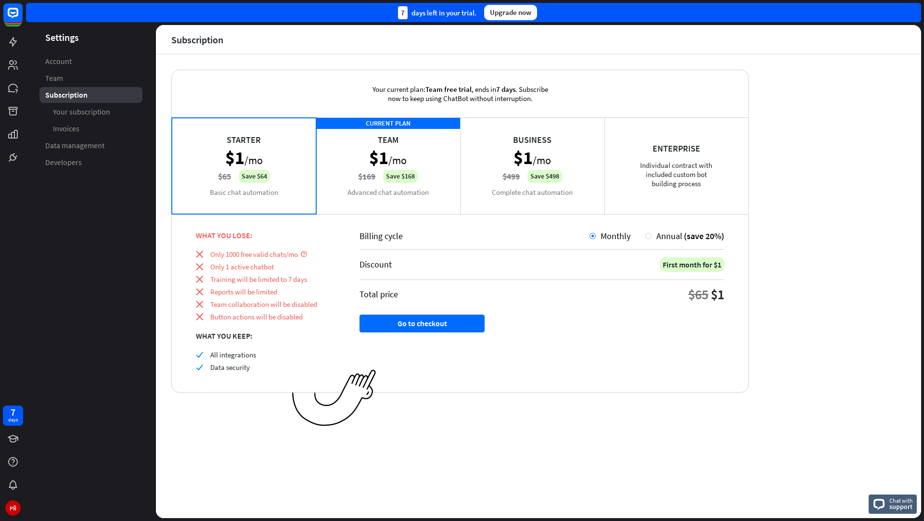
click at [334, 160] on div "CURRENT PLAN Team $1 /mo $169 Save $168 Advanced chat automation" at bounding box center [388, 165] width 144 height 96
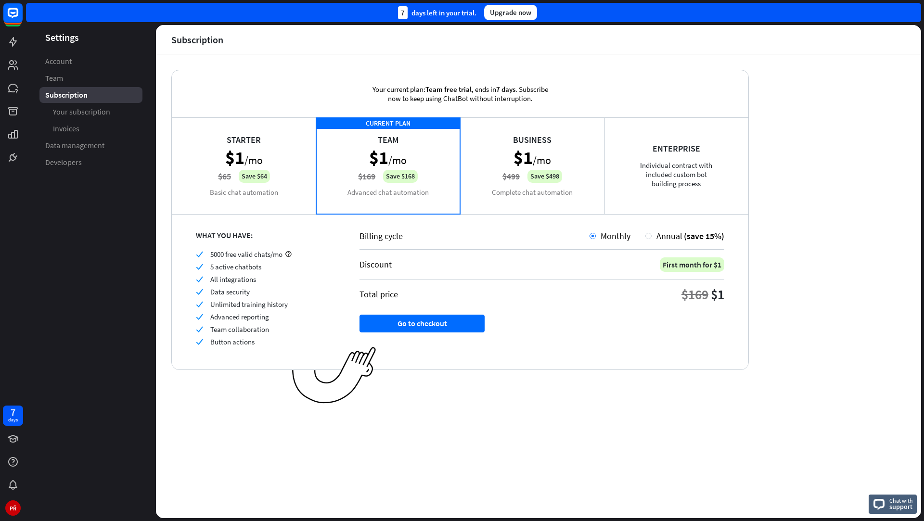
click at [280, 160] on div "Starter $1 /mo $65 Save $64 Basic chat automation" at bounding box center [244, 165] width 144 height 96
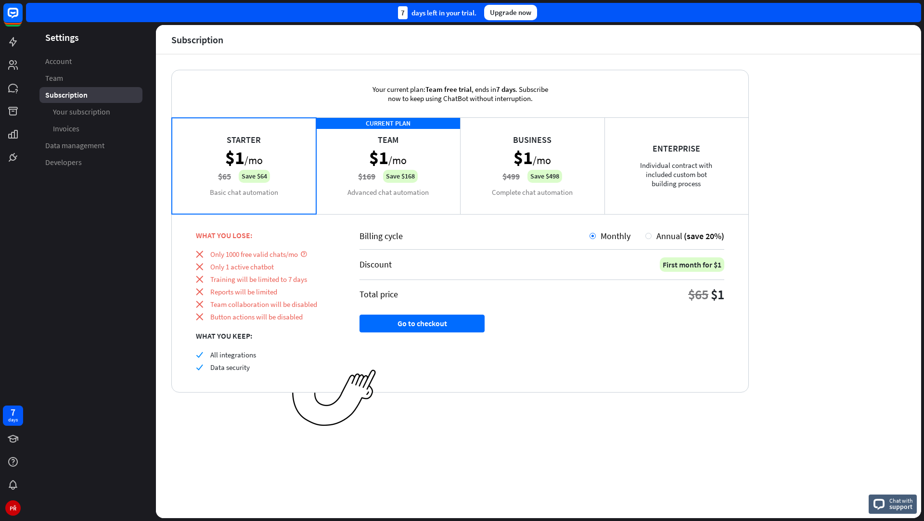
click at [322, 173] on div "CURRENT PLAN Team $1 /mo $169 Save $168 Advanced chat automation" at bounding box center [388, 165] width 144 height 96
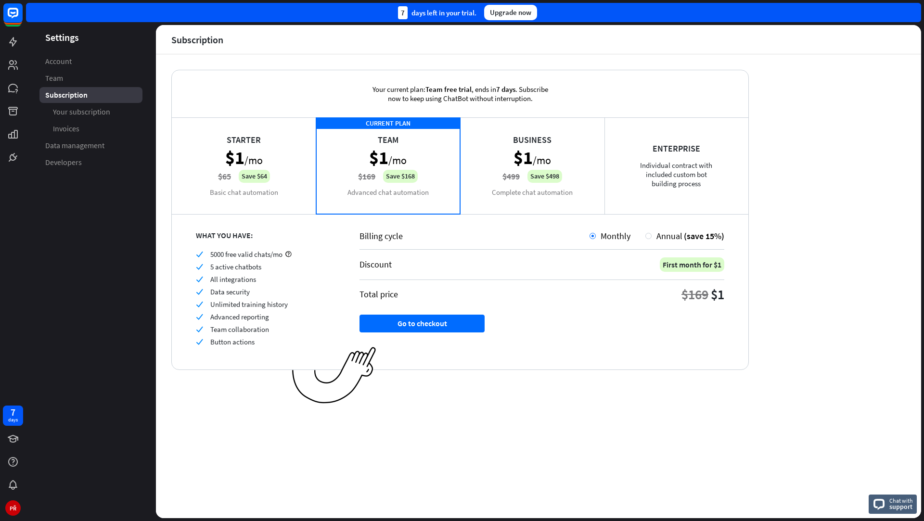
click at [281, 173] on div "Starter $1 /mo $65 Save $64 Basic chat automation" at bounding box center [244, 165] width 144 height 96
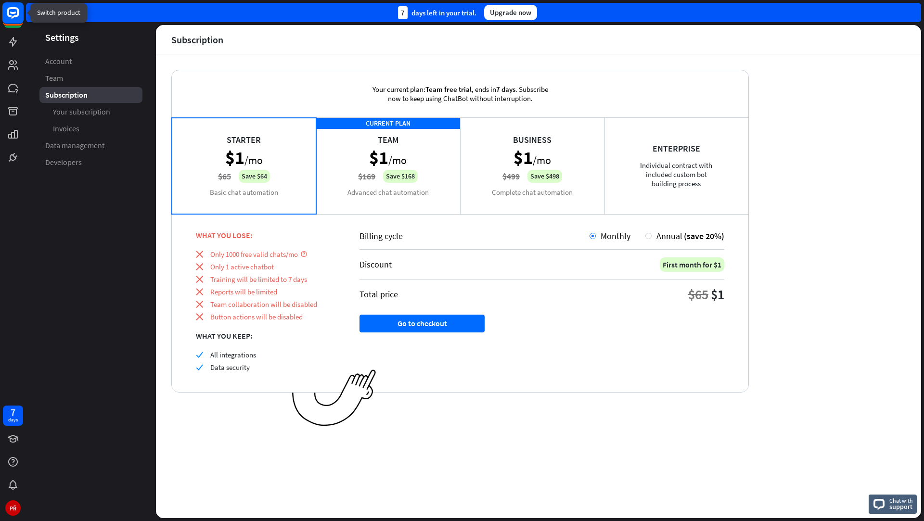
click at [16, 11] on rect at bounding box center [12, 12] width 21 height 21
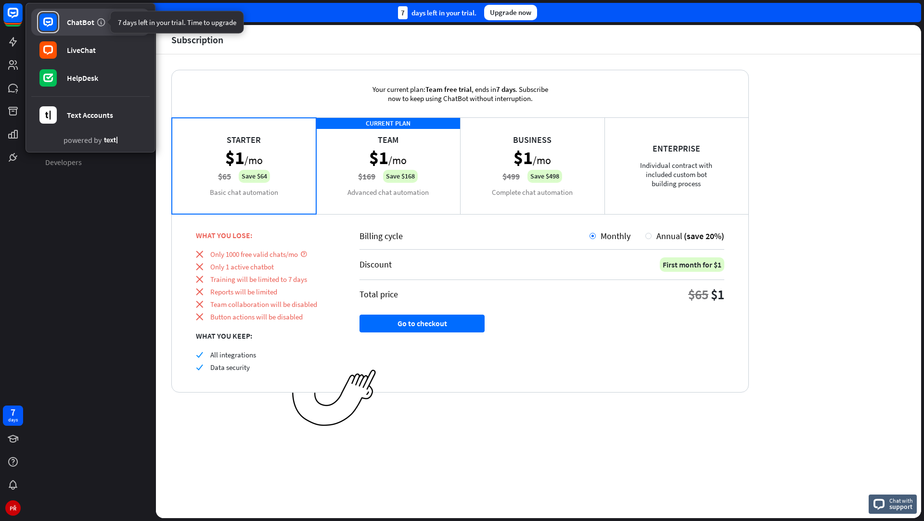
click at [101, 23] on icon at bounding box center [101, 22] width 10 height 10
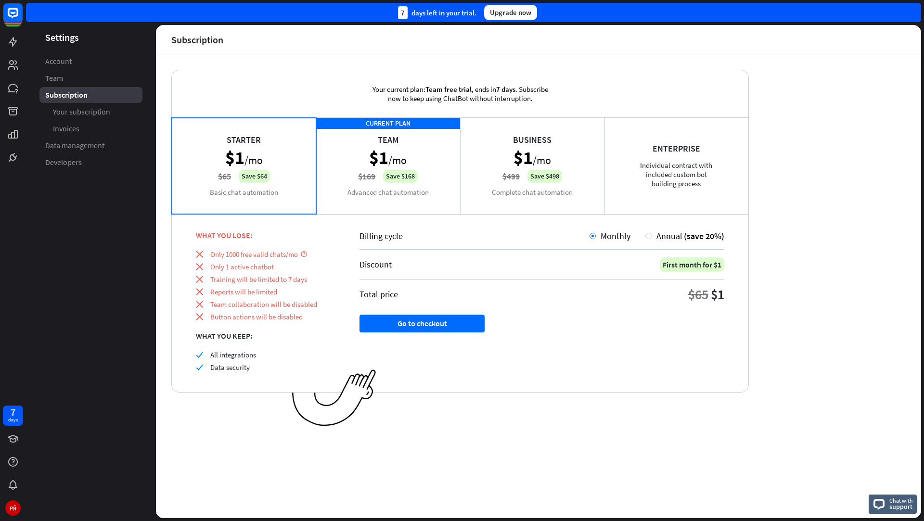
click at [284, 197] on div "Starter $1 /mo $65 Save $64 Basic chat automation" at bounding box center [244, 165] width 144 height 96
click at [349, 193] on div "CURRENT PLAN Team $1 /mo $169 Save $168 Advanced chat automation" at bounding box center [388, 165] width 144 height 96
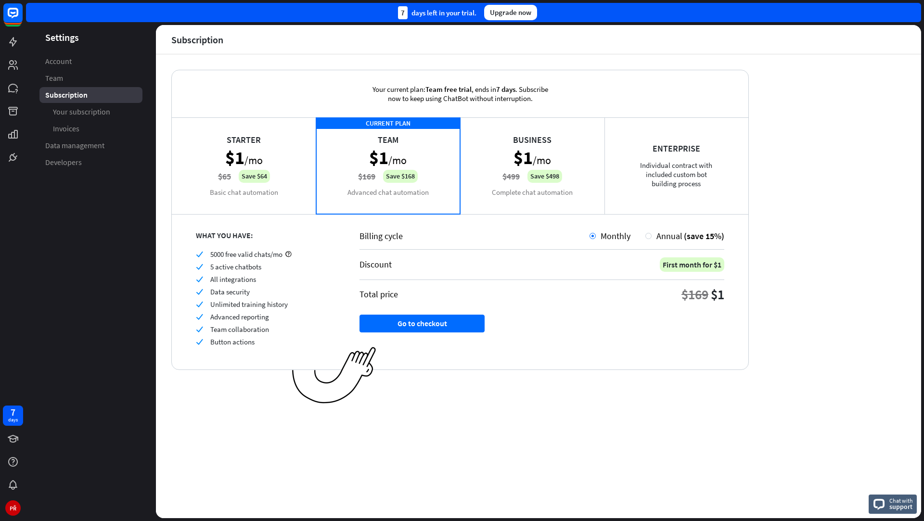
click at [286, 193] on div "Starter $1 /mo $65 Save $64 Basic chat automation" at bounding box center [244, 165] width 144 height 96
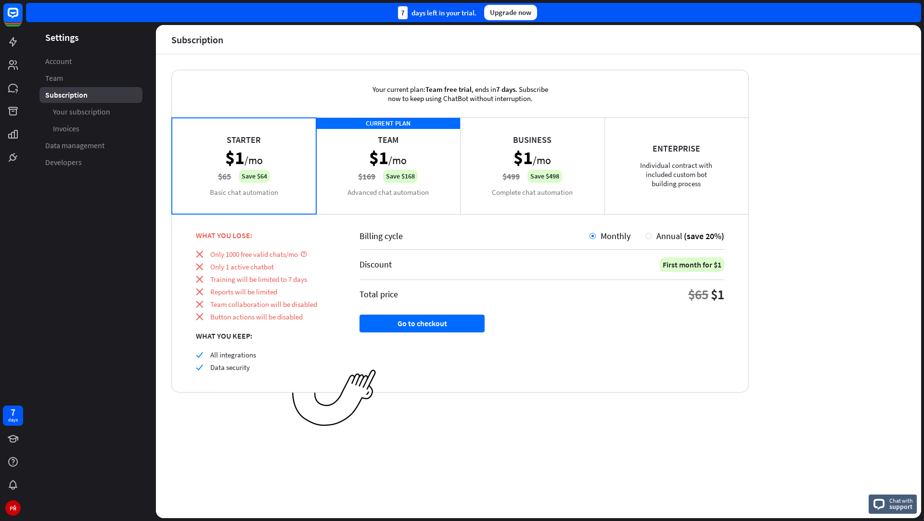
click at [324, 191] on div "CURRENT PLAN Team $1 /mo $169 Save $168 Advanced chat automation" at bounding box center [388, 165] width 144 height 96
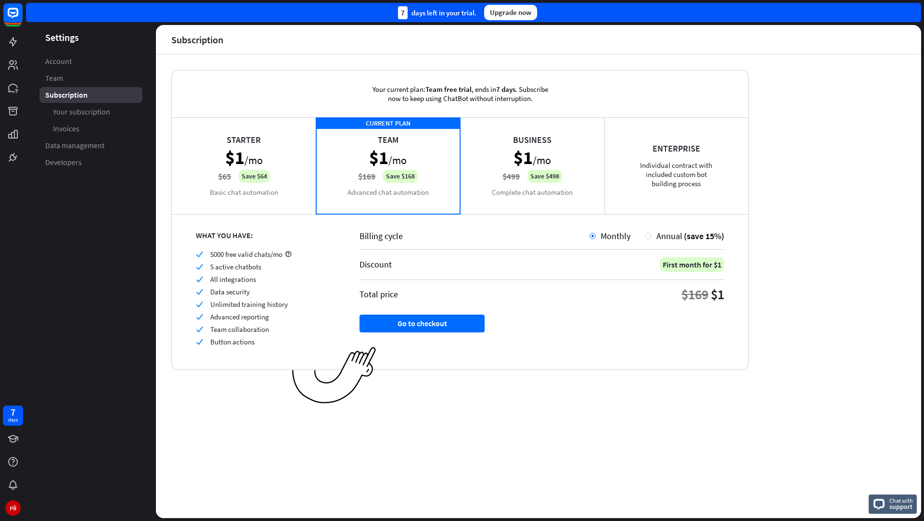
click at [472, 184] on div "Business $1 /mo $499 Save $498 Complete chat automation" at bounding box center [532, 165] width 144 height 96
click at [358, 188] on div "CURRENT PLAN Team $1 /mo $169 Save $168 Advanced chat automation" at bounding box center [388, 165] width 144 height 96
click at [351, 189] on div "CURRENT PLAN Team $1 /mo $169 Save $168 Advanced chat automation" at bounding box center [388, 165] width 144 height 96
click at [656, 239] on div "Annual (save 15%)" at bounding box center [688, 235] width 73 height 11
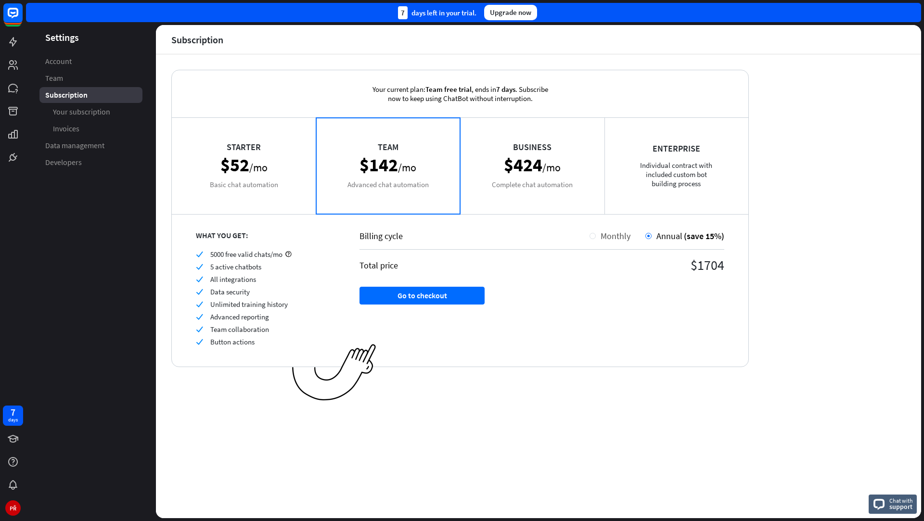
click at [598, 239] on div "Monthly" at bounding box center [613, 235] width 35 height 11
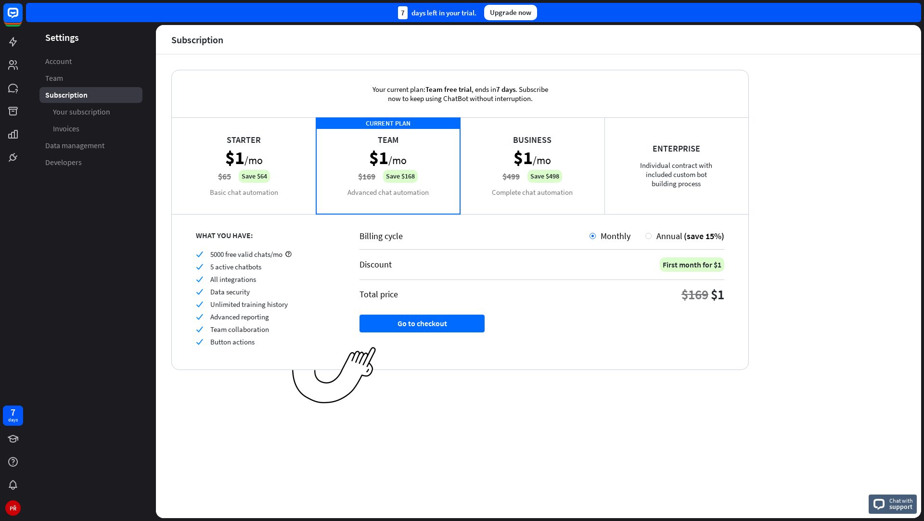
drag, startPoint x: 293, startPoint y: 173, endPoint x: 303, endPoint y: 173, distance: 10.1
click at [293, 173] on div "Starter $1 /mo $65 Save $64 Basic chat automation" at bounding box center [244, 165] width 144 height 96
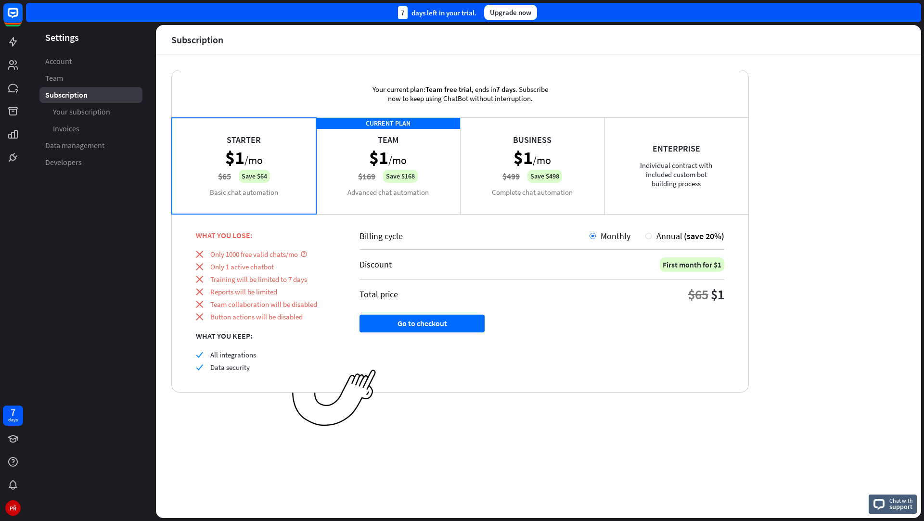
click at [346, 175] on div "CURRENT PLAN Team $1 /mo $169 Save $168 Advanced chat automation" at bounding box center [388, 165] width 144 height 96
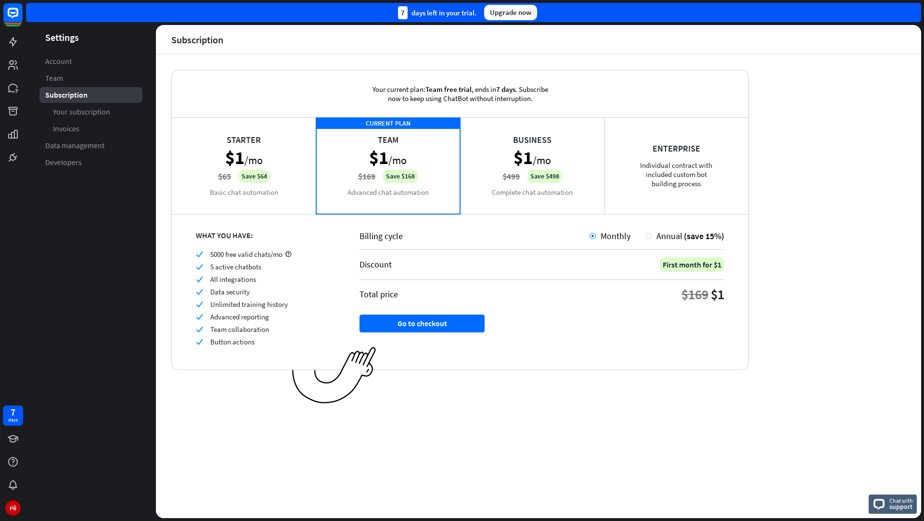
click at [287, 188] on div "Starter $1 /mo $65 Save $64 Basic chat automation" at bounding box center [244, 165] width 144 height 96
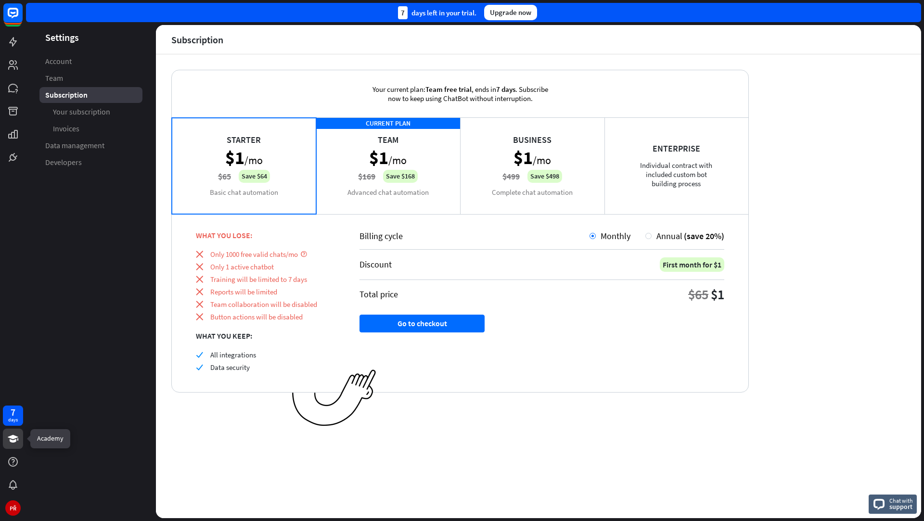
click at [13, 435] on icon at bounding box center [13, 439] width 12 height 12
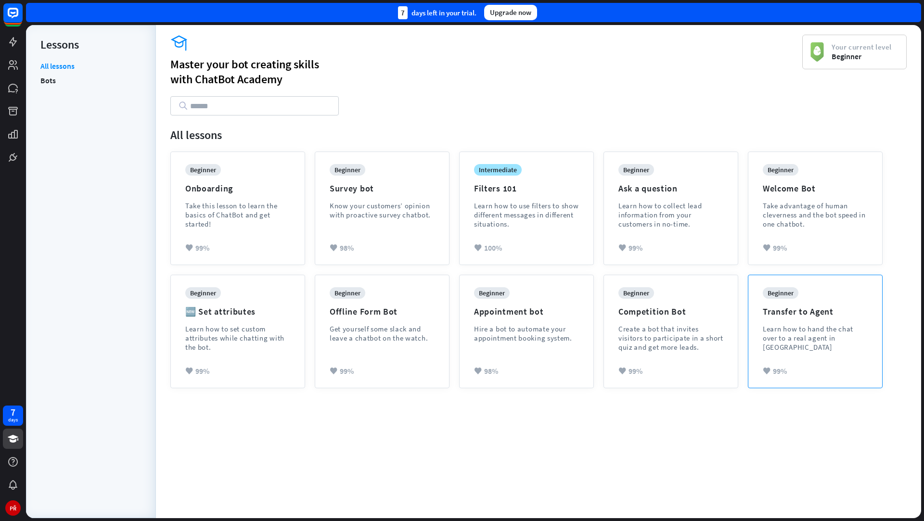
click at [837, 298] on div "beginner Transfer to Agent Learn how to hand the chat over to a real agent in […" at bounding box center [815, 326] width 105 height 79
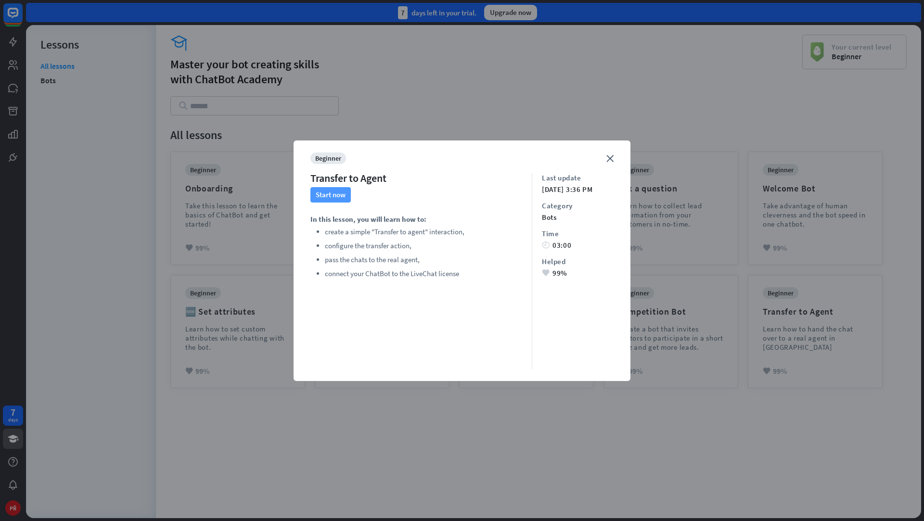
click at [335, 194] on button "Start now" at bounding box center [330, 194] width 40 height 15
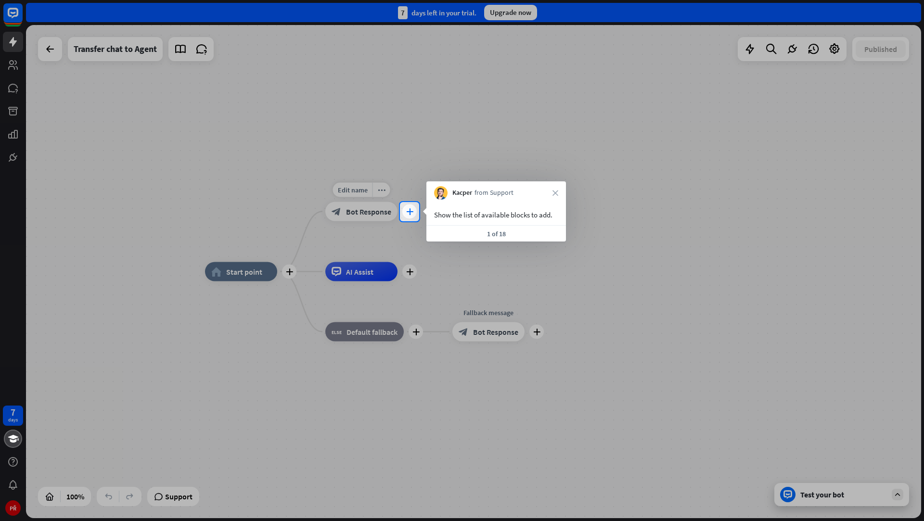
click at [407, 211] on icon "plus" at bounding box center [409, 211] width 7 height 7
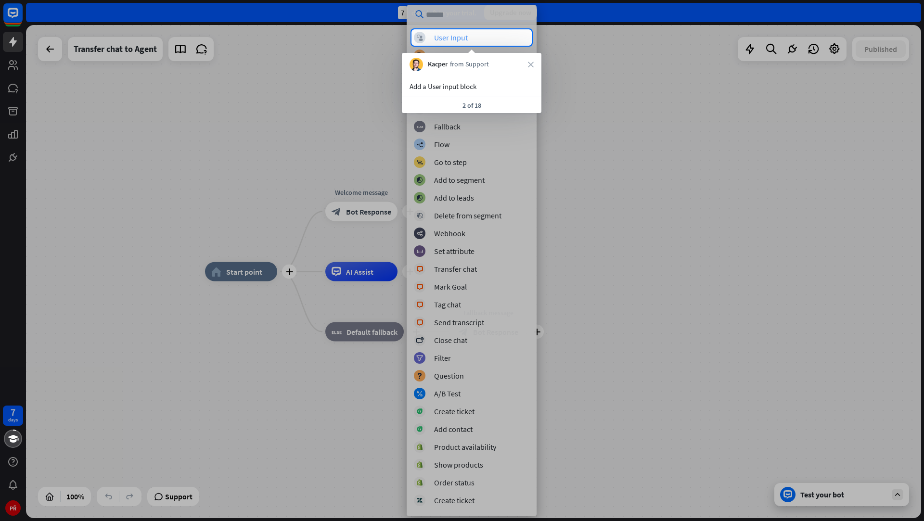
click at [466, 38] on div "User Input" at bounding box center [451, 38] width 34 height 10
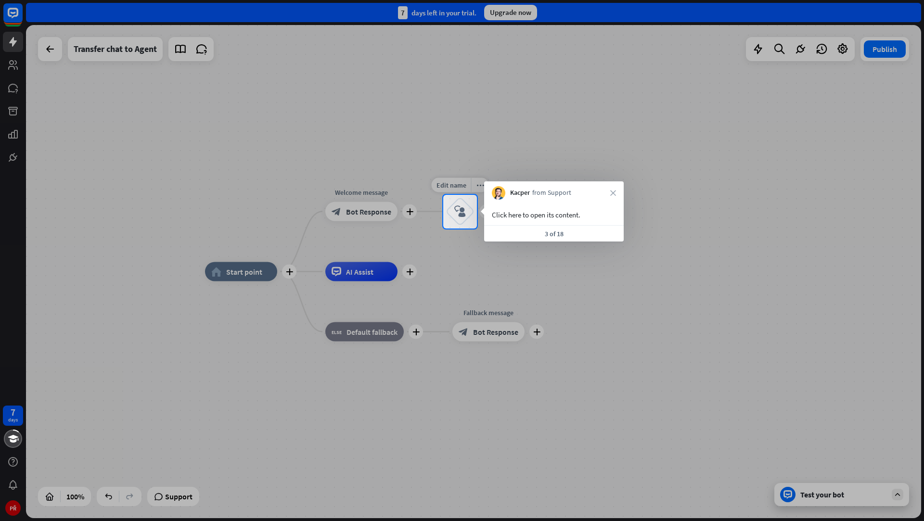
click at [463, 214] on icon "block_user_input" at bounding box center [460, 212] width 12 height 12
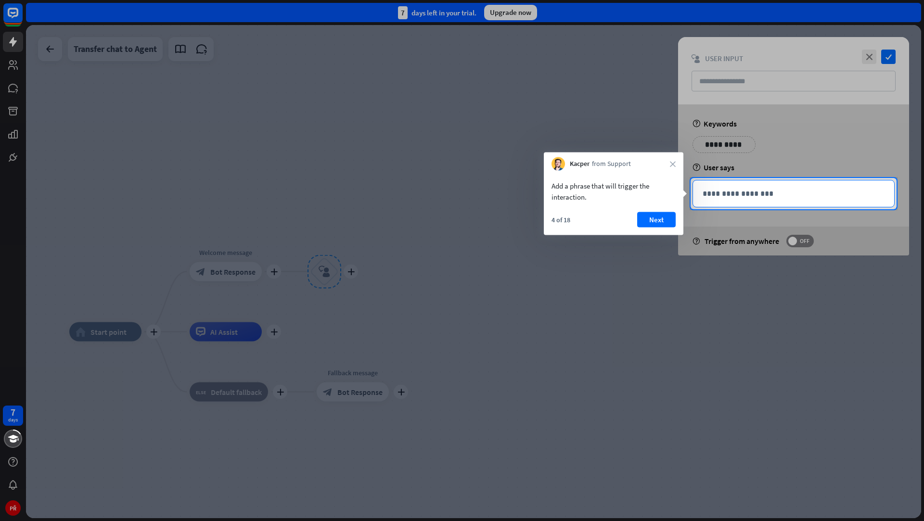
click at [731, 195] on p "**********" at bounding box center [794, 194] width 182 height 12
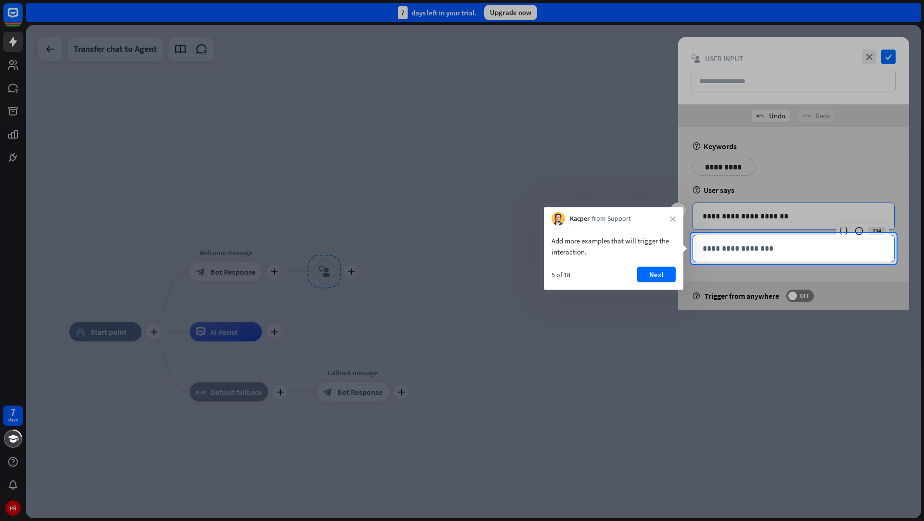
click at [705, 249] on p "**********" at bounding box center [794, 249] width 182 height 12
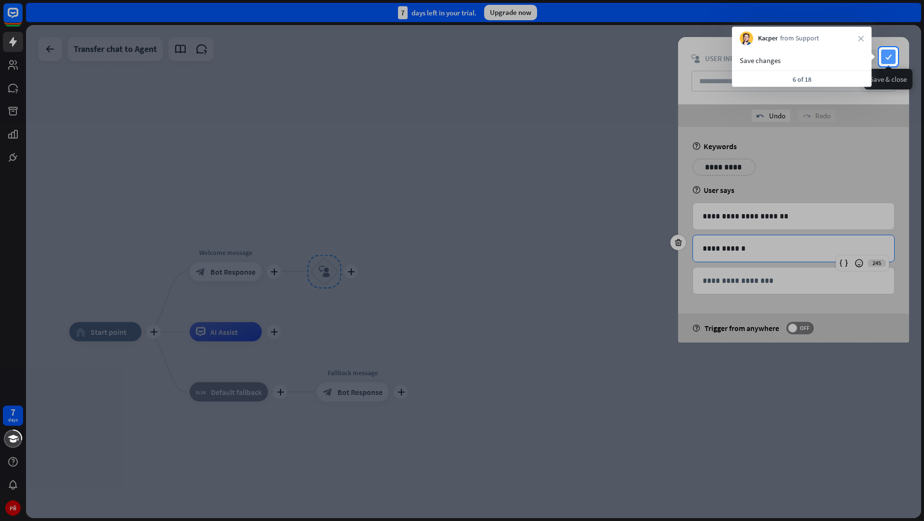
click at [888, 60] on icon "check" at bounding box center [888, 57] width 14 height 14
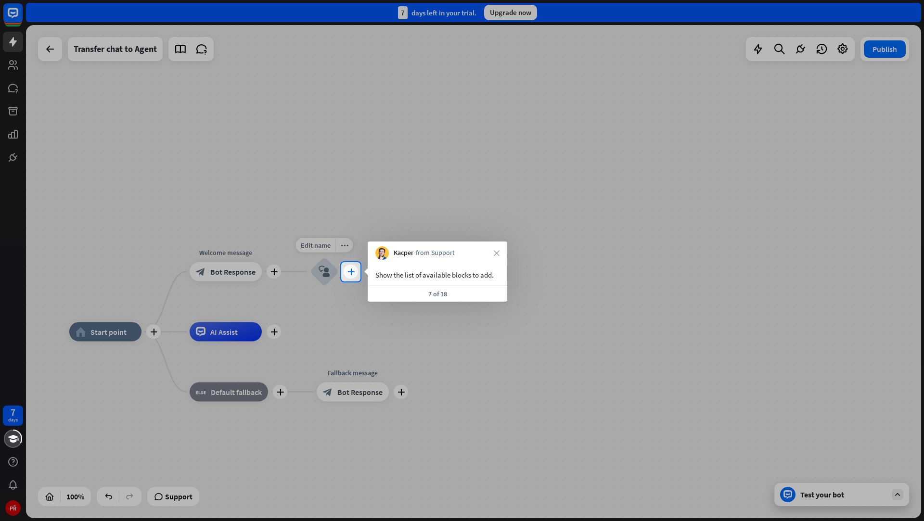
click at [347, 274] on div "plus" at bounding box center [351, 272] width 14 height 14
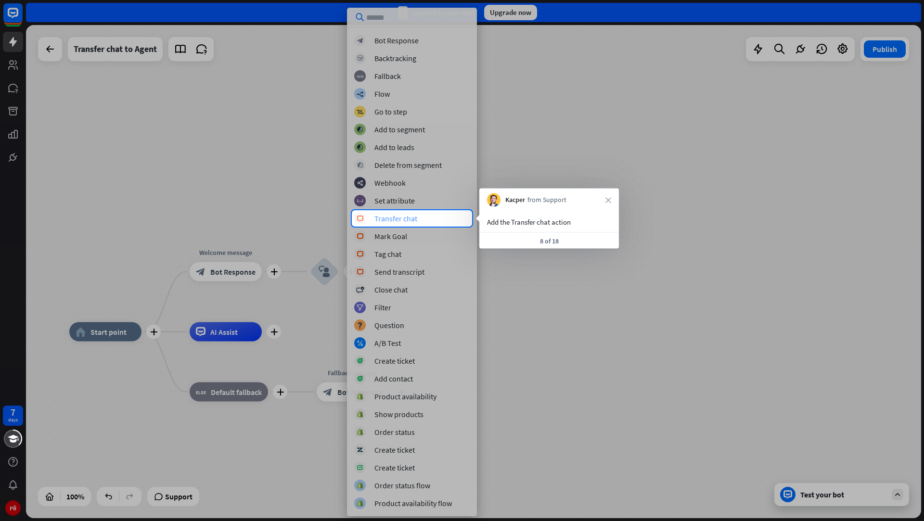
click at [409, 218] on div "Transfer chat" at bounding box center [395, 219] width 43 height 10
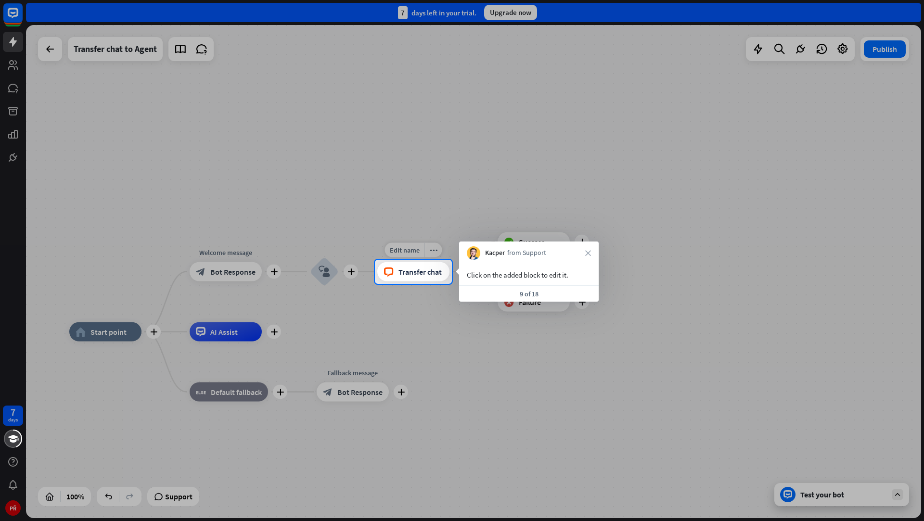
click at [414, 268] on span "Transfer chat" at bounding box center [419, 272] width 43 height 10
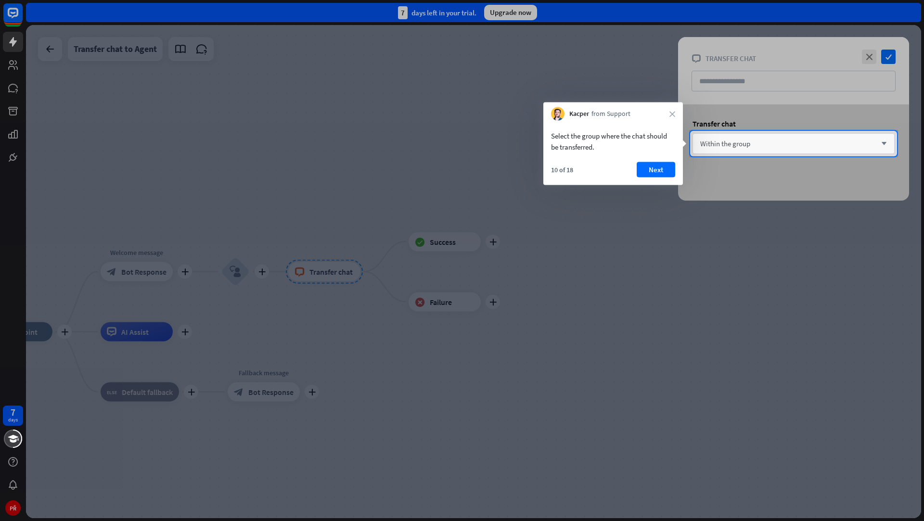
click at [760, 143] on div "Within the group arrow_down" at bounding box center [793, 143] width 202 height 21
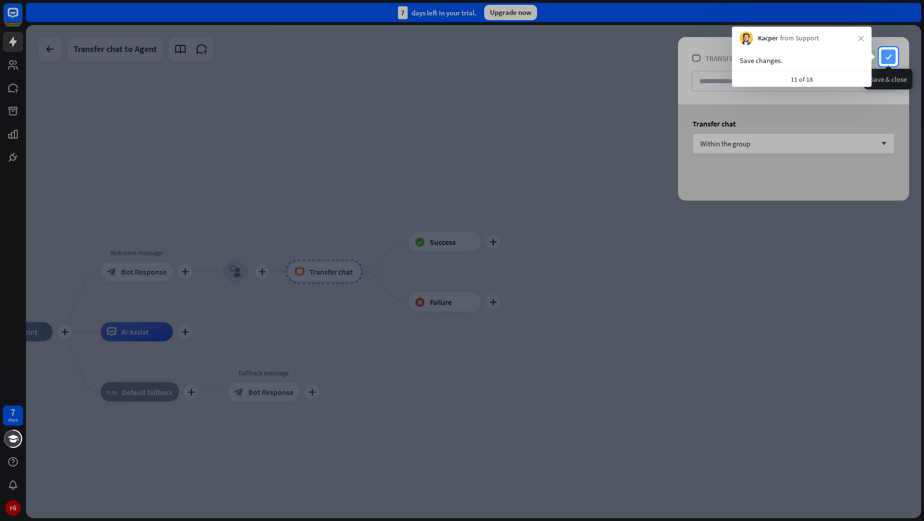
click at [889, 54] on icon "check" at bounding box center [888, 57] width 14 height 14
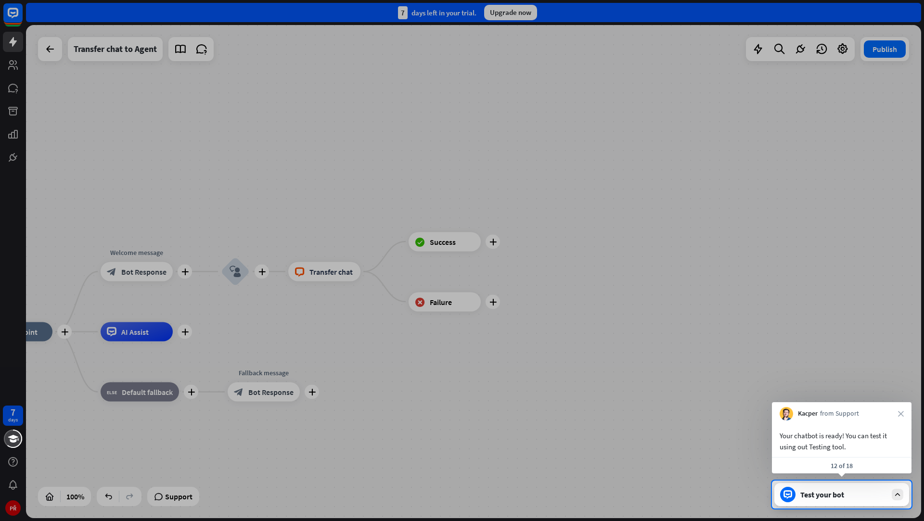
click at [818, 490] on div "Test your bot" at bounding box center [843, 495] width 87 height 10
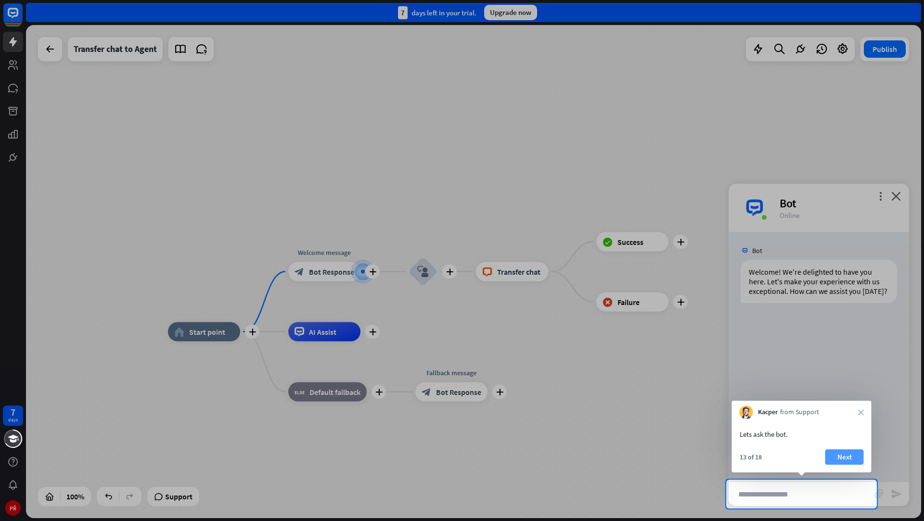
click at [831, 463] on button "Next" at bounding box center [844, 456] width 38 height 15
type input "**********"
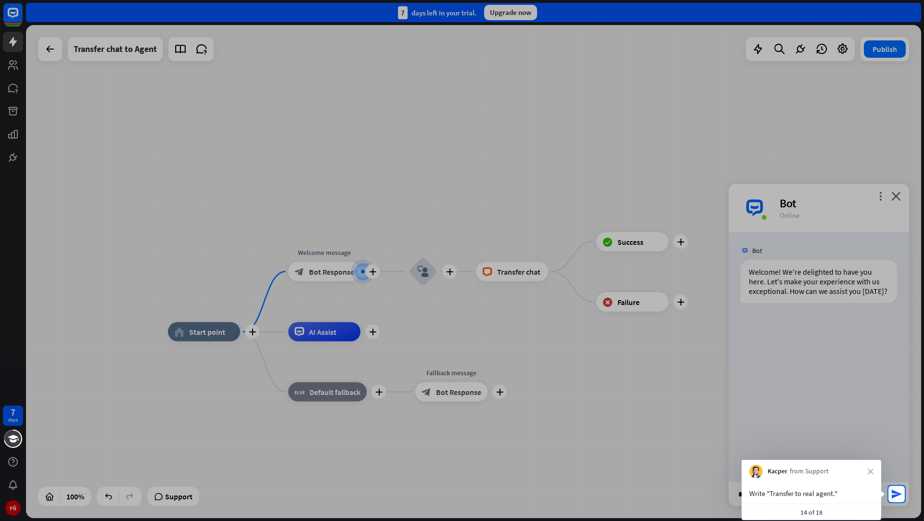
click at [777, 492] on div "Write "Transfer to real agent."" at bounding box center [811, 493] width 124 height 11
click at [826, 493] on div "Write "Transfer to real agent."" at bounding box center [811, 493] width 124 height 11
click at [894, 494] on icon "send" at bounding box center [897, 494] width 12 height 12
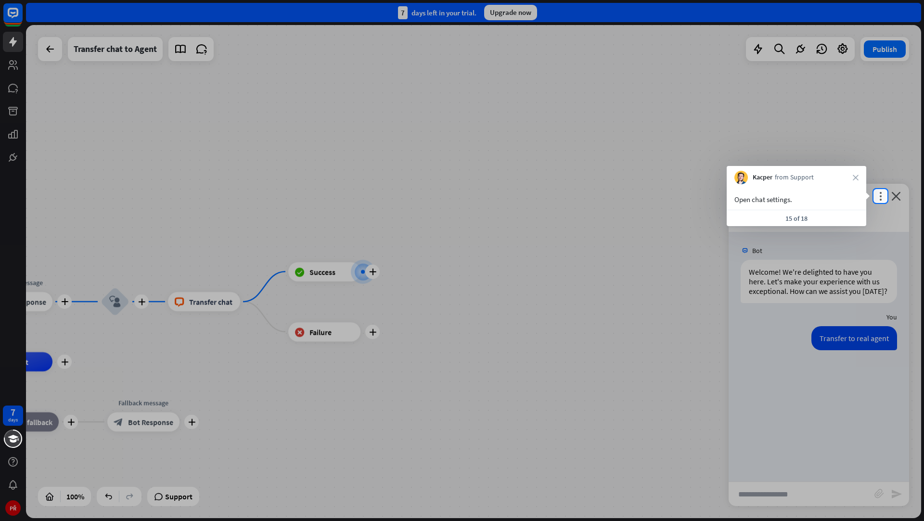
click at [879, 202] on div "Bot" at bounding box center [839, 203] width 118 height 15
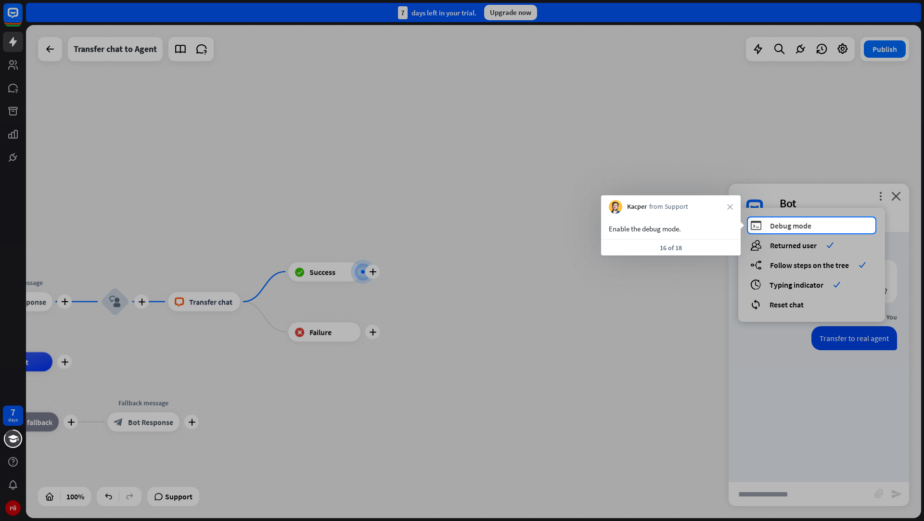
click at [800, 226] on span "Debug mode" at bounding box center [790, 226] width 41 height 10
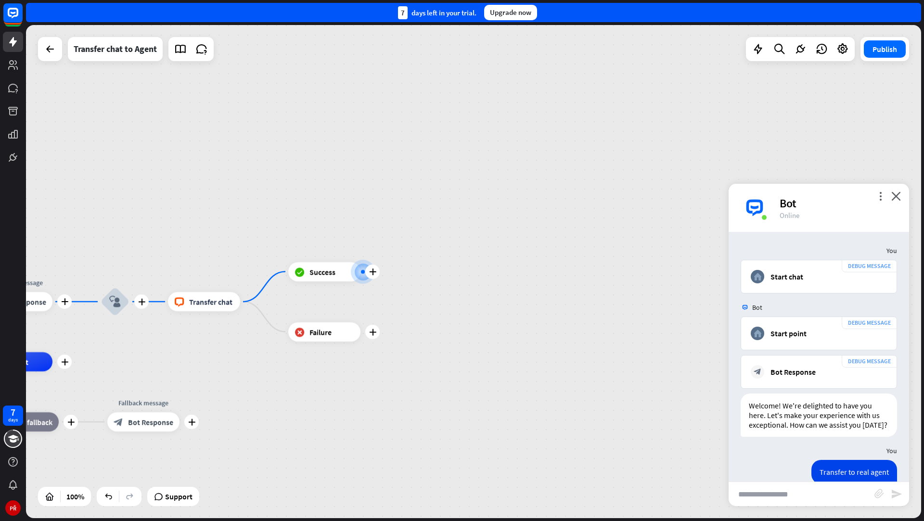
scroll to position [198, 0]
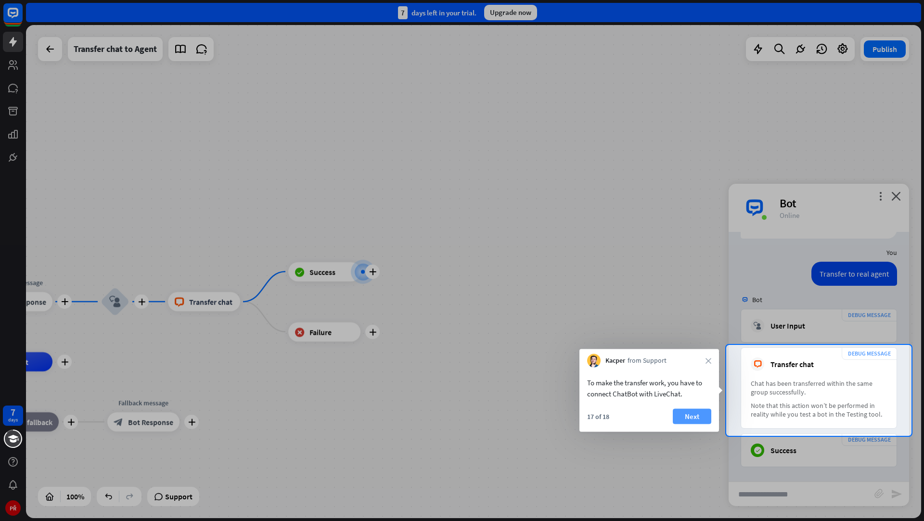
click at [697, 415] on button "Next" at bounding box center [692, 416] width 38 height 15
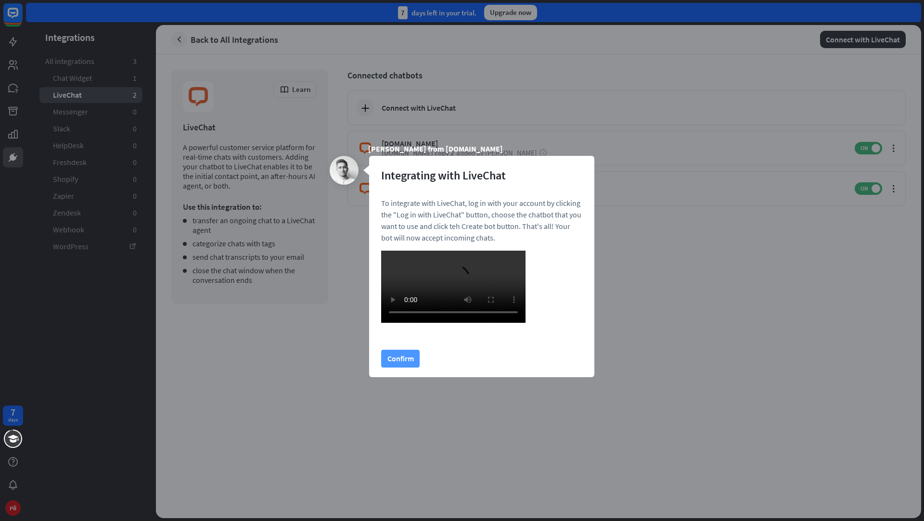
click at [384, 368] on button "Confirm" at bounding box center [400, 359] width 38 height 18
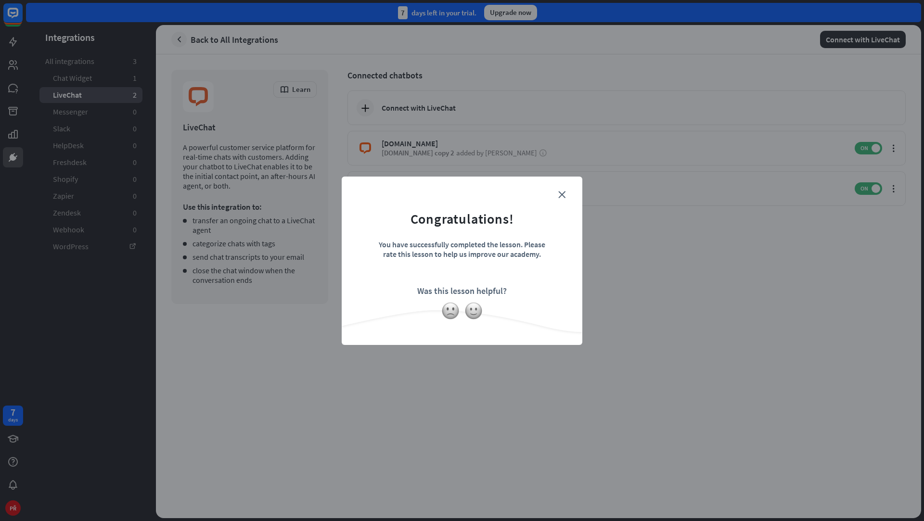
click at [558, 201] on form "Congratulations! You have successfully completed the lesson. Please rate this l…" at bounding box center [462, 246] width 217 height 115
click at [561, 198] on icon "close" at bounding box center [561, 194] width 7 height 7
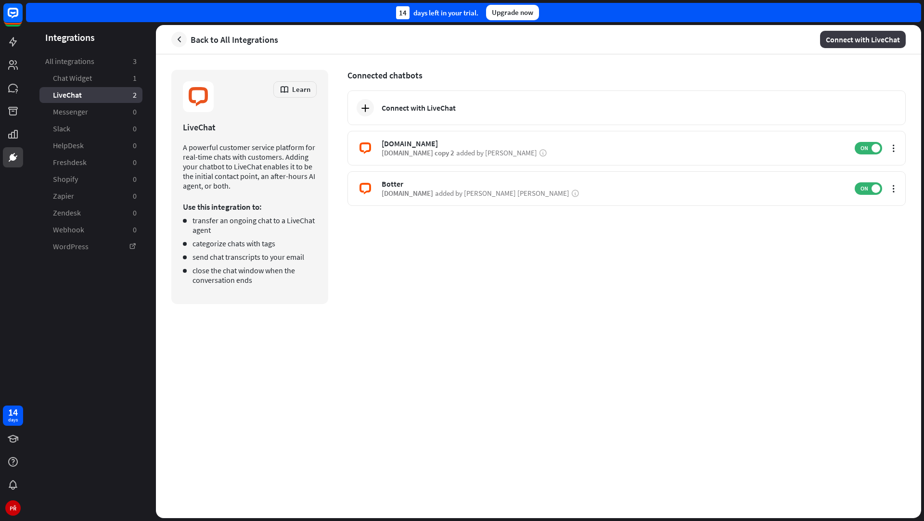
click at [838, 41] on button "Connect with LiveChat" at bounding box center [863, 39] width 86 height 17
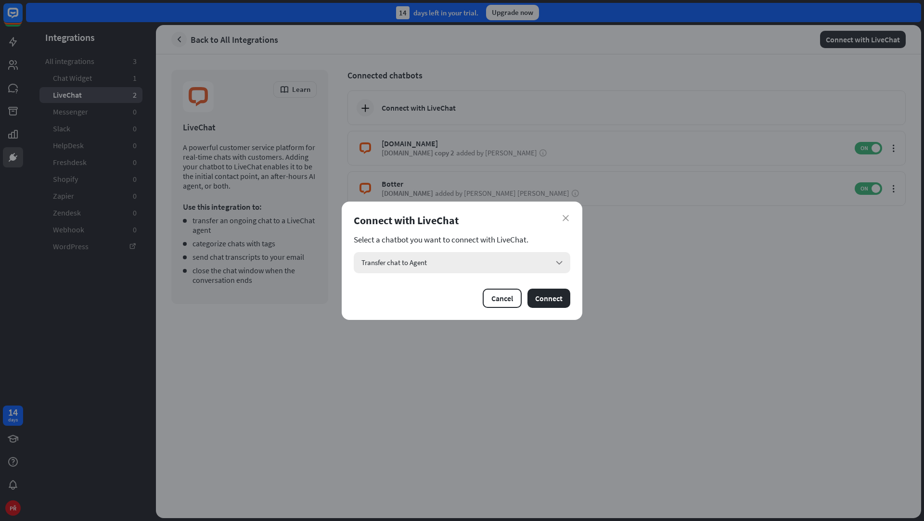
click at [525, 268] on div "Transfer chat to Agent arrow_down" at bounding box center [462, 262] width 217 height 21
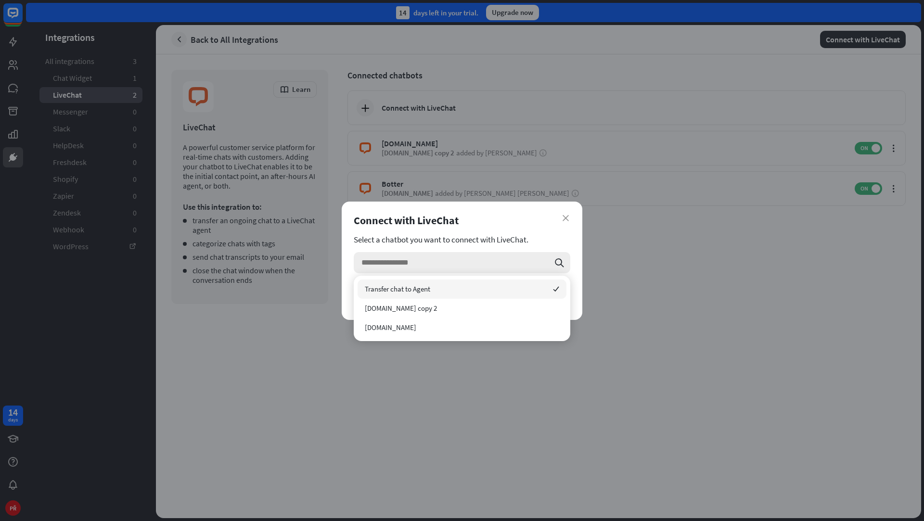
click at [523, 264] on input "search" at bounding box center [455, 262] width 188 height 21
click at [567, 217] on icon "close" at bounding box center [565, 218] width 6 height 6
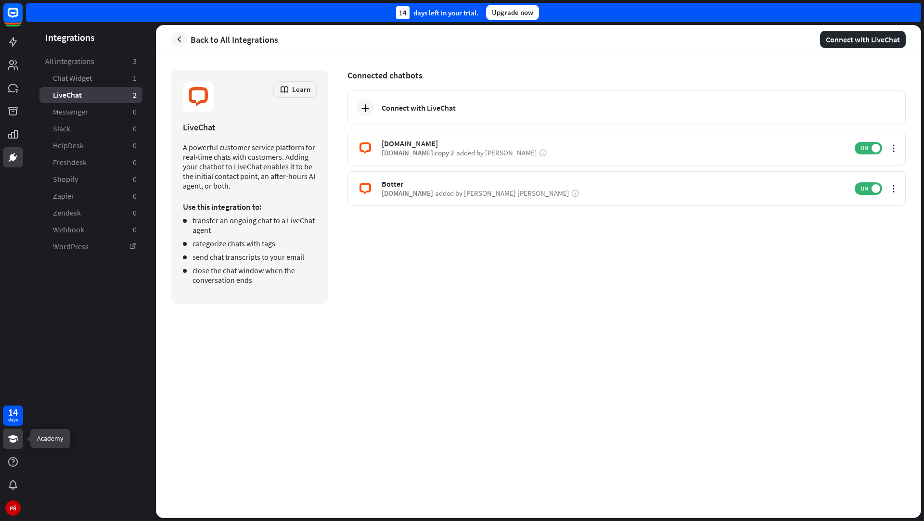
click at [8, 443] on icon at bounding box center [13, 439] width 12 height 12
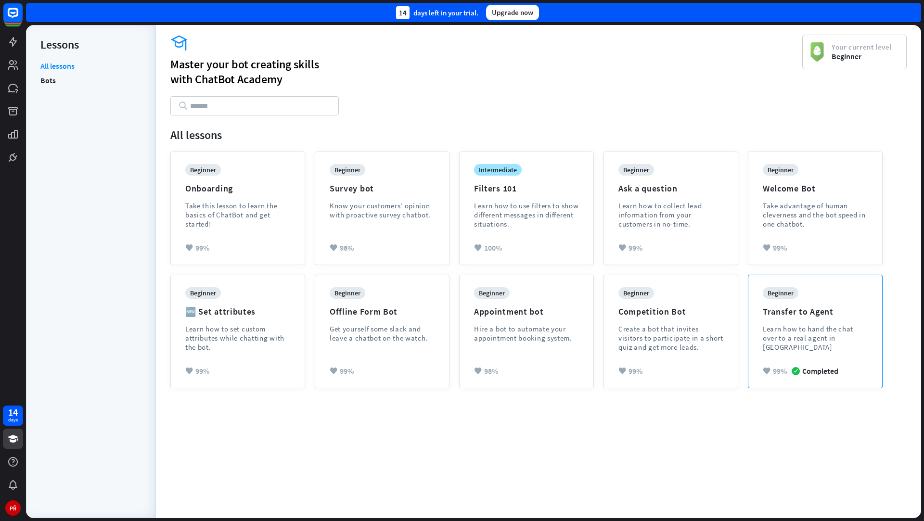
click at [801, 288] on div "beginner Transfer to Agent Learn how to hand the chat over to a real agent in […" at bounding box center [815, 326] width 105 height 79
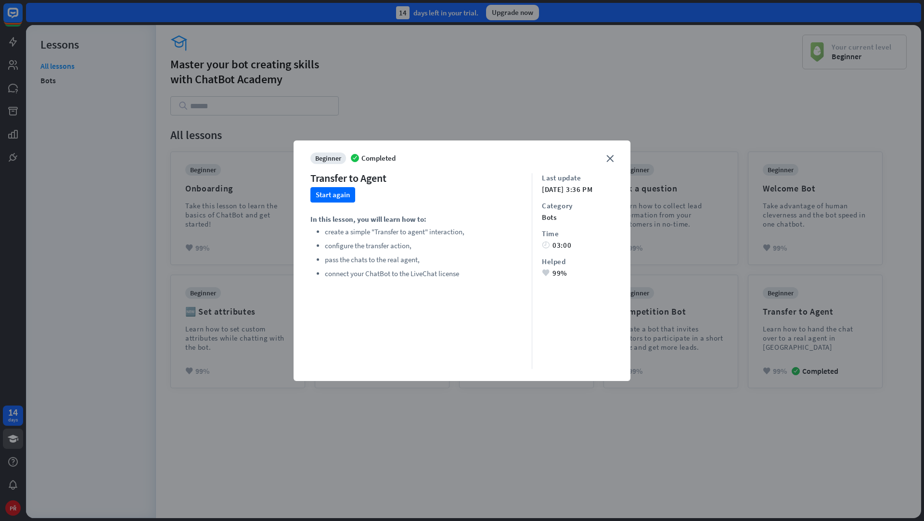
click at [609, 164] on div "close beginner Completed Transfer to Agent Start again In this lesson, you will…" at bounding box center [462, 261] width 337 height 241
click at [604, 160] on div "close beginner Completed Transfer to Agent Start again In this lesson, you will…" at bounding box center [462, 261] width 337 height 241
click at [605, 160] on div "close beginner Completed Transfer to Agent Start again In this lesson, you will…" at bounding box center [462, 261] width 337 height 241
click at [607, 160] on icon "close" at bounding box center [609, 158] width 7 height 7
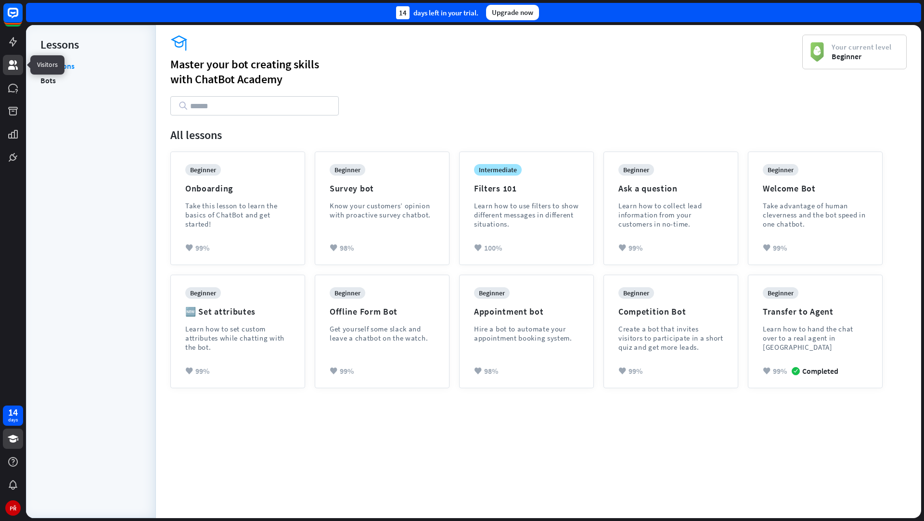
click at [11, 73] on link at bounding box center [13, 65] width 20 height 20
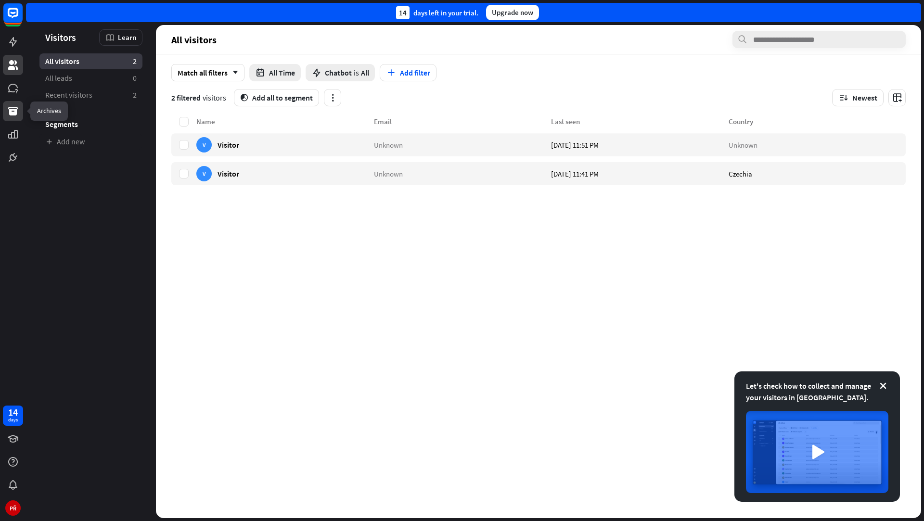
click at [13, 118] on link at bounding box center [13, 111] width 20 height 20
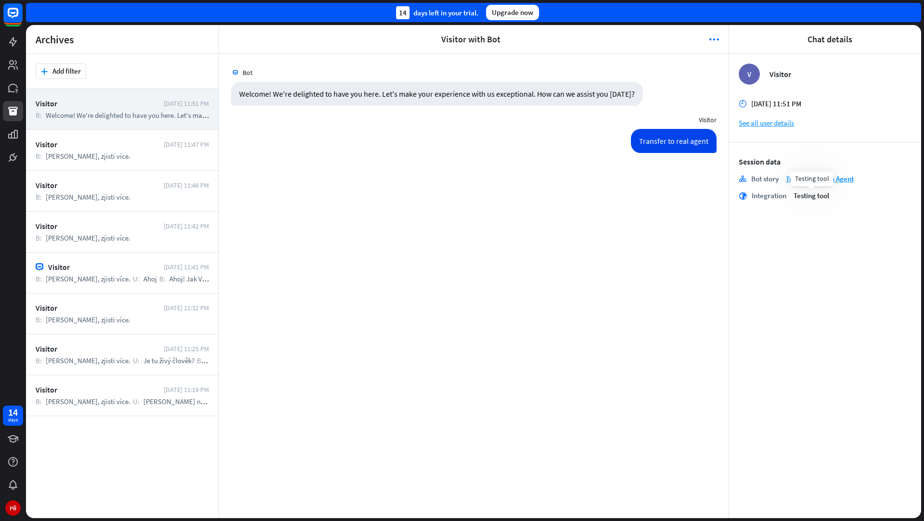
click at [829, 177] on div "Testing tool" at bounding box center [812, 179] width 43 height 14
click at [838, 179] on link "Transfer chat to Agent" at bounding box center [820, 178] width 68 height 9
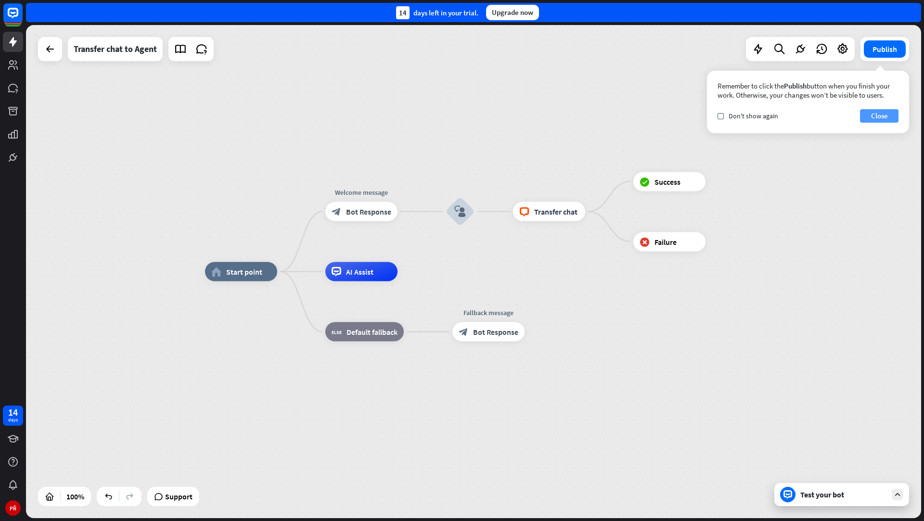
click at [868, 116] on button "Close" at bounding box center [879, 115] width 38 height 13
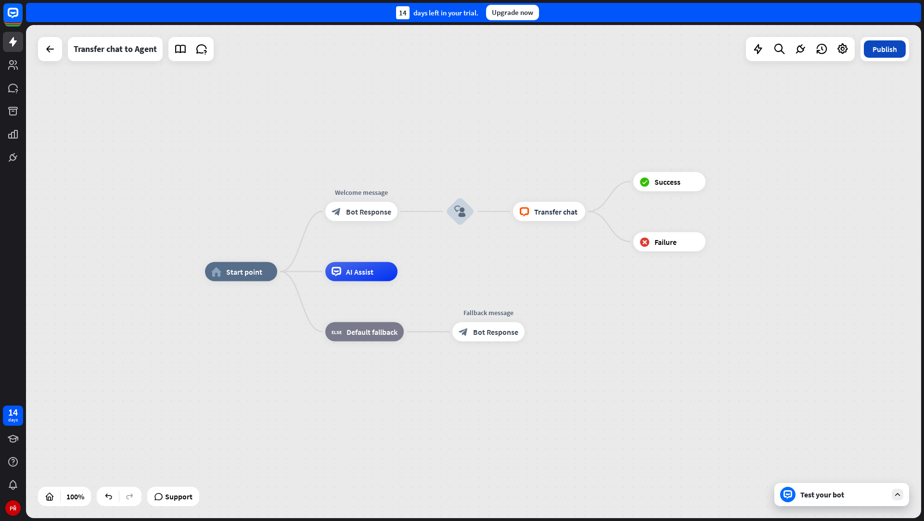
click at [882, 47] on button "Publish" at bounding box center [885, 48] width 42 height 17
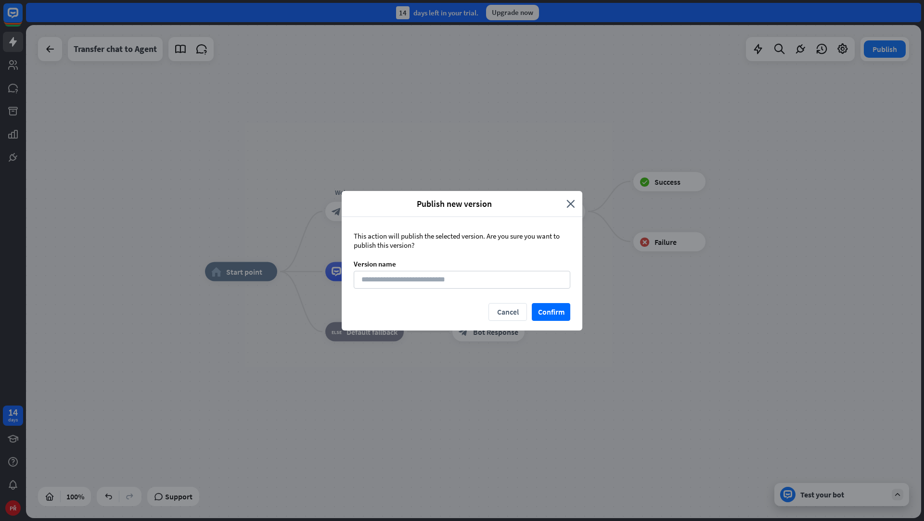
click at [565, 199] on div "Publish new version" at bounding box center [457, 203] width 217 height 11
click at [568, 202] on icon "close" at bounding box center [570, 203] width 9 height 11
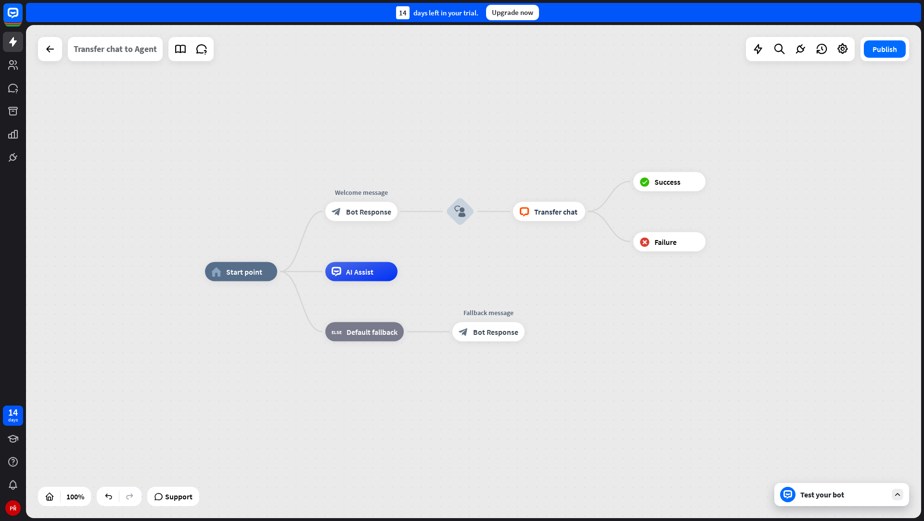
click at [100, 41] on div "Transfer chat to Agent" at bounding box center [115, 49] width 83 height 24
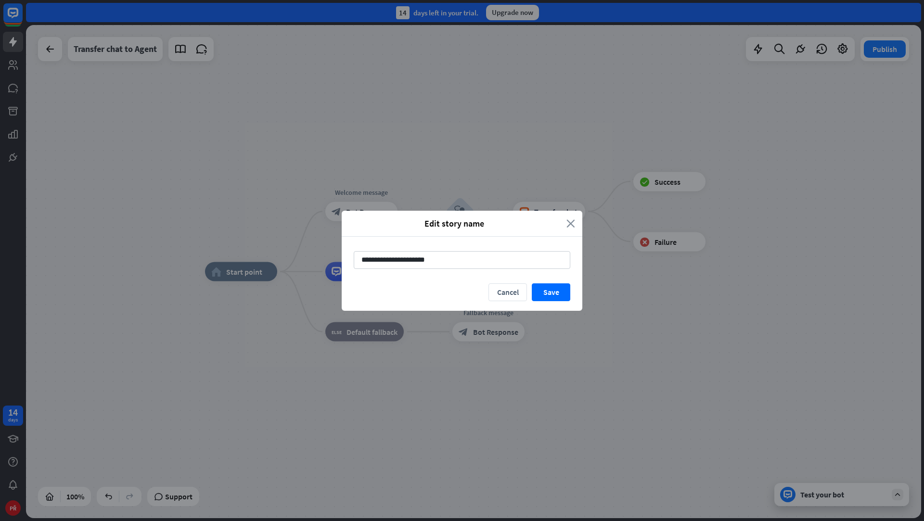
click at [571, 228] on icon "close" at bounding box center [570, 223] width 9 height 11
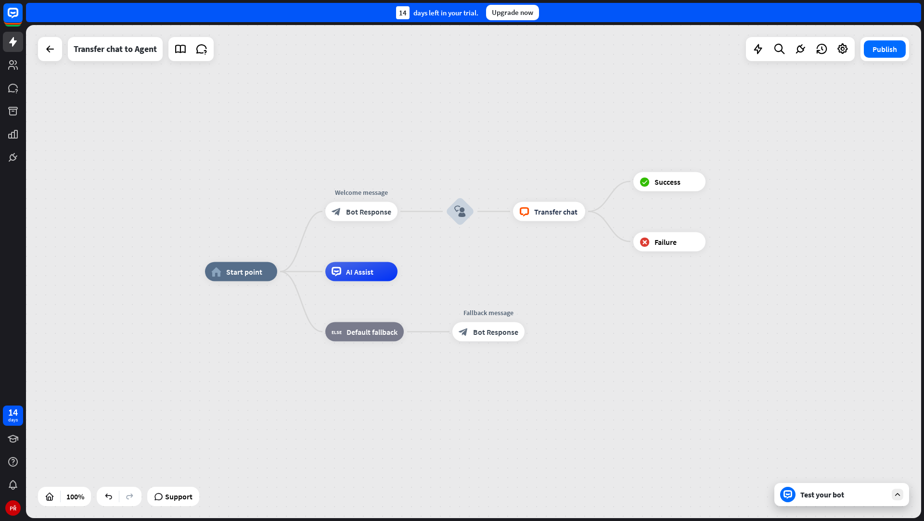
click at [815, 500] on div "Test your bot" at bounding box center [841, 494] width 135 height 23
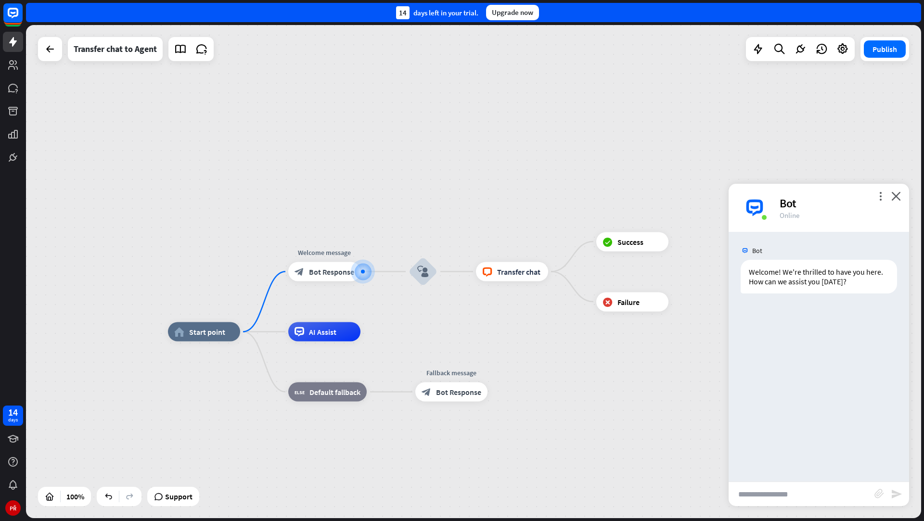
click at [801, 489] on input "text" at bounding box center [802, 494] width 146 height 24
type input "**********"
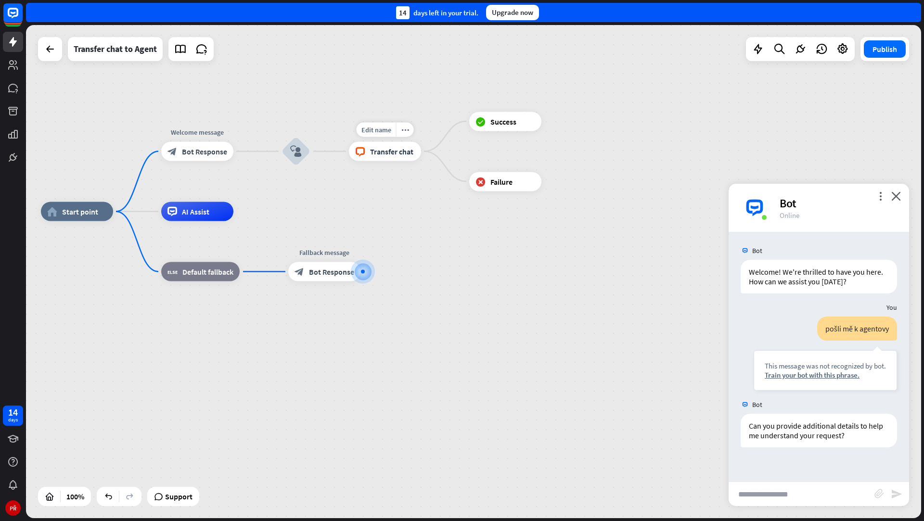
click at [406, 153] on span "Transfer chat" at bounding box center [391, 152] width 43 height 10
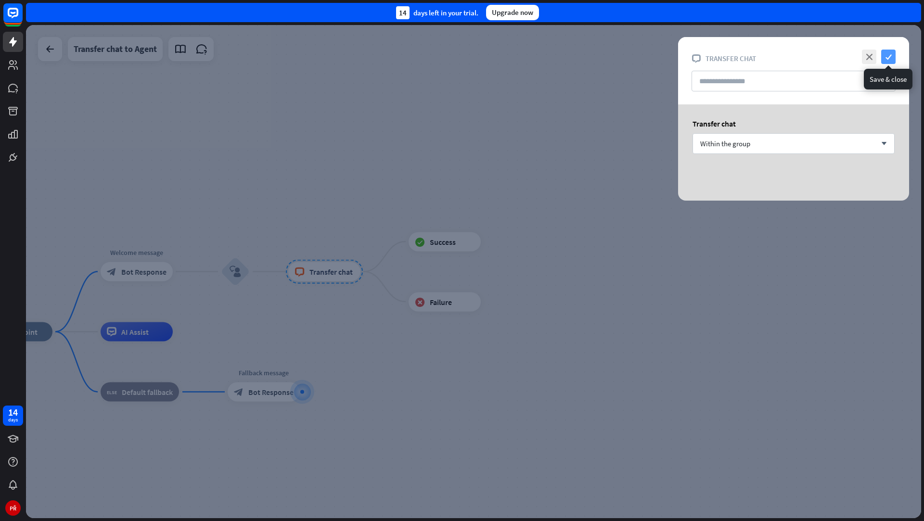
click at [888, 63] on icon "check" at bounding box center [888, 57] width 14 height 14
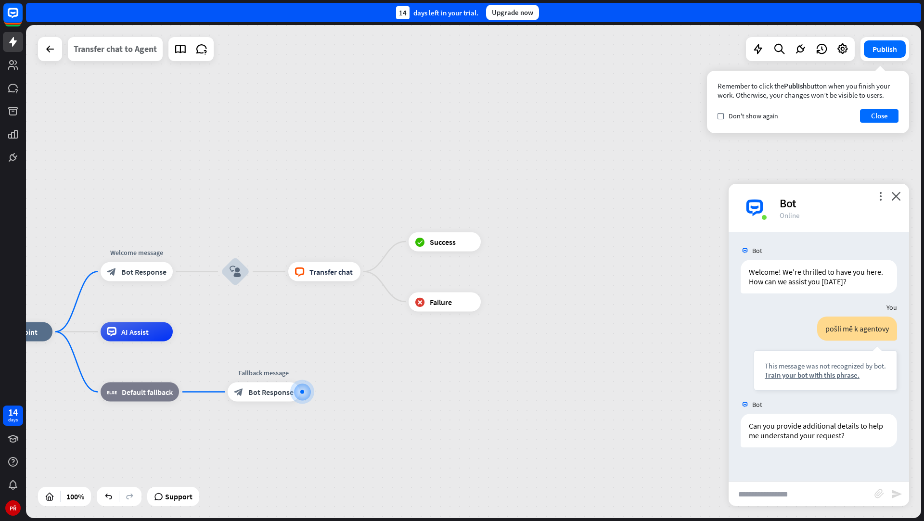
click at [143, 49] on div "Transfer chat to Agent" at bounding box center [115, 49] width 83 height 24
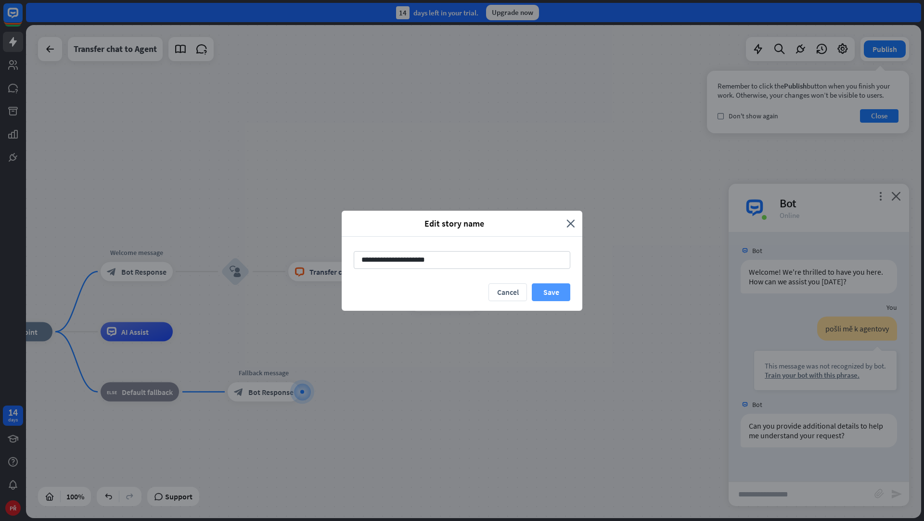
click at [552, 290] on button "Save" at bounding box center [551, 292] width 38 height 18
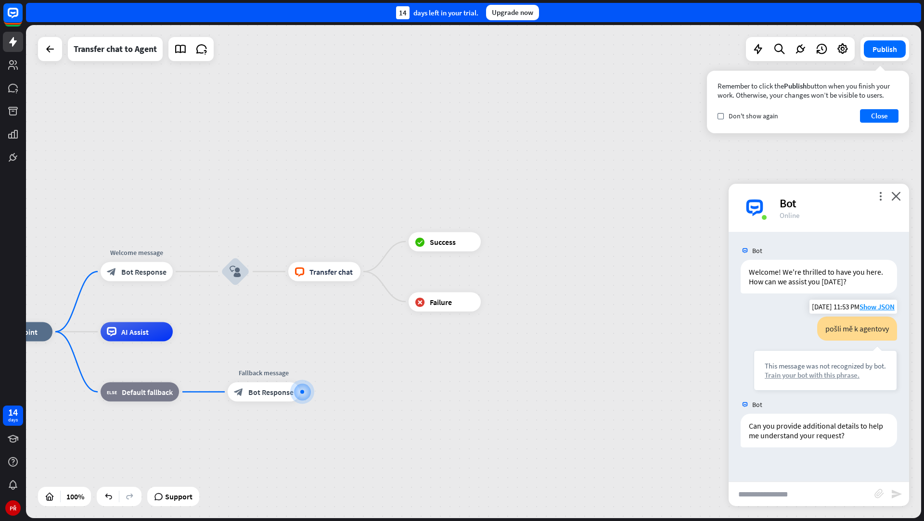
click at [787, 377] on div "Train your bot with this phrase." at bounding box center [825, 375] width 121 height 9
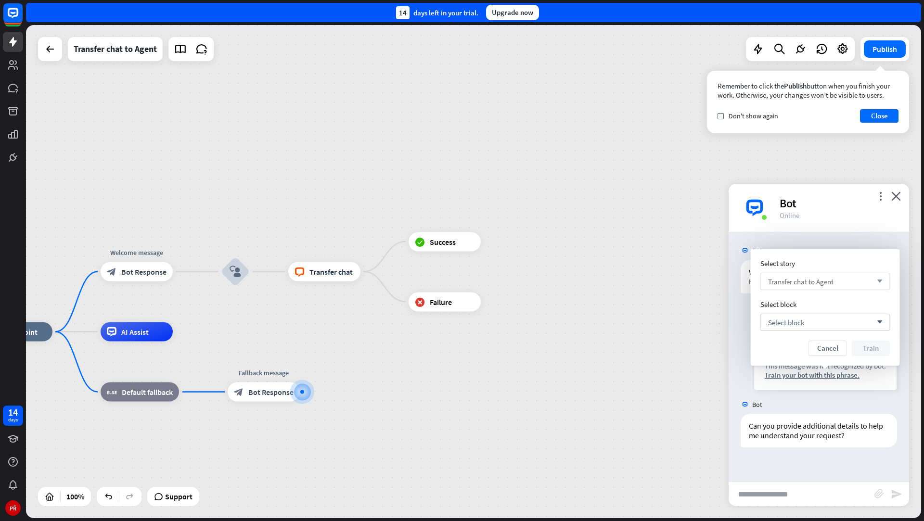
click at [795, 282] on span "Transfer chat to Agent" at bounding box center [800, 281] width 65 height 9
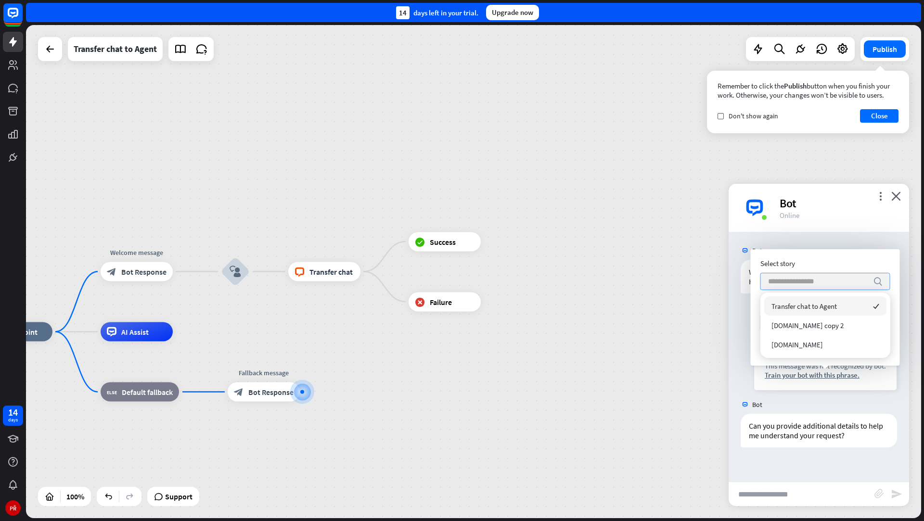
click at [795, 262] on div "Select story" at bounding box center [825, 263] width 130 height 9
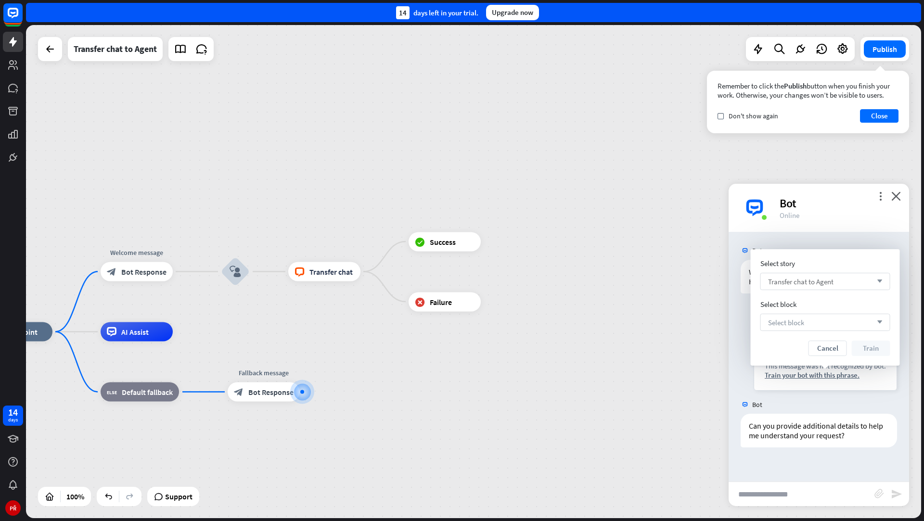
click at [792, 320] on span "Select block" at bounding box center [786, 322] width 36 height 9
click at [793, 348] on div "User Input" at bounding box center [809, 349] width 34 height 10
click at [864, 343] on button "Train" at bounding box center [871, 348] width 38 height 15
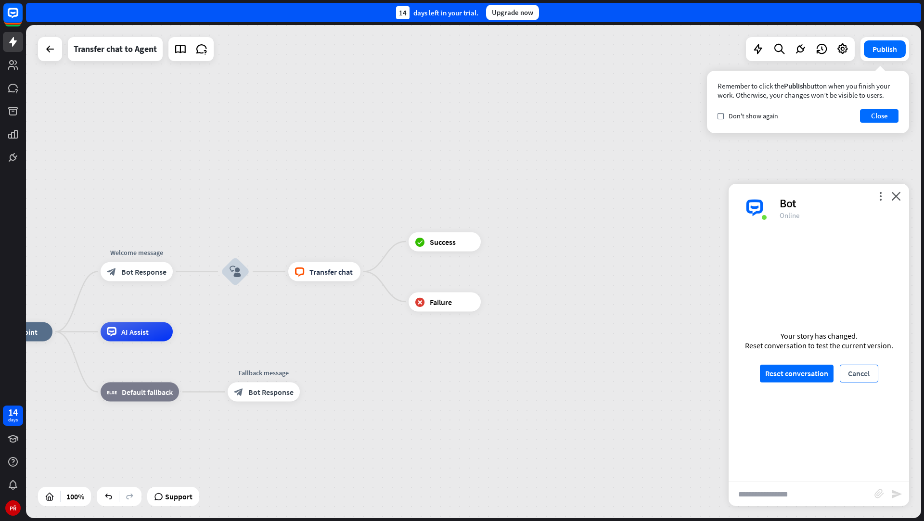
click at [848, 373] on button "Cancel" at bounding box center [859, 374] width 38 height 18
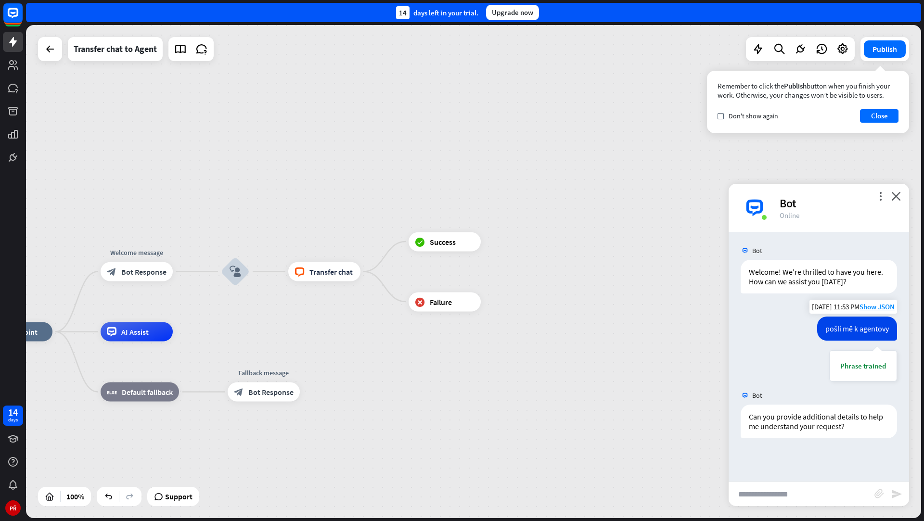
click at [836, 323] on div "pošli mě k agentovy" at bounding box center [857, 329] width 80 height 24
click at [874, 324] on div "pošli mě k agentovy" at bounding box center [857, 329] width 80 height 24
copy div "pošli mě k agentovy"
click at [781, 503] on input "text" at bounding box center [802, 494] width 146 height 24
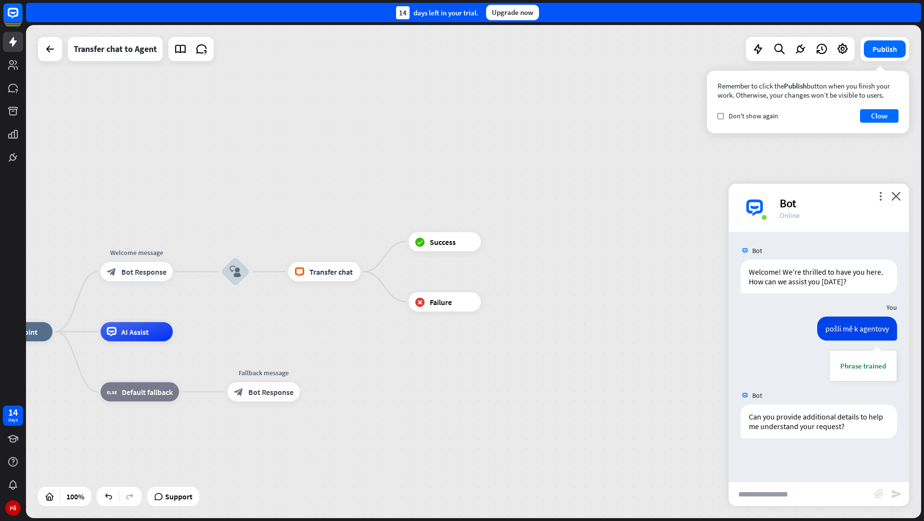
paste input "**********"
type input "**********"
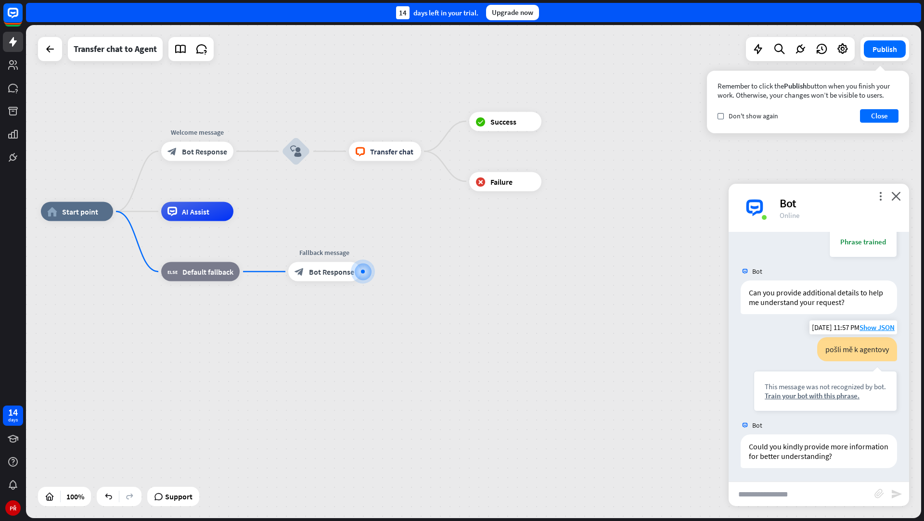
scroll to position [125, 0]
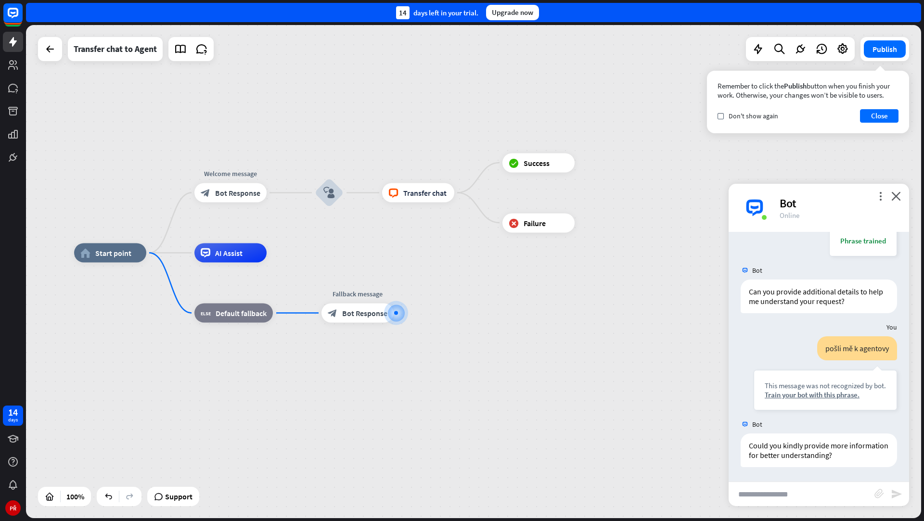
drag, startPoint x: 363, startPoint y: 84, endPoint x: 422, endPoint y: 157, distance: 93.1
click at [422, 157] on div "home_2 Start point Welcome message block_bot_response Bot Response block_user_i…" at bounding box center [473, 271] width 895 height 493
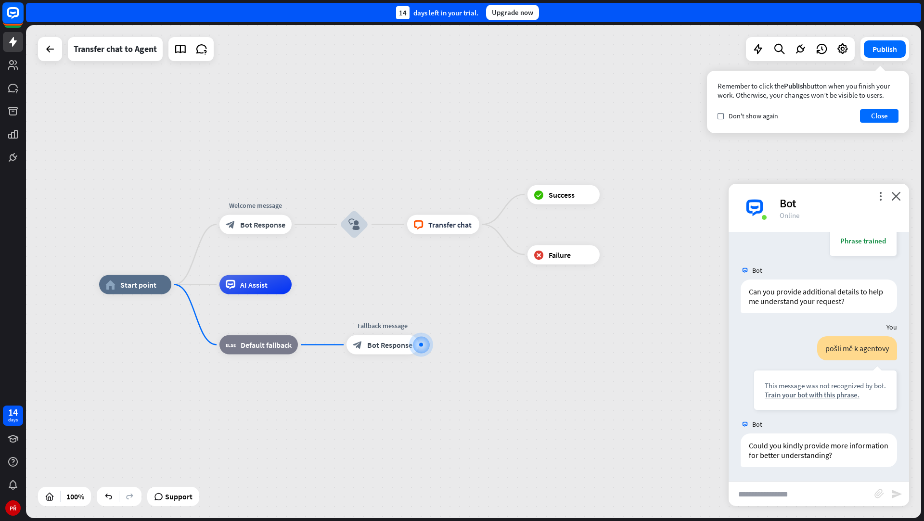
click at [16, 19] on rect at bounding box center [12, 12] width 21 height 21
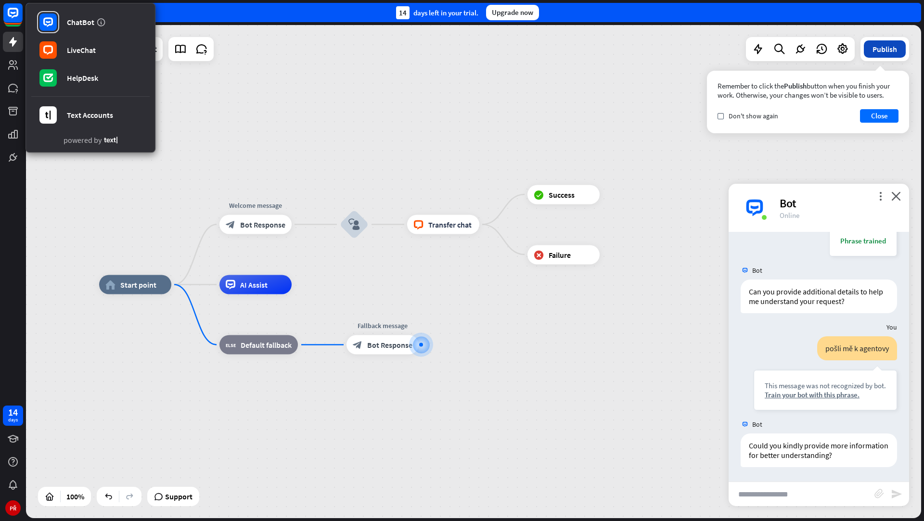
click at [882, 51] on button "Publish" at bounding box center [885, 48] width 42 height 17
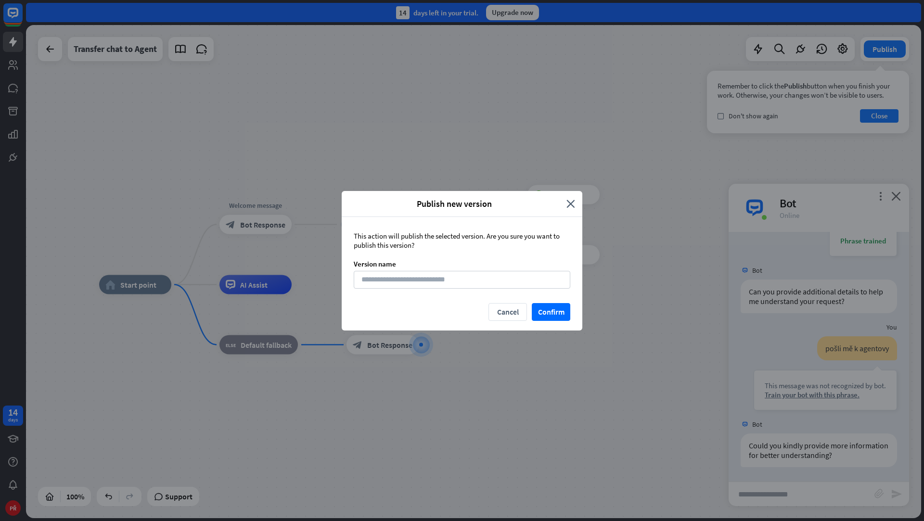
click at [466, 291] on div "This action will publish the selected version. Are you sure you want to publish…" at bounding box center [462, 260] width 241 height 86
click at [466, 289] on div "This action will publish the selected version. Are you sure you want to publish…" at bounding box center [462, 260] width 241 height 86
click at [466, 282] on input at bounding box center [462, 280] width 217 height 18
type input "*"
click at [545, 307] on button "Confirm" at bounding box center [551, 312] width 38 height 18
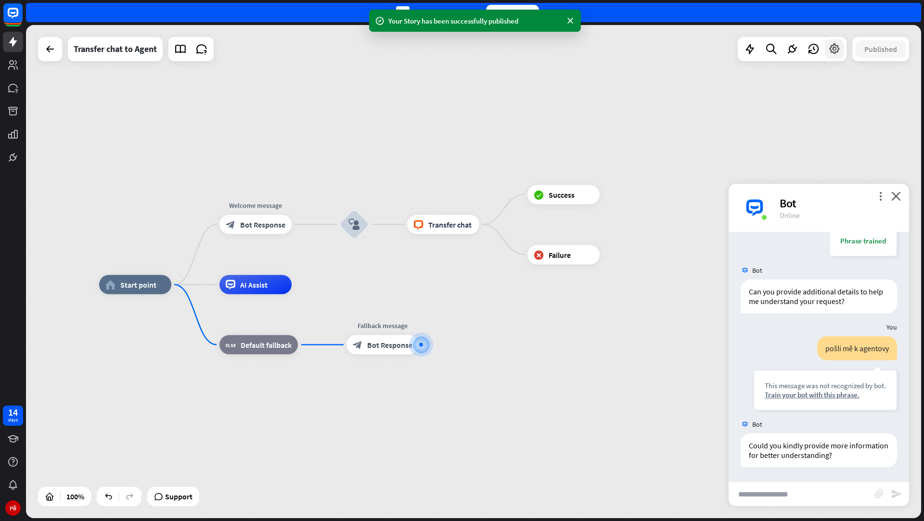
click at [835, 49] on icon at bounding box center [834, 49] width 13 height 13
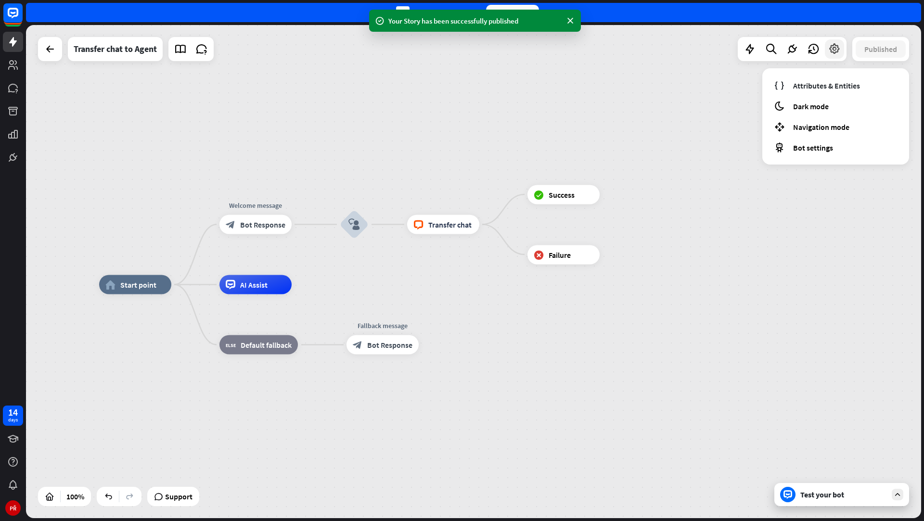
click at [833, 51] on icon at bounding box center [834, 49] width 13 height 13
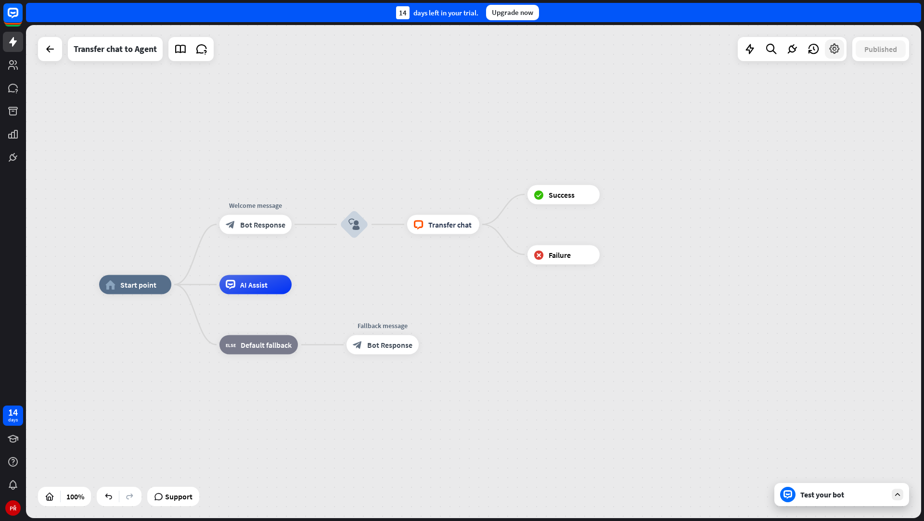
click at [839, 47] on icon at bounding box center [834, 49] width 13 height 13
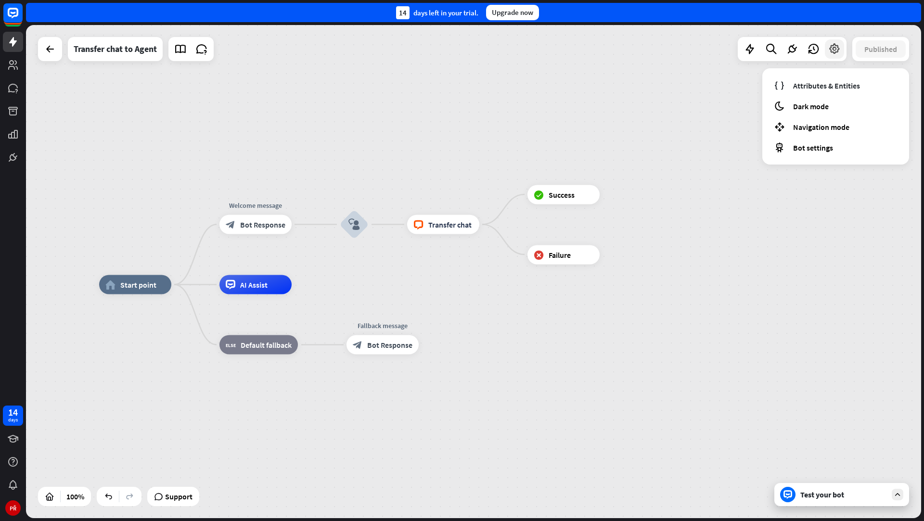
click at [839, 47] on icon at bounding box center [834, 49] width 13 height 13
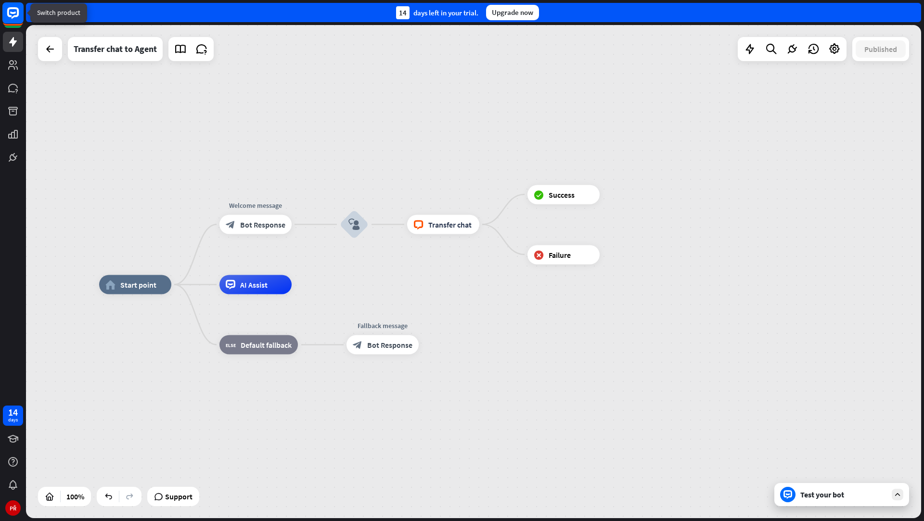
click at [15, 11] on rect at bounding box center [12, 12] width 21 height 21
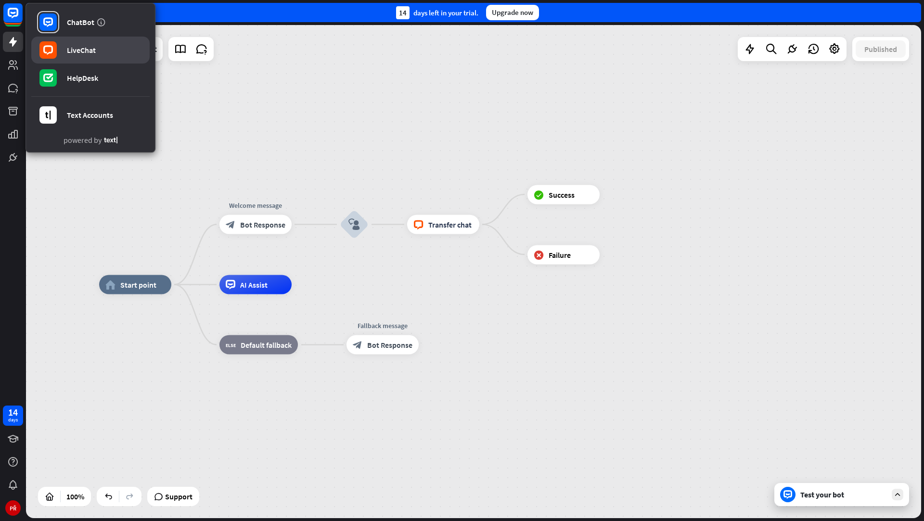
click at [57, 42] on div at bounding box center [48, 50] width 22 height 22
